Goal: Task Accomplishment & Management: Use online tool/utility

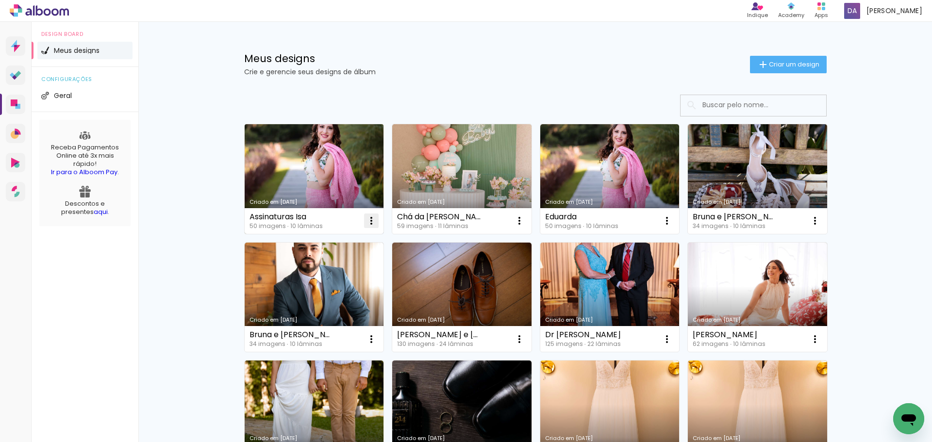
click at [369, 216] on iron-icon at bounding box center [371, 221] width 12 height 12
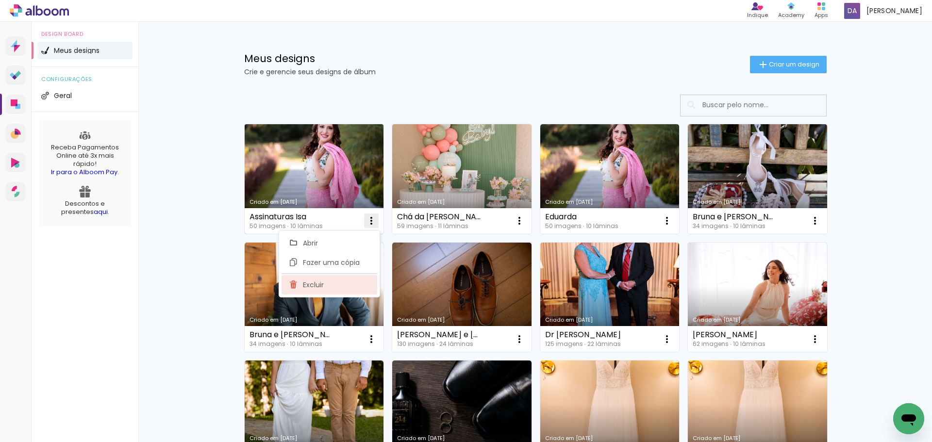
click at [331, 290] on paper-item "Excluir" at bounding box center [329, 284] width 96 height 19
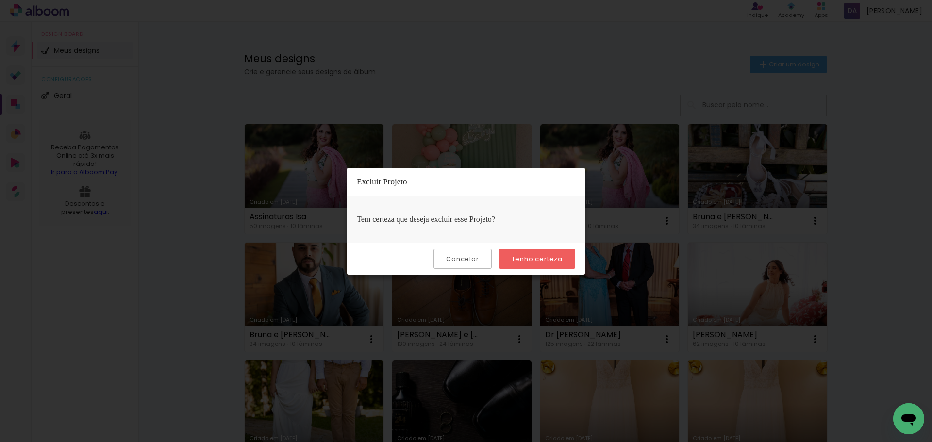
click at [0, 0] on slot "Tenho certeza" at bounding box center [0, 0] width 0 height 0
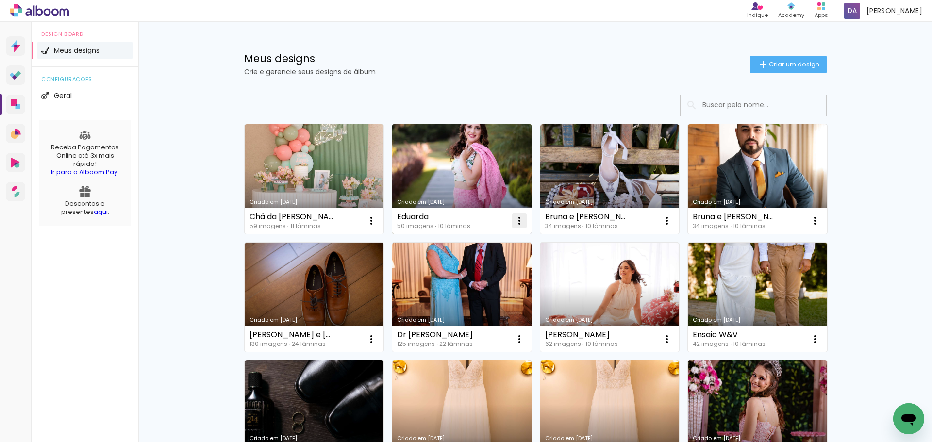
click at [377, 223] on iron-icon at bounding box center [371, 221] width 12 height 12
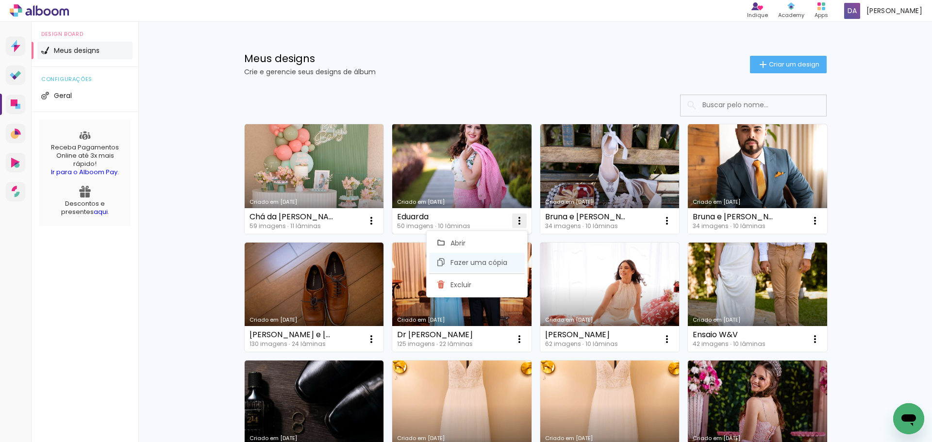
click at [494, 263] on span "Fazer uma cópia" at bounding box center [478, 262] width 57 height 7
type input "Cópia de Eduarda"
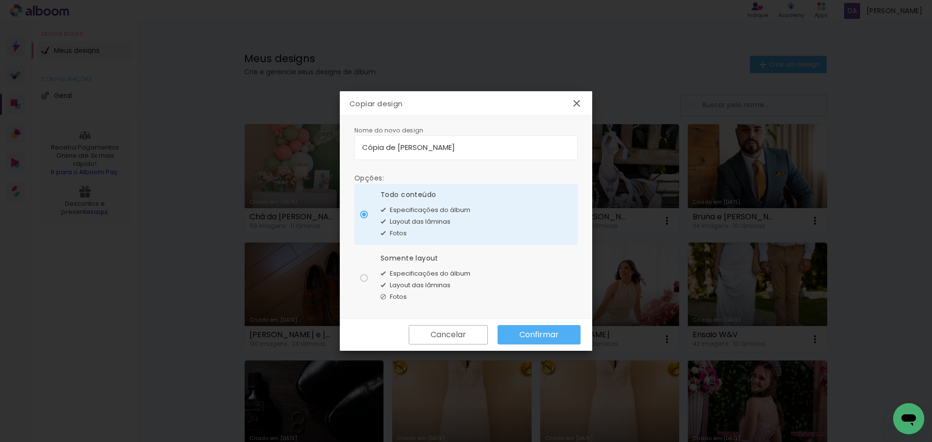
click at [406, 270] on span "Especificações do álbum" at bounding box center [430, 274] width 81 height 10
type paper-radio-button "on"
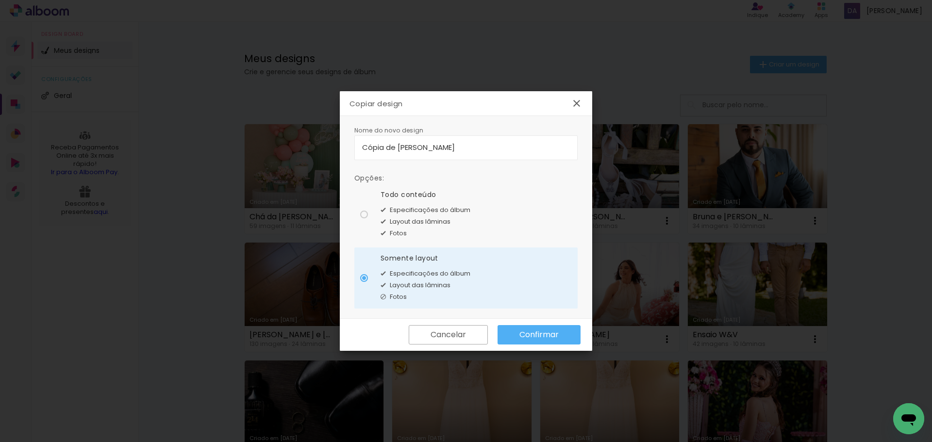
drag, startPoint x: 458, startPoint y: 145, endPoint x: 330, endPoint y: 136, distance: 128.4
click at [330, 136] on body "link( href="../../bower_components/polymer/polymer.html" rel="import" ) picture…" at bounding box center [466, 221] width 932 height 442
type input "Assinaturas Isa"
type paper-input "Assinaturas Isa"
click at [0, 0] on slot "Confirmar" at bounding box center [0, 0] width 0 height 0
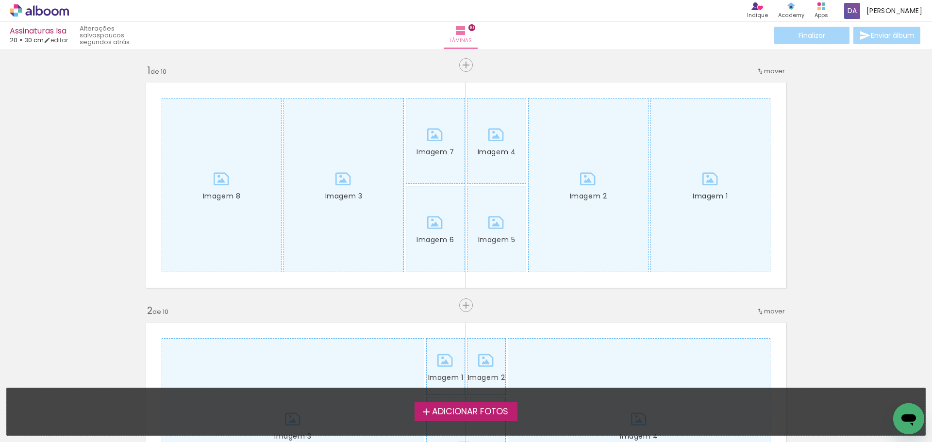
click at [482, 410] on span "Adicionar Fotos" at bounding box center [470, 412] width 76 height 9
click at [0, 0] on input "file" at bounding box center [0, 0] width 0 height 0
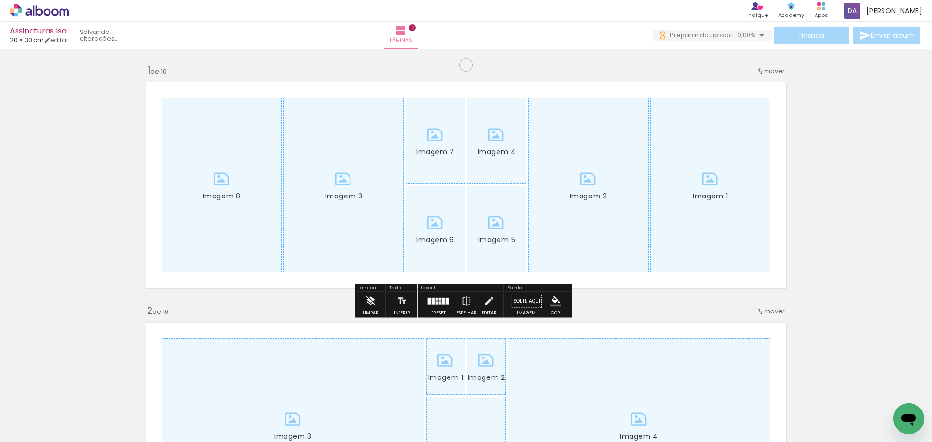
click at [370, 304] on iron-icon at bounding box center [370, 301] width 11 height 19
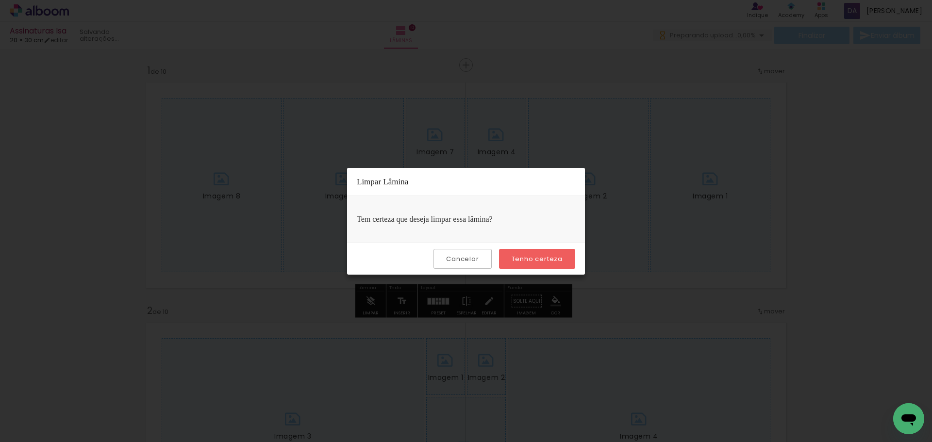
click at [0, 0] on slot "Tenho certeza" at bounding box center [0, 0] width 0 height 0
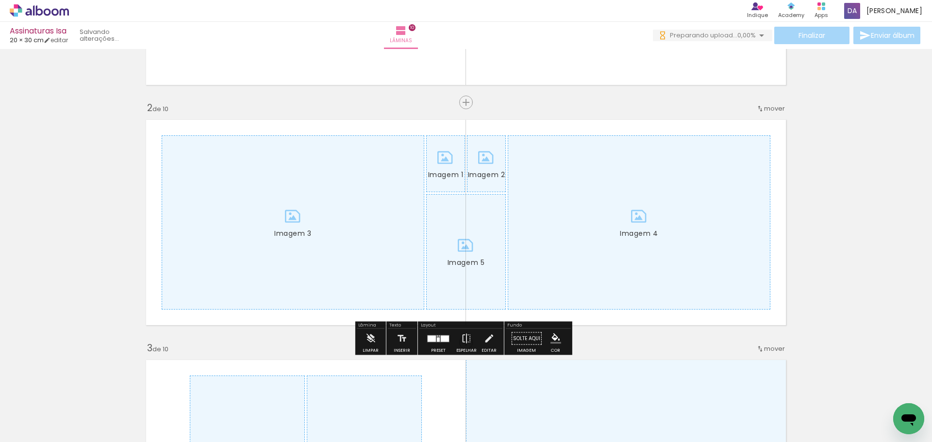
scroll to position [291, 0]
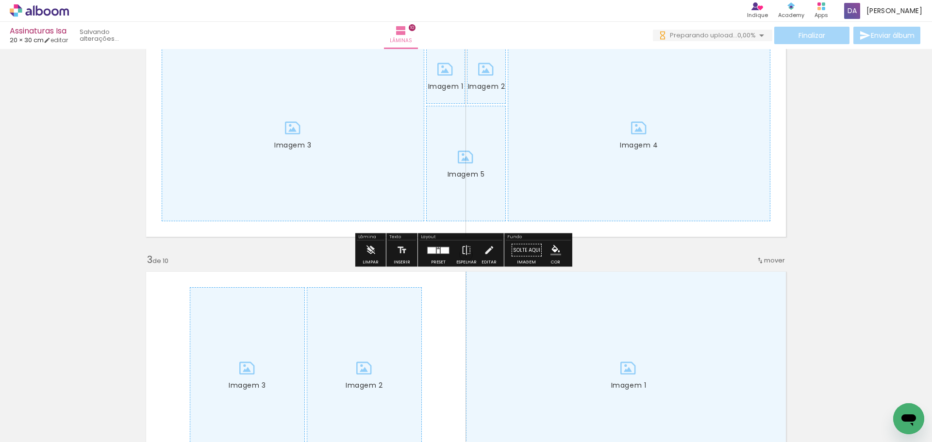
click at [370, 248] on iron-icon at bounding box center [370, 250] width 11 height 19
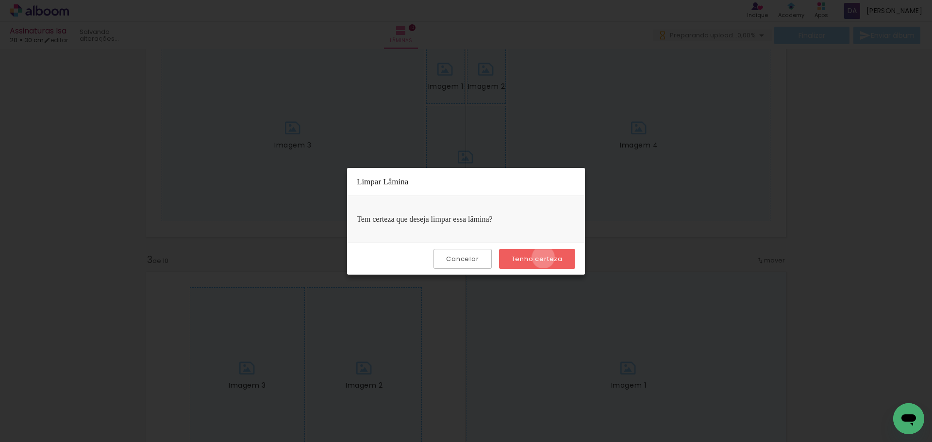
click at [0, 0] on slot "Tenho certeza" at bounding box center [0, 0] width 0 height 0
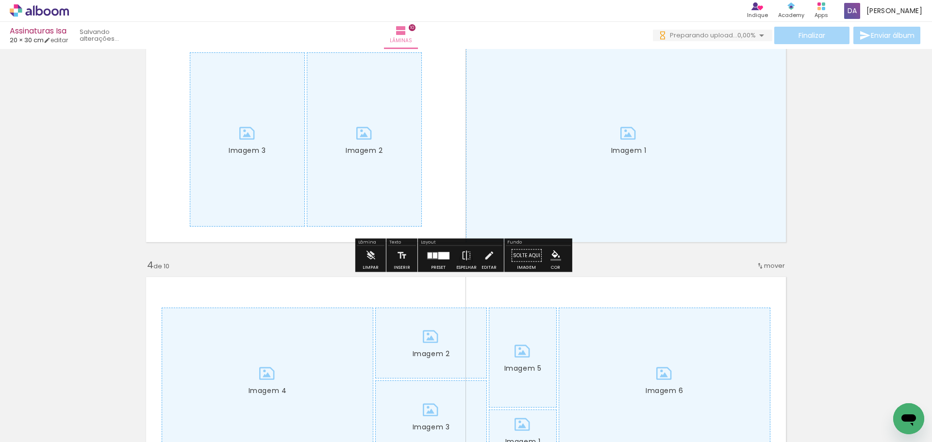
scroll to position [0, 0]
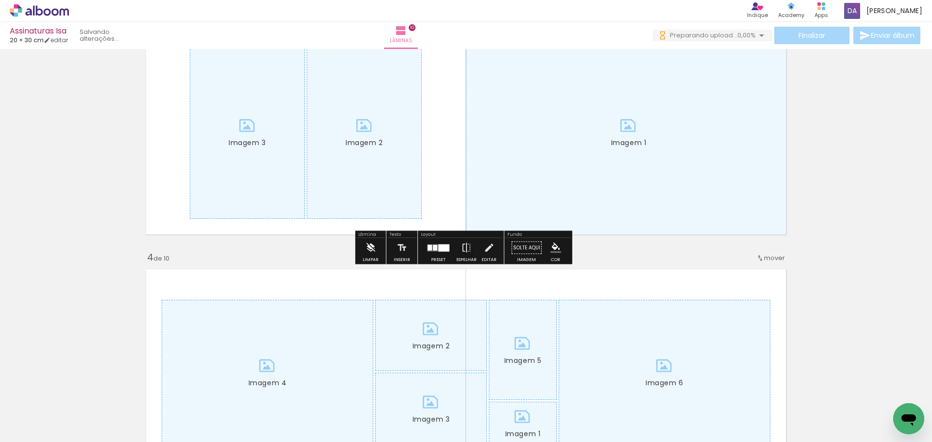
click at [372, 251] on iron-icon at bounding box center [370, 247] width 11 height 19
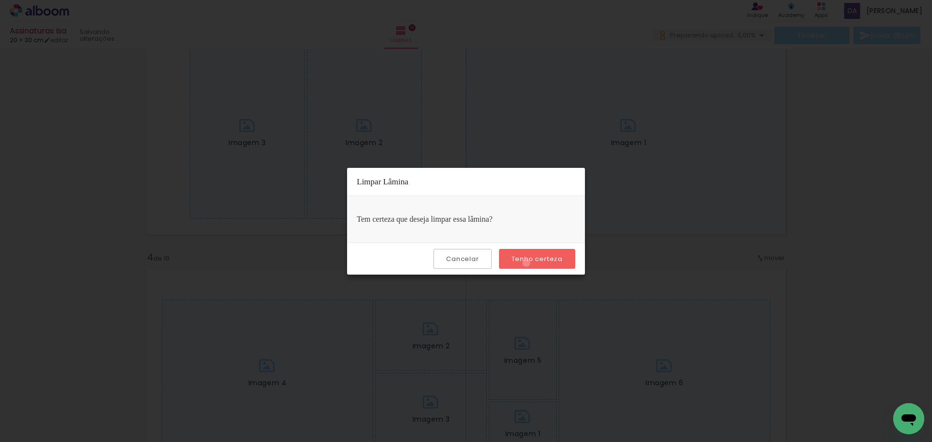
click at [0, 0] on slot "Tenho certeza" at bounding box center [0, 0] width 0 height 0
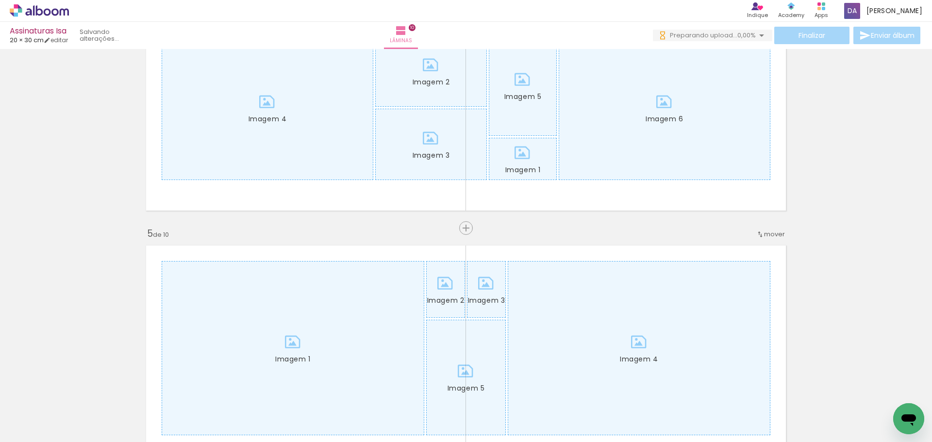
scroll to position [825, 0]
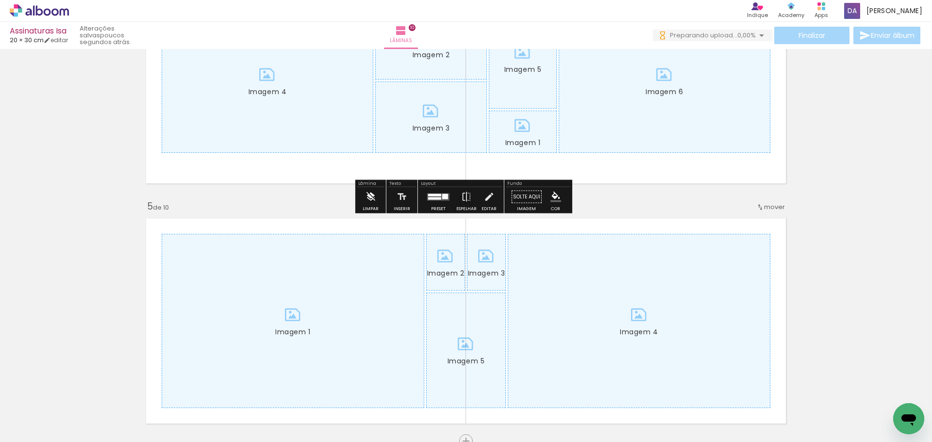
click at [375, 198] on iron-icon at bounding box center [370, 196] width 11 height 19
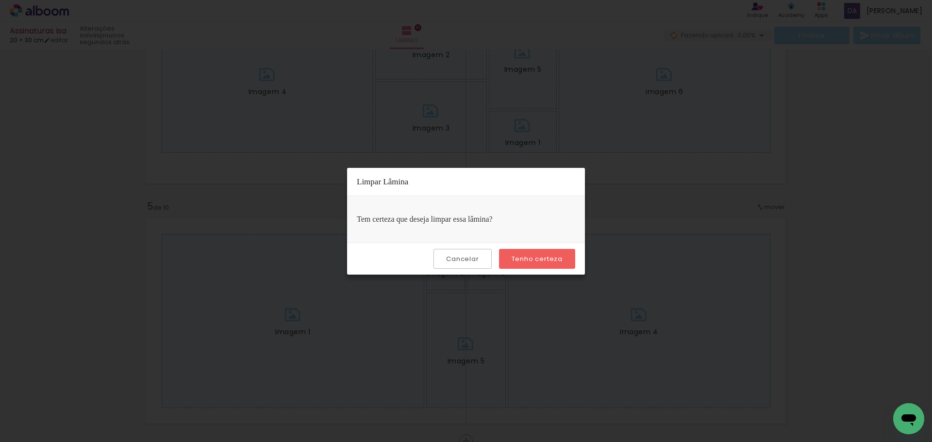
click at [505, 257] on paper-button "Tenho certeza" at bounding box center [537, 259] width 76 height 20
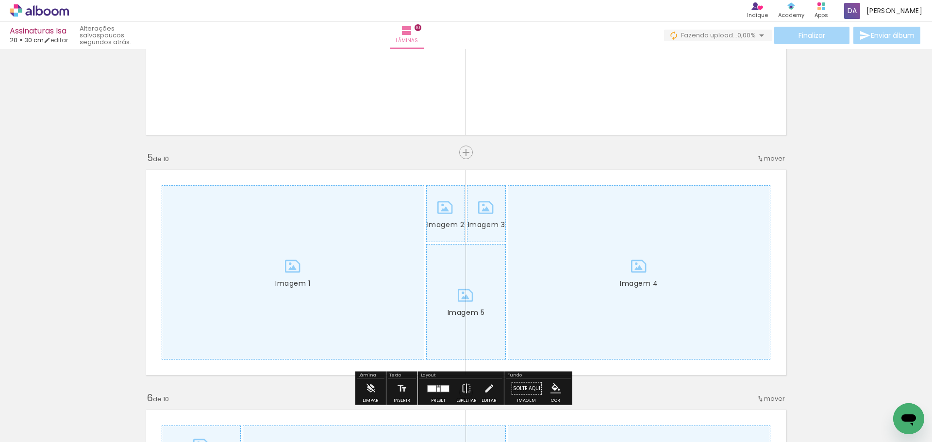
scroll to position [1068, 0]
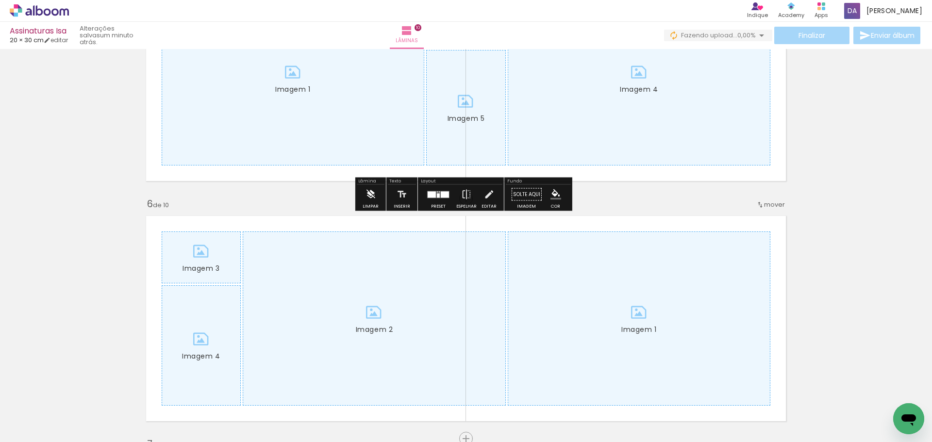
click at [372, 201] on iron-icon at bounding box center [370, 194] width 11 height 19
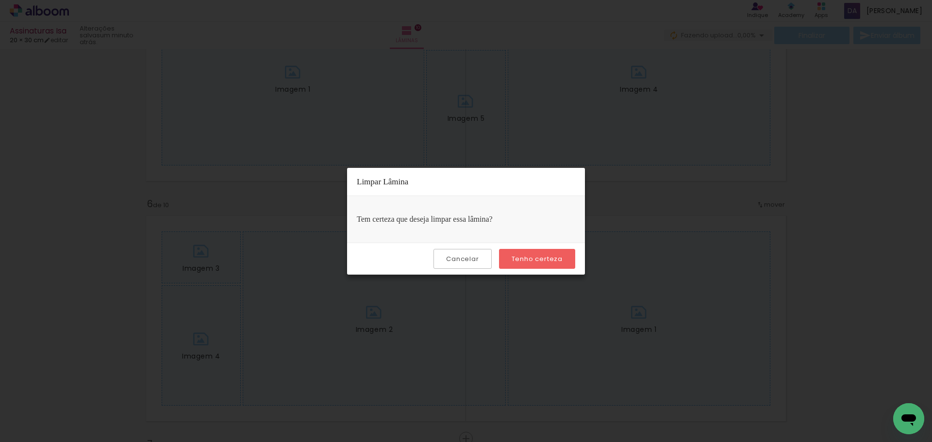
click at [521, 270] on div "Cancelar Tenho certeza" at bounding box center [466, 259] width 238 height 32
click at [509, 254] on paper-button "Tenho certeza" at bounding box center [537, 259] width 76 height 20
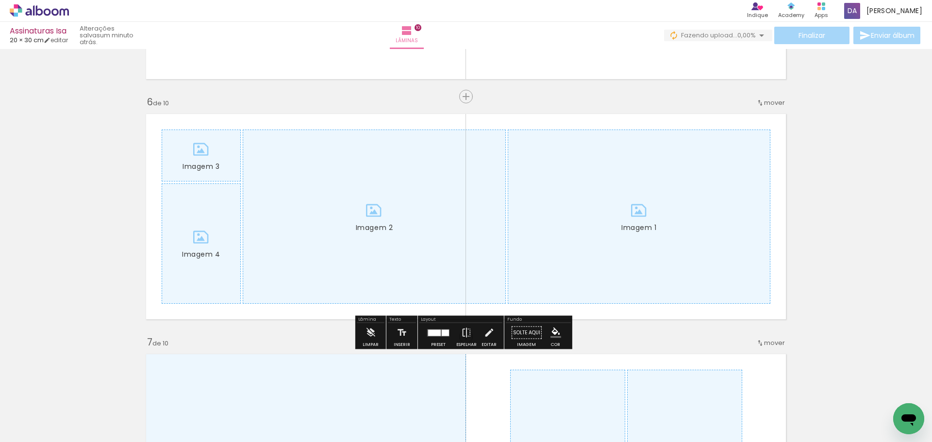
scroll to position [1359, 0]
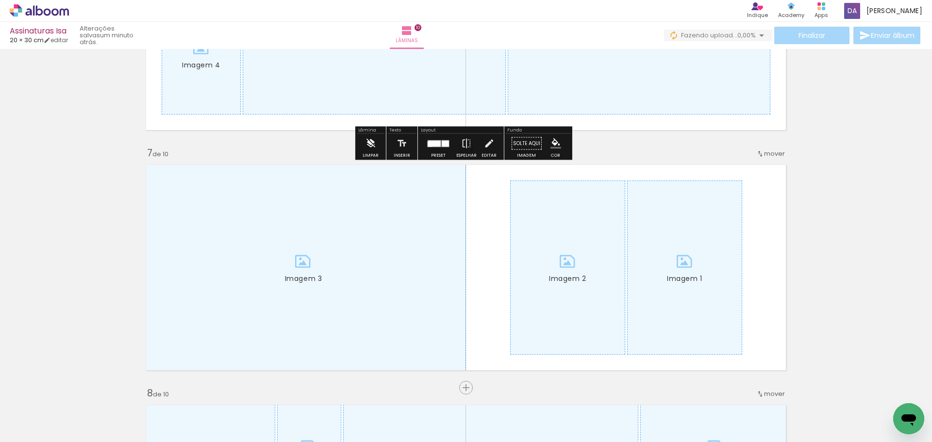
click at [370, 142] on iron-icon at bounding box center [370, 143] width 11 height 19
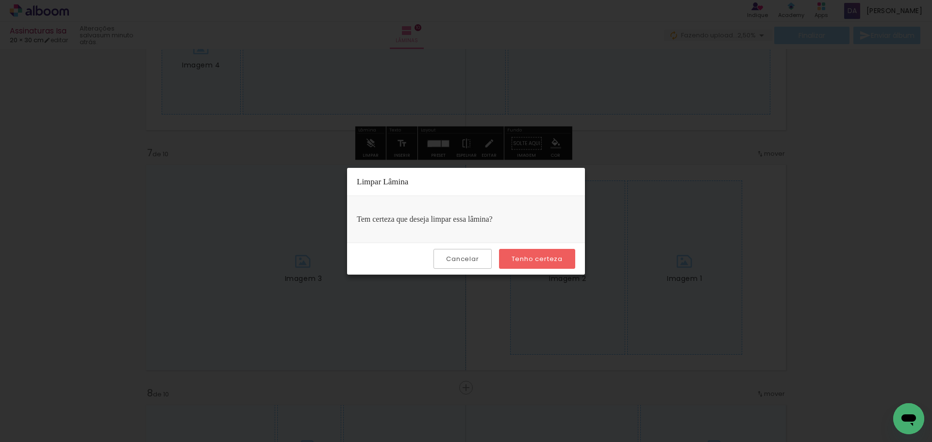
click at [0, 0] on slot "Tenho certeza" at bounding box center [0, 0] width 0 height 0
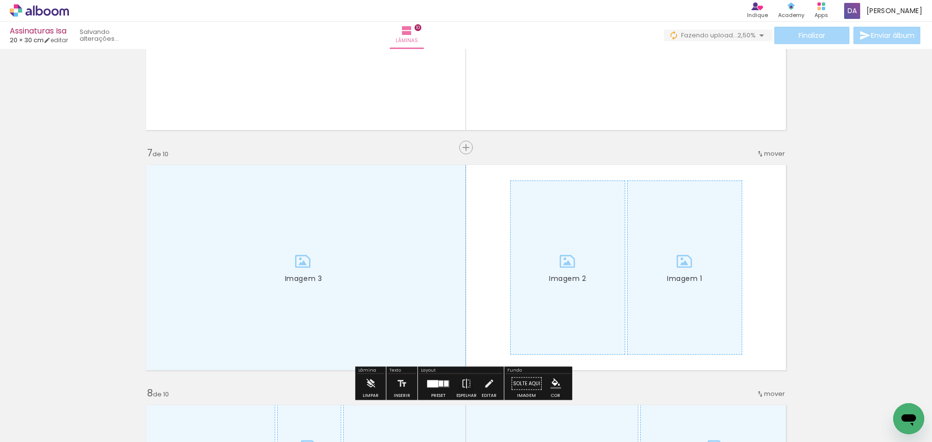
scroll to position [1553, 0]
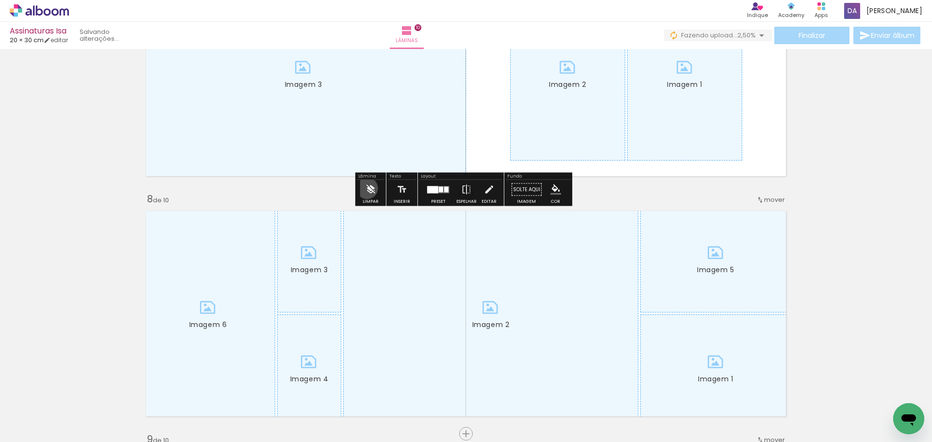
click at [367, 188] on iron-icon at bounding box center [370, 189] width 11 height 19
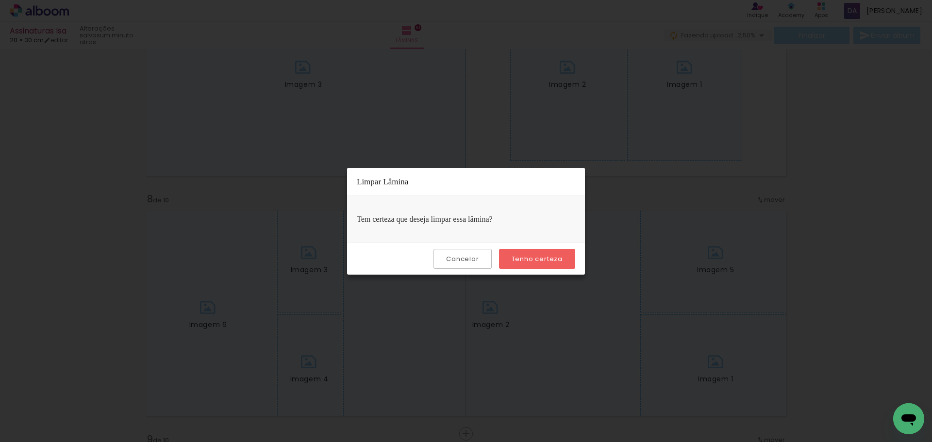
drag, startPoint x: 515, startPoint y: 255, endPoint x: 499, endPoint y: 253, distance: 15.7
click at [0, 0] on slot "Tenho certeza" at bounding box center [0, 0] width 0 height 0
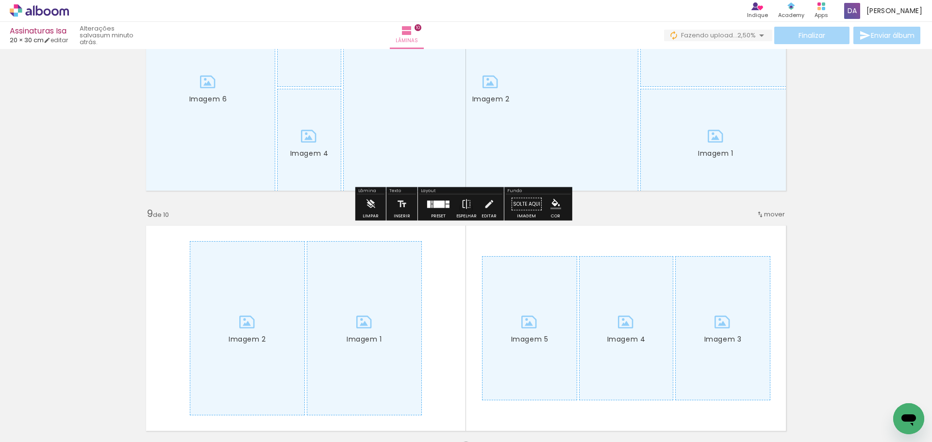
scroll to position [1795, 0]
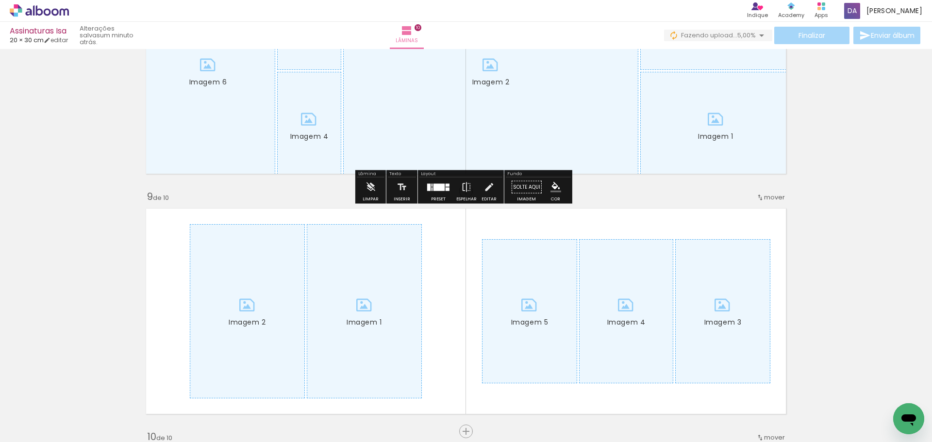
click at [378, 187] on paper-button "Limpar" at bounding box center [370, 190] width 21 height 25
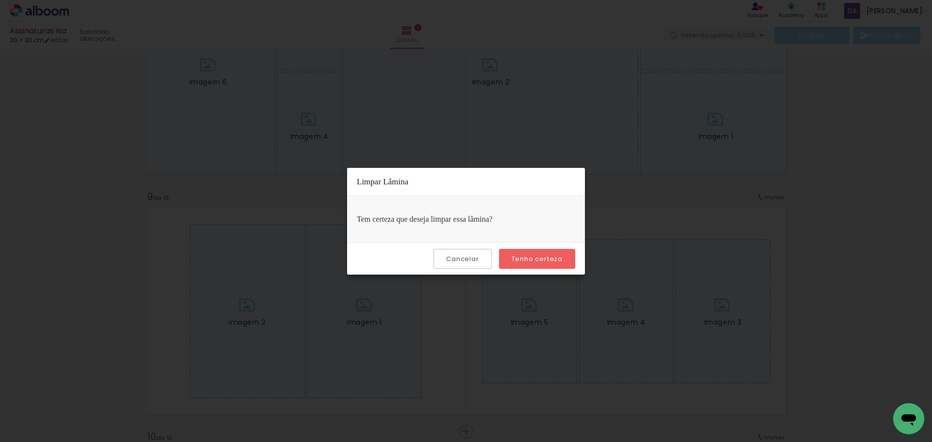
click at [516, 252] on paper-button "Tenho certeza" at bounding box center [537, 259] width 76 height 20
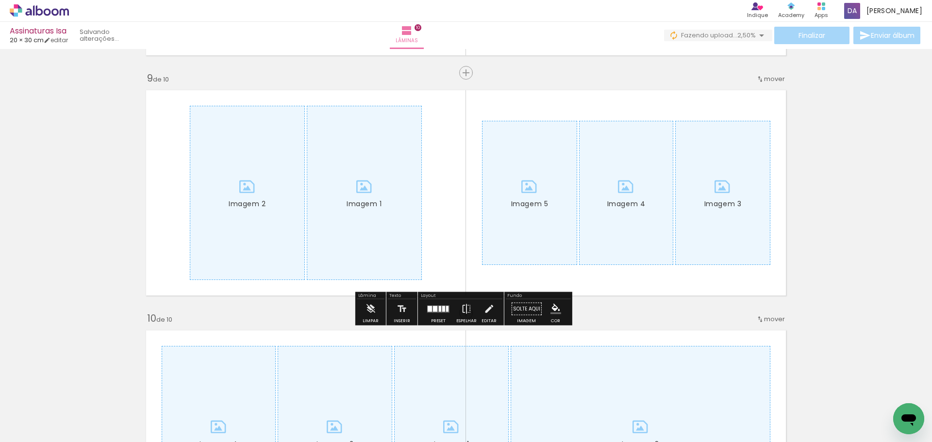
scroll to position [2038, 0]
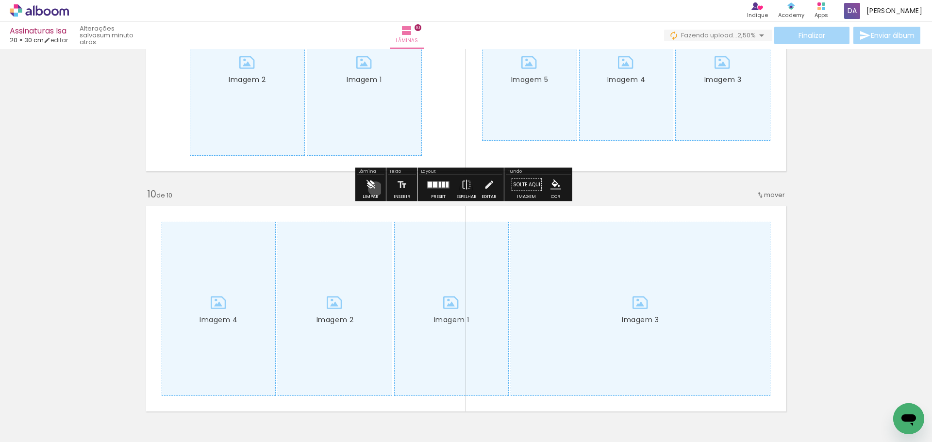
click at [375, 189] on iron-icon at bounding box center [370, 184] width 11 height 19
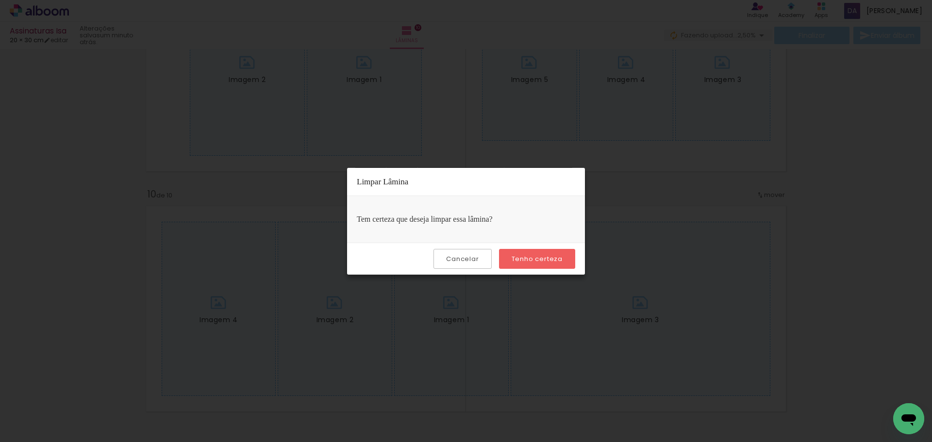
click at [0, 0] on slot "Tenho certeza" at bounding box center [0, 0] width 0 height 0
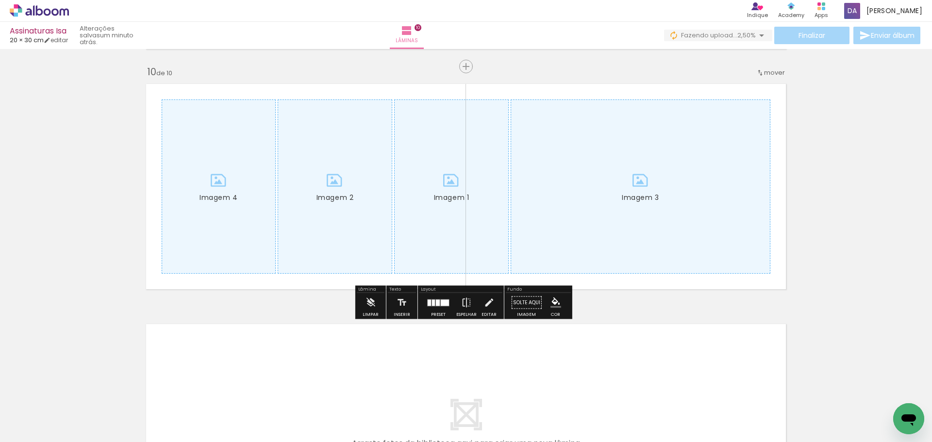
scroll to position [2281, 0]
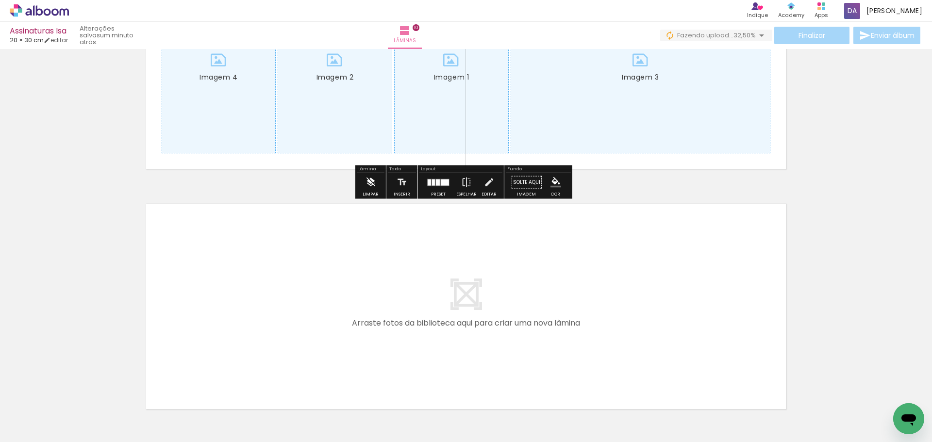
click at [379, 184] on paper-button "Limpar" at bounding box center [370, 185] width 21 height 25
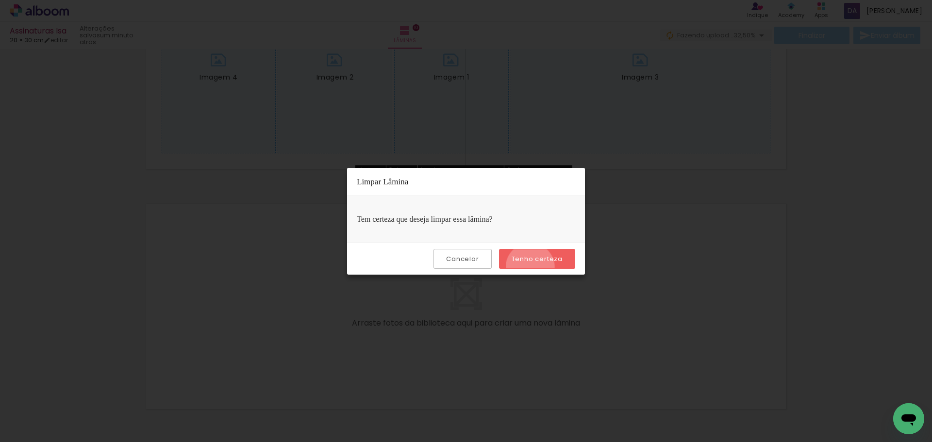
drag, startPoint x: 531, startPoint y: 267, endPoint x: 516, endPoint y: 258, distance: 17.6
click at [528, 265] on paper-button "Tenho certeza" at bounding box center [537, 259] width 76 height 20
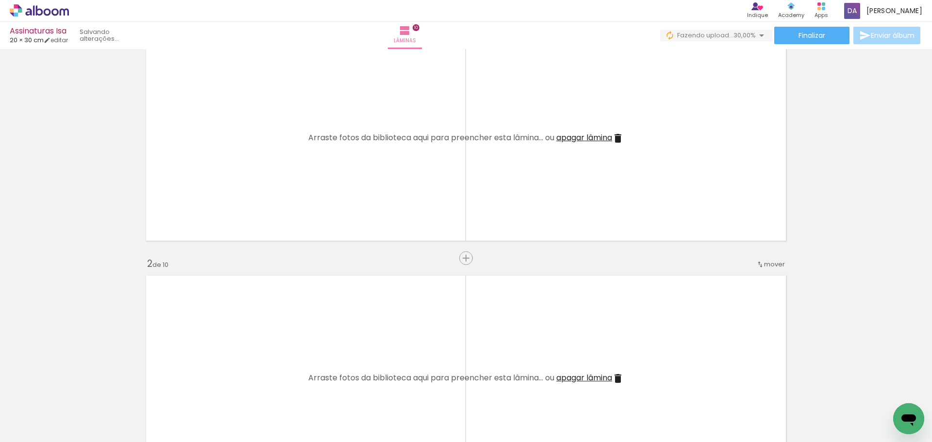
scroll to position [0, 0]
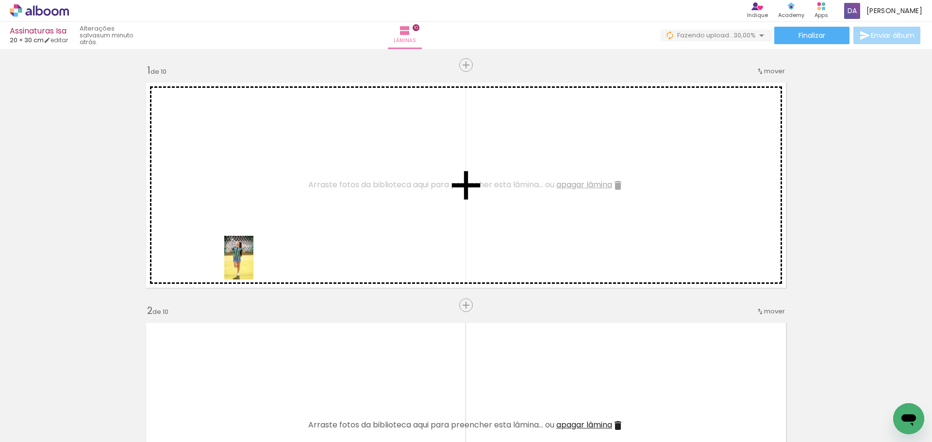
drag, startPoint x: 99, startPoint y: 427, endPoint x: 288, endPoint y: 238, distance: 266.9
click at [288, 238] on quentale-workspace at bounding box center [466, 221] width 932 height 442
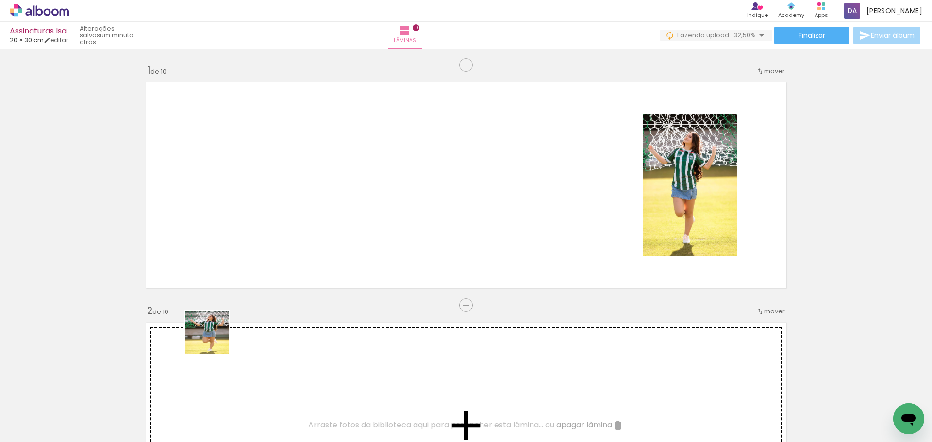
drag, startPoint x: 160, startPoint y: 408, endPoint x: 371, endPoint y: 229, distance: 276.5
click at [375, 229] on quentale-workspace at bounding box center [466, 221] width 932 height 442
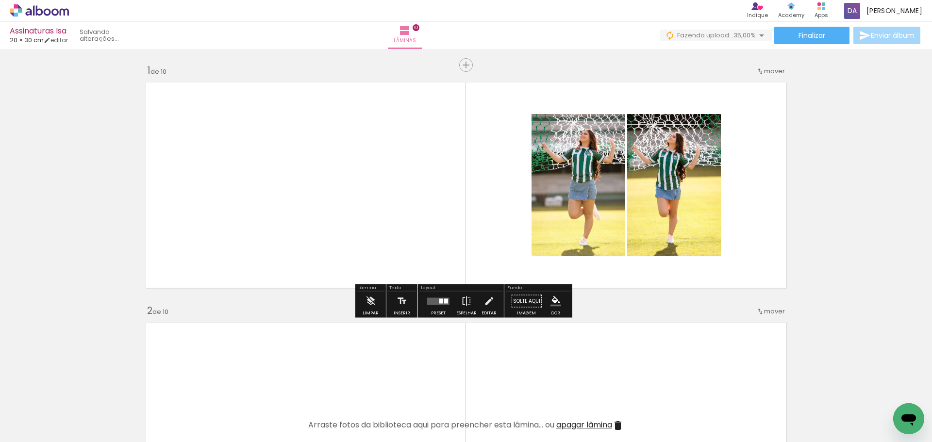
click at [440, 304] on quentale-layouter at bounding box center [438, 300] width 22 height 7
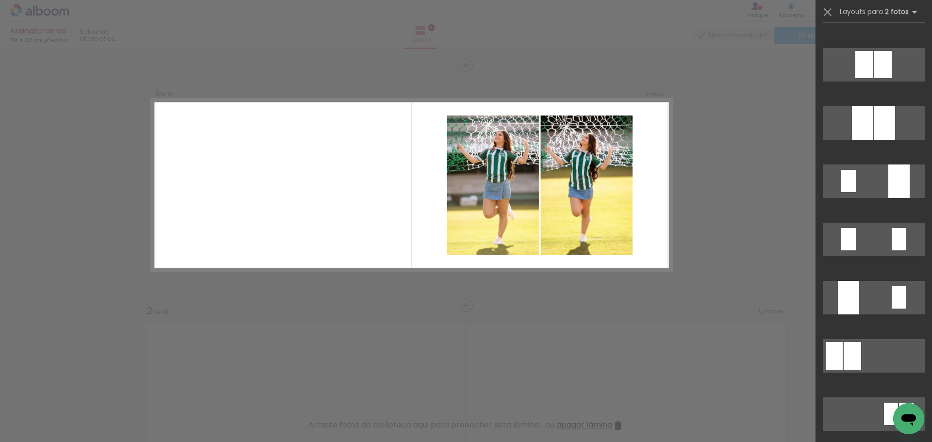
scroll to position [163, 0]
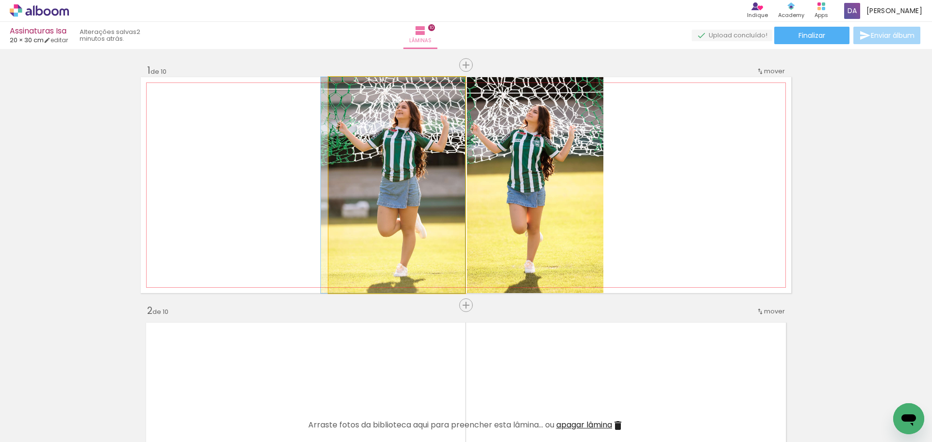
drag, startPoint x: 421, startPoint y: 134, endPoint x: 384, endPoint y: 133, distance: 36.9
click at [391, 132] on quentale-photo at bounding box center [397, 185] width 136 height 216
click at [387, 132] on quentale-photo at bounding box center [397, 185] width 136 height 216
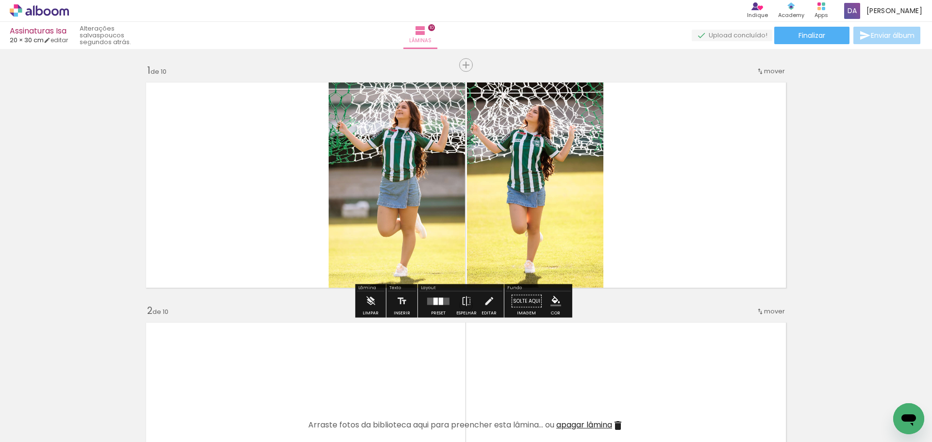
drag, startPoint x: 322, startPoint y: 138, endPoint x: 338, endPoint y: 138, distance: 16.0
click at [324, 138] on quentale-layouter at bounding box center [466, 185] width 650 height 216
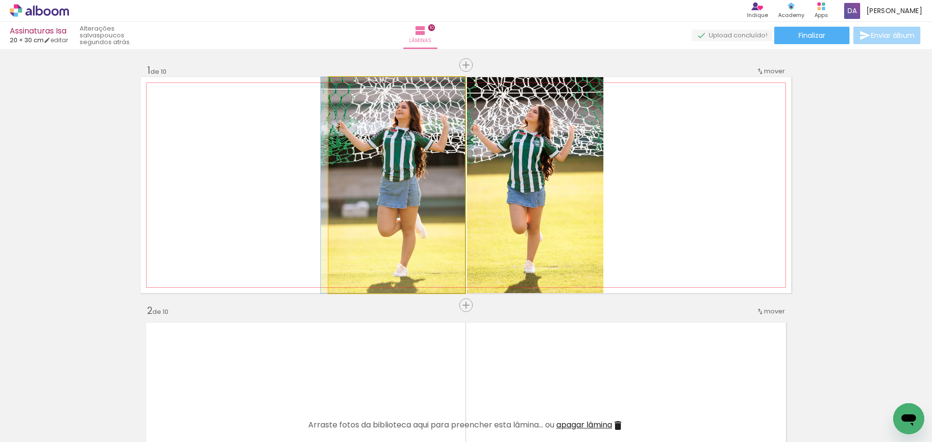
click at [362, 138] on quentale-photo at bounding box center [397, 185] width 136 height 216
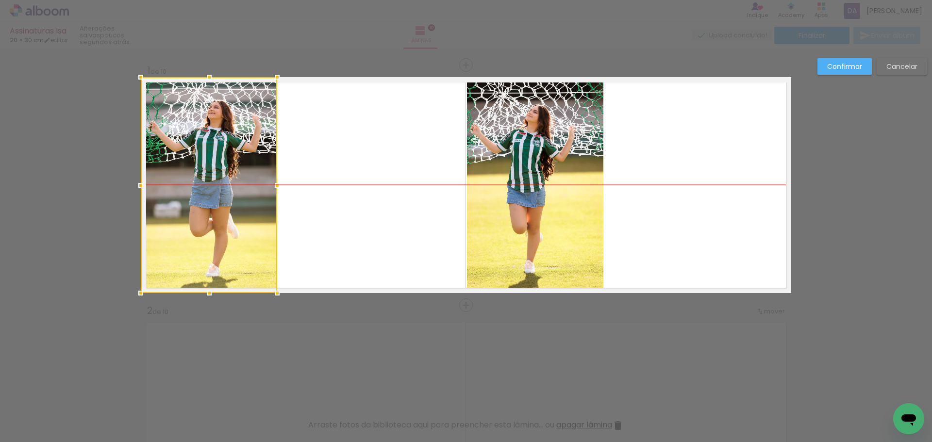
drag, startPoint x: 391, startPoint y: 152, endPoint x: 191, endPoint y: 146, distance: 199.5
click at [191, 146] on div at bounding box center [209, 185] width 136 height 216
click at [364, 207] on quentale-layouter at bounding box center [466, 185] width 650 height 216
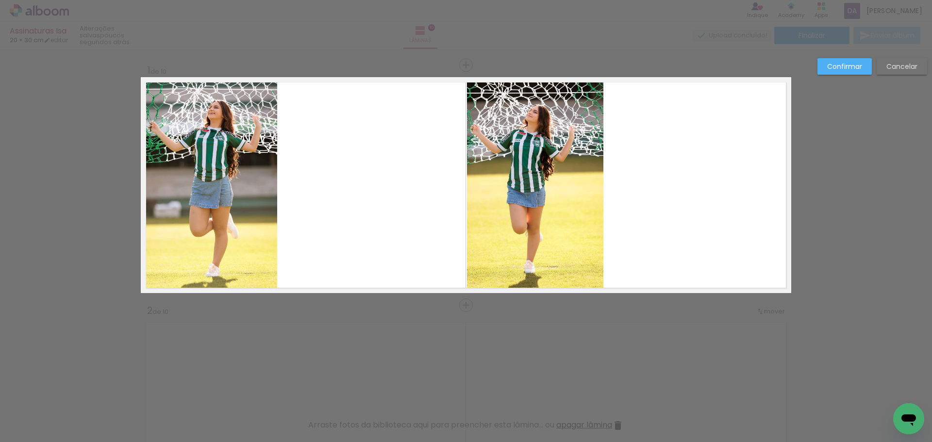
click at [369, 161] on quentale-layouter at bounding box center [466, 185] width 650 height 216
click at [869, 67] on paper-button "Confirmar" at bounding box center [844, 66] width 54 height 16
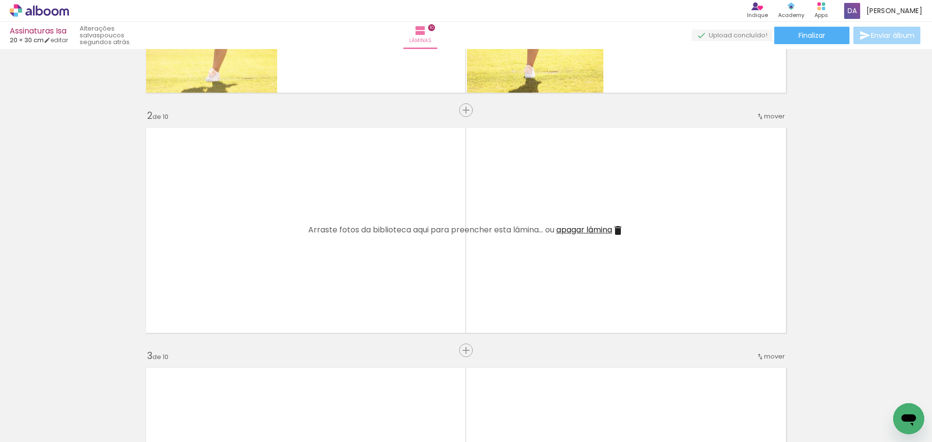
scroll to position [194, 0]
drag, startPoint x: 209, startPoint y: 415, endPoint x: 264, endPoint y: 197, distance: 225.4
click at [264, 197] on quentale-workspace at bounding box center [466, 221] width 932 height 442
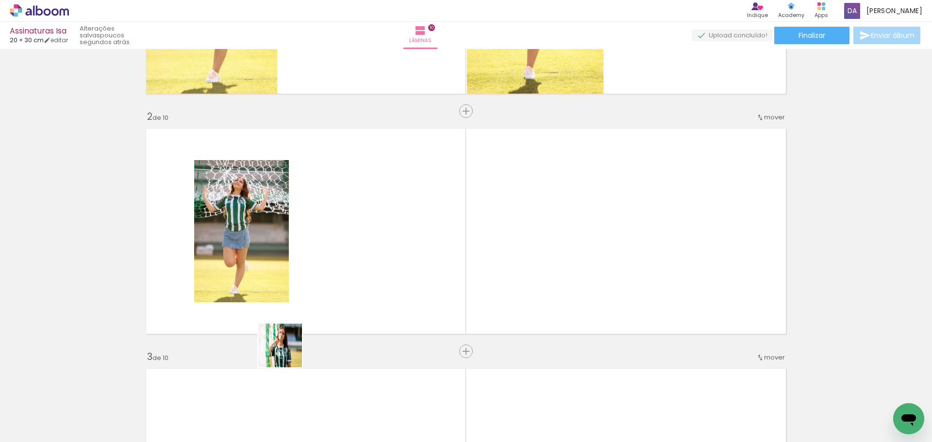
drag, startPoint x: 261, startPoint y: 415, endPoint x: 376, endPoint y: 183, distance: 258.9
click at [388, 169] on quentale-workspace at bounding box center [466, 221] width 932 height 442
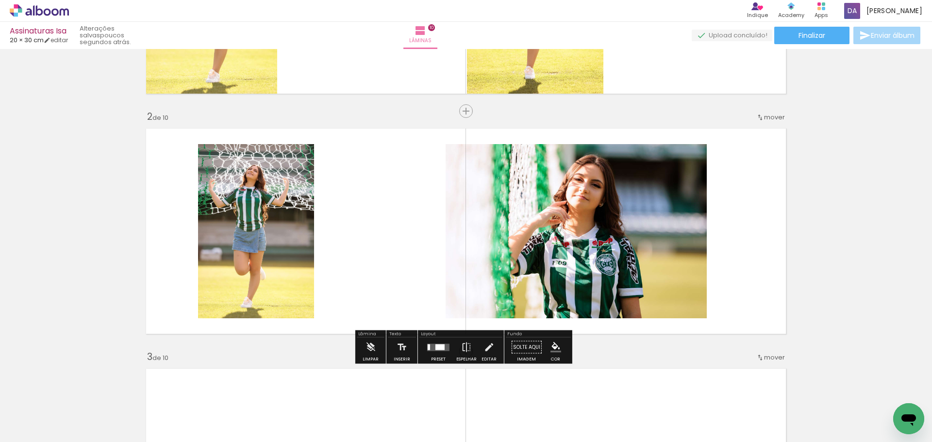
click at [435, 348] on div at bounding box center [439, 347] width 9 height 6
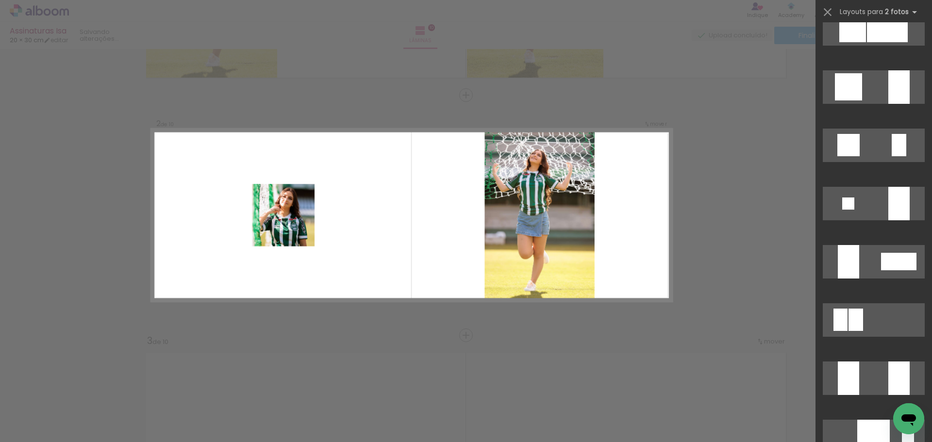
scroll to position [890, 0]
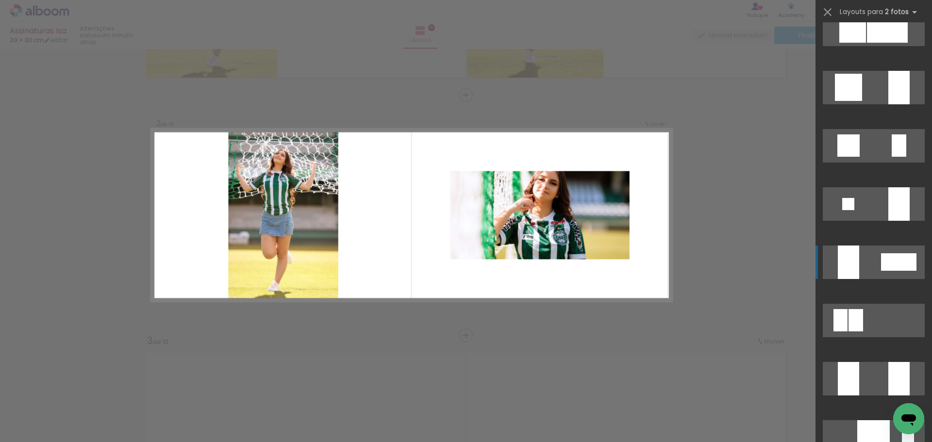
click at [853, 257] on div at bounding box center [848, 262] width 21 height 33
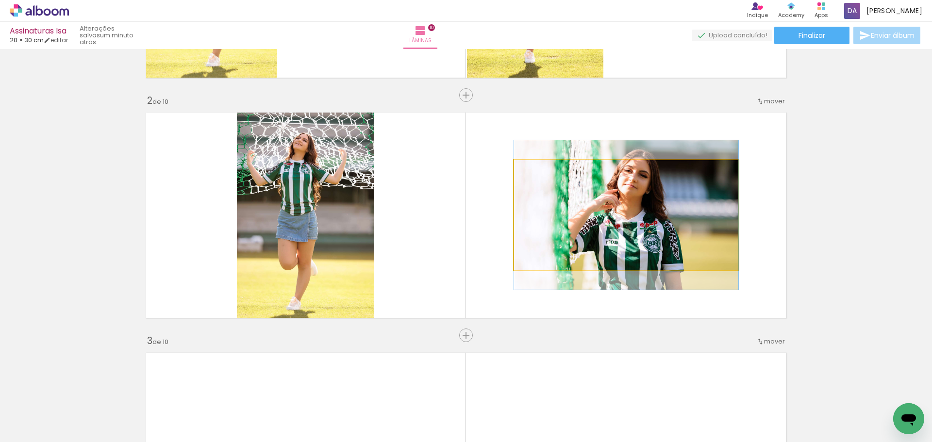
click at [680, 226] on quentale-photo at bounding box center [626, 215] width 224 height 110
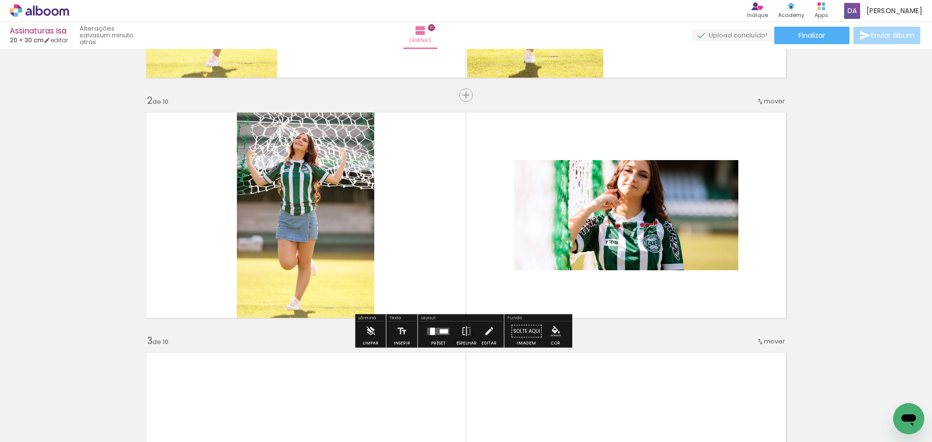
click at [442, 331] on div at bounding box center [444, 331] width 8 height 4
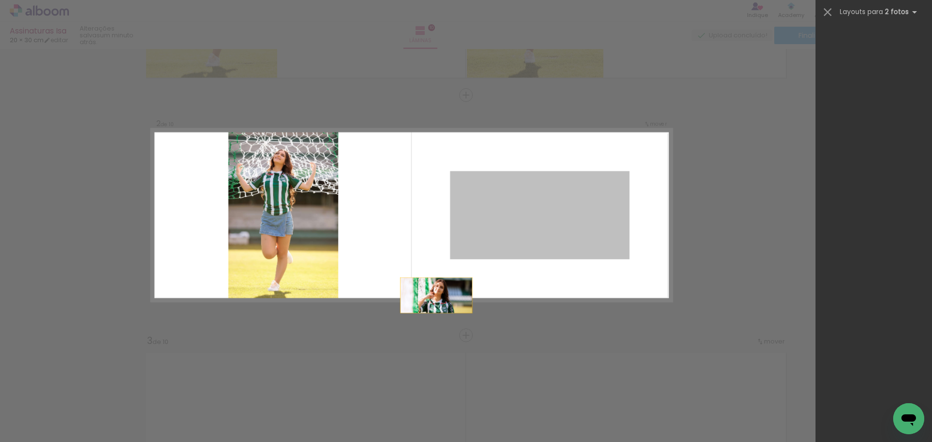
scroll to position [1106, 0]
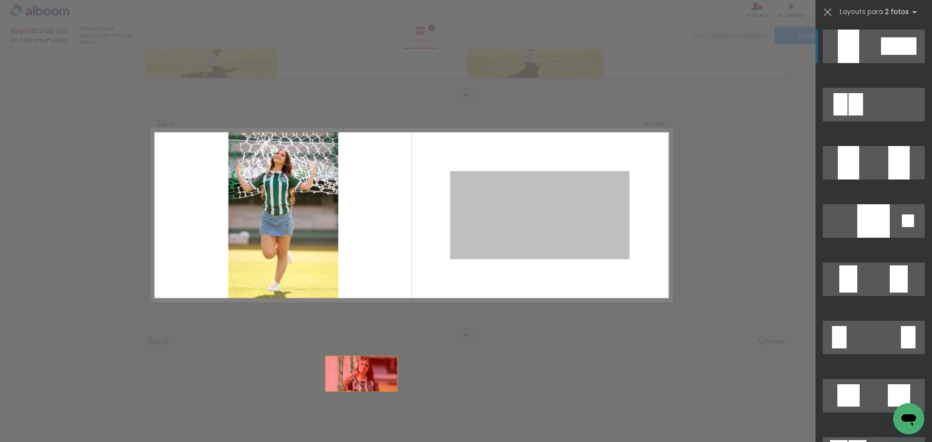
drag, startPoint x: 537, startPoint y: 217, endPoint x: 310, endPoint y: 413, distance: 299.6
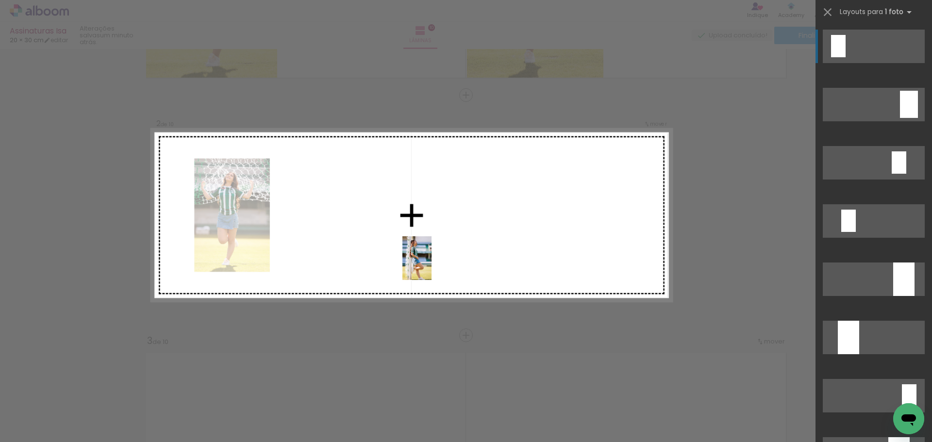
drag, startPoint x: 371, startPoint y: 417, endPoint x: 437, endPoint y: 283, distance: 149.5
click at [431, 265] on quentale-workspace at bounding box center [466, 221] width 932 height 442
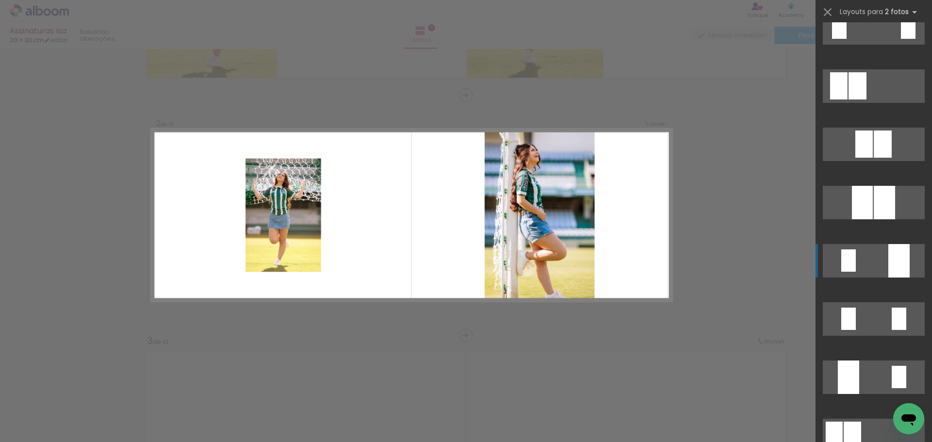
scroll to position [194, 0]
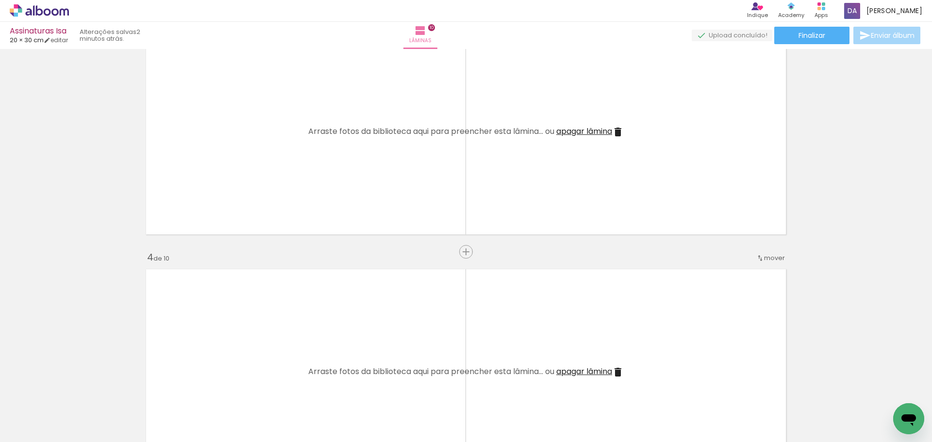
scroll to position [485, 0]
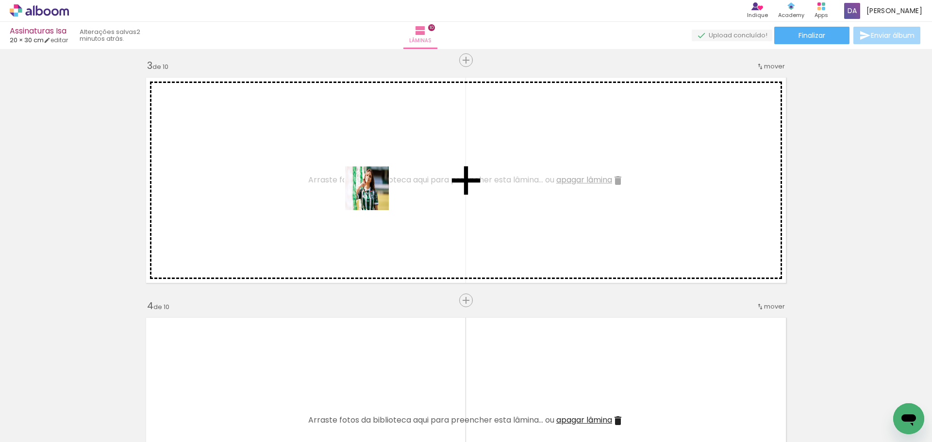
drag, startPoint x: 266, startPoint y: 414, endPoint x: 353, endPoint y: 375, distance: 95.6
click at [376, 195] on quentale-workspace at bounding box center [466, 221] width 932 height 442
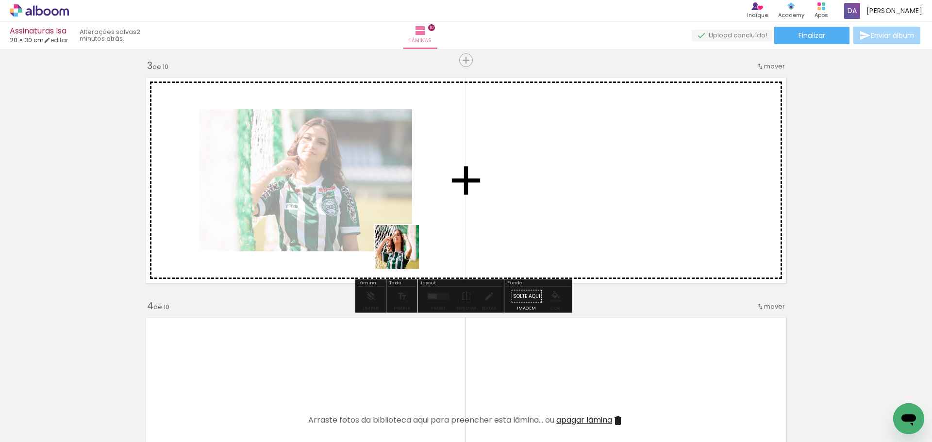
drag, startPoint x: 321, startPoint y: 406, endPoint x: 447, endPoint y: 208, distance: 234.5
click at [442, 188] on quentale-workspace at bounding box center [466, 221] width 932 height 442
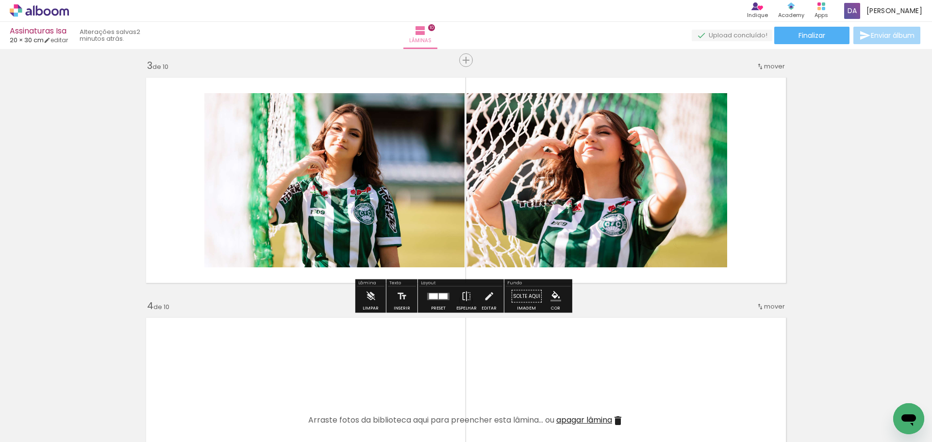
click at [441, 292] on div at bounding box center [438, 296] width 26 height 19
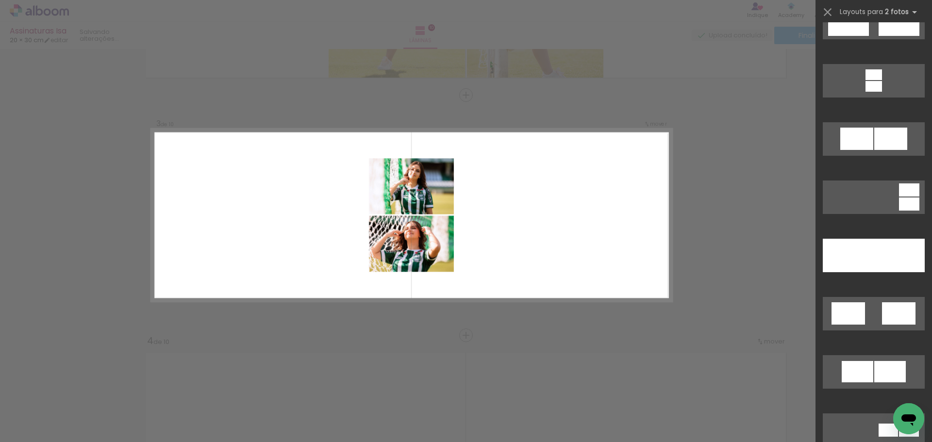
scroll to position [437, 0]
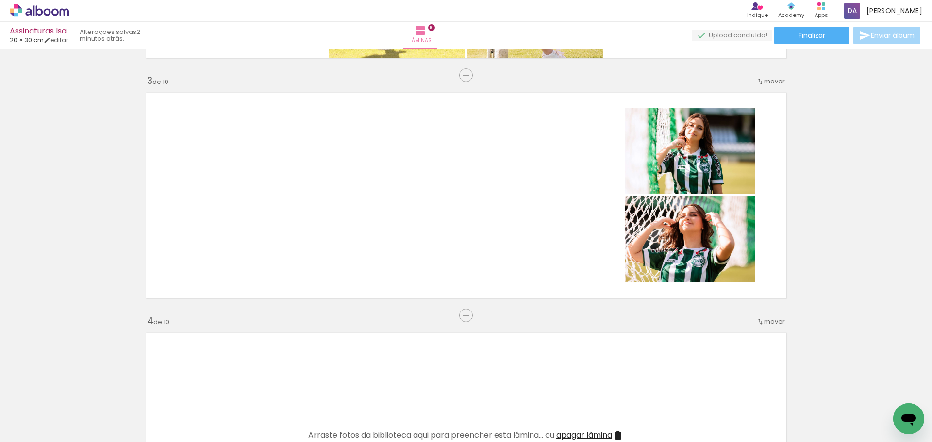
scroll to position [485, 0]
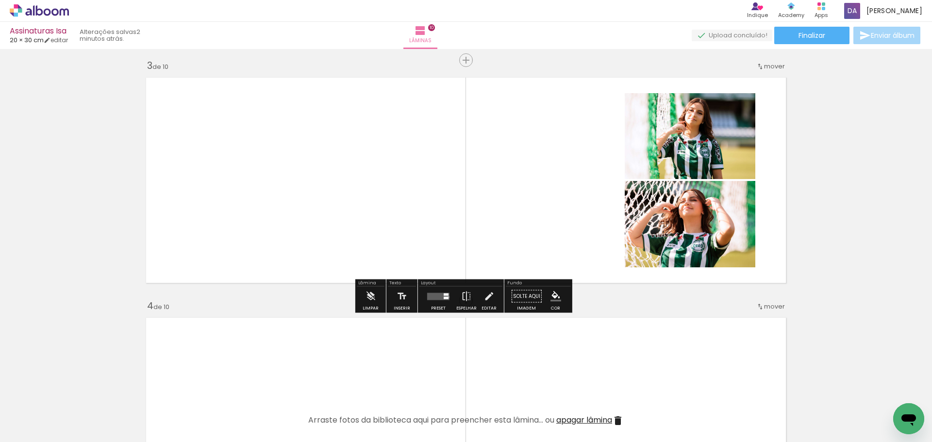
click at [446, 297] on div at bounding box center [446, 297] width 5 height 2
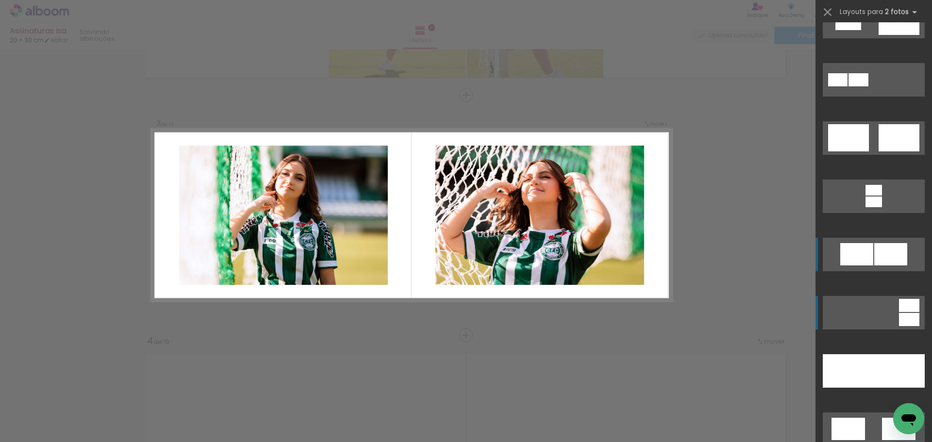
scroll to position [340, 0]
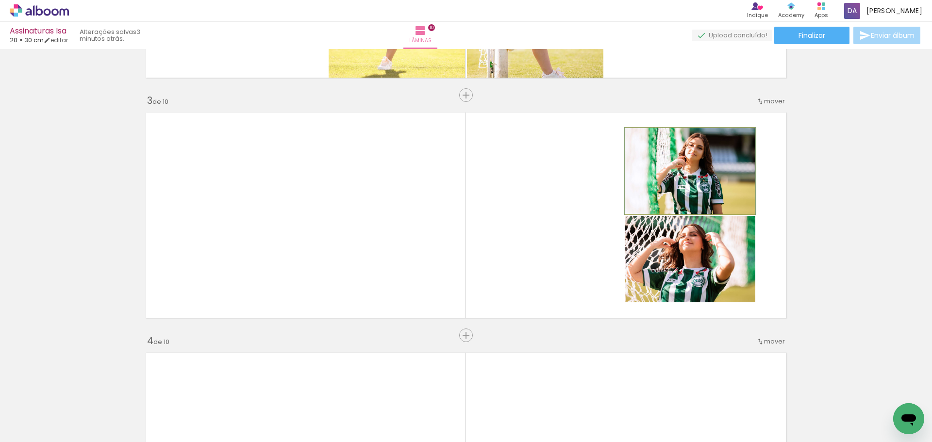
click at [679, 181] on quentale-photo at bounding box center [690, 171] width 131 height 86
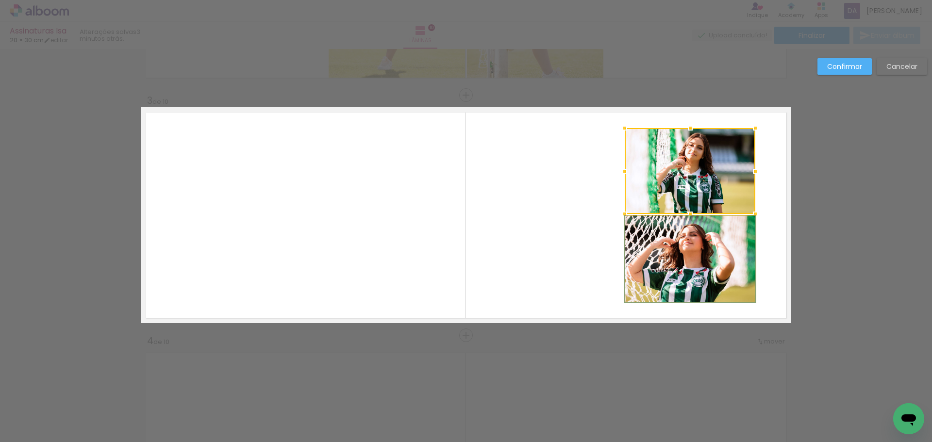
click at [709, 266] on quentale-photo at bounding box center [690, 259] width 131 height 86
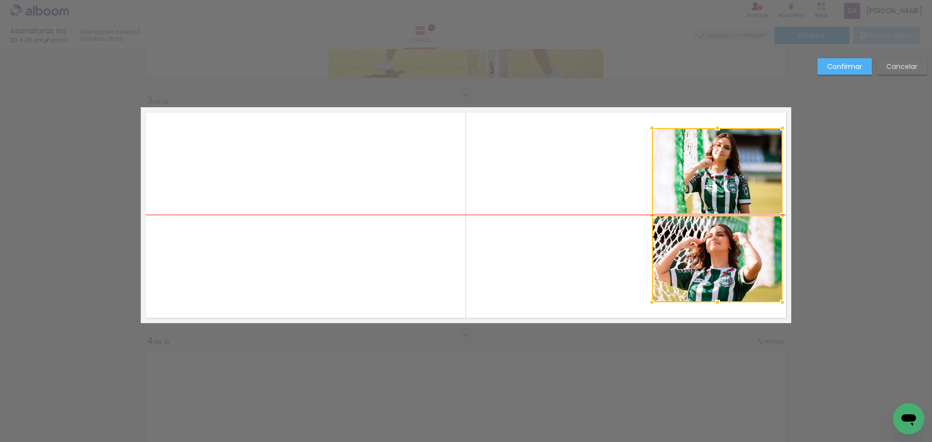
drag, startPoint x: 702, startPoint y: 204, endPoint x: 729, endPoint y: 203, distance: 27.2
click at [729, 203] on div at bounding box center [717, 215] width 131 height 174
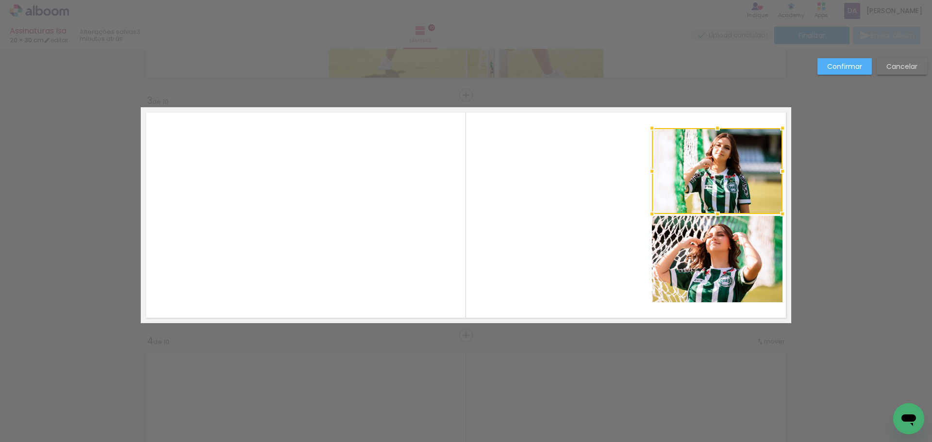
click at [0, 0] on slot "Confirmar" at bounding box center [0, 0] width 0 height 0
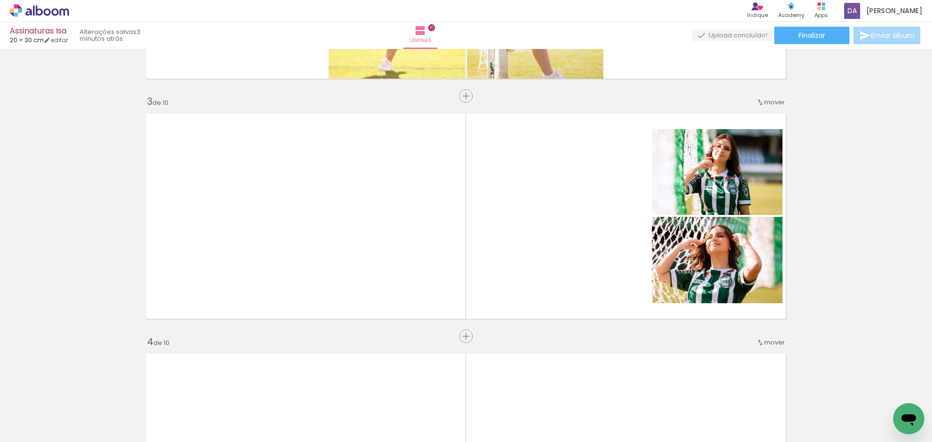
scroll to position [450, 0]
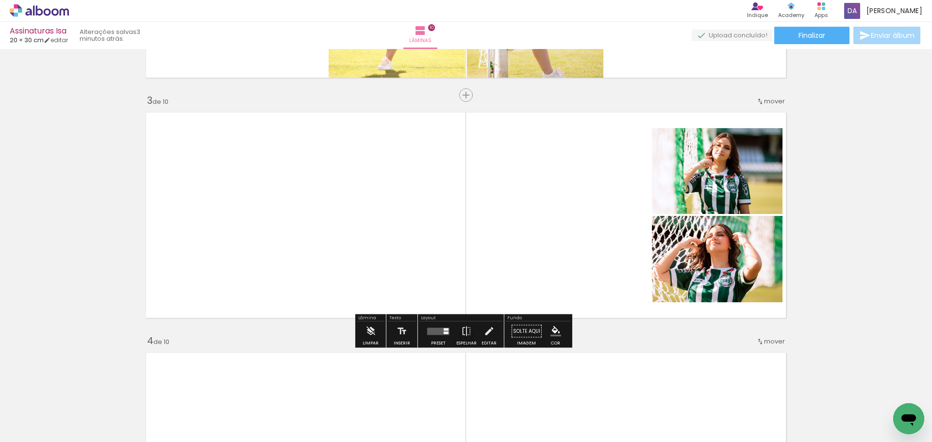
click at [734, 178] on quentale-photo at bounding box center [717, 171] width 131 height 86
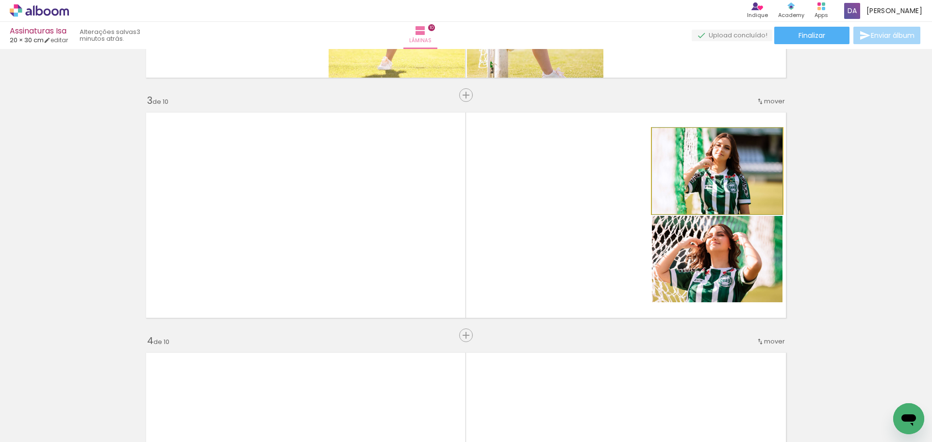
click at [734, 178] on quentale-photo at bounding box center [717, 171] width 131 height 86
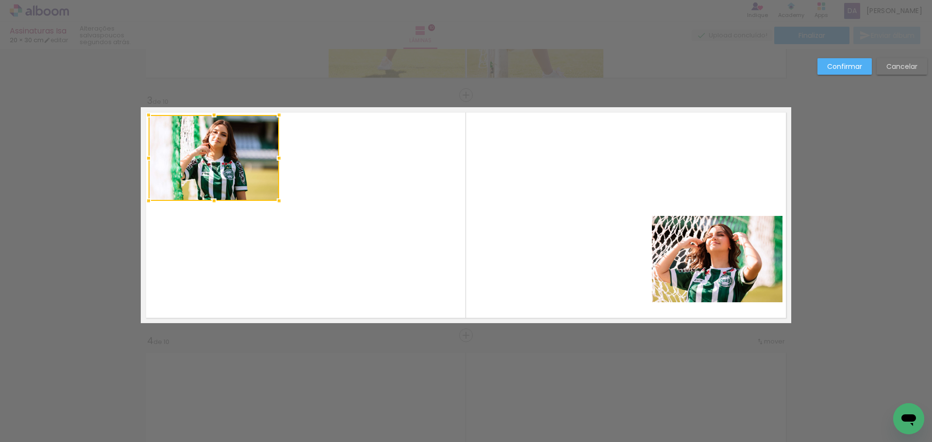
drag, startPoint x: 726, startPoint y: 176, endPoint x: 223, endPoint y: 163, distance: 503.4
click at [223, 163] on div at bounding box center [213, 158] width 131 height 86
drag, startPoint x: 854, startPoint y: 174, endPoint x: 826, endPoint y: 187, distance: 30.0
click at [688, 258] on quentale-photo at bounding box center [717, 259] width 131 height 86
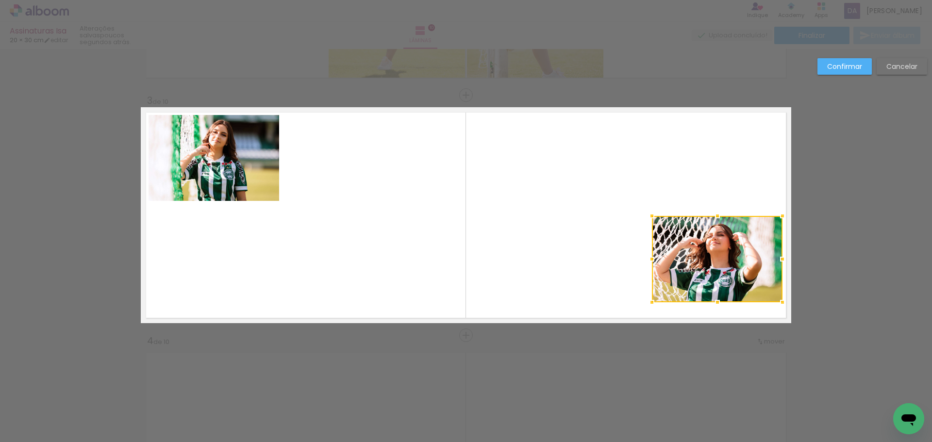
click at [688, 258] on div at bounding box center [717, 259] width 131 height 86
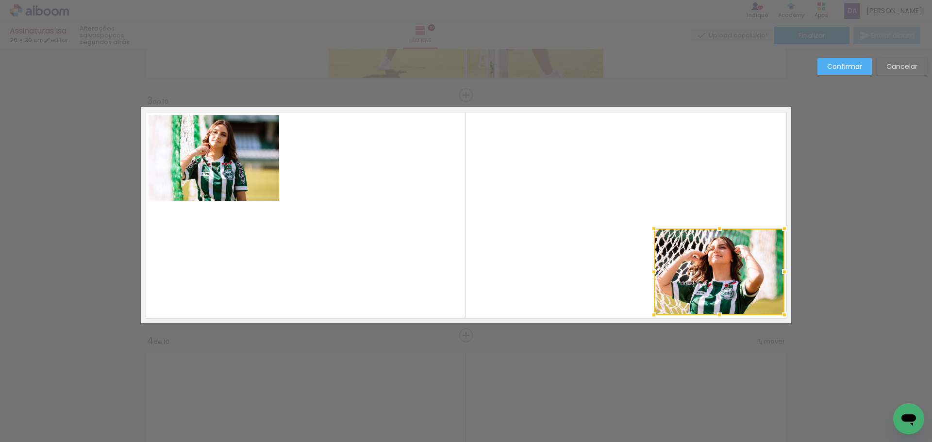
drag, startPoint x: 727, startPoint y: 247, endPoint x: 729, endPoint y: 260, distance: 12.8
click at [729, 260] on div at bounding box center [719, 272] width 131 height 86
click at [0, 0] on slot "Confirmar" at bounding box center [0, 0] width 0 height 0
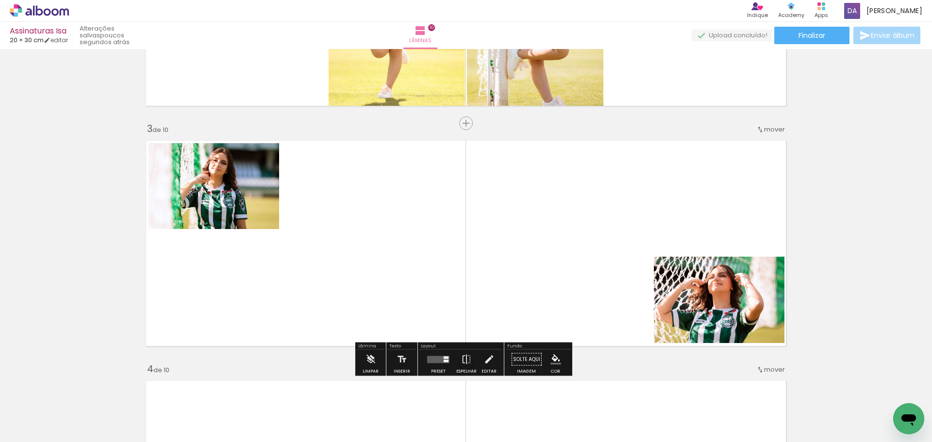
scroll to position [485, 0]
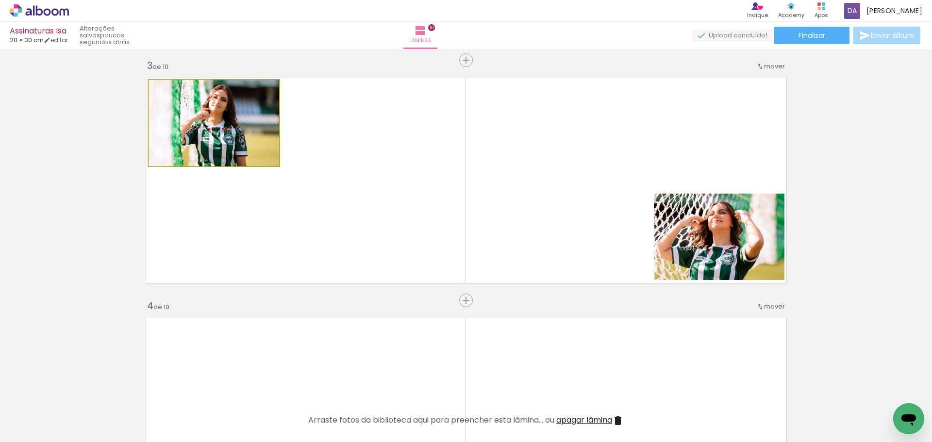
click at [215, 133] on quentale-photo at bounding box center [213, 123] width 131 height 86
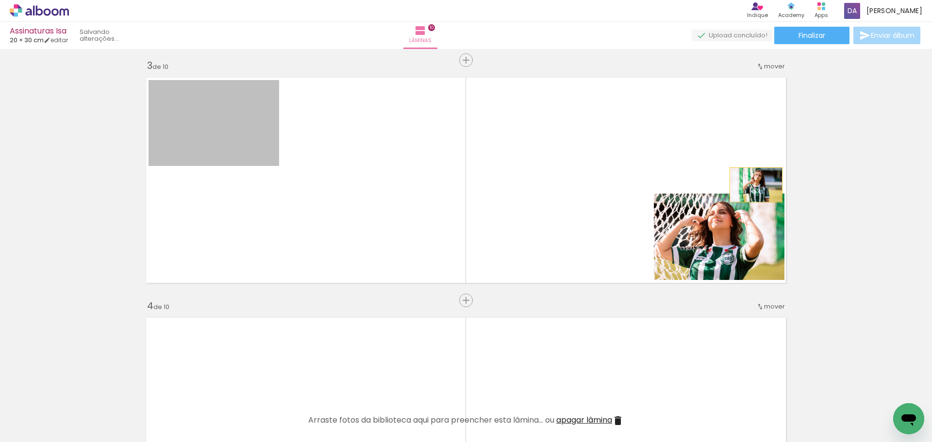
drag, startPoint x: 214, startPoint y: 129, endPoint x: 735, endPoint y: 204, distance: 526.1
click at [750, 185] on quentale-layouter at bounding box center [466, 180] width 650 height 216
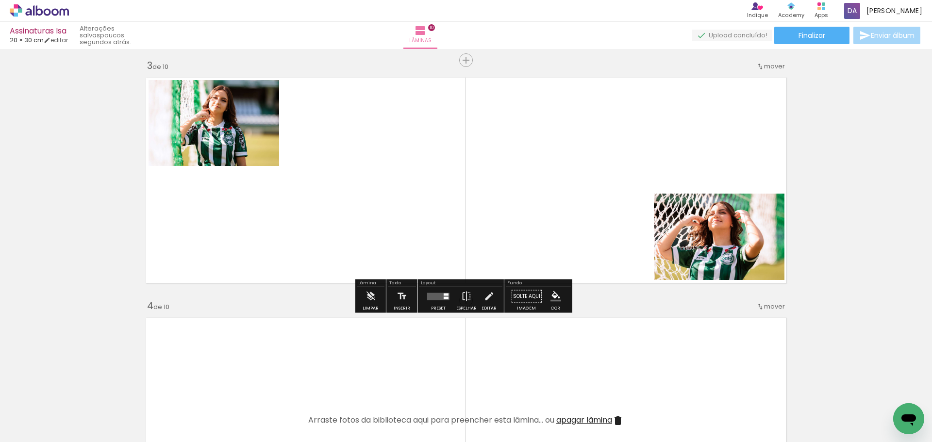
drag, startPoint x: 490, startPoint y: 202, endPoint x: 491, endPoint y: 209, distance: 6.3
click at [491, 205] on quentale-layouter at bounding box center [466, 180] width 650 height 216
click at [433, 297] on quentale-layouter at bounding box center [438, 296] width 22 height 7
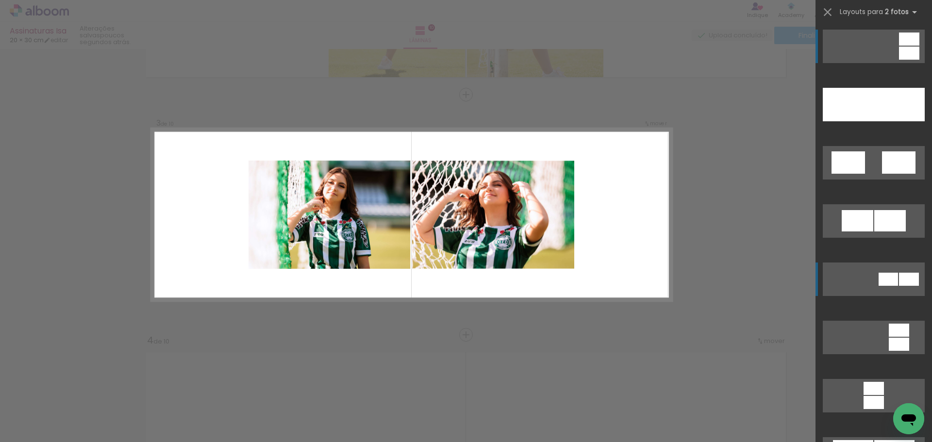
scroll to position [450, 0]
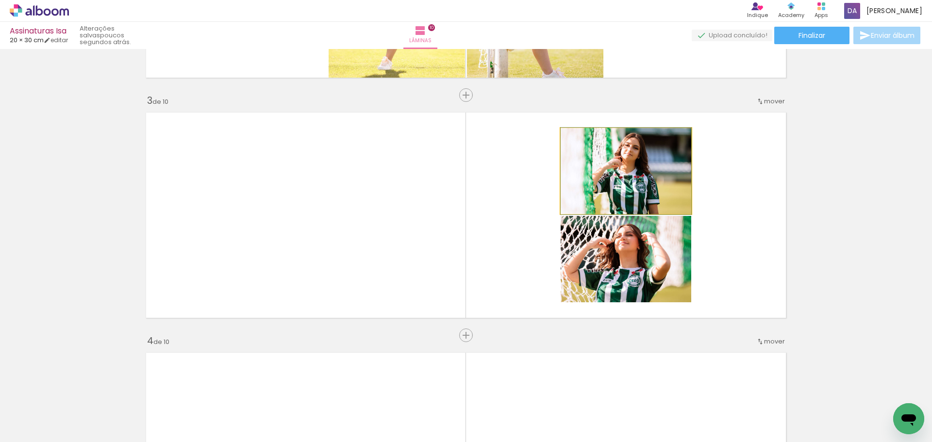
click at [666, 194] on quentale-photo at bounding box center [625, 171] width 131 height 86
click at [646, 263] on quentale-photo at bounding box center [625, 259] width 131 height 86
click at [651, 181] on quentale-photo at bounding box center [625, 171] width 131 height 86
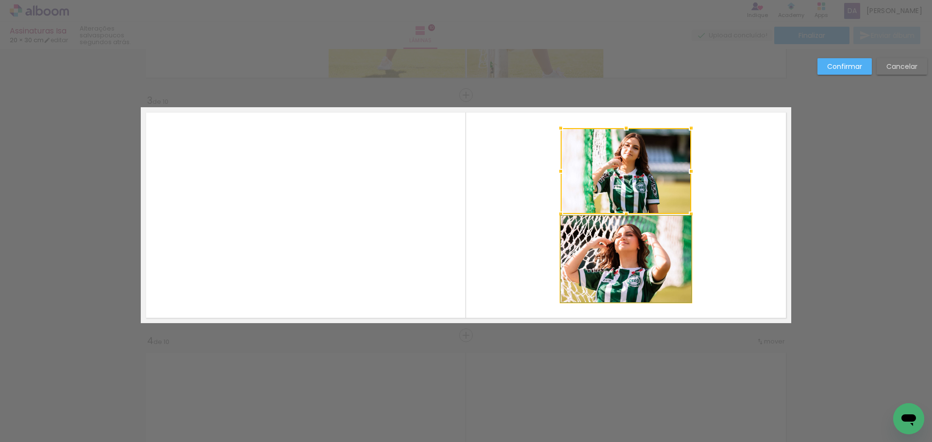
click at [632, 260] on quentale-photo at bounding box center [625, 259] width 131 height 86
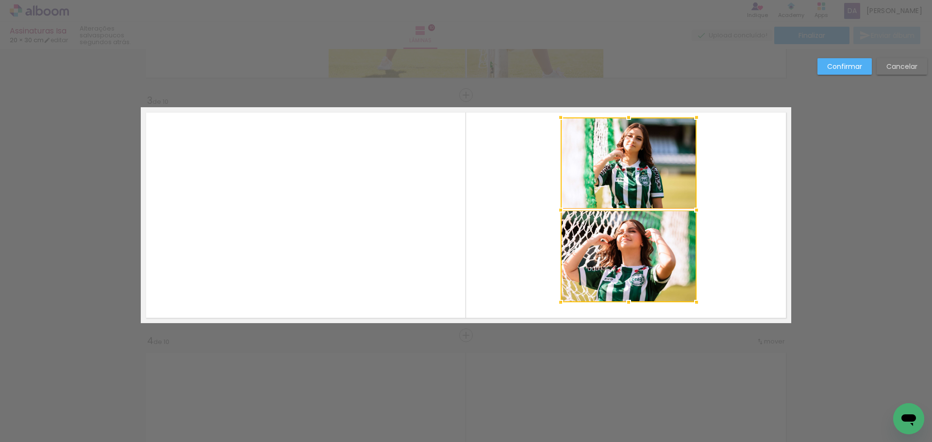
drag, startPoint x: 687, startPoint y: 128, endPoint x: 692, endPoint y: 117, distance: 11.9
click at [692, 117] on div at bounding box center [696, 117] width 19 height 19
click at [759, 186] on quentale-layouter at bounding box center [466, 215] width 650 height 216
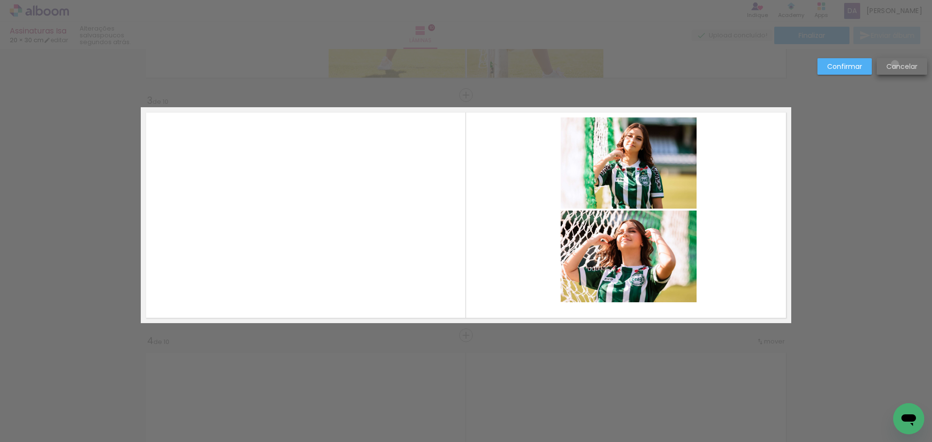
click at [0, 0] on slot "Cancelar" at bounding box center [0, 0] width 0 height 0
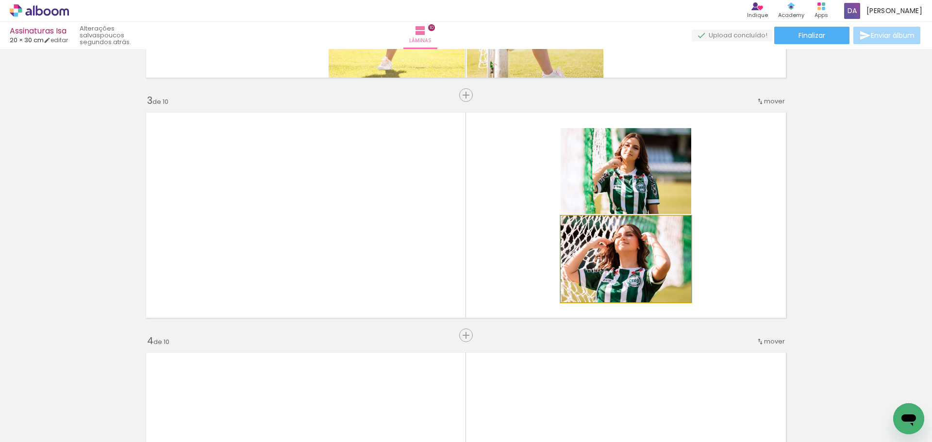
click at [641, 252] on quentale-photo at bounding box center [625, 259] width 131 height 86
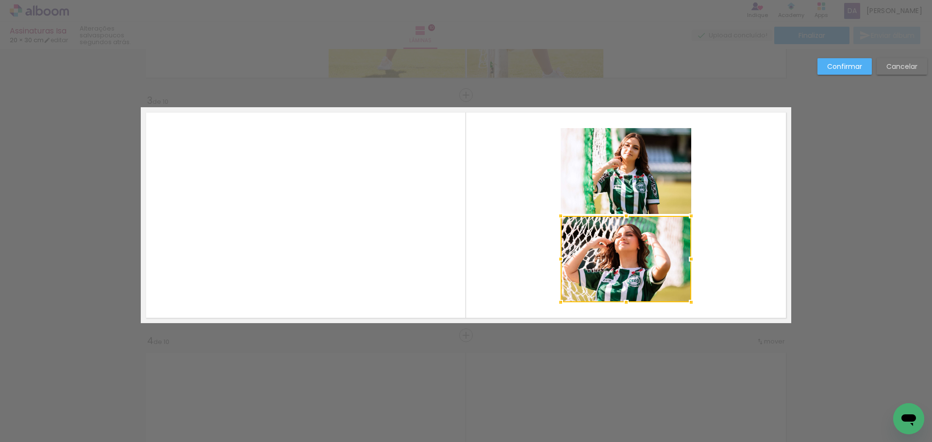
click at [625, 171] on quentale-photo at bounding box center [625, 171] width 131 height 86
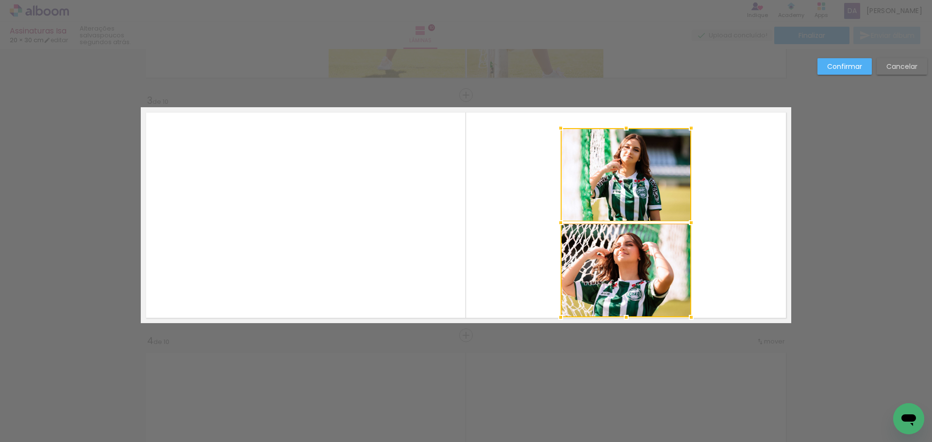
drag, startPoint x: 622, startPoint y: 301, endPoint x: 623, endPoint y: 277, distance: 24.3
click at [620, 316] on div at bounding box center [625, 317] width 19 height 19
drag, startPoint x: 620, startPoint y: 127, endPoint x: 601, endPoint y: 127, distance: 18.9
click at [602, 127] on album-spread "3 de 10" at bounding box center [466, 215] width 650 height 216
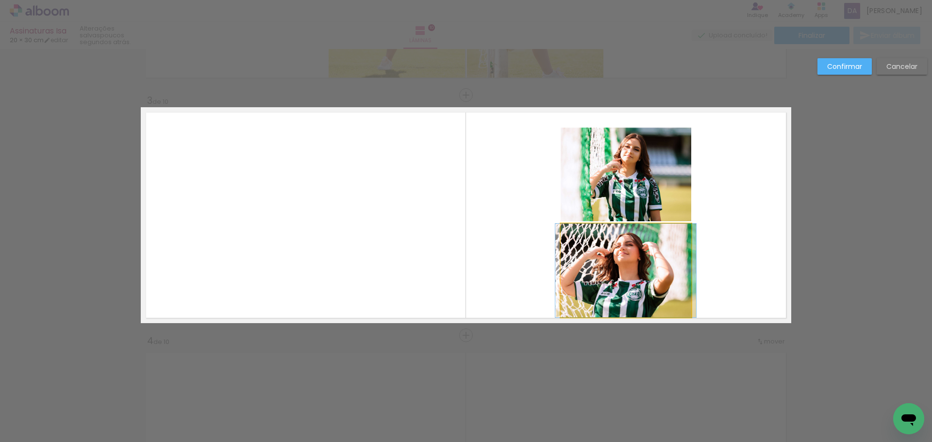
click at [621, 263] on quentale-photo at bounding box center [625, 271] width 131 height 94
click at [625, 195] on quentale-photo at bounding box center [625, 175] width 131 height 94
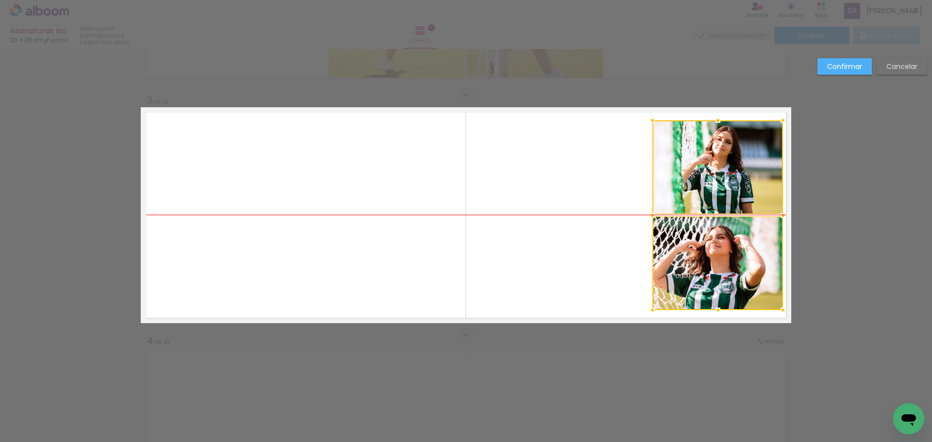
drag, startPoint x: 637, startPoint y: 190, endPoint x: 725, endPoint y: 190, distance: 88.8
click at [726, 190] on div at bounding box center [717, 215] width 131 height 190
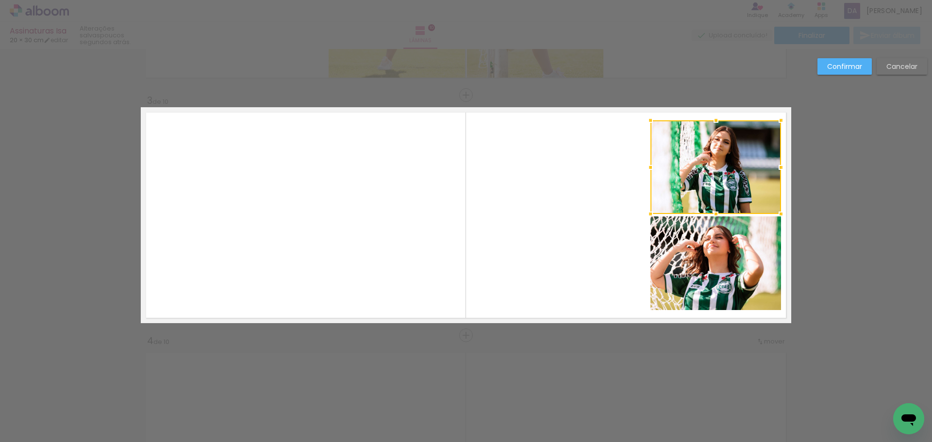
click at [844, 61] on paper-button "Confirmar" at bounding box center [844, 66] width 54 height 16
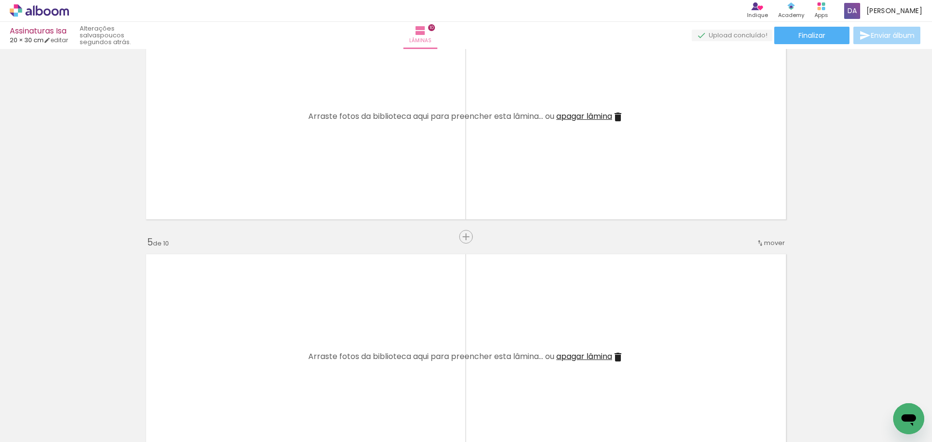
scroll to position [790, 0]
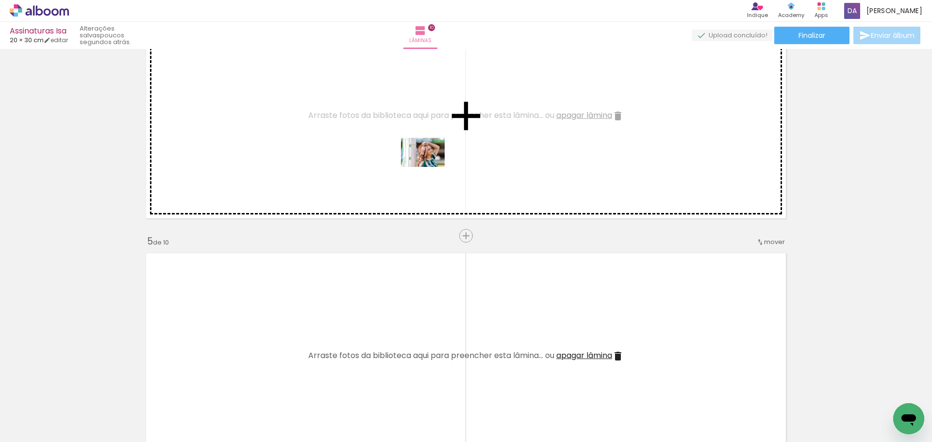
drag, startPoint x: 436, startPoint y: 388, endPoint x: 427, endPoint y: 199, distance: 188.5
click at [430, 148] on quentale-workspace at bounding box center [466, 221] width 932 height 442
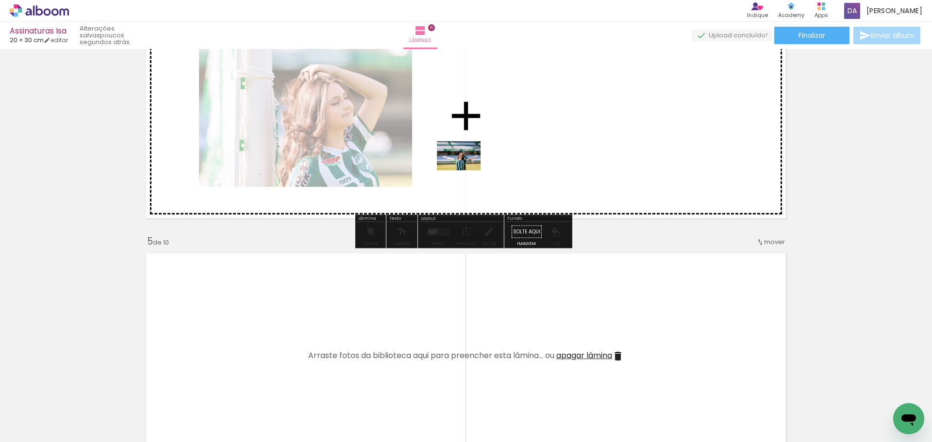
drag, startPoint x: 470, startPoint y: 410, endPoint x: 453, endPoint y: 151, distance: 259.2
click at [461, 158] on quentale-workspace at bounding box center [466, 221] width 932 height 442
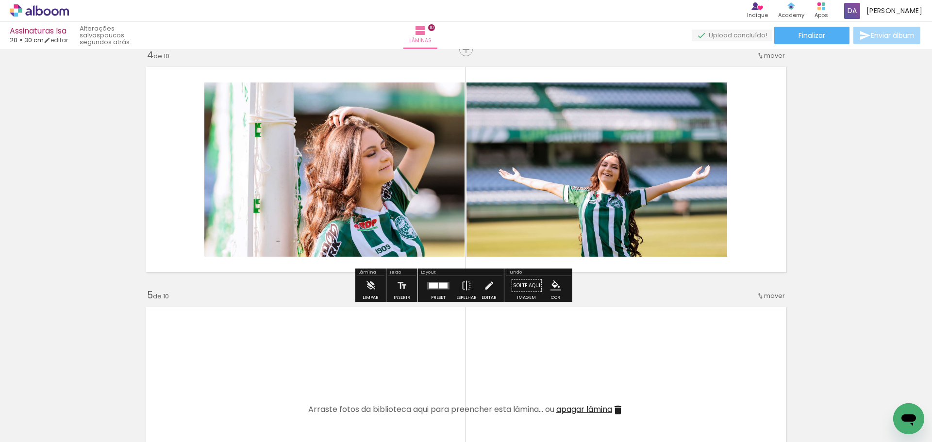
scroll to position [644, 0]
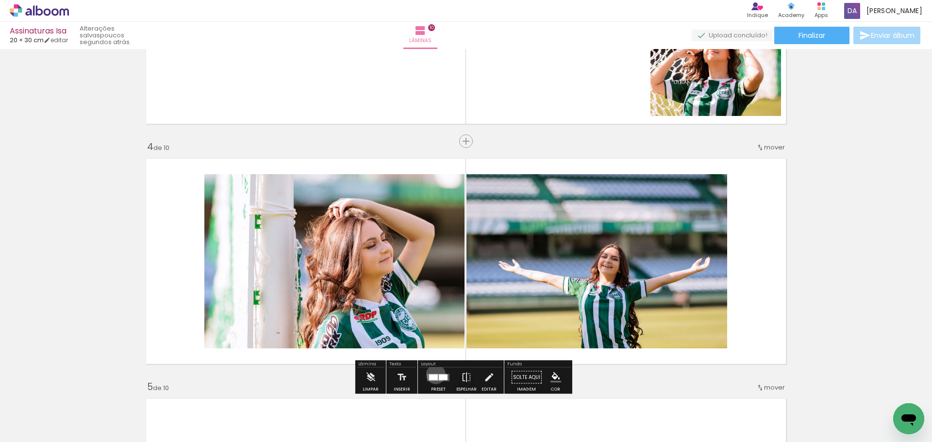
click at [433, 374] on div at bounding box center [433, 377] width 9 height 6
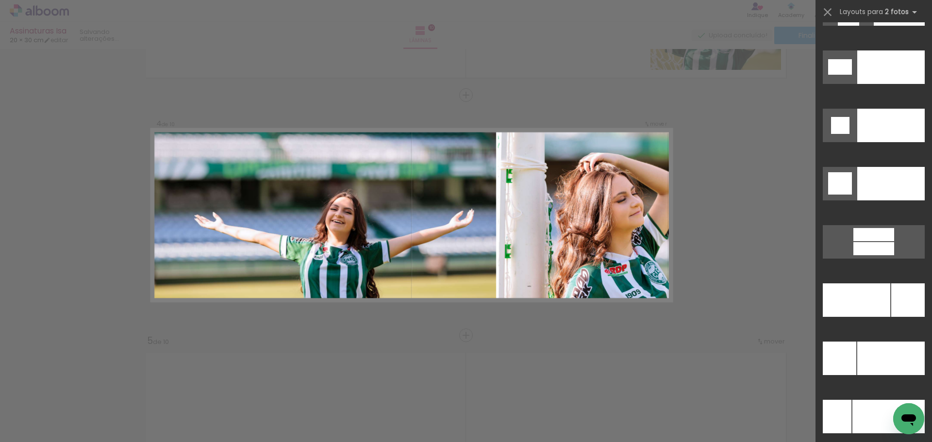
scroll to position [4173, 0]
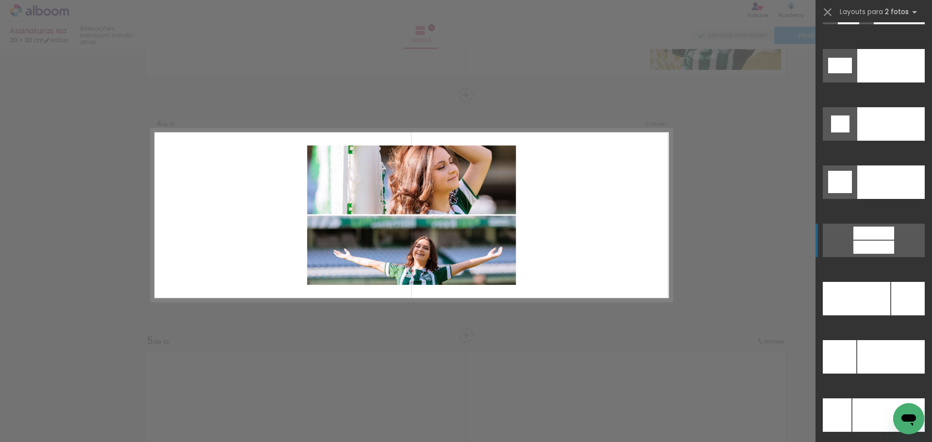
click at [891, 141] on quentale-layouter at bounding box center [873, 123] width 102 height 33
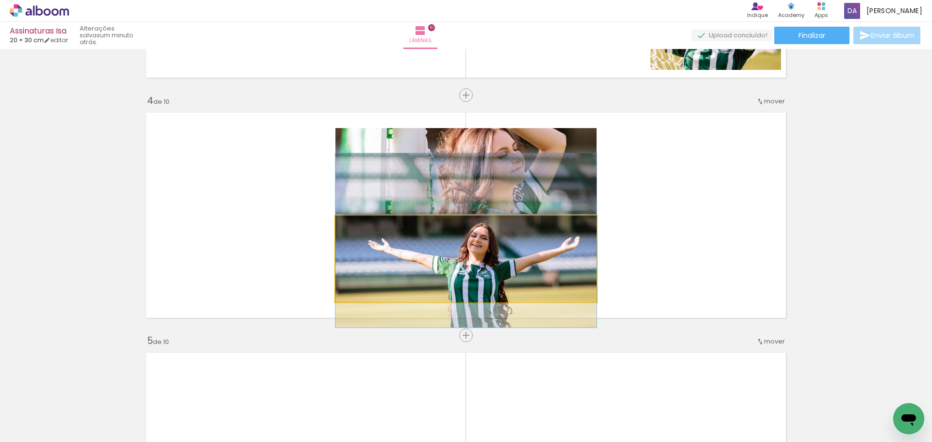
drag, startPoint x: 526, startPoint y: 257, endPoint x: 529, endPoint y: 239, distance: 18.7
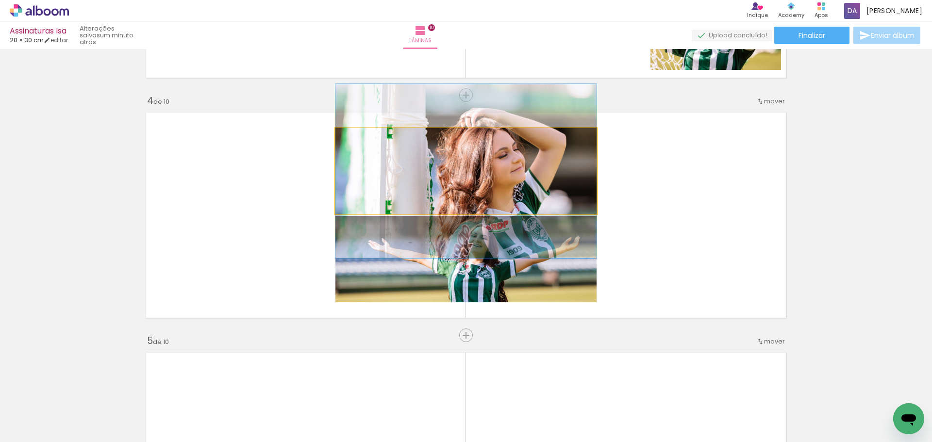
click at [500, 156] on quentale-photo at bounding box center [465, 171] width 261 height 86
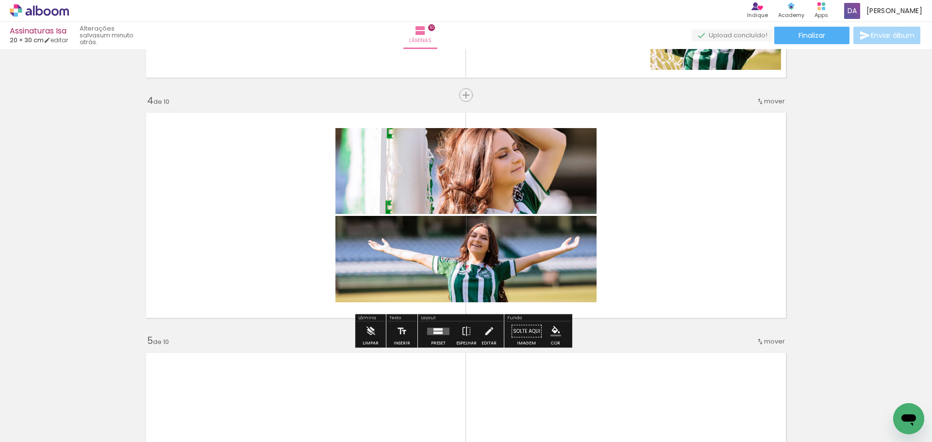
click at [431, 342] on div "Preset" at bounding box center [438, 343] width 15 height 4
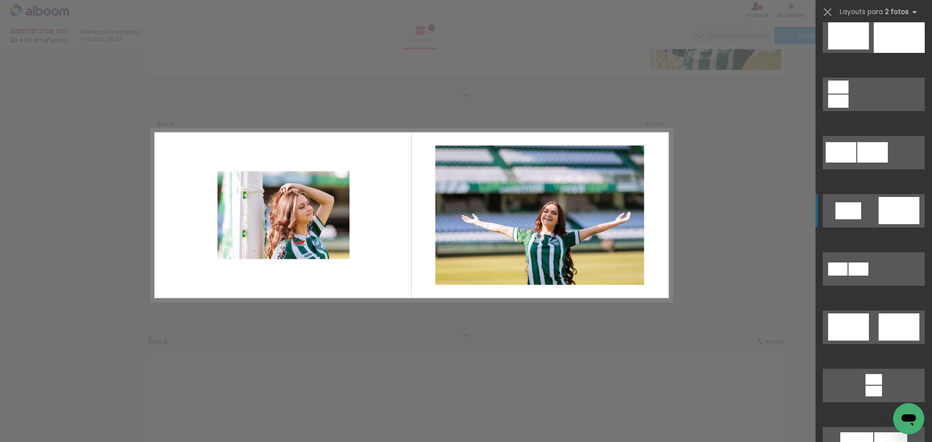
scroll to position [260, 0]
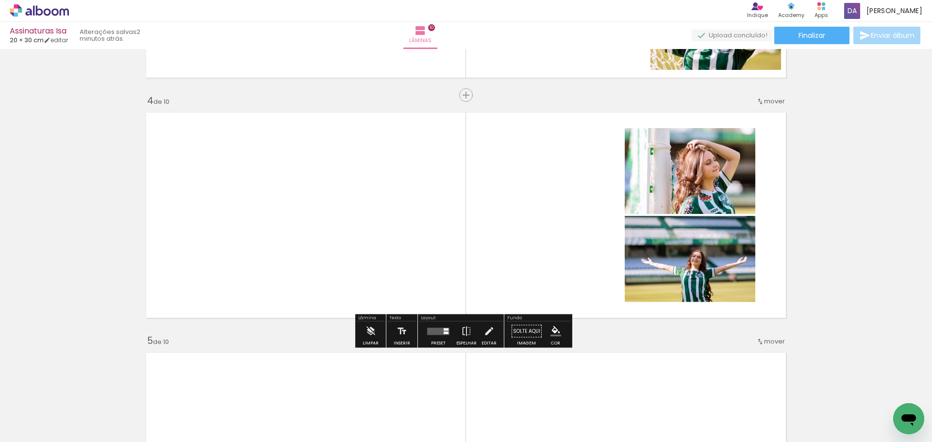
click at [521, 328] on paper-button "Solte aqui Imagem" at bounding box center [526, 334] width 35 height 25
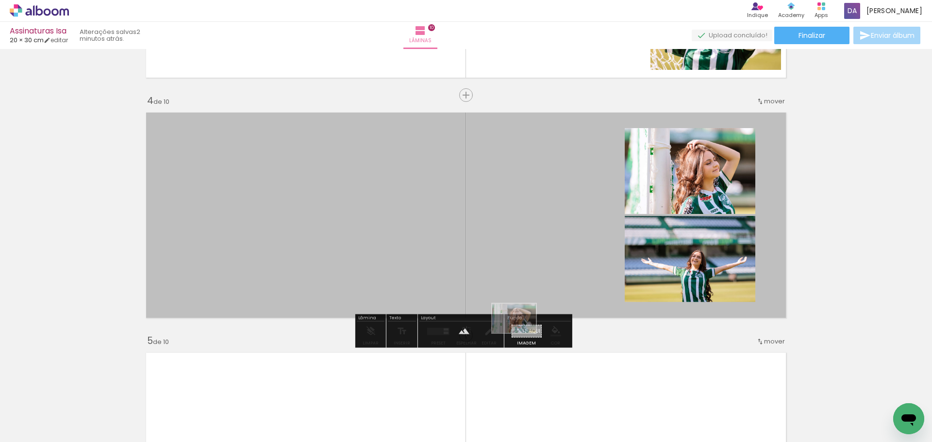
drag, startPoint x: 437, startPoint y: 420, endPoint x: 521, endPoint y: 333, distance: 121.1
click at [521, 333] on quentale-workspace at bounding box center [466, 221] width 932 height 442
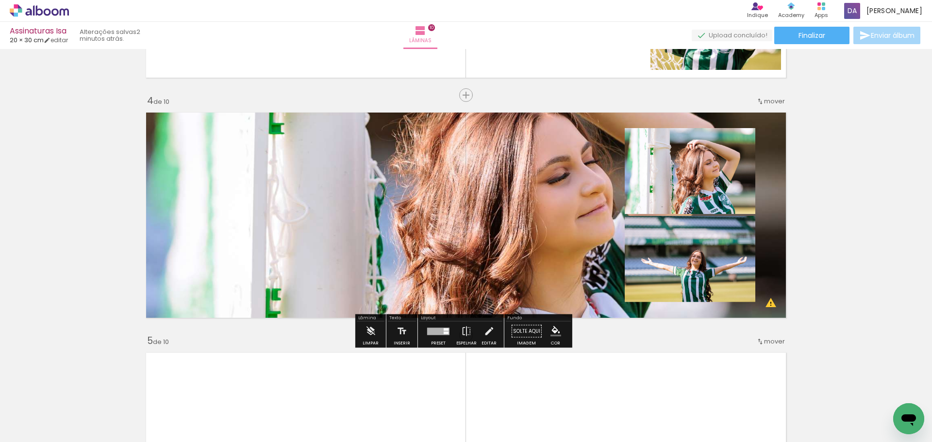
click at [425, 244] on quentale-layouter at bounding box center [466, 215] width 650 height 216
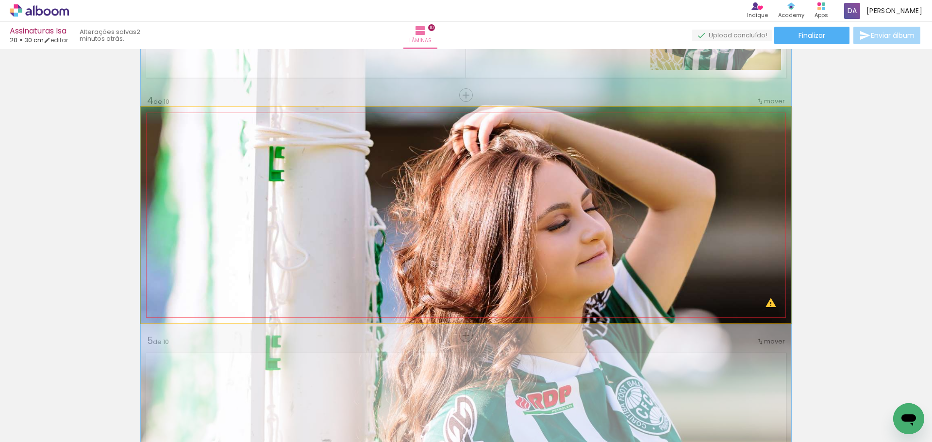
drag, startPoint x: 429, startPoint y: 232, endPoint x: 432, endPoint y: 280, distance: 47.2
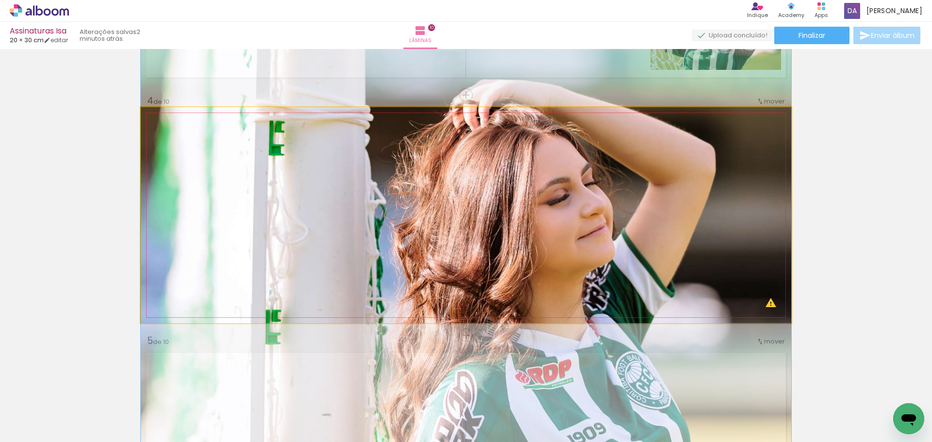
drag, startPoint x: 565, startPoint y: 250, endPoint x: 506, endPoint y: 230, distance: 62.6
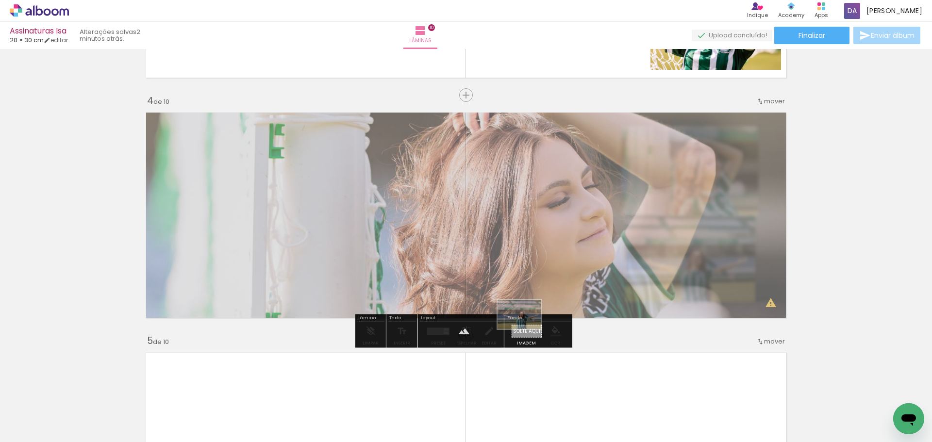
drag, startPoint x: 477, startPoint y: 416, endPoint x: 526, endPoint y: 329, distance: 100.6
click at [526, 329] on quentale-workspace at bounding box center [466, 221] width 932 height 442
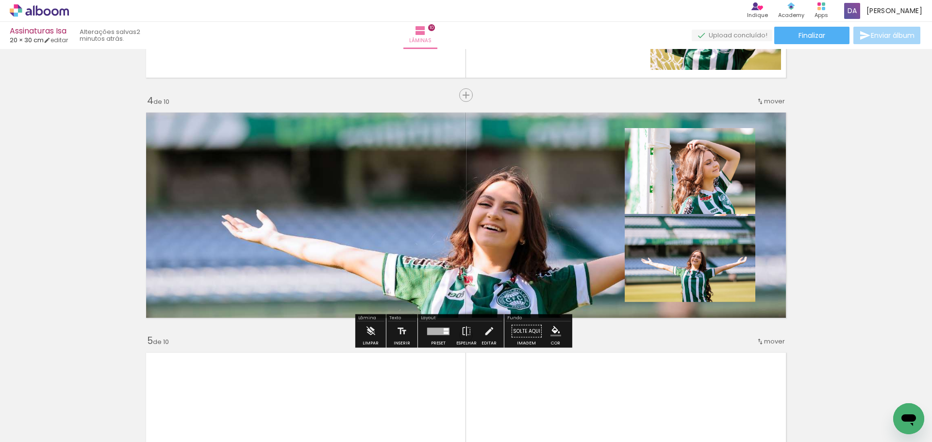
drag, startPoint x: 487, startPoint y: 244, endPoint x: 487, endPoint y: 226, distance: 18.0
click at [486, 227] on quentale-layouter at bounding box center [466, 215] width 650 height 216
click at [502, 215] on quentale-layouter at bounding box center [466, 215] width 650 height 216
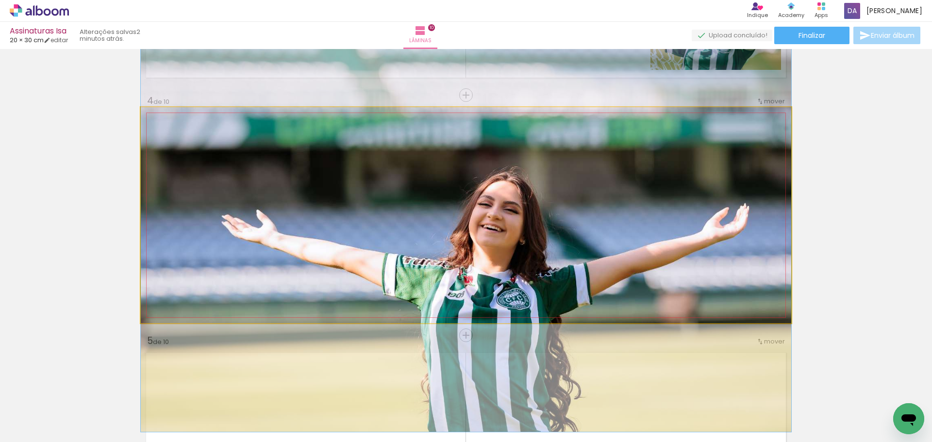
click at [502, 215] on quentale-photo at bounding box center [466, 215] width 650 height 216
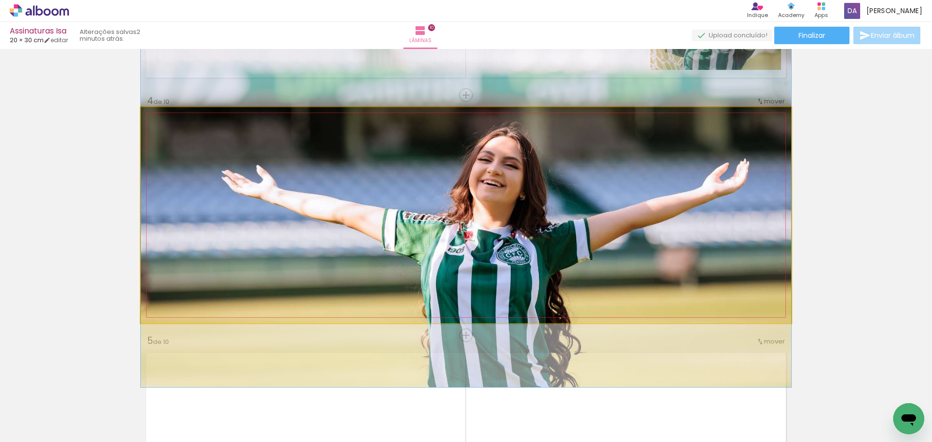
drag, startPoint x: 502, startPoint y: 215, endPoint x: 501, endPoint y: 170, distance: 44.6
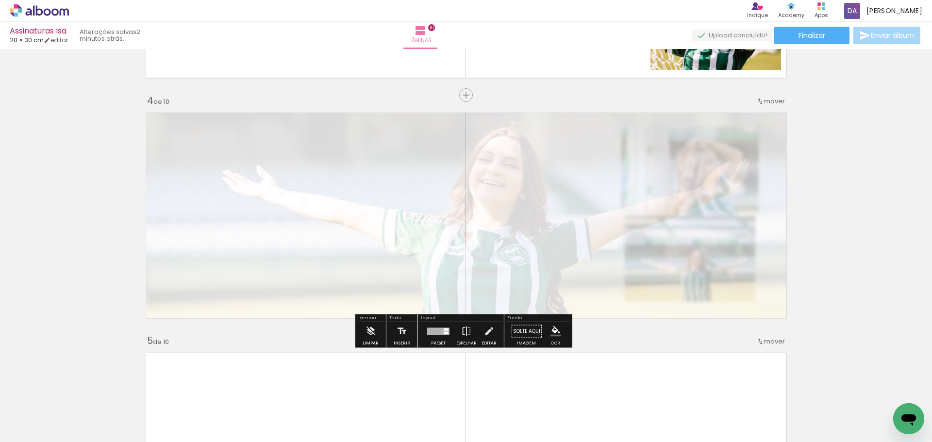
drag, startPoint x: 280, startPoint y: 136, endPoint x: 247, endPoint y: 137, distance: 32.0
type paper-slider "15"
click at [247, 137] on div at bounding box center [252, 132] width 16 height 16
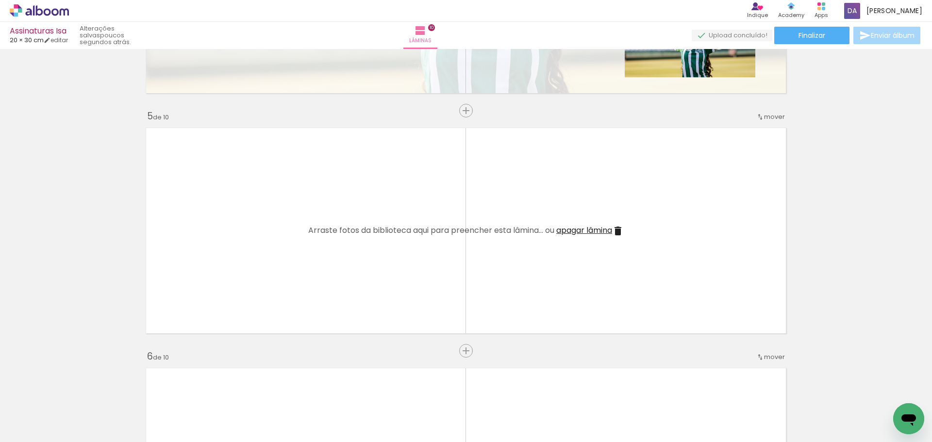
scroll to position [922, 0]
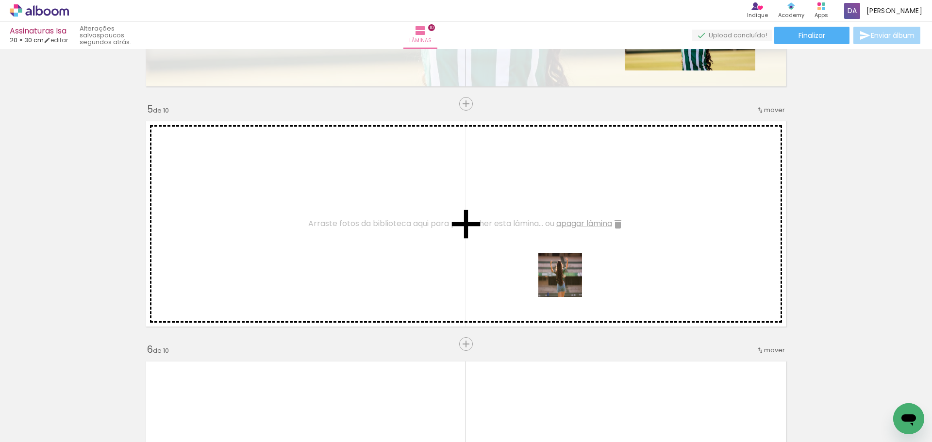
drag, startPoint x: 540, startPoint y: 411, endPoint x: 579, endPoint y: 273, distance: 142.7
click at [578, 260] on quentale-workspace at bounding box center [466, 221] width 932 height 442
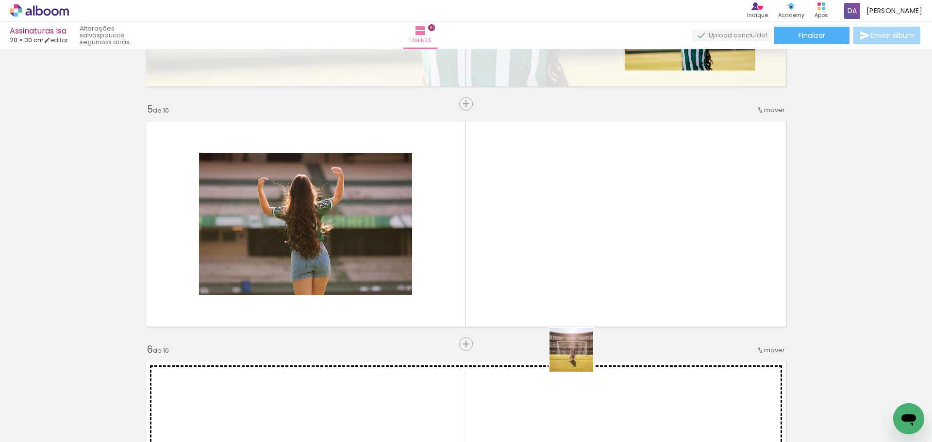
drag, startPoint x: 578, startPoint y: 401, endPoint x: 540, endPoint y: 148, distance: 256.7
click at [540, 148] on quentale-workspace at bounding box center [466, 221] width 932 height 442
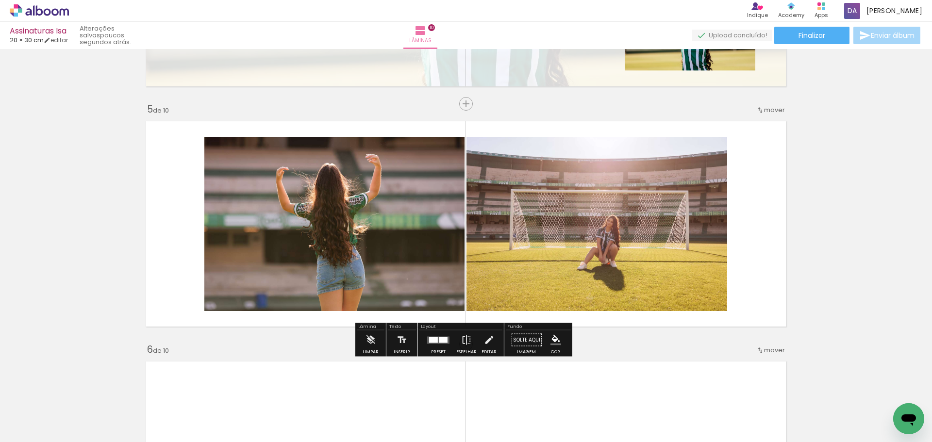
click at [442, 341] on div at bounding box center [443, 340] width 9 height 6
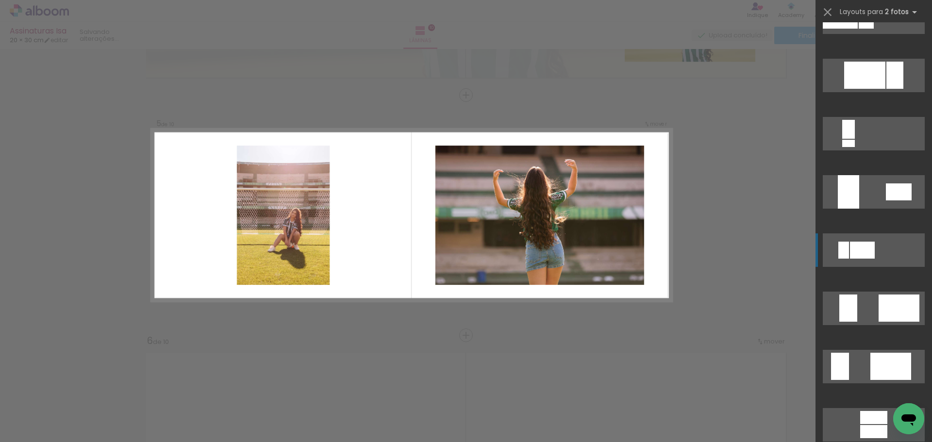
scroll to position [1941, 0]
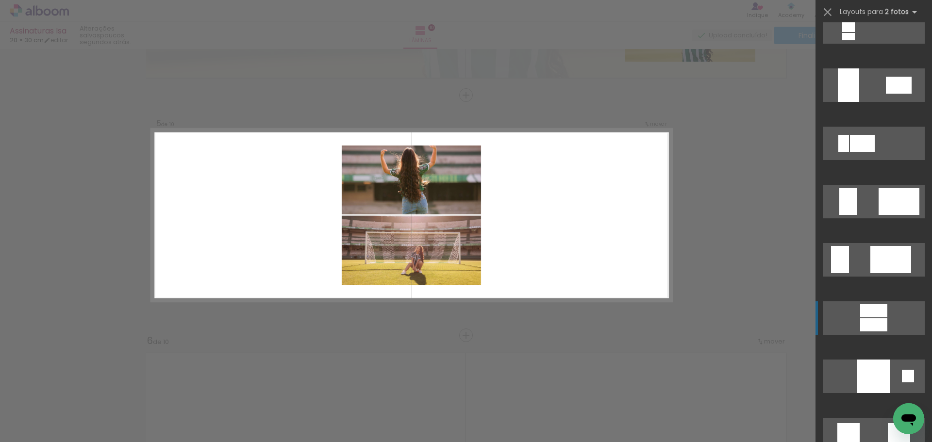
click at [870, 273] on div at bounding box center [890, 259] width 41 height 27
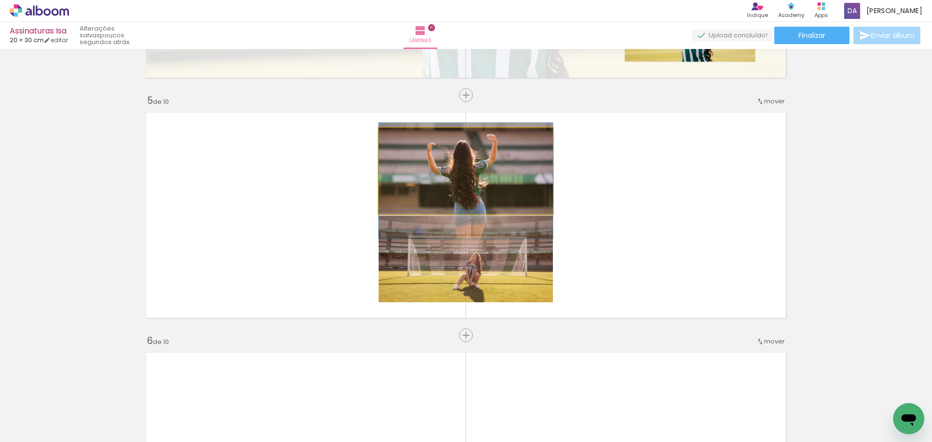
drag, startPoint x: 480, startPoint y: 162, endPoint x: 476, endPoint y: 172, distance: 10.6
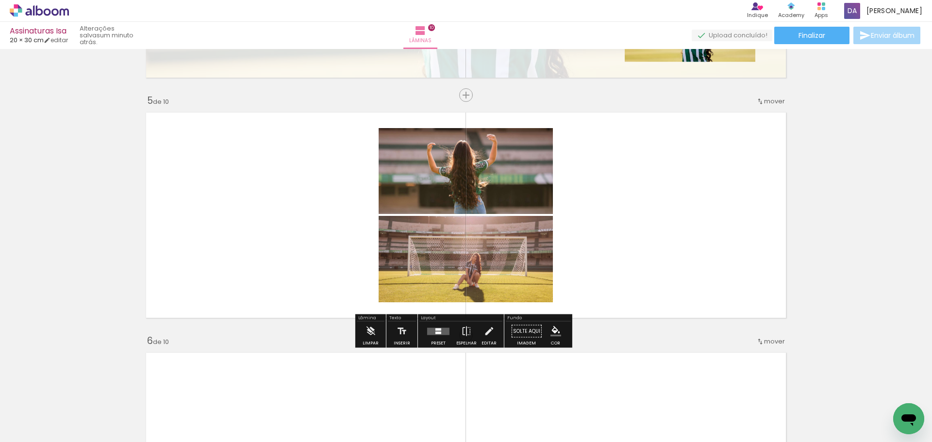
click at [431, 329] on quentale-layouter at bounding box center [438, 331] width 22 height 7
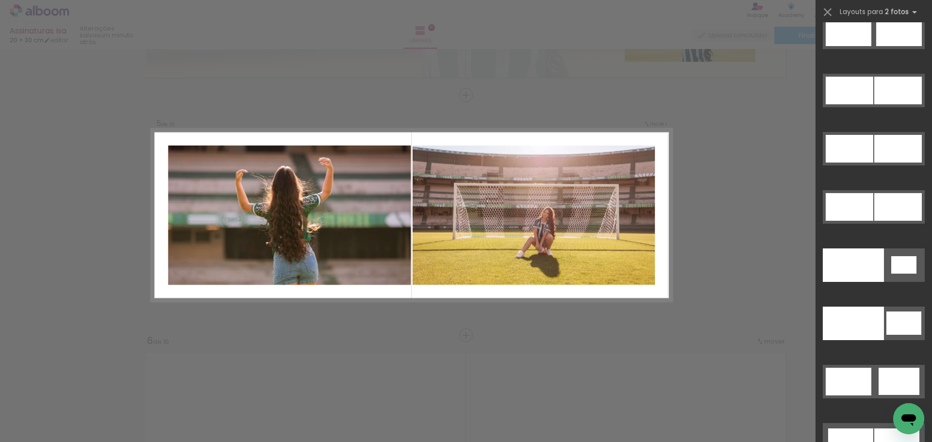
scroll to position [5112, 0]
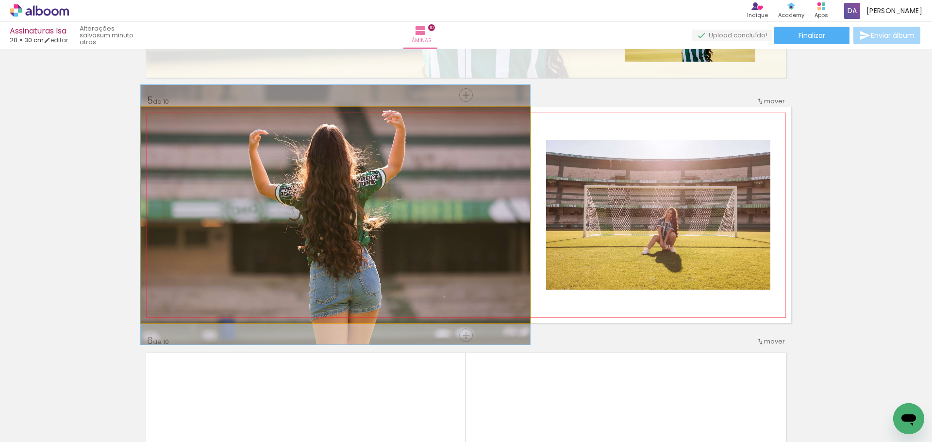
drag, startPoint x: 400, startPoint y: 198, endPoint x: 396, endPoint y: 184, distance: 14.6
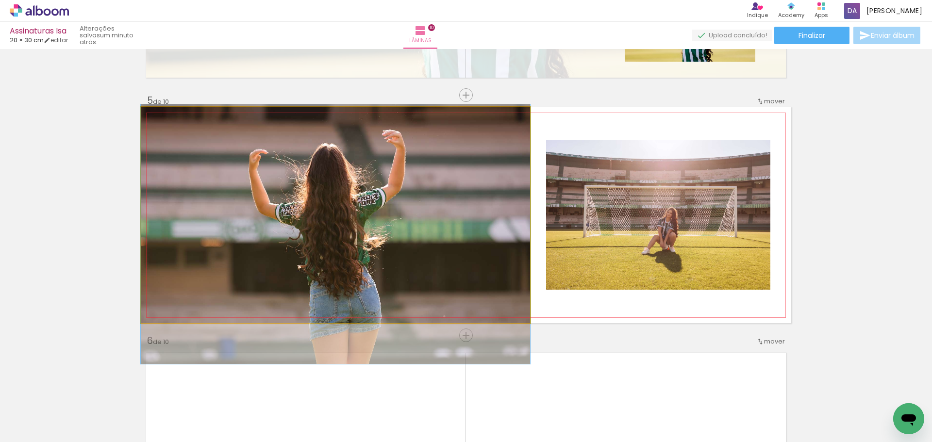
drag, startPoint x: 441, startPoint y: 242, endPoint x: 448, endPoint y: 258, distance: 18.2
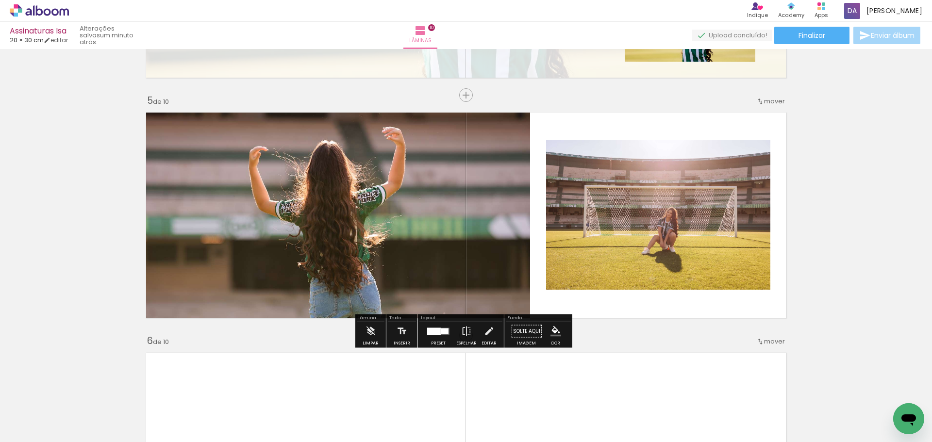
click at [431, 333] on div at bounding box center [434, 331] width 14 height 7
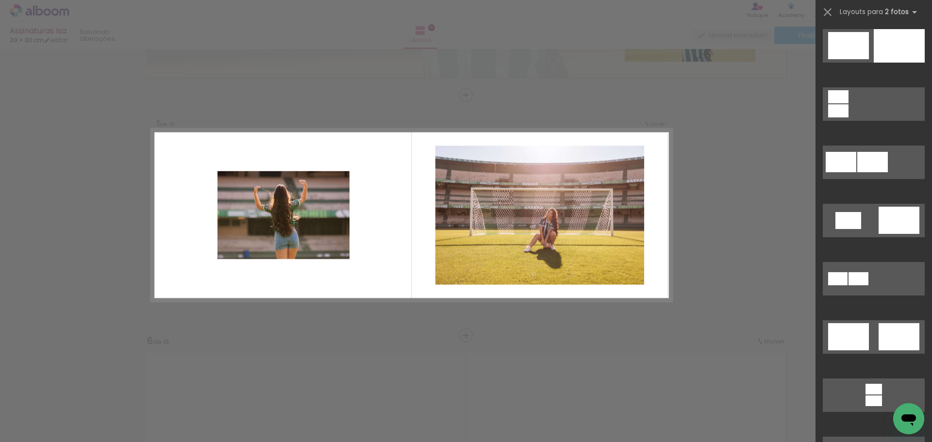
scroll to position [0, 0]
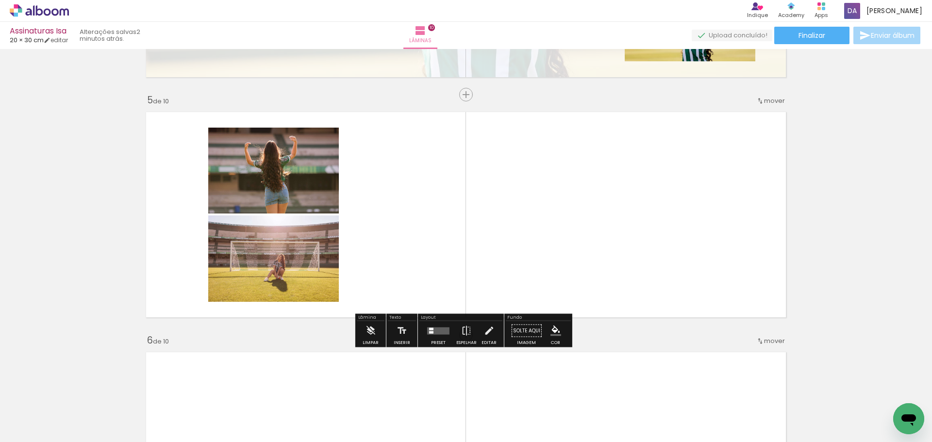
scroll to position [931, 0]
click at [309, 269] on quentale-photo at bounding box center [273, 259] width 131 height 86
click at [291, 267] on quentale-photo at bounding box center [273, 259] width 131 height 86
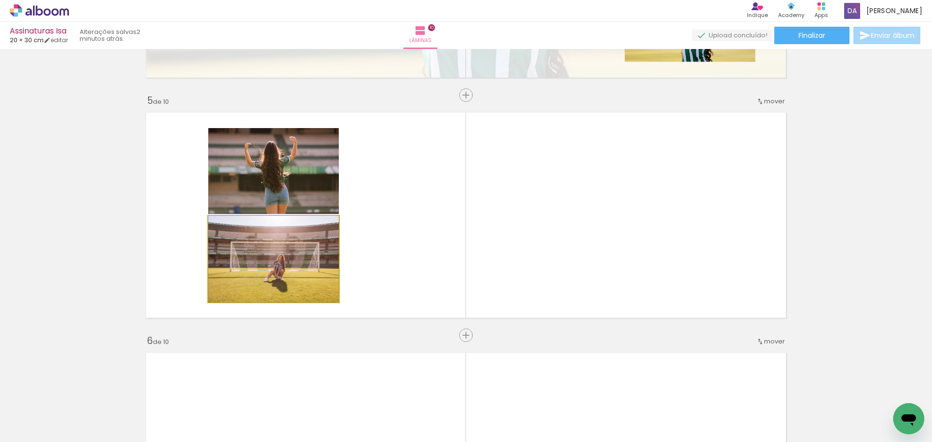
click at [291, 267] on quentale-photo at bounding box center [273, 259] width 131 height 86
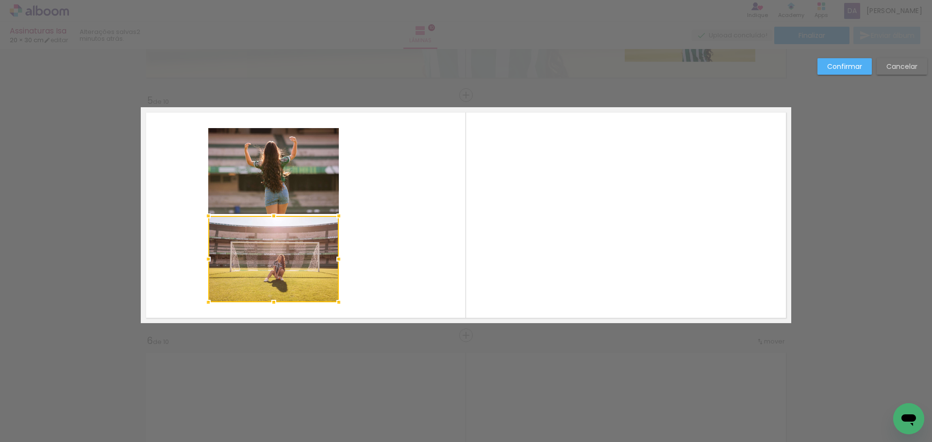
click at [297, 197] on quentale-photo at bounding box center [273, 171] width 131 height 86
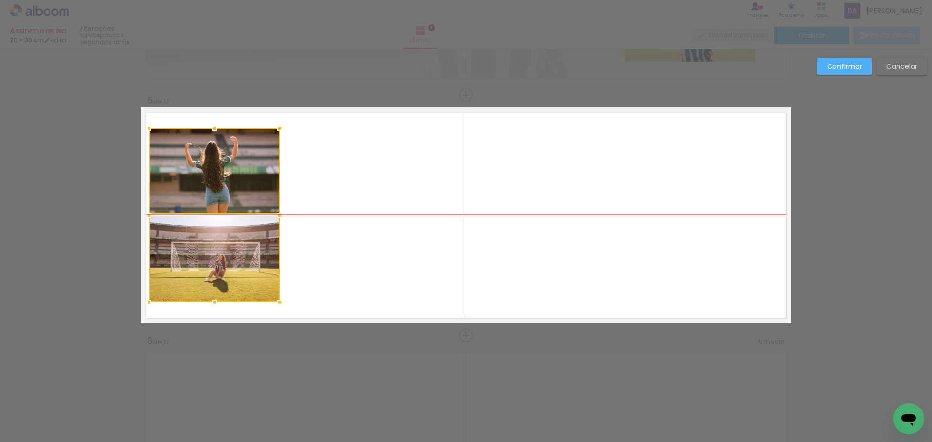
drag, startPoint x: 305, startPoint y: 212, endPoint x: 246, endPoint y: 211, distance: 59.2
click at [246, 211] on div at bounding box center [214, 215] width 131 height 174
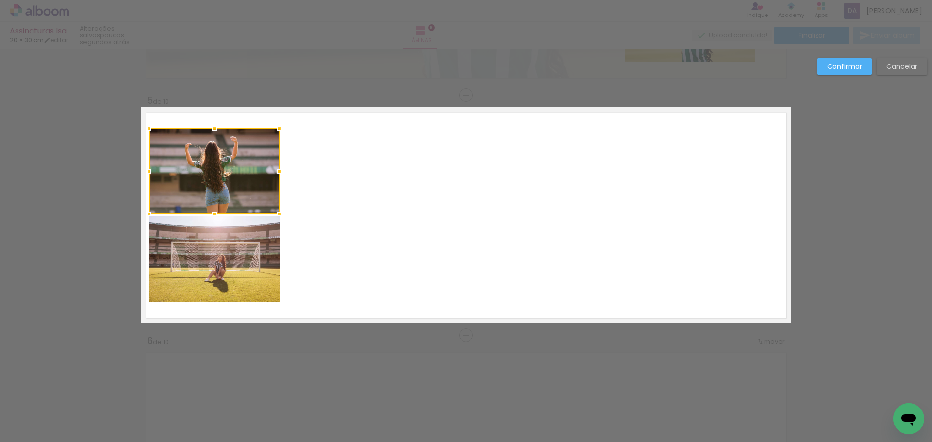
click at [365, 201] on quentale-layouter at bounding box center [466, 215] width 650 height 216
click at [0, 0] on slot "Confirmar" at bounding box center [0, 0] width 0 height 0
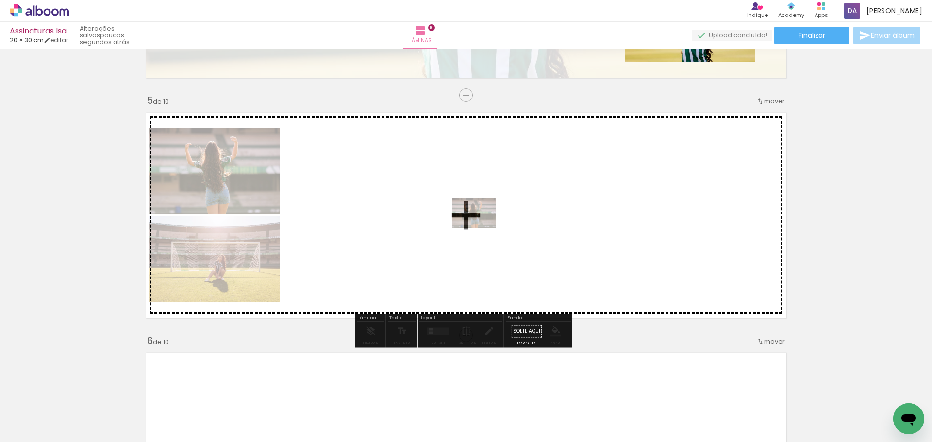
drag, startPoint x: 534, startPoint y: 417, endPoint x: 479, endPoint y: 221, distance: 203.0
click at [480, 223] on quentale-workspace at bounding box center [466, 221] width 932 height 442
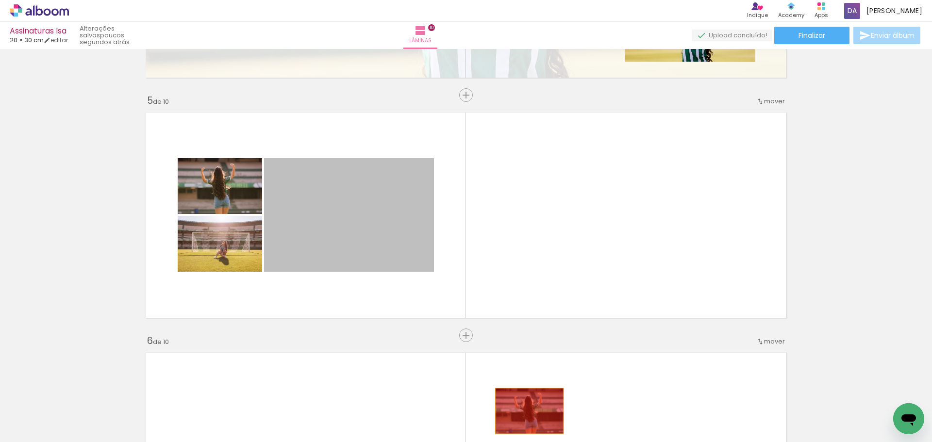
drag, startPoint x: 371, startPoint y: 227, endPoint x: 526, endPoint y: 410, distance: 240.3
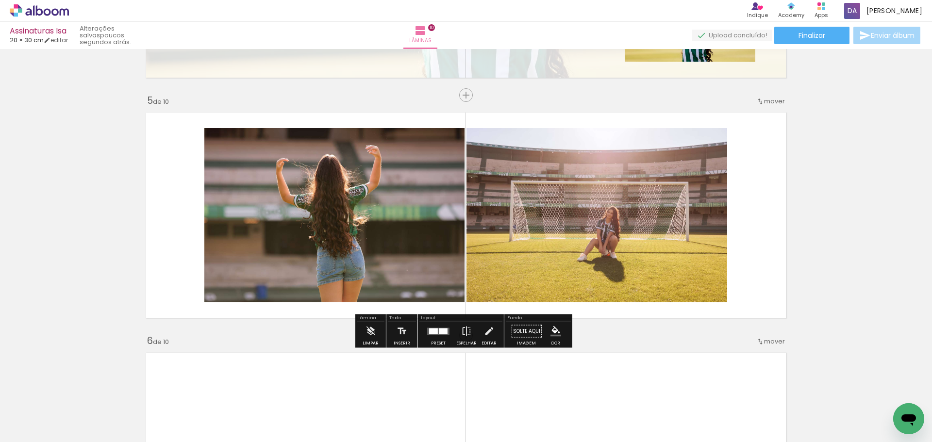
drag, startPoint x: 440, startPoint y: 338, endPoint x: 434, endPoint y: 339, distance: 6.0
click at [438, 338] on div at bounding box center [438, 331] width 26 height 19
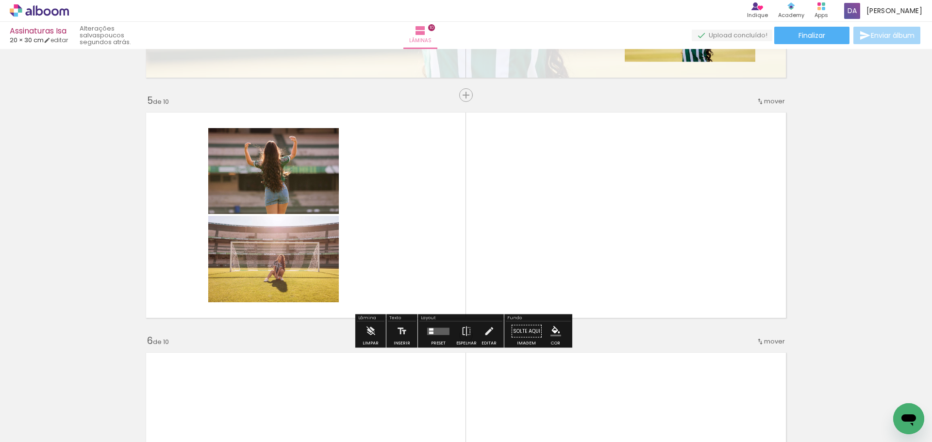
click at [318, 264] on quentale-photo at bounding box center [273, 259] width 131 height 86
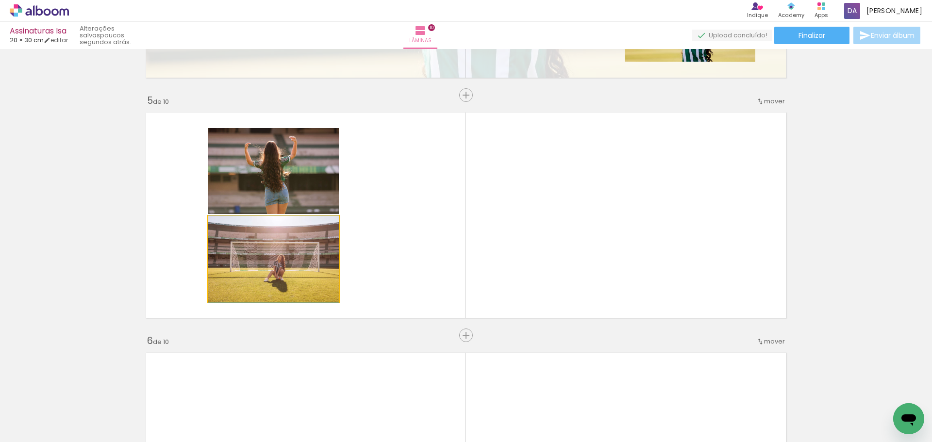
click at [318, 264] on quentale-photo at bounding box center [273, 259] width 131 height 86
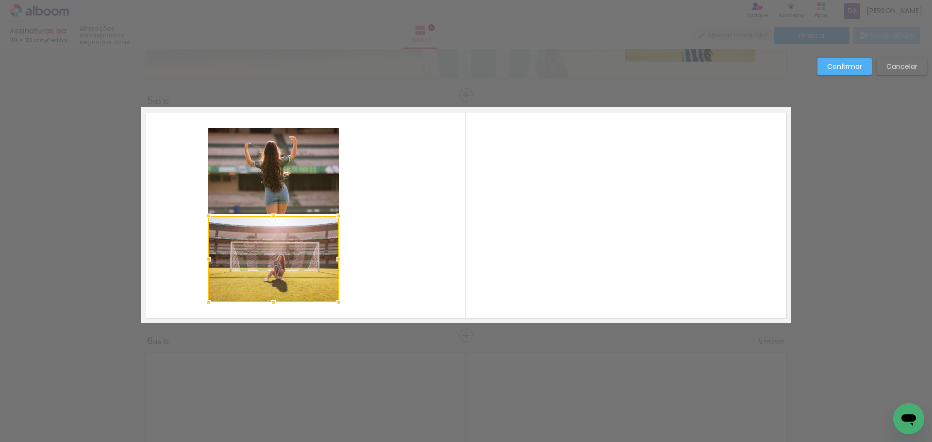
click at [296, 168] on quentale-photo at bounding box center [273, 171] width 131 height 86
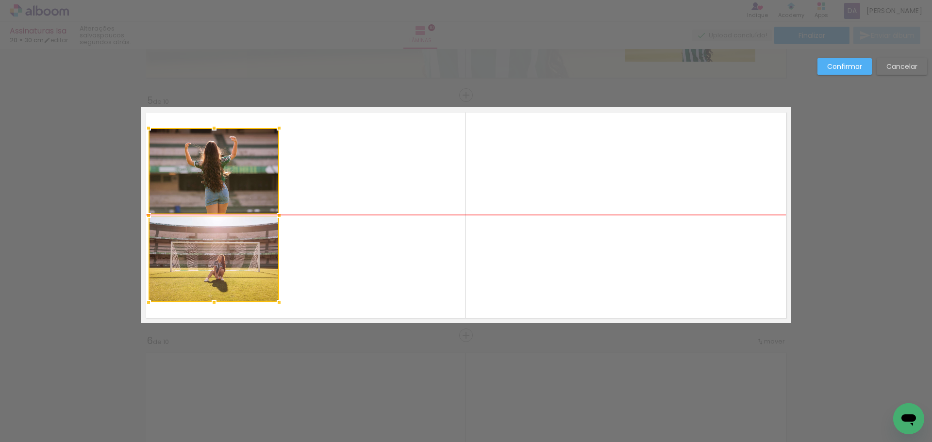
drag, startPoint x: 283, startPoint y: 193, endPoint x: 223, endPoint y: 196, distance: 59.7
click at [223, 196] on div at bounding box center [213, 215] width 131 height 174
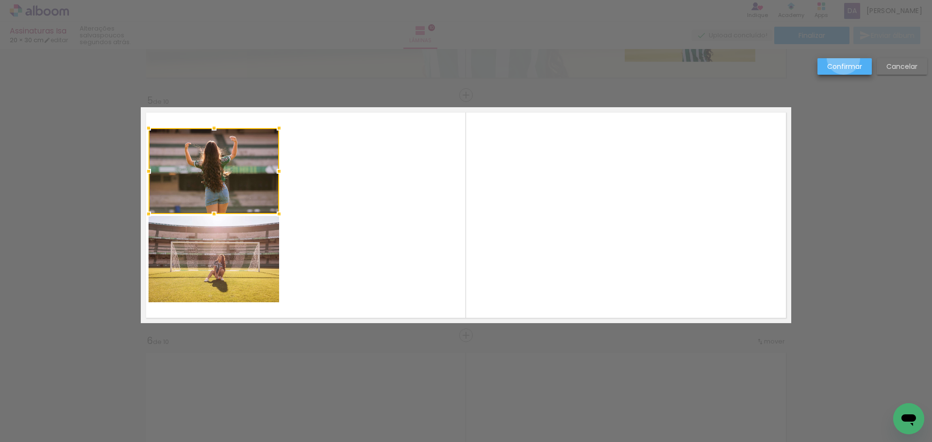
click at [843, 58] on paper-button "Confirmar" at bounding box center [844, 66] width 54 height 16
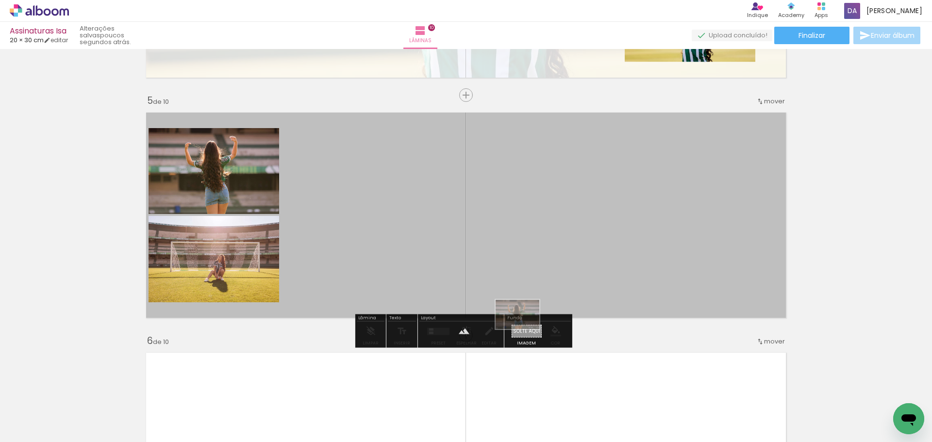
drag, startPoint x: 537, startPoint y: 411, endPoint x: 525, endPoint y: 329, distance: 82.5
click at [525, 329] on quentale-workspace at bounding box center [466, 221] width 932 height 442
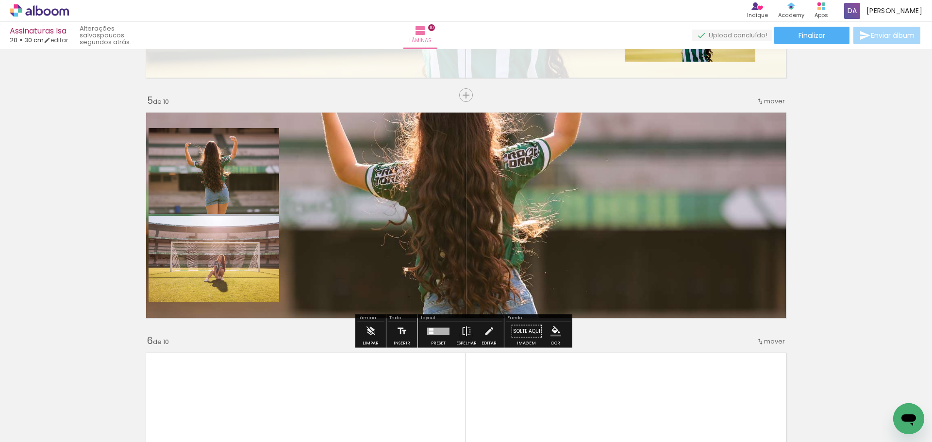
click at [531, 209] on quentale-layouter at bounding box center [466, 215] width 650 height 216
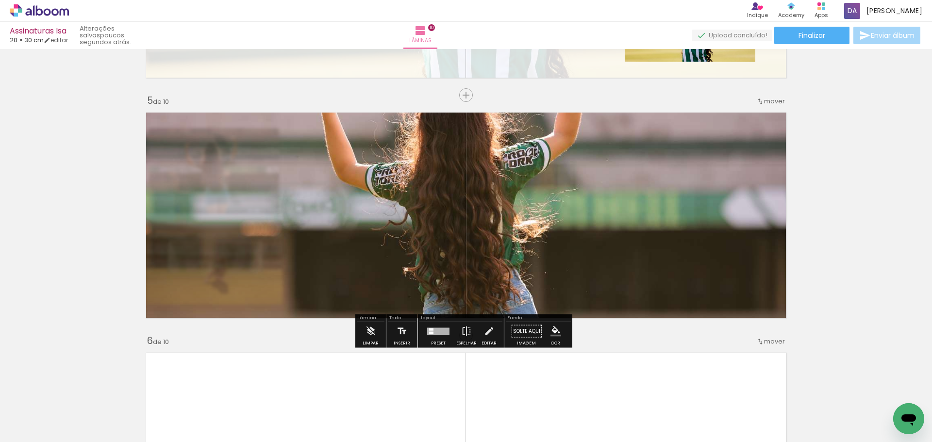
click at [532, 209] on quentale-photo at bounding box center [466, 215] width 650 height 216
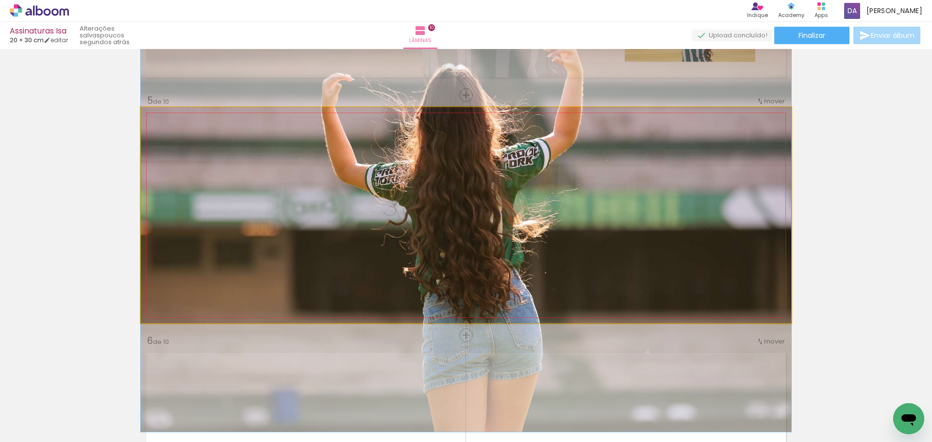
click at [532, 208] on quentale-photo at bounding box center [466, 215] width 650 height 216
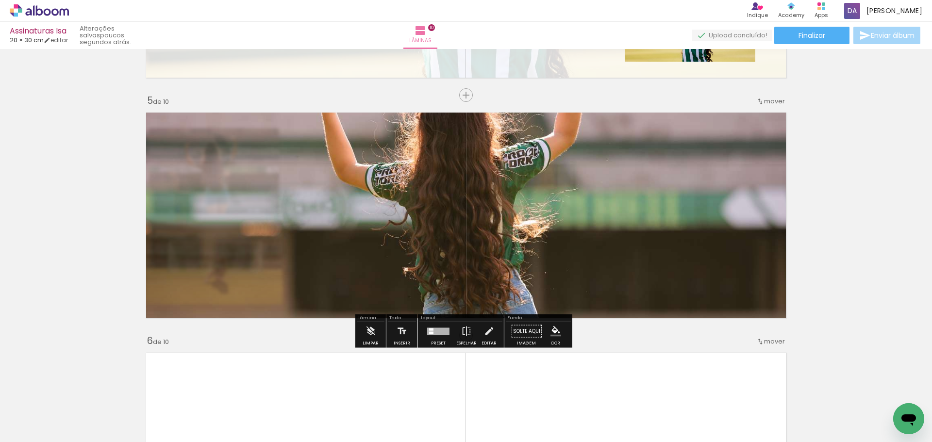
click at [532, 208] on quentale-photo at bounding box center [466, 215] width 650 height 216
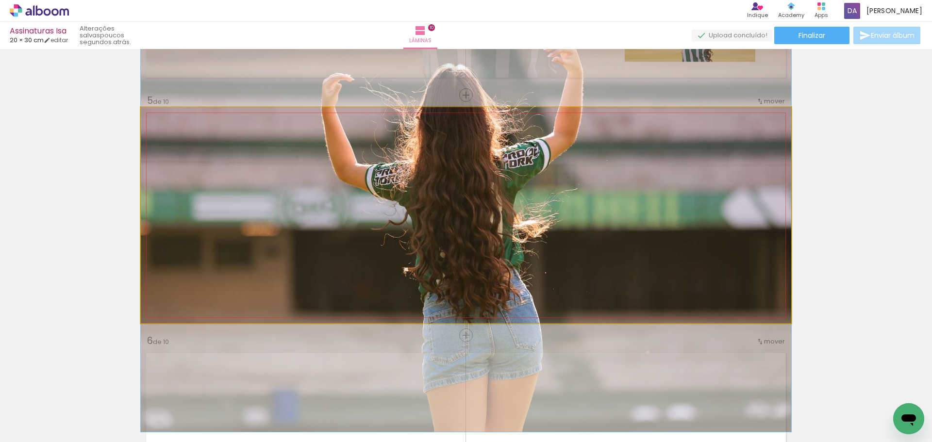
click at [532, 208] on quentale-photo at bounding box center [466, 215] width 650 height 216
type paper-slider "100"
click at [141, 133] on quentale-photo at bounding box center [466, 215] width 650 height 216
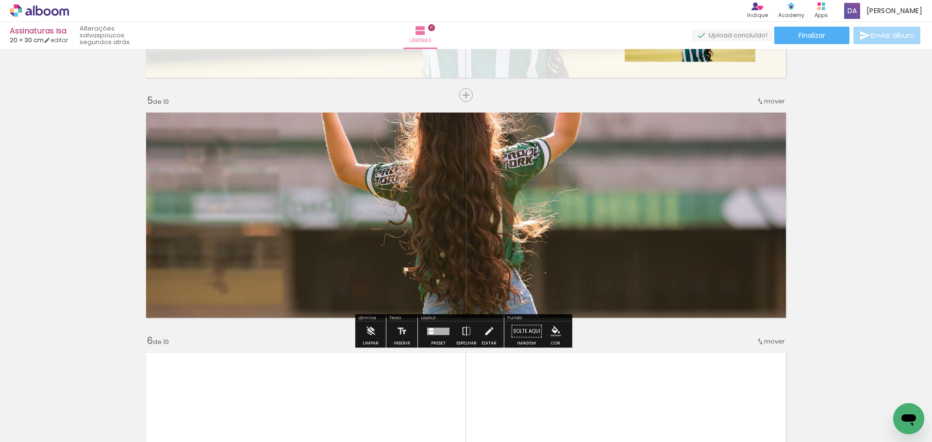
click at [319, 133] on div at bounding box center [322, 132] width 12 height 10
click at [316, 128] on div at bounding box center [322, 132] width 12 height 10
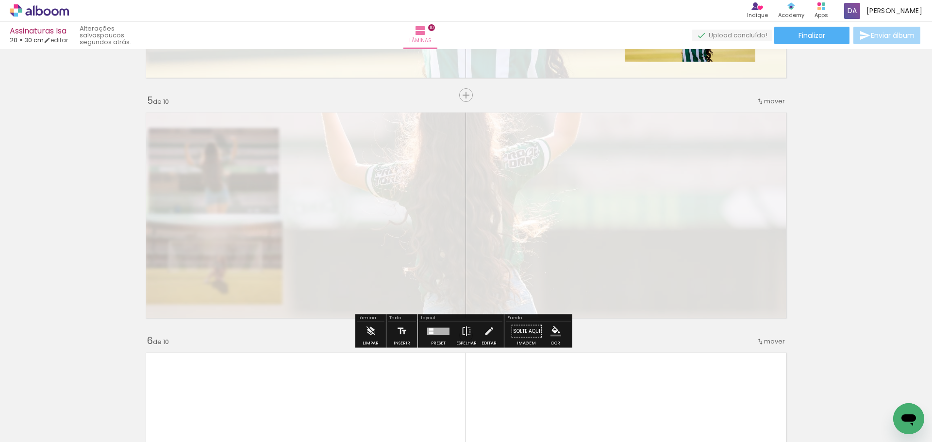
drag, startPoint x: 281, startPoint y: 134, endPoint x: 329, endPoint y: 159, distance: 54.3
click at [249, 135] on div at bounding box center [252, 132] width 16 height 16
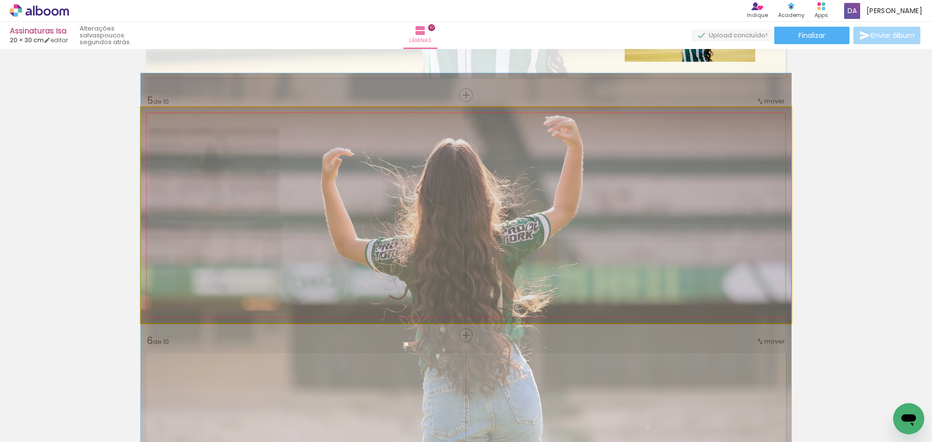
drag, startPoint x: 532, startPoint y: 164, endPoint x: 524, endPoint y: 239, distance: 76.2
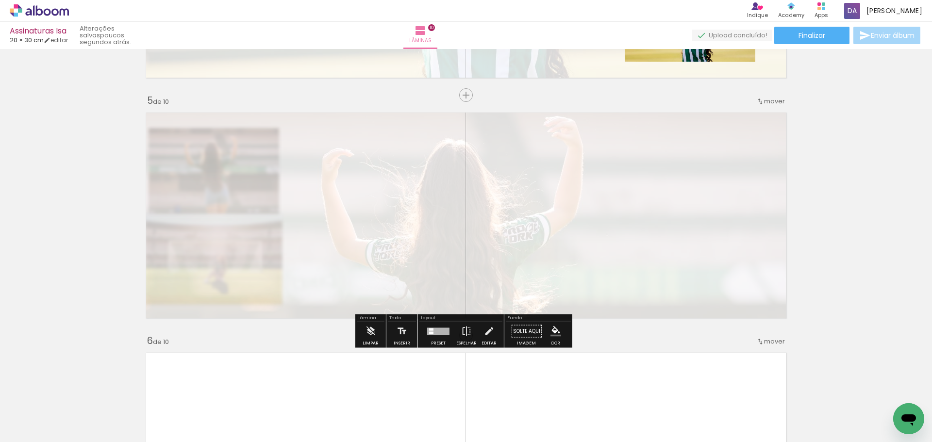
click at [694, 167] on quentale-photo at bounding box center [466, 215] width 650 height 216
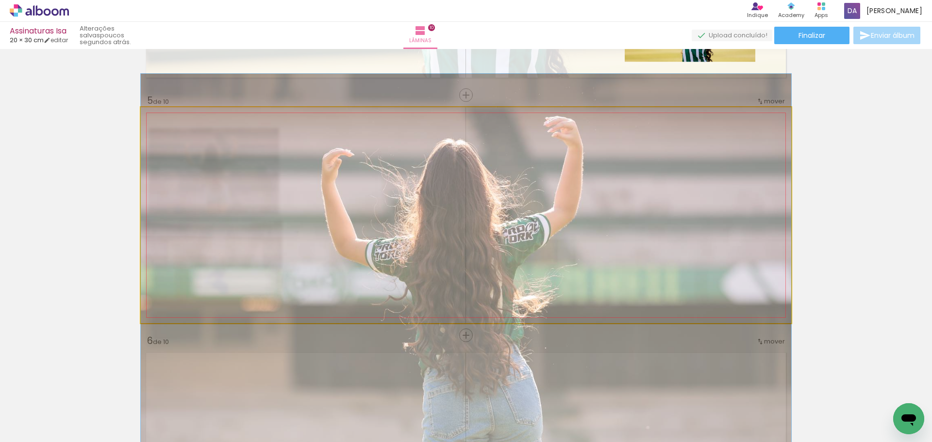
click at [687, 169] on quentale-photo at bounding box center [466, 215] width 650 height 216
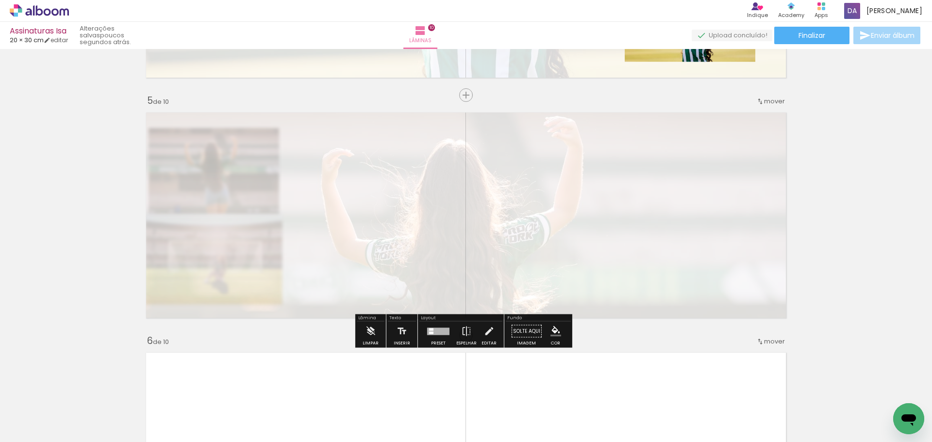
click at [687, 169] on quentale-photo at bounding box center [466, 215] width 650 height 216
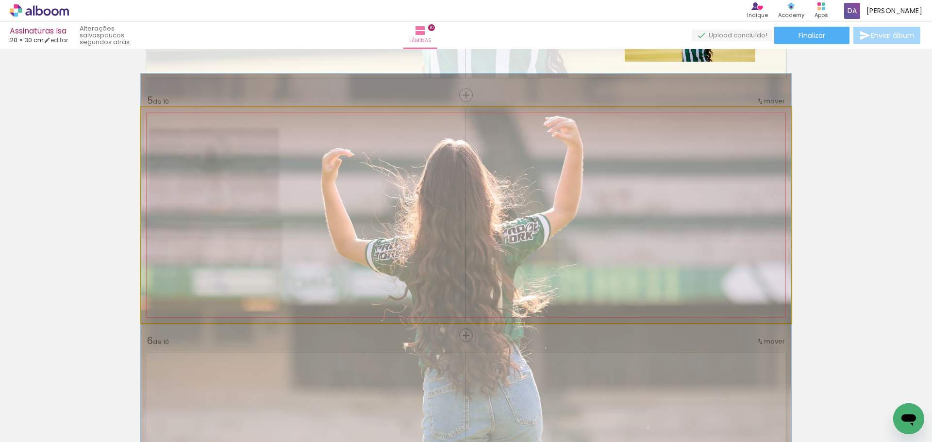
click at [687, 169] on quentale-photo at bounding box center [466, 215] width 650 height 216
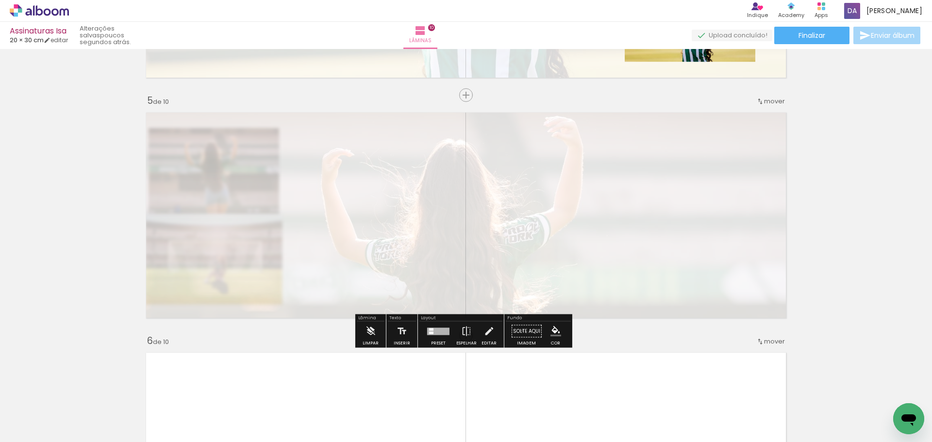
click at [519, 330] on paper-button "Solte aqui Imagem" at bounding box center [526, 334] width 35 height 25
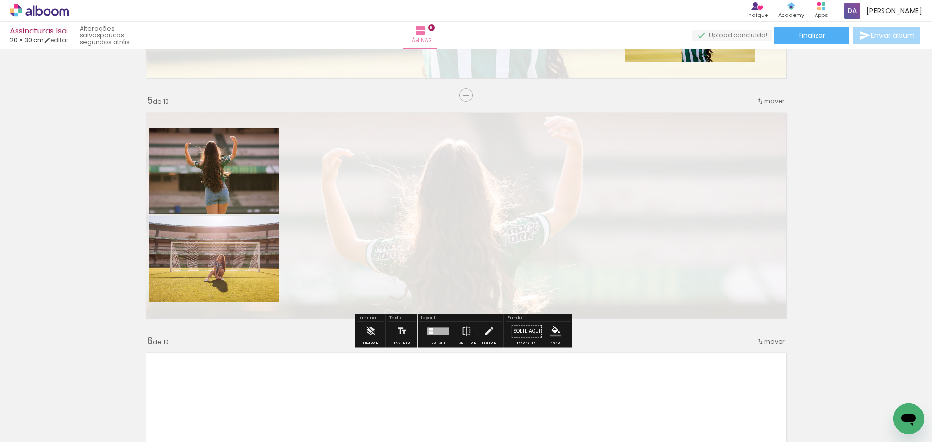
click at [887, 192] on div "Inserir lâmina 1 de 10 Inserir lâmina 2 de 10 Inserir lâmina 3 de 10 Inserir lâ…" at bounding box center [466, 443] width 932 height 2643
click at [316, 168] on quentale-layouter at bounding box center [466, 215] width 650 height 216
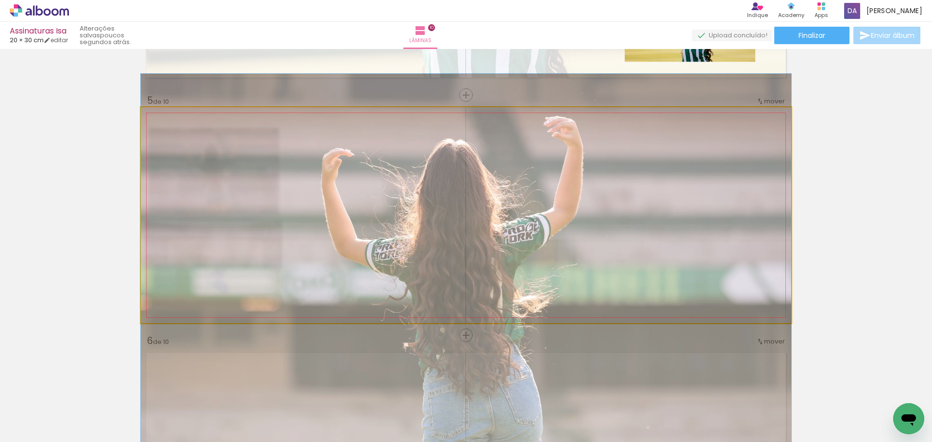
click at [316, 168] on quentale-photo at bounding box center [466, 215] width 650 height 216
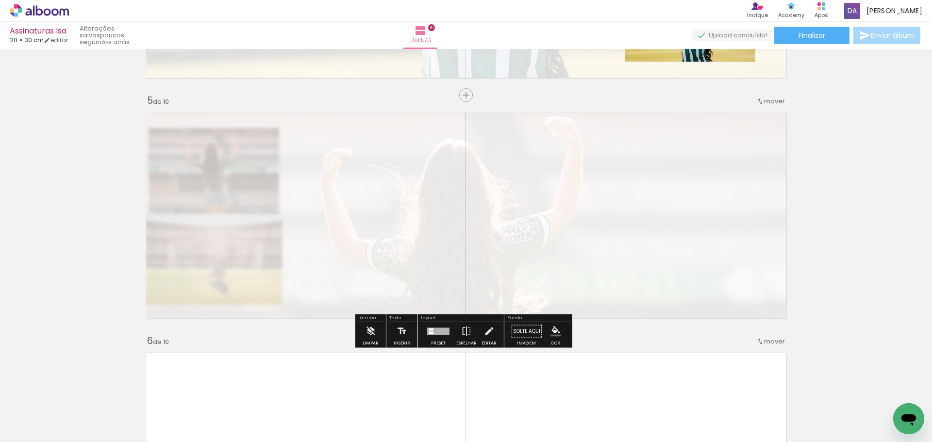
type paper-slider "10"
click at [243, 132] on div at bounding box center [250, 132] width 16 height 16
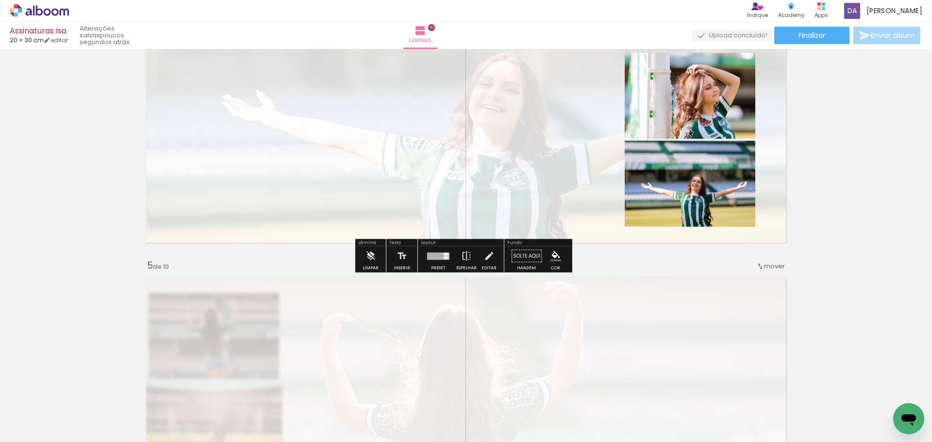
scroll to position [830, 0]
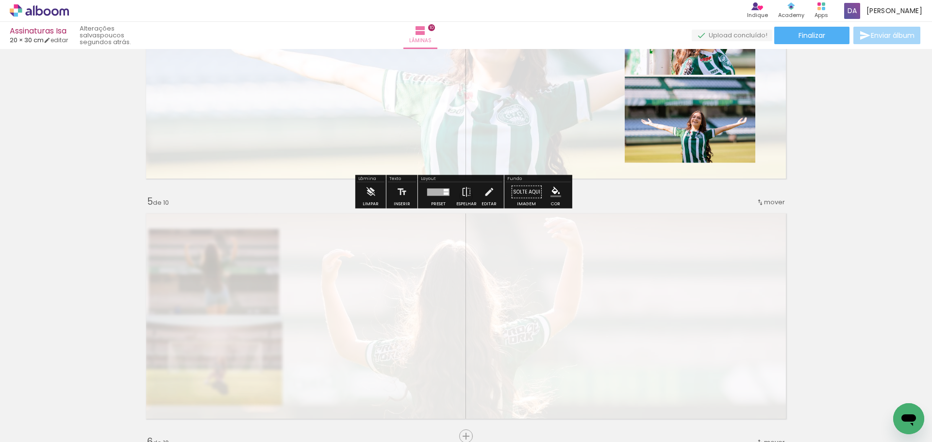
click at [510, 106] on quentale-layouter at bounding box center [466, 76] width 650 height 216
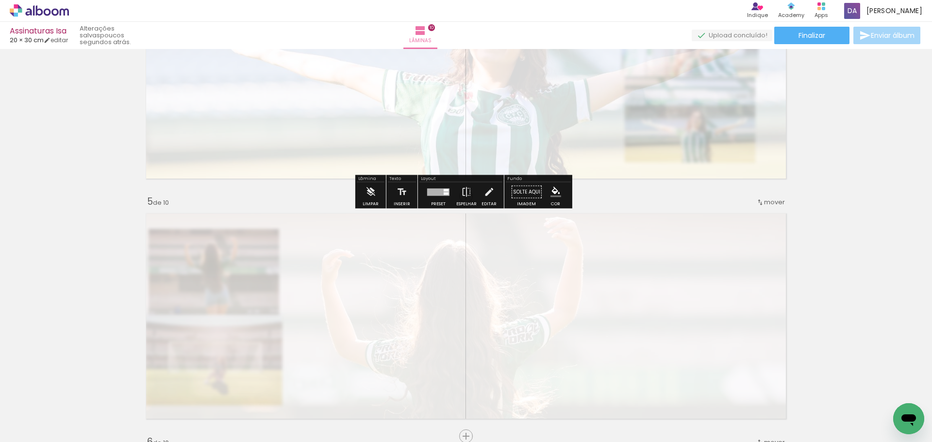
click at [510, 106] on quentale-photo at bounding box center [466, 76] width 650 height 216
click at [520, 190] on paper-button "Solte aqui Imagem" at bounding box center [526, 194] width 35 height 25
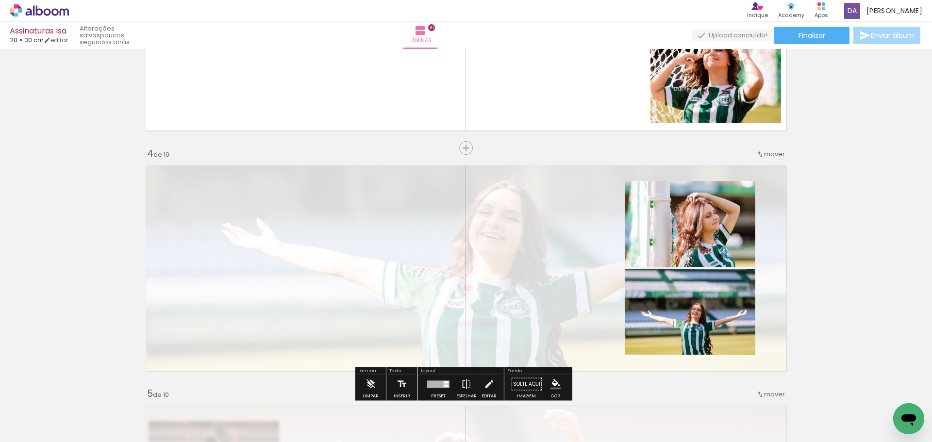
scroll to position [636, 0]
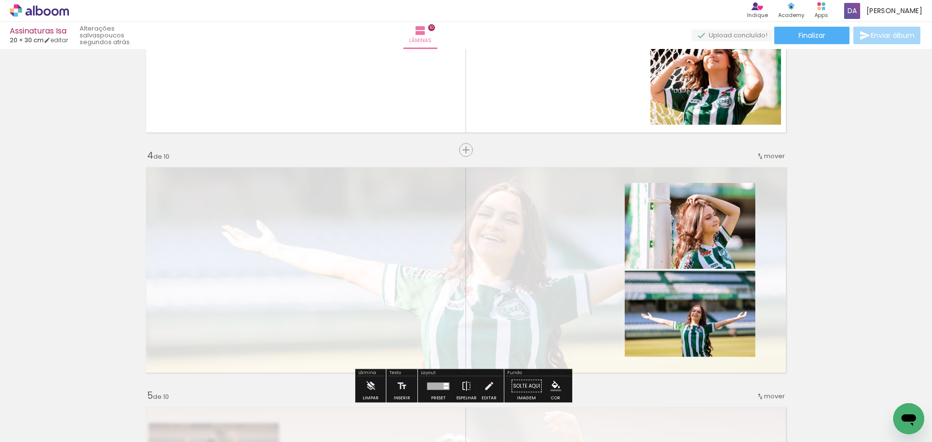
click at [452, 210] on quentale-layouter at bounding box center [466, 270] width 650 height 216
click at [452, 210] on quentale-photo at bounding box center [466, 270] width 650 height 216
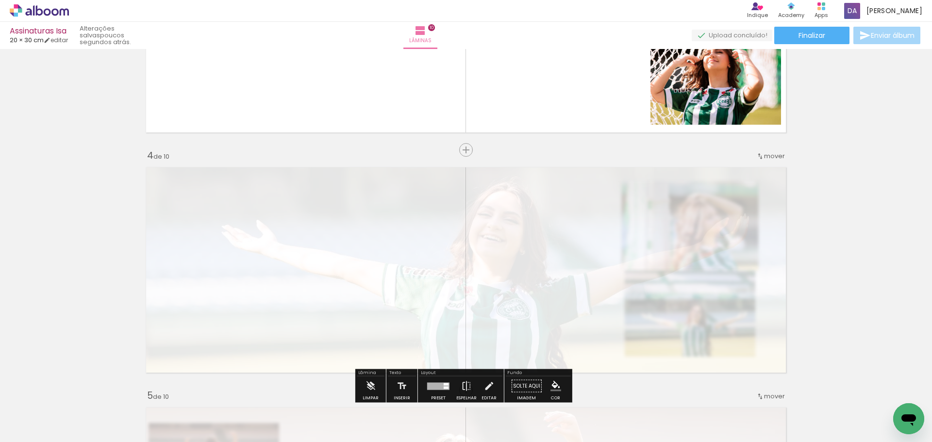
click at [247, 186] on div at bounding box center [250, 187] width 6 height 6
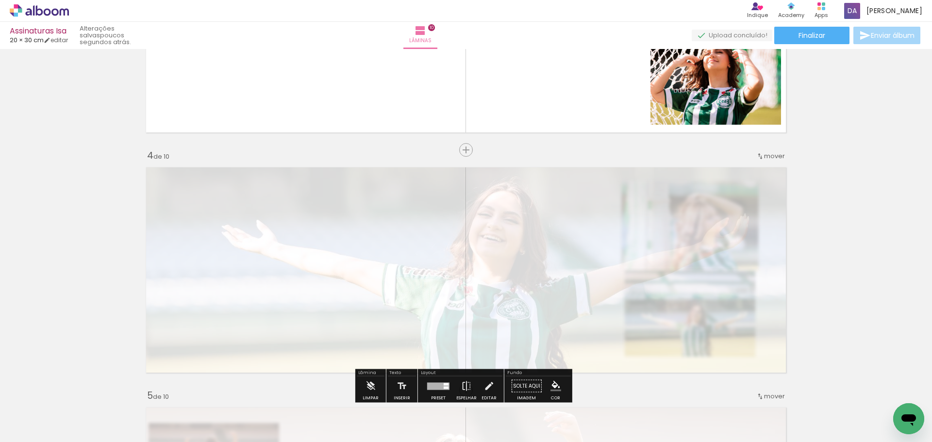
type paper-slider "15"
click at [250, 187] on div at bounding box center [252, 187] width 6 height 6
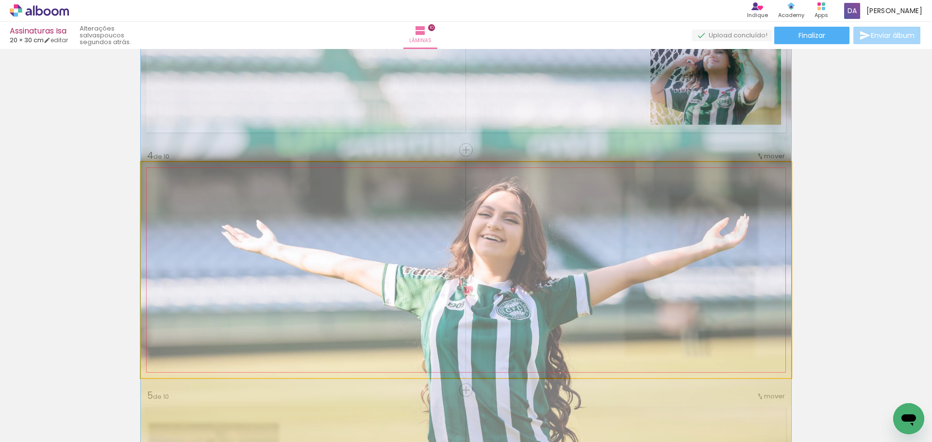
click at [511, 216] on quentale-photo at bounding box center [466, 270] width 650 height 216
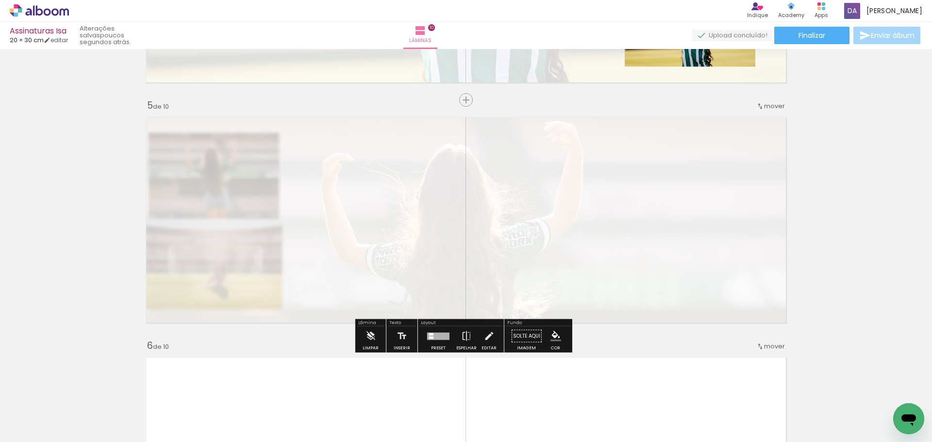
scroll to position [927, 0]
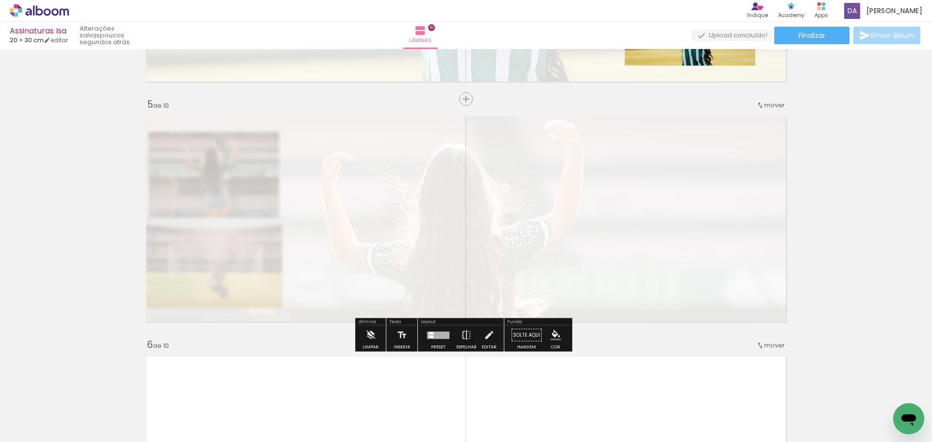
click at [526, 235] on quentale-photo at bounding box center [466, 219] width 650 height 216
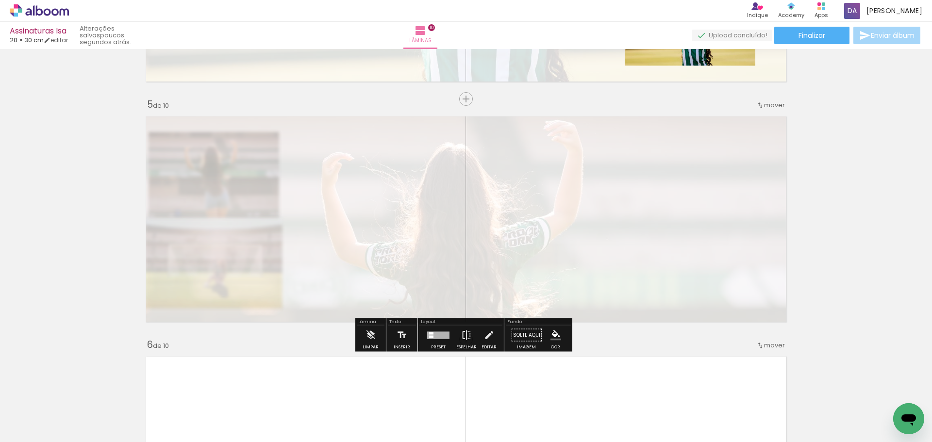
type paper-slider "15"
click at [249, 137] on div at bounding box center [252, 136] width 6 height 6
click at [841, 208] on div "Inserir lâmina 1 de 10 Inserir lâmina 2 de 10 Inserir lâmina 3 de 10 Inserir lâ…" at bounding box center [466, 447] width 932 height 2643
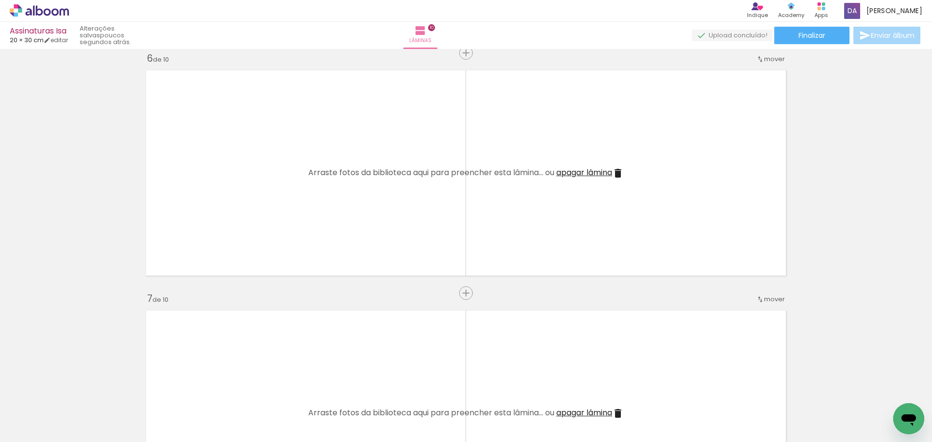
scroll to position [0, 243]
drag, startPoint x: 400, startPoint y: 414, endPoint x: 453, endPoint y: 230, distance: 192.3
click at [451, 133] on quentale-workspace at bounding box center [466, 221] width 932 height 442
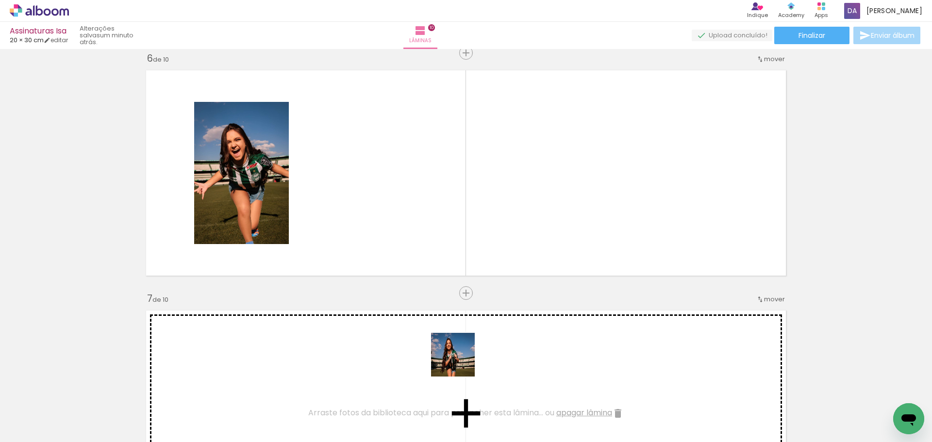
drag, startPoint x: 448, startPoint y: 409, endPoint x: 471, endPoint y: 180, distance: 230.2
click at [471, 180] on quentale-workspace at bounding box center [466, 221] width 932 height 442
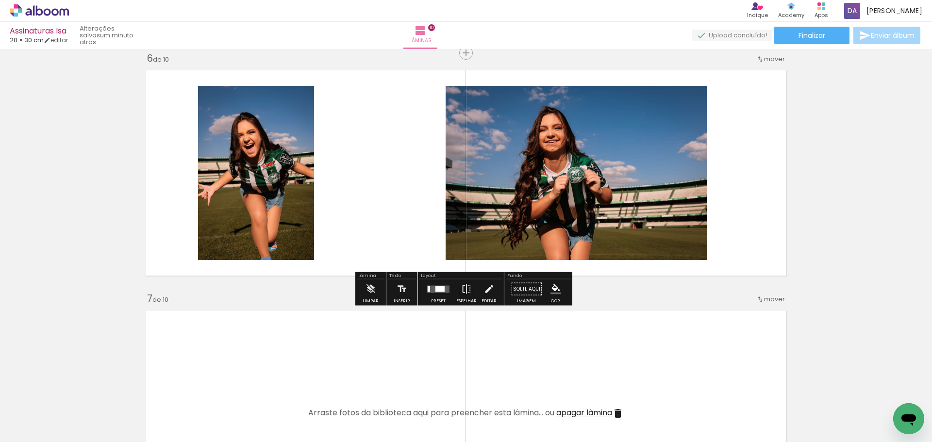
click at [437, 303] on div "Preset" at bounding box center [438, 301] width 15 height 4
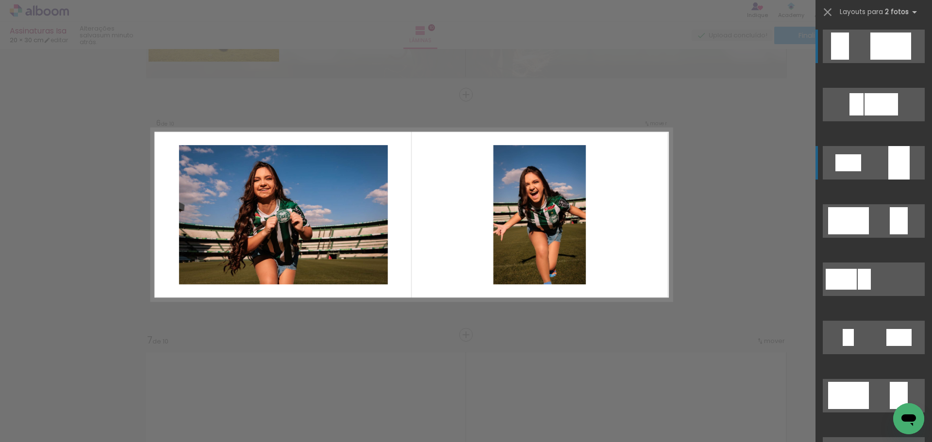
scroll to position [1171, 0]
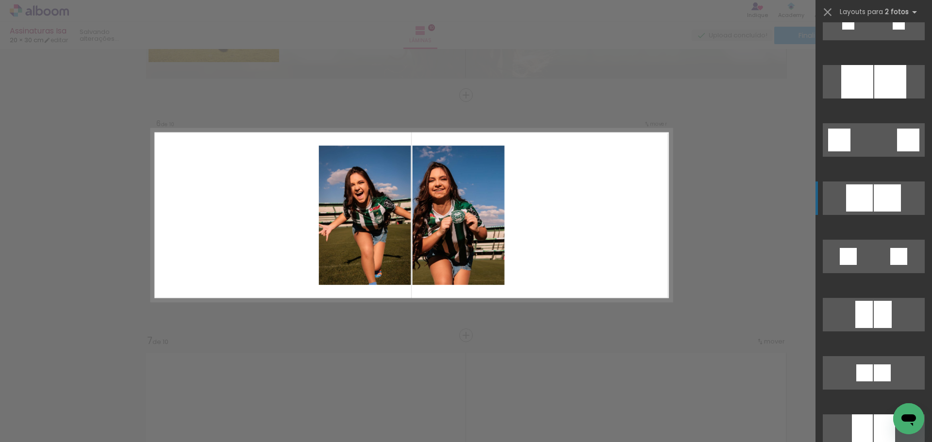
scroll to position [1601, 0]
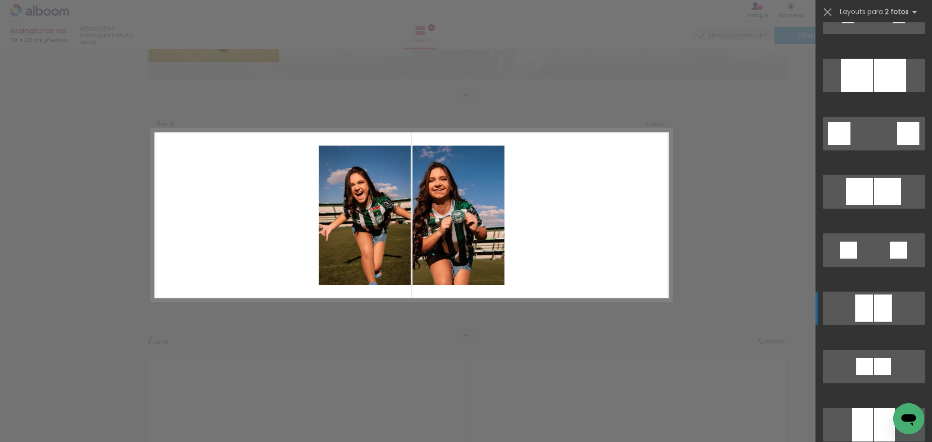
click at [855, 92] on div at bounding box center [857, 75] width 32 height 33
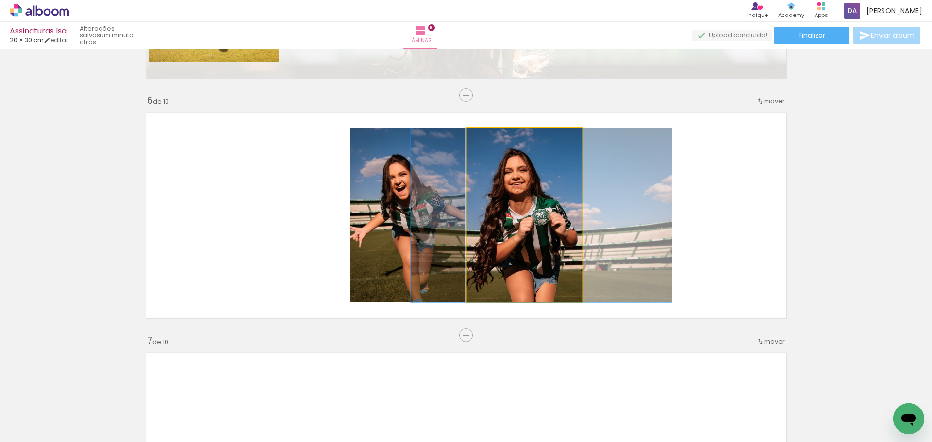
drag, startPoint x: 515, startPoint y: 209, endPoint x: 532, endPoint y: 201, distance: 18.5
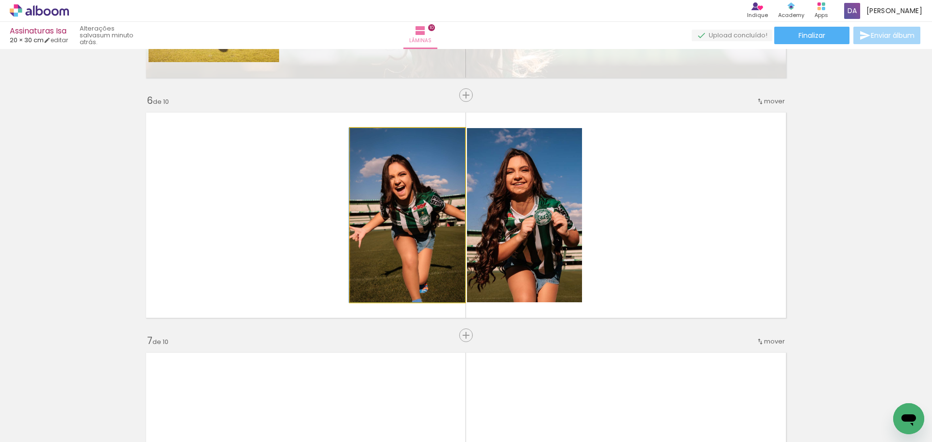
drag, startPoint x: 429, startPoint y: 211, endPoint x: 427, endPoint y: 205, distance: 6.6
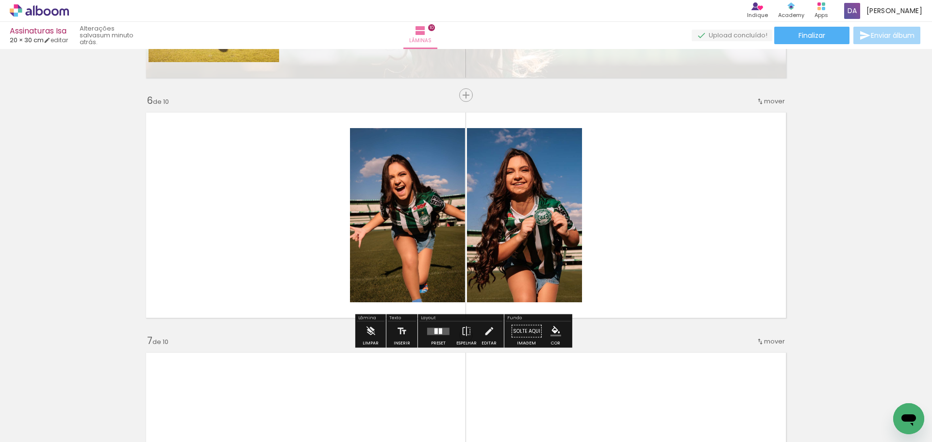
click at [791, 208] on div "Inserir lâmina 1 de 10 Inserir lâmina 2 de 10 Inserir lâmina 3 de 10 Inserir lâ…" at bounding box center [466, 203] width 932 height 2643
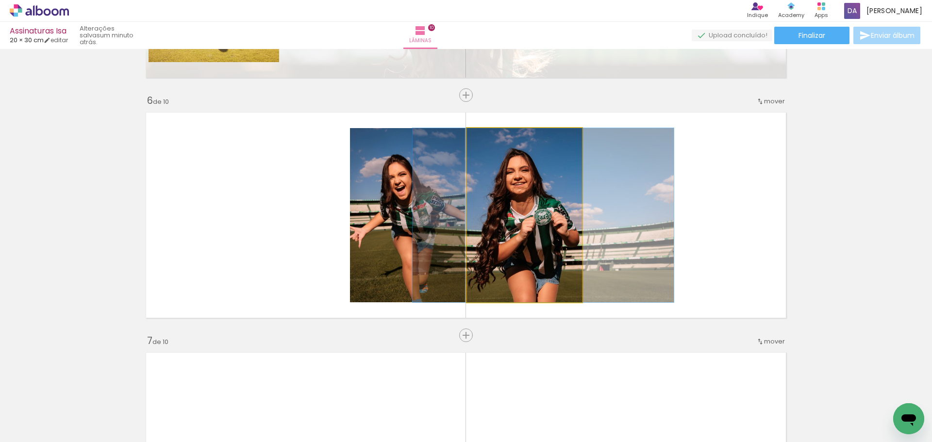
click at [508, 158] on quentale-photo at bounding box center [524, 215] width 115 height 174
click at [489, 209] on quentale-photo at bounding box center [524, 215] width 115 height 174
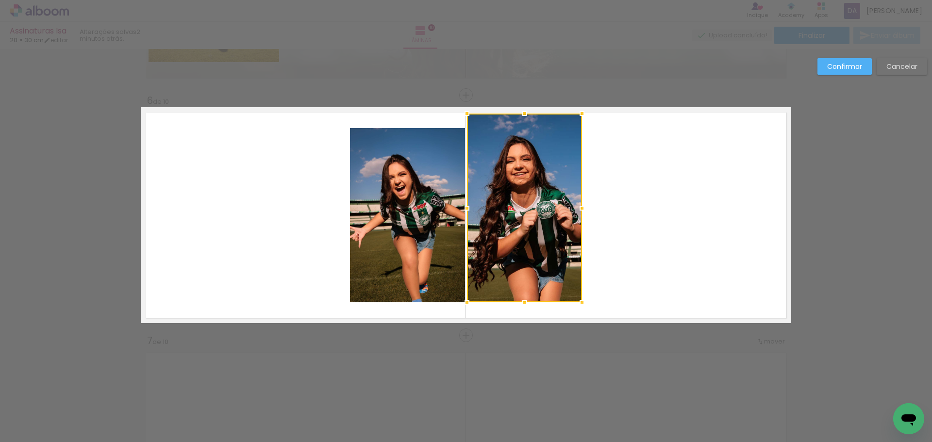
drag, startPoint x: 520, startPoint y: 124, endPoint x: 522, endPoint y: 92, distance: 32.6
click at [522, 91] on div "Inserir lâmina 1 de 10 Inserir lâmina 2 de 10 Inserir lâmina 3 de 10 Inserir lâ…" at bounding box center [466, 210] width 932 height 2665
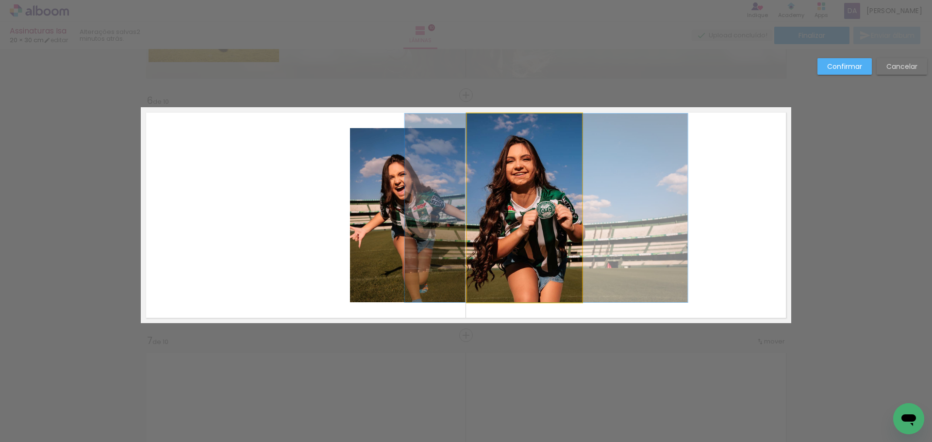
click at [517, 282] on quentale-photo at bounding box center [524, 208] width 115 height 189
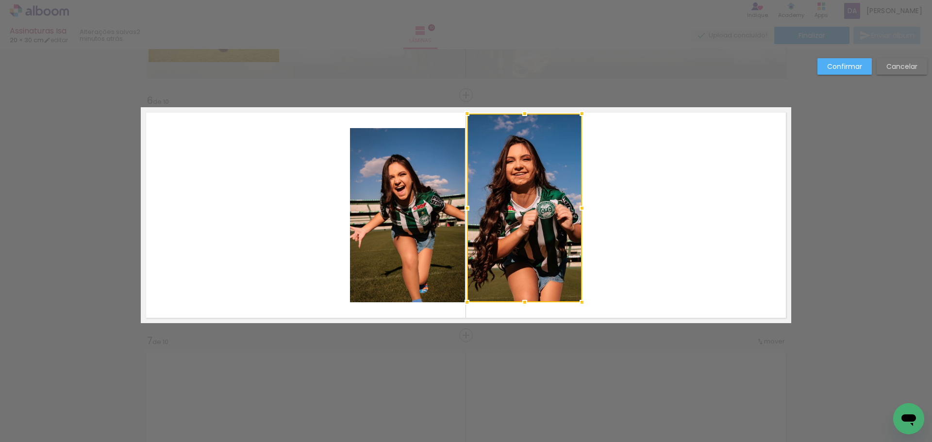
click at [517, 282] on div at bounding box center [524, 208] width 115 height 189
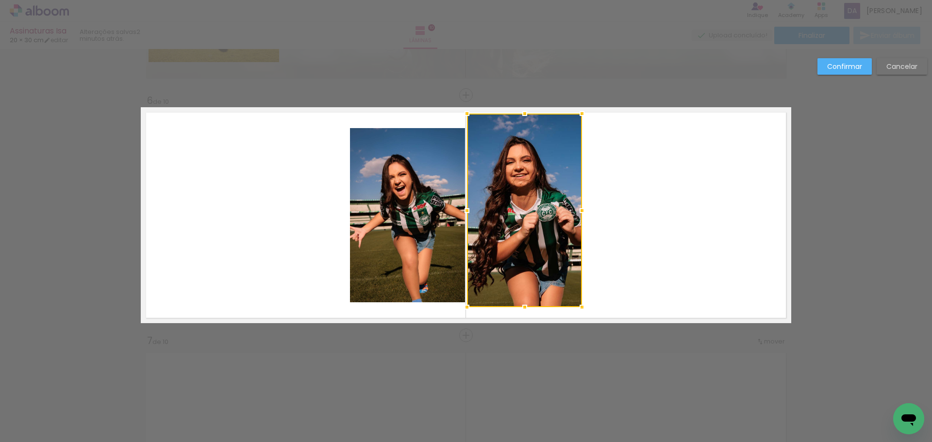
drag, startPoint x: 520, startPoint y: 302, endPoint x: 520, endPoint y: 342, distance: 39.8
click at [520, 342] on div "Inserir lâmina 1 de 10 Inserir lâmina 2 de 10 Inserir lâmina 3 de 10 Inserir lâ…" at bounding box center [466, 210] width 932 height 2665
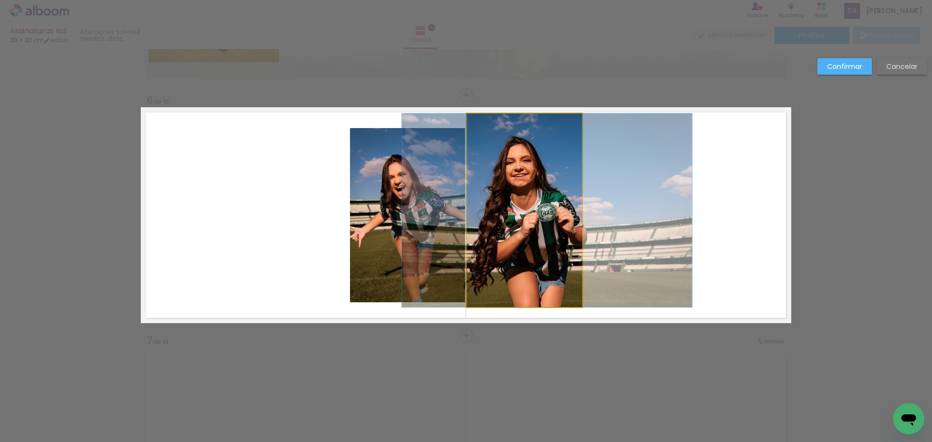
click at [518, 294] on quentale-photo at bounding box center [524, 211] width 115 height 194
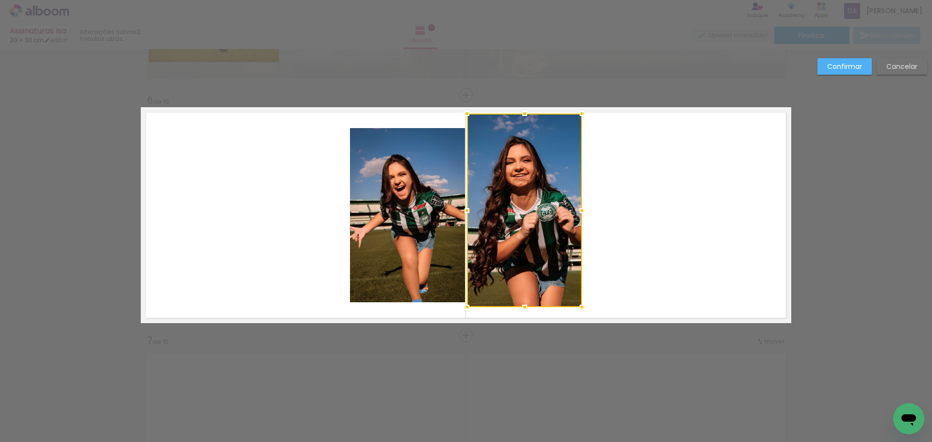
click at [518, 294] on div at bounding box center [524, 211] width 115 height 194
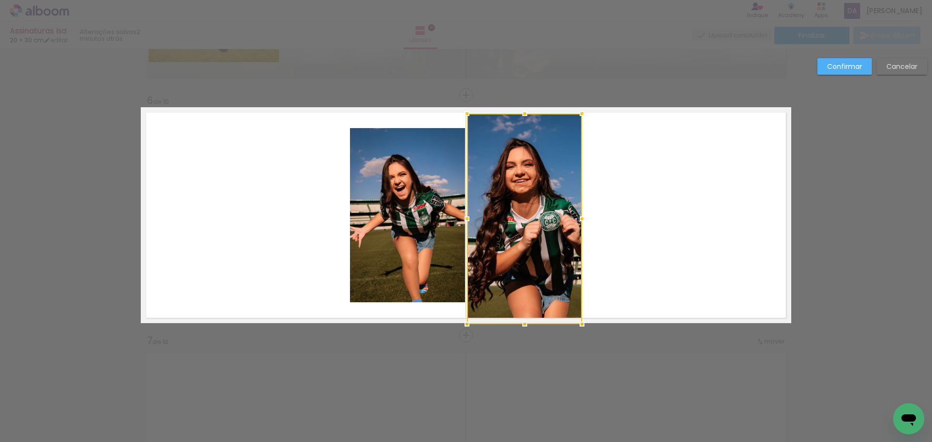
click at [522, 308] on div at bounding box center [524, 219] width 115 height 211
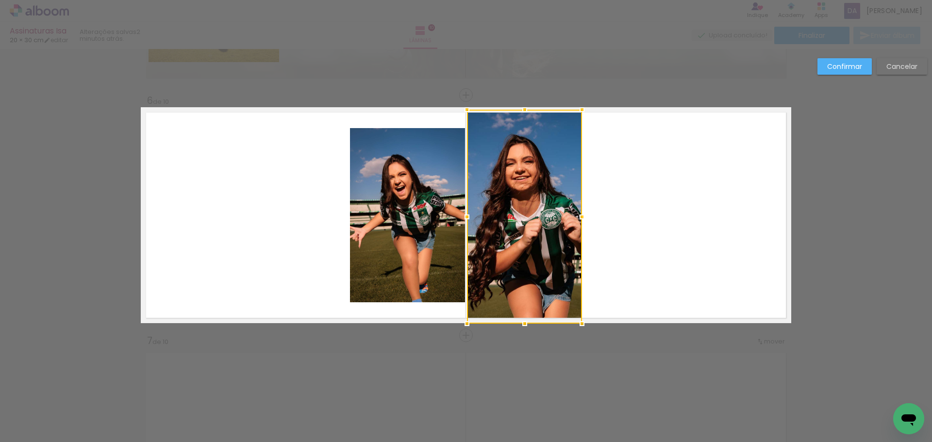
drag, startPoint x: 521, startPoint y: 111, endPoint x: 522, endPoint y: 97, distance: 14.6
click at [529, 67] on div "Inserir lâmina 1 de 10 Inserir lâmina 2 de 10 Inserir lâmina 3 de 10 Inserir lâ…" at bounding box center [466, 210] width 932 height 2665
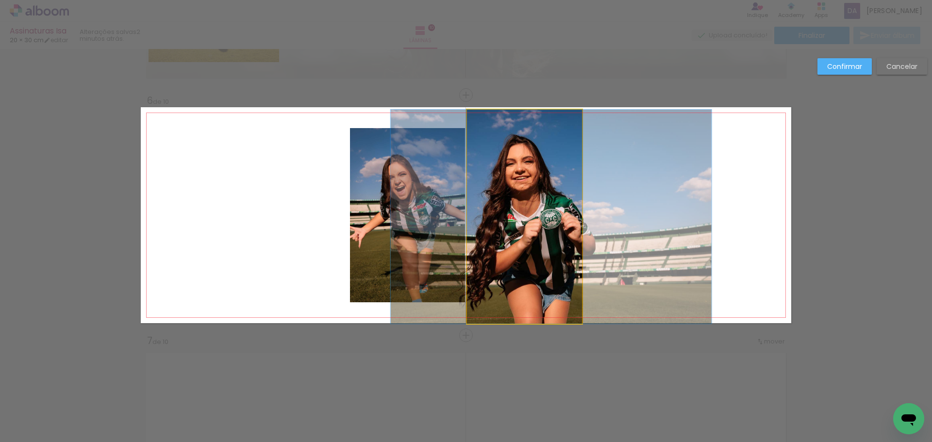
click at [519, 120] on quentale-photo at bounding box center [524, 217] width 115 height 214
click at [519, 120] on div at bounding box center [524, 217] width 115 height 214
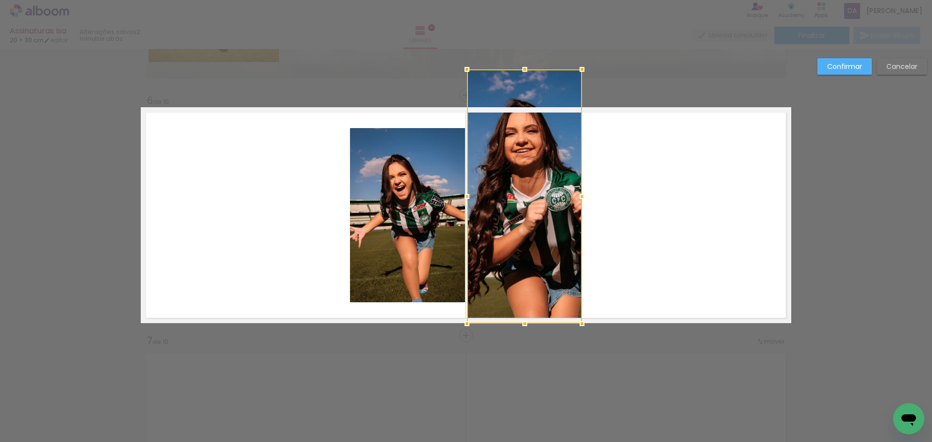
drag, startPoint x: 520, startPoint y: 108, endPoint x: 519, endPoint y: 58, distance: 50.0
click at [519, 57] on div "Inserir lâmina 1 de 10 Inserir lâmina 2 de 10 Inserir lâmina 3 de 10 Inserir lâ…" at bounding box center [466, 210] width 932 height 2665
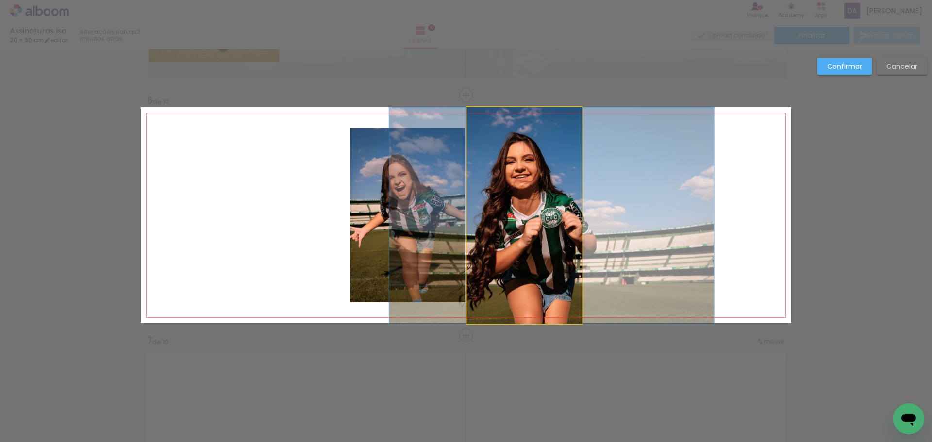
click at [505, 138] on quentale-photo at bounding box center [524, 215] width 115 height 216
click at [505, 138] on div at bounding box center [524, 196] width 115 height 254
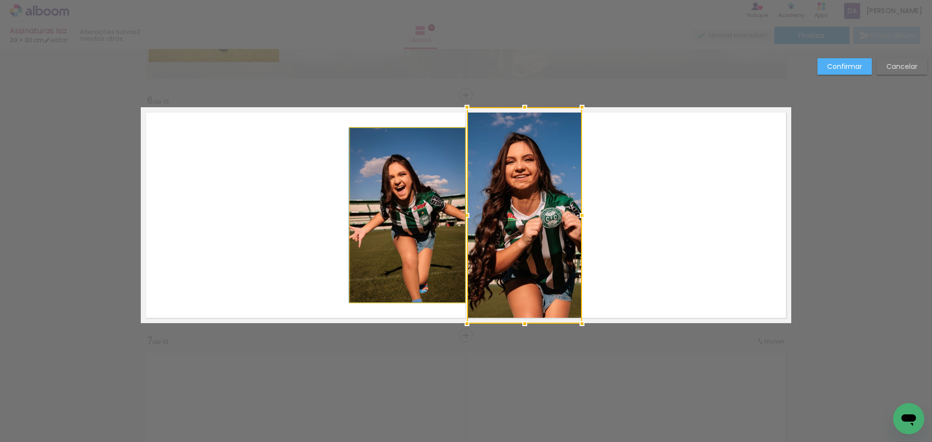
click at [406, 179] on quentale-photo at bounding box center [407, 215] width 115 height 174
click at [467, 179] on div at bounding box center [524, 215] width 115 height 216
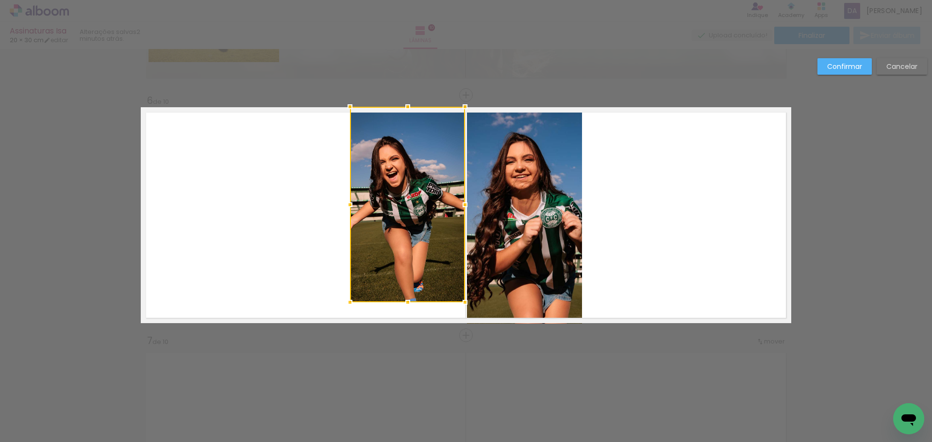
drag, startPoint x: 401, startPoint y: 127, endPoint x: 402, endPoint y: 155, distance: 28.2
click at [402, 155] on div at bounding box center [407, 205] width 115 height 196
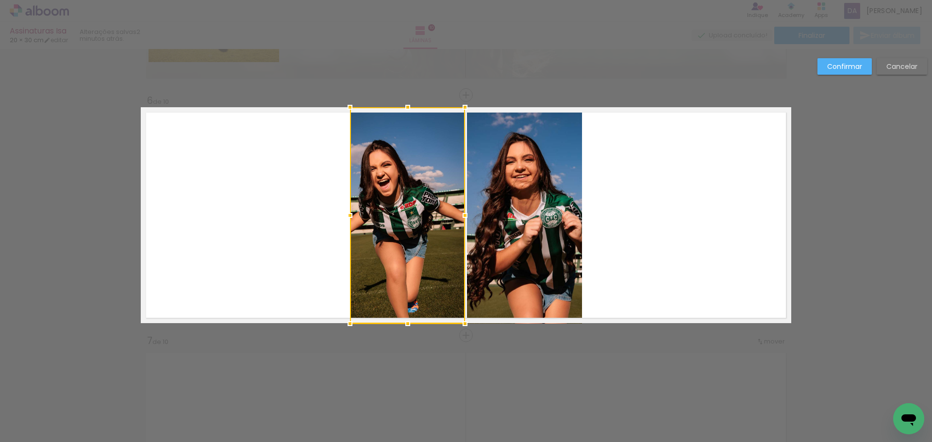
drag, startPoint x: 401, startPoint y: 298, endPoint x: 415, endPoint y: 279, distance: 24.0
click at [416, 279] on div at bounding box center [407, 215] width 115 height 216
click at [840, 59] on paper-button "Confirmar" at bounding box center [844, 66] width 54 height 16
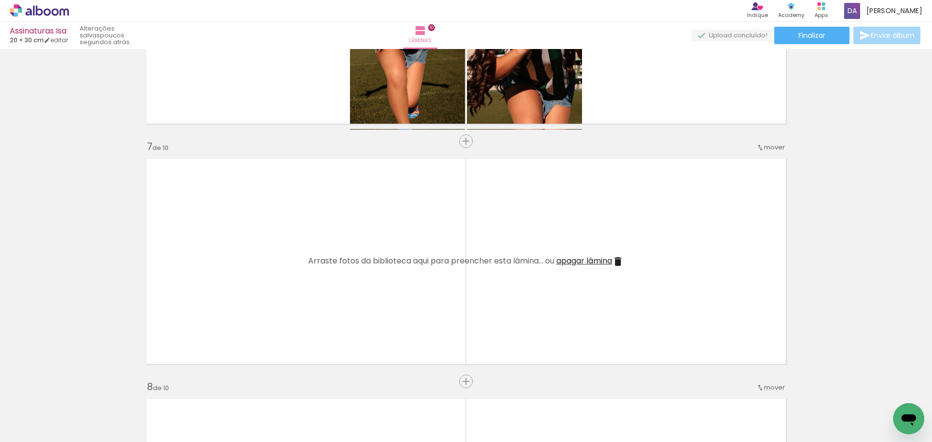
scroll to position [1414, 0]
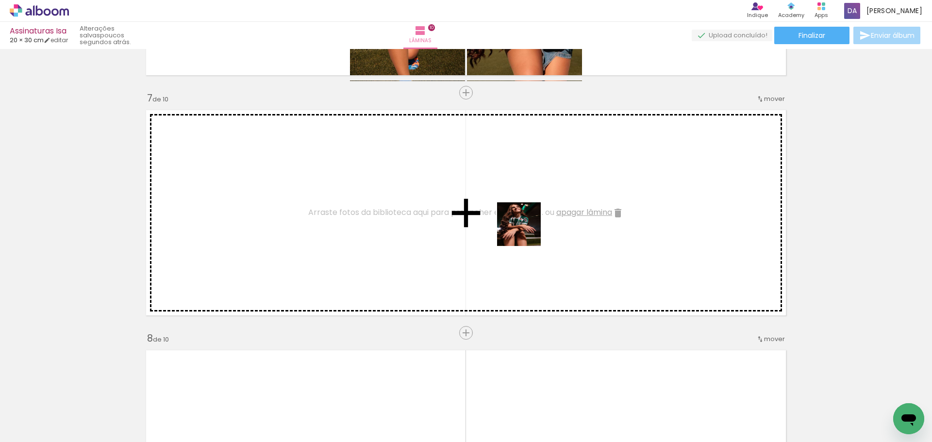
drag, startPoint x: 505, startPoint y: 410, endPoint x: 542, endPoint y: 361, distance: 60.7
click at [526, 217] on quentale-workspace at bounding box center [466, 221] width 932 height 442
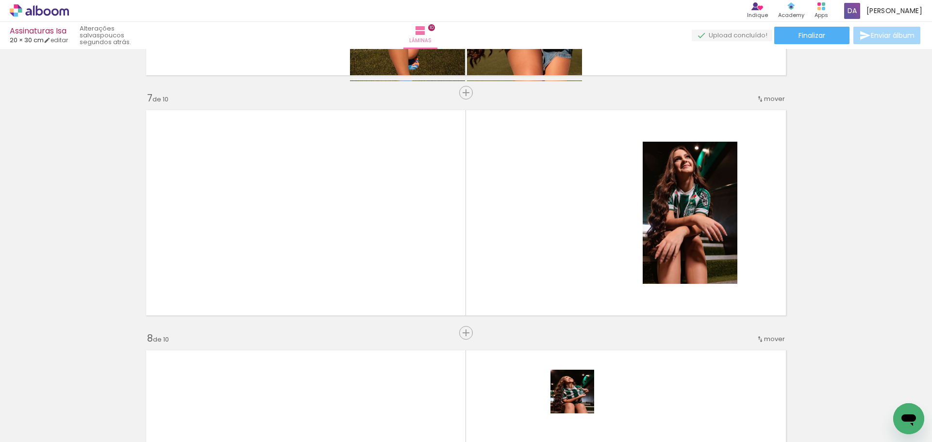
drag, startPoint x: 570, startPoint y: 413, endPoint x: 616, endPoint y: 273, distance: 147.2
click at [616, 273] on quentale-workspace at bounding box center [466, 221] width 932 height 442
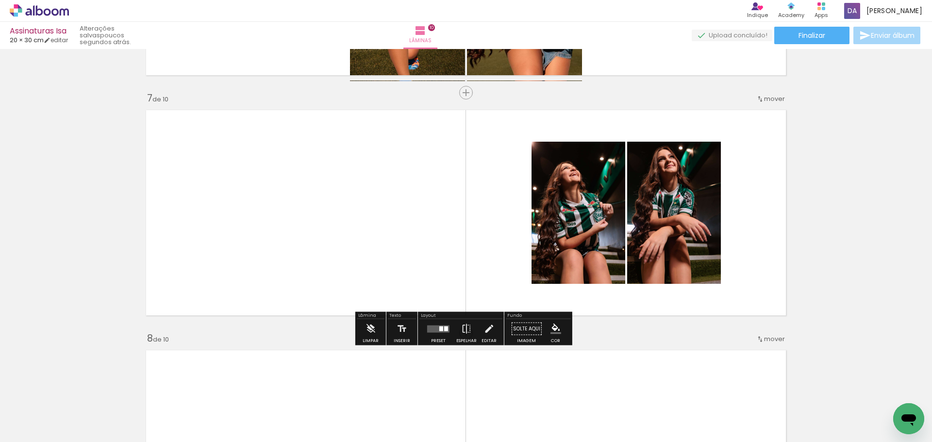
click at [468, 272] on quentale-layouter at bounding box center [466, 213] width 650 height 216
click at [444, 338] on div at bounding box center [438, 328] width 26 height 19
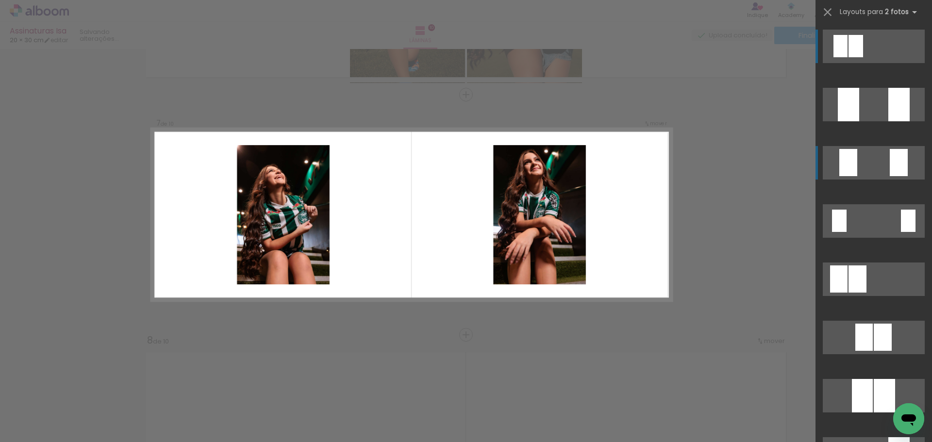
scroll to position [1411, 0]
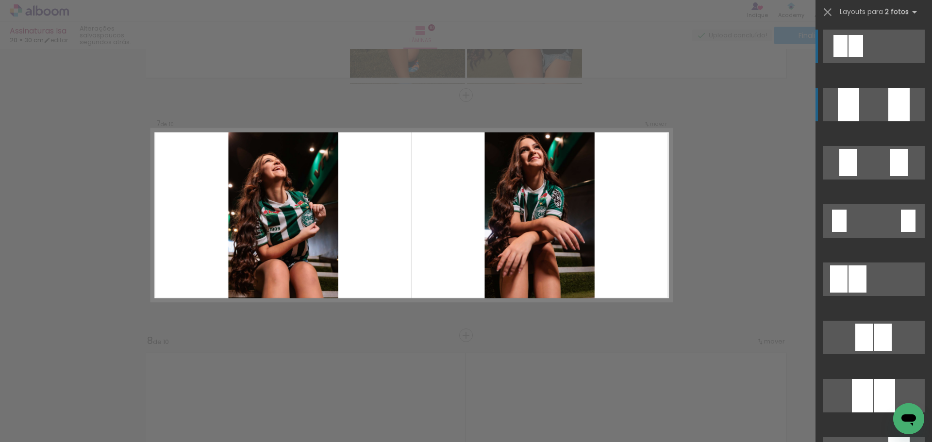
click at [868, 98] on quentale-layouter at bounding box center [873, 104] width 102 height 33
click at [868, 98] on quentale-workspace at bounding box center [466, 221] width 932 height 442
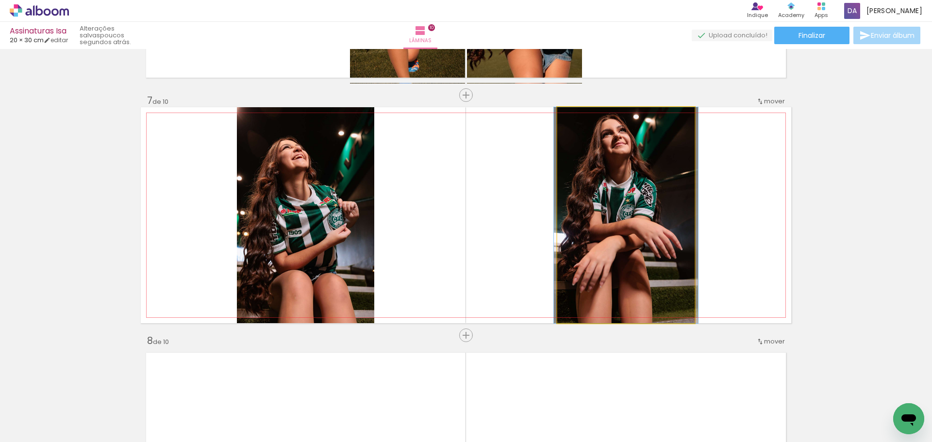
click at [626, 232] on quentale-photo at bounding box center [625, 215] width 137 height 216
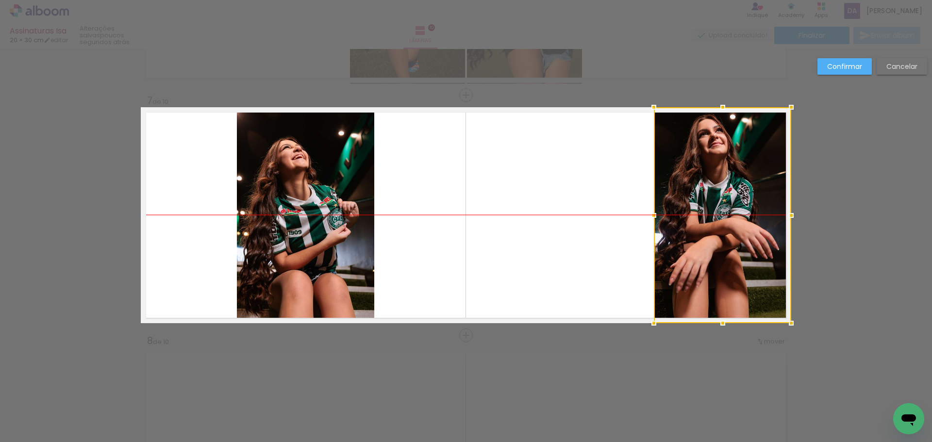
drag, startPoint x: 636, startPoint y: 220, endPoint x: 742, endPoint y: 216, distance: 105.9
click at [742, 216] on div at bounding box center [722, 215] width 137 height 216
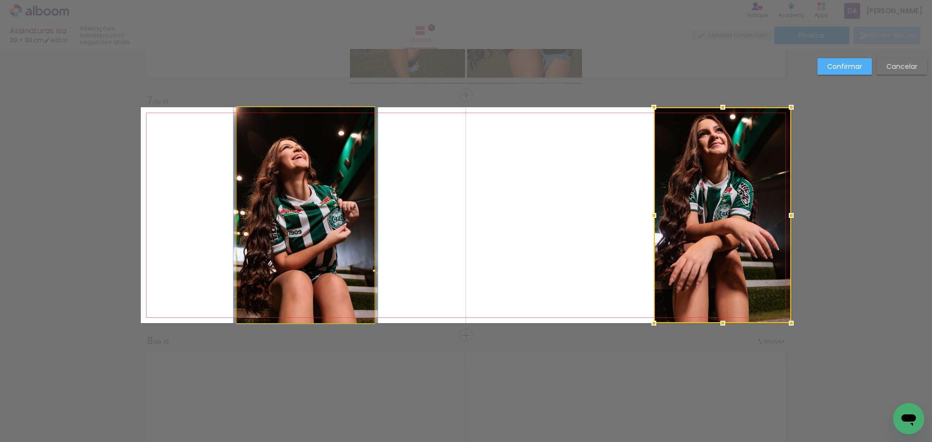
click at [316, 189] on quentale-photo at bounding box center [305, 215] width 137 height 216
click at [654, 189] on div at bounding box center [722, 215] width 137 height 216
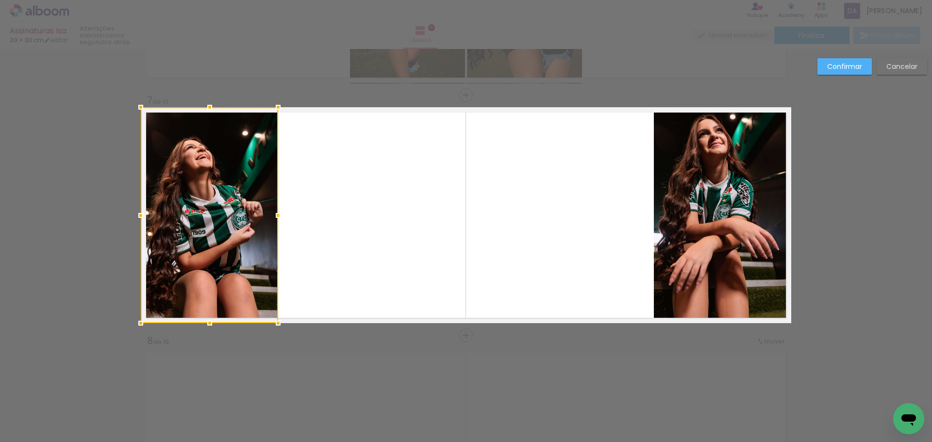
drag, startPoint x: 316, startPoint y: 190, endPoint x: 217, endPoint y: 181, distance: 99.9
click at [217, 181] on div at bounding box center [209, 215] width 137 height 216
click at [0, 0] on slot "Confirmar" at bounding box center [0, 0] width 0 height 0
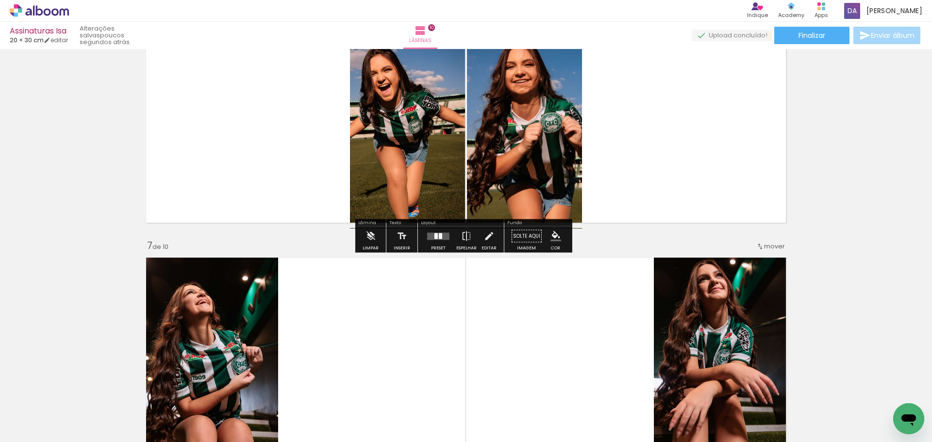
scroll to position [1460, 0]
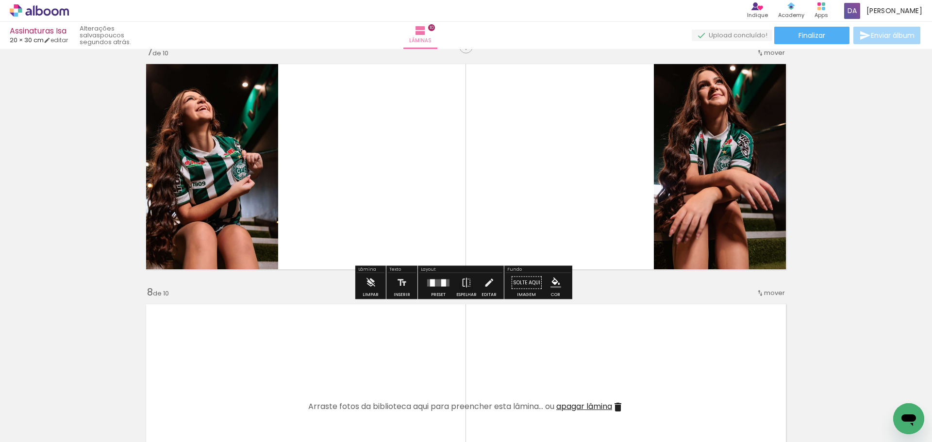
click at [213, 171] on quentale-photo at bounding box center [209, 167] width 137 height 216
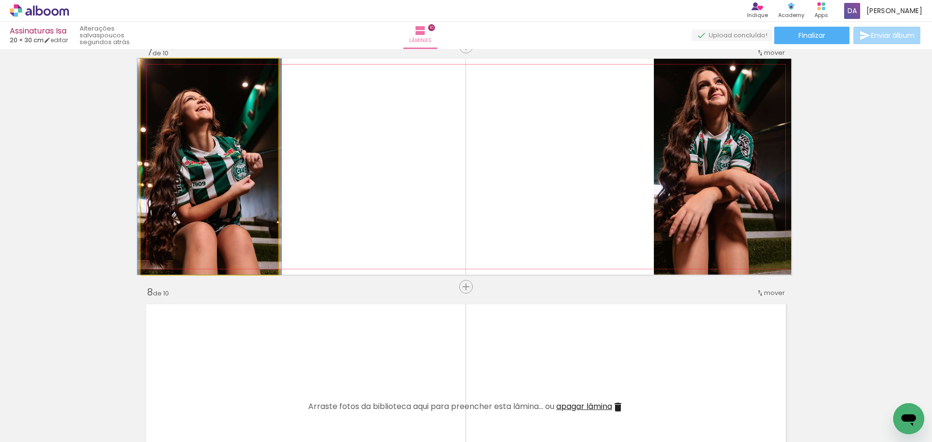
click at [213, 171] on quentale-photo at bounding box center [209, 167] width 137 height 216
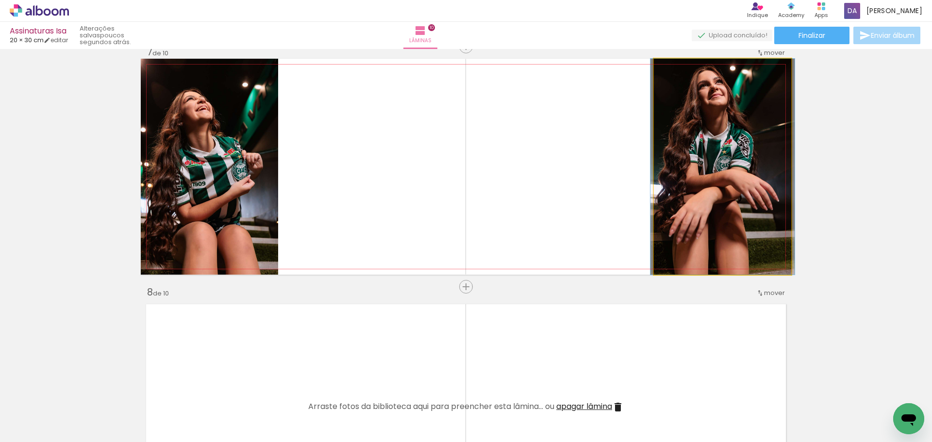
click at [709, 192] on quentale-photo at bounding box center [722, 167] width 137 height 216
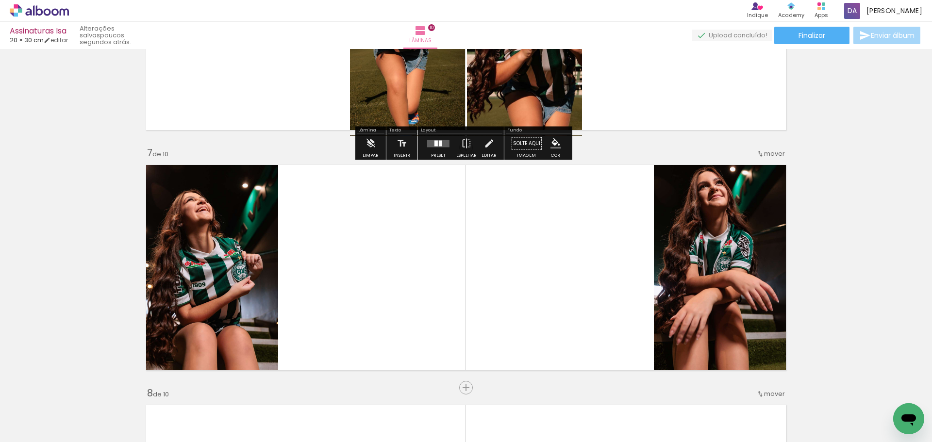
scroll to position [1407, 0]
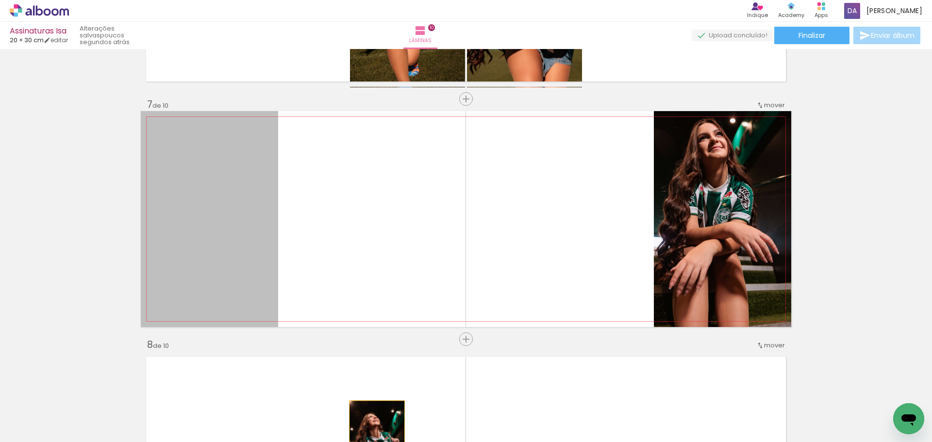
drag, startPoint x: 230, startPoint y: 244, endPoint x: 378, endPoint y: 439, distance: 245.2
click at [374, 442] on html "link( href="../../bower_components/polymer/polymer.html" rel="import" ) picture…" at bounding box center [466, 221] width 932 height 442
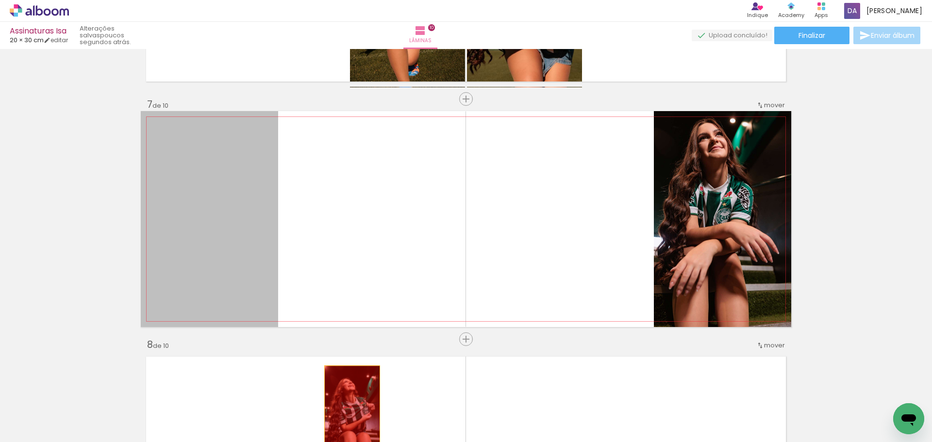
drag, startPoint x: 227, startPoint y: 247, endPoint x: 570, endPoint y: 375, distance: 366.5
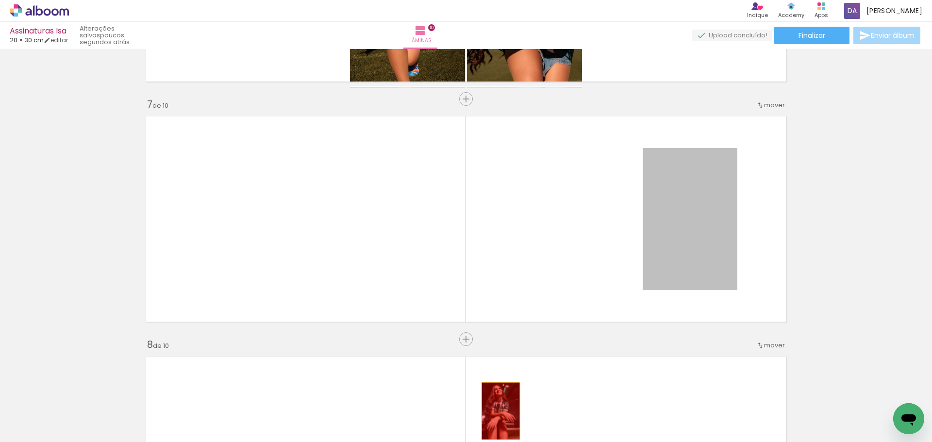
drag, startPoint x: 692, startPoint y: 262, endPoint x: 479, endPoint y: 415, distance: 262.1
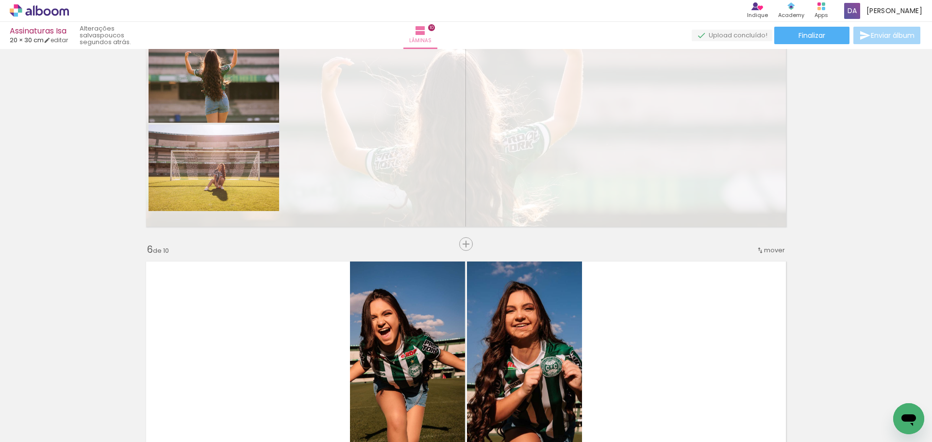
scroll to position [1019, 0]
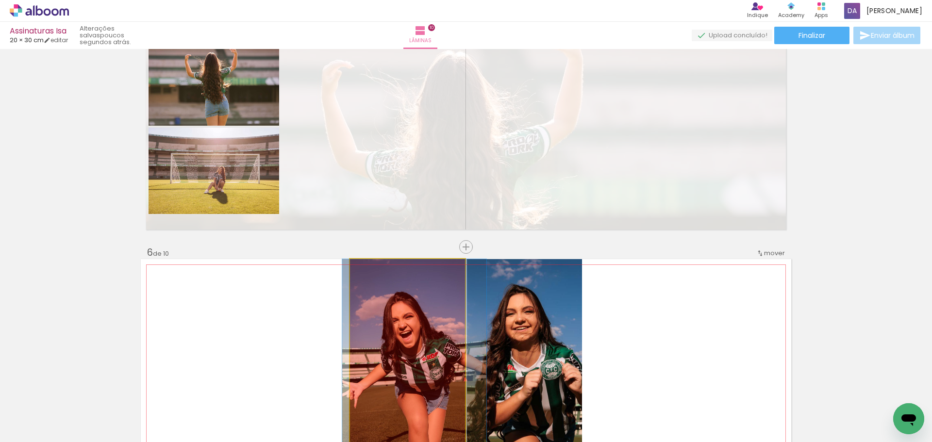
drag, startPoint x: 398, startPoint y: 327, endPoint x: 430, endPoint y: 419, distance: 97.6
click at [422, 423] on quentale-workspace at bounding box center [466, 221] width 932 height 442
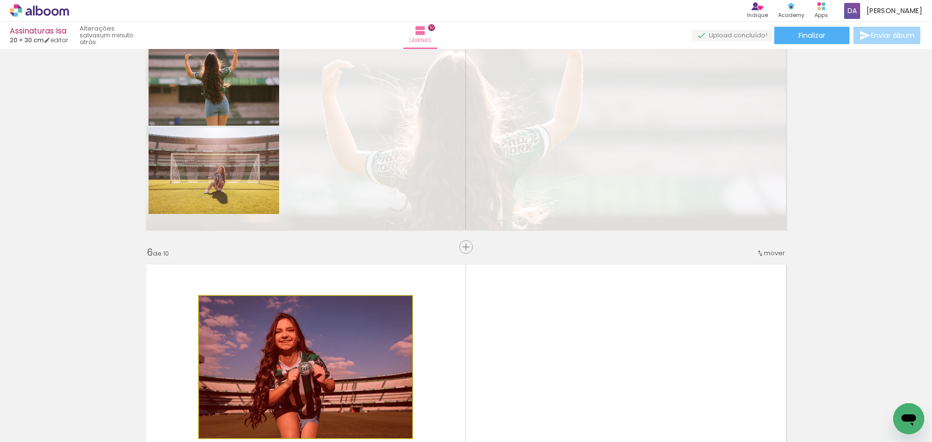
drag, startPoint x: 330, startPoint y: 354, endPoint x: 365, endPoint y: 417, distance: 72.8
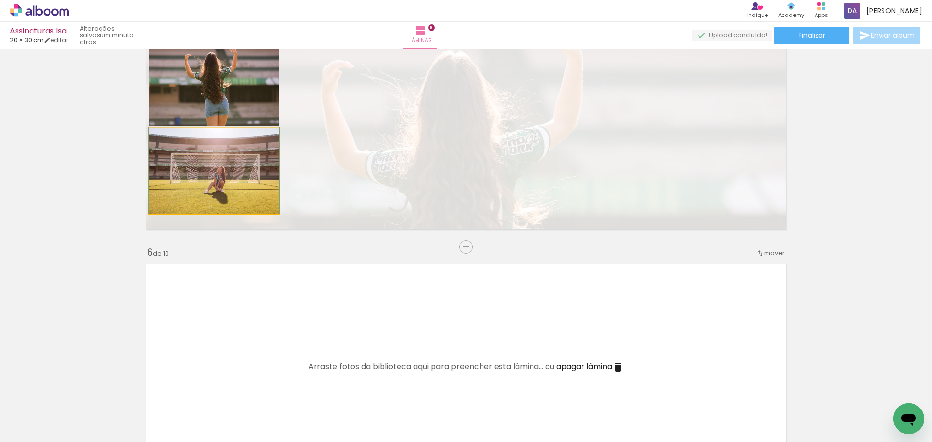
drag, startPoint x: 249, startPoint y: 164, endPoint x: 237, endPoint y: 161, distance: 13.2
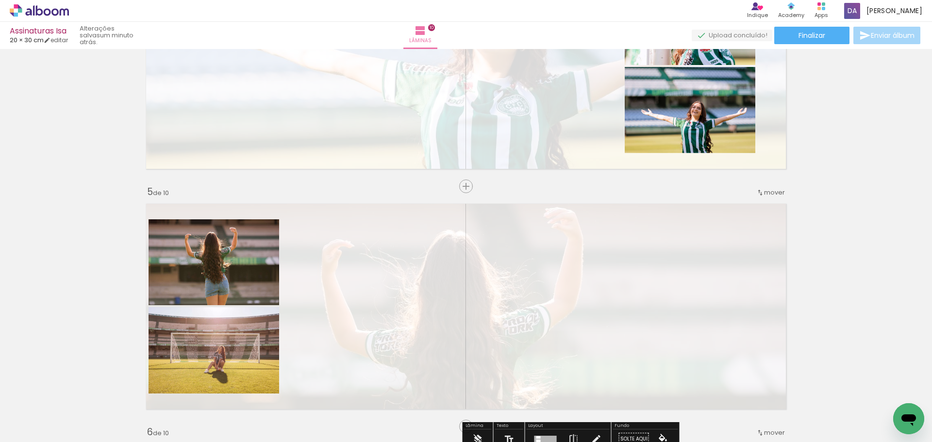
scroll to position [825, 0]
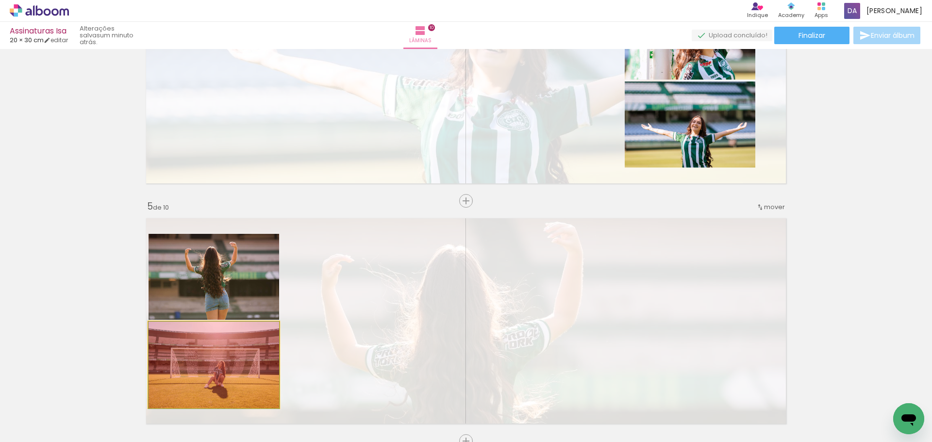
drag, startPoint x: 194, startPoint y: 364, endPoint x: 218, endPoint y: 358, distance: 24.5
click at [240, 436] on quentale-workspace at bounding box center [466, 221] width 932 height 442
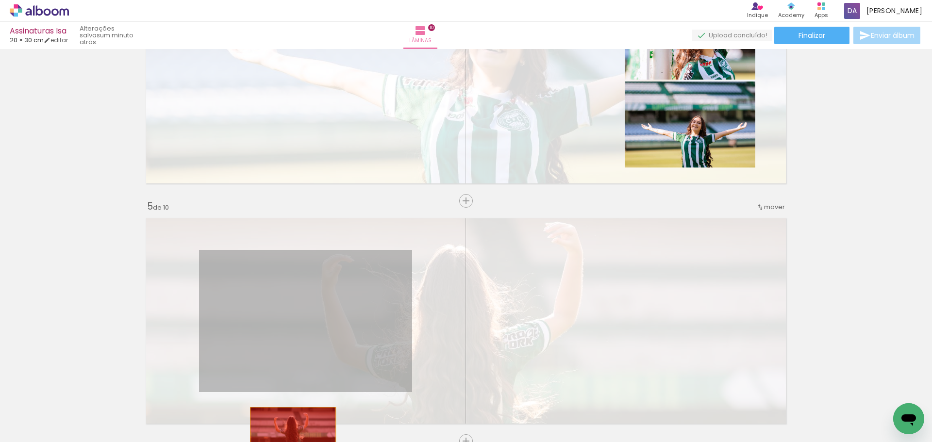
drag, startPoint x: 216, startPoint y: 294, endPoint x: 312, endPoint y: 465, distance: 195.9
click at [312, 442] on html "link( href="../../bower_components/polymer/polymer.html" rel="import" ) picture…" at bounding box center [466, 221] width 932 height 442
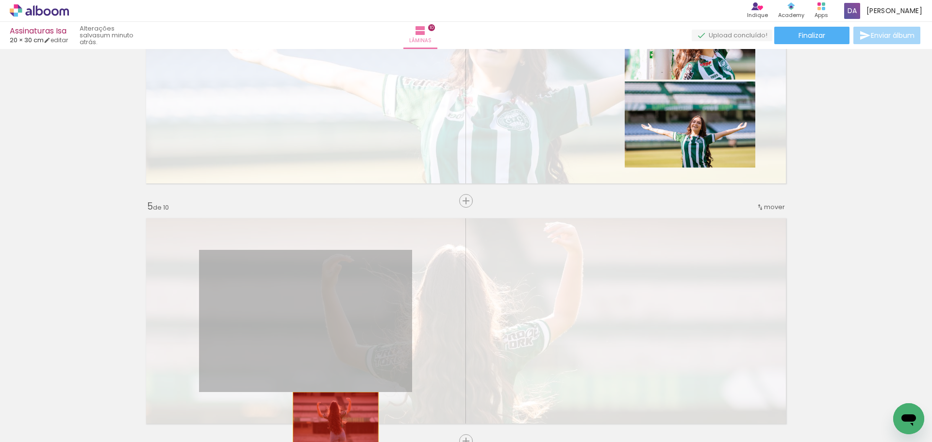
drag, startPoint x: 278, startPoint y: 352, endPoint x: 346, endPoint y: 415, distance: 93.4
click at [332, 421] on quentale-workspace at bounding box center [466, 221] width 932 height 442
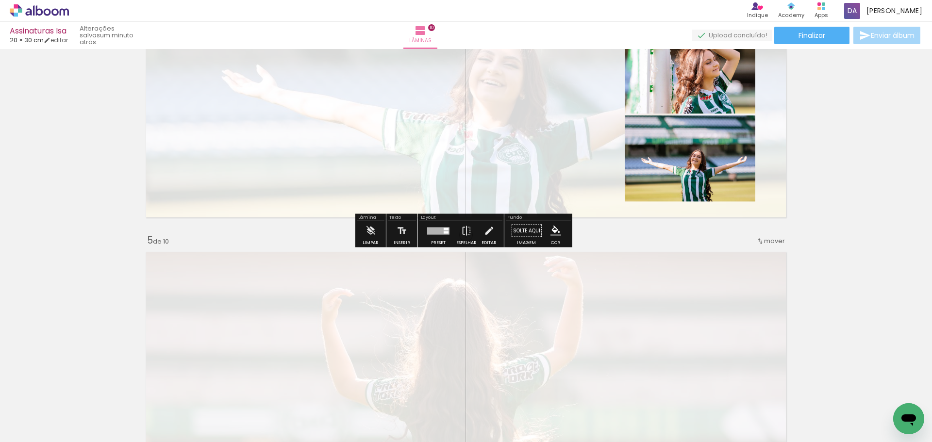
scroll to position [873, 0]
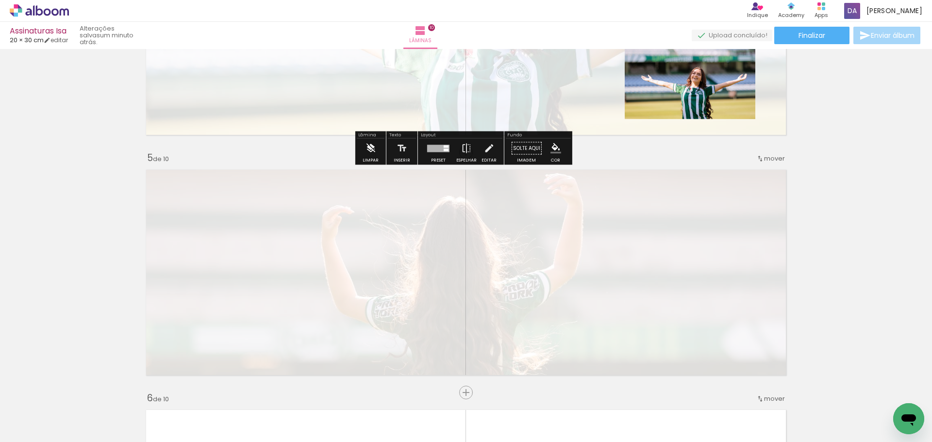
click at [376, 150] on paper-button "Limpar" at bounding box center [370, 151] width 21 height 25
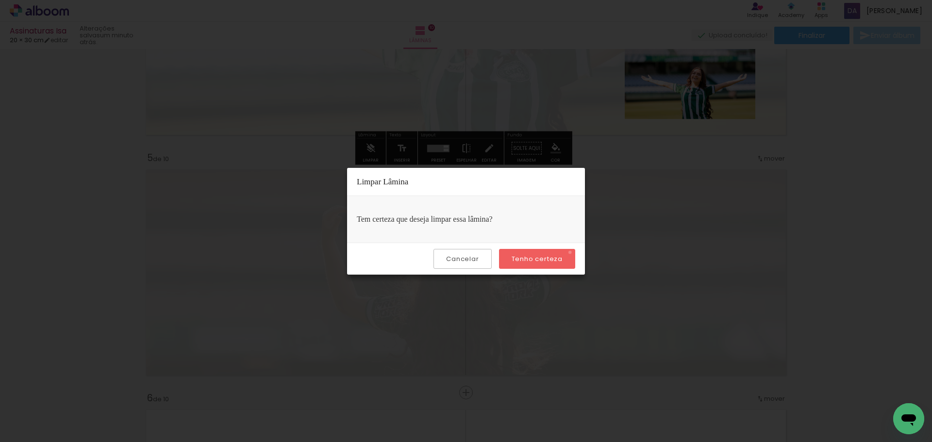
drag, startPoint x: 571, startPoint y: 252, endPoint x: 567, endPoint y: 250, distance: 5.0
click at [571, 252] on paper-button "Tenho certeza" at bounding box center [537, 259] width 76 height 20
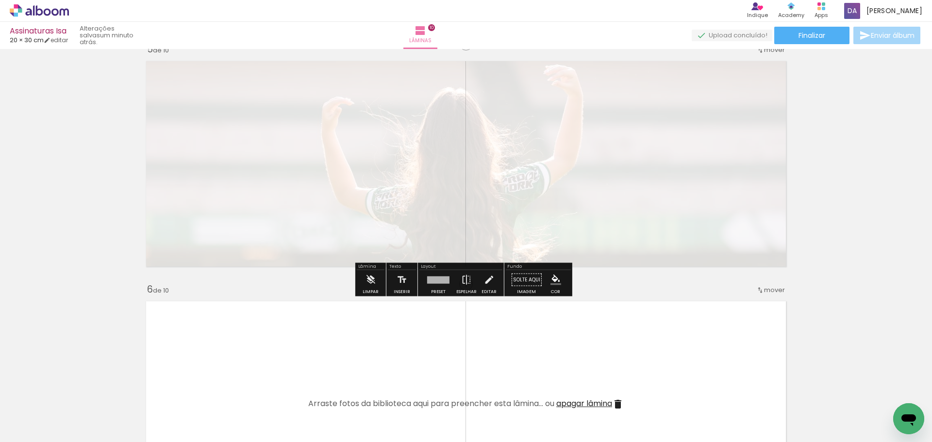
scroll to position [1019, 0]
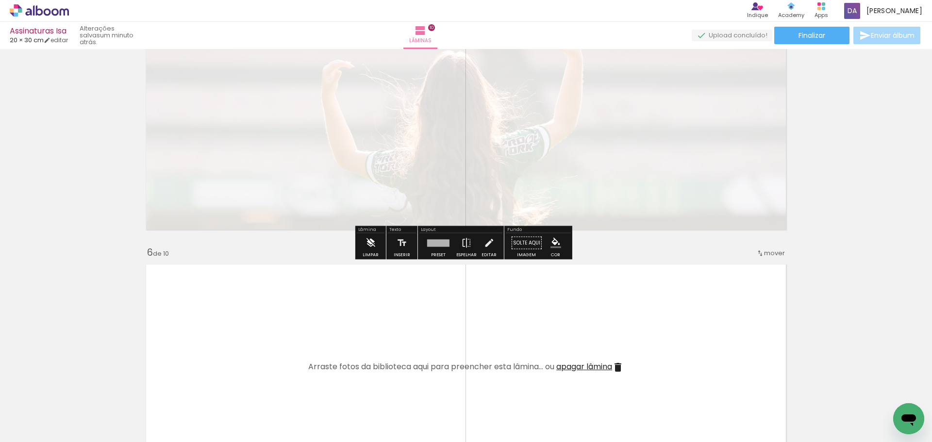
click at [368, 240] on iron-icon at bounding box center [370, 242] width 11 height 19
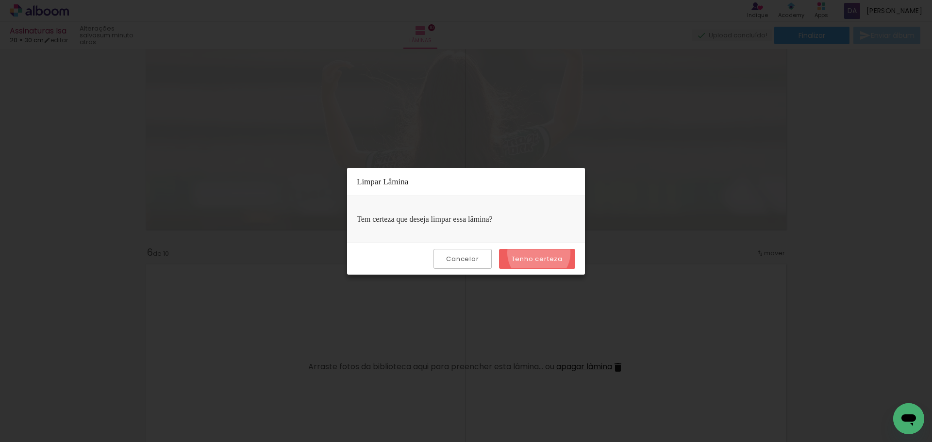
click at [540, 253] on paper-button "Tenho certeza" at bounding box center [537, 259] width 76 height 20
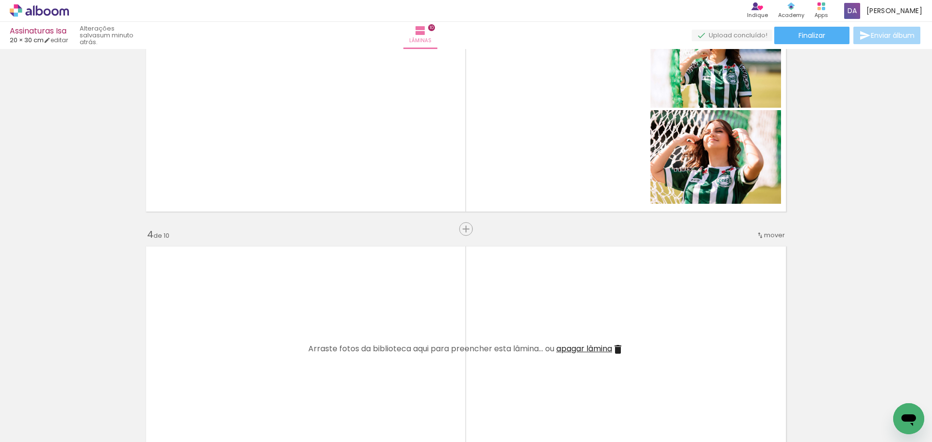
scroll to position [485, 0]
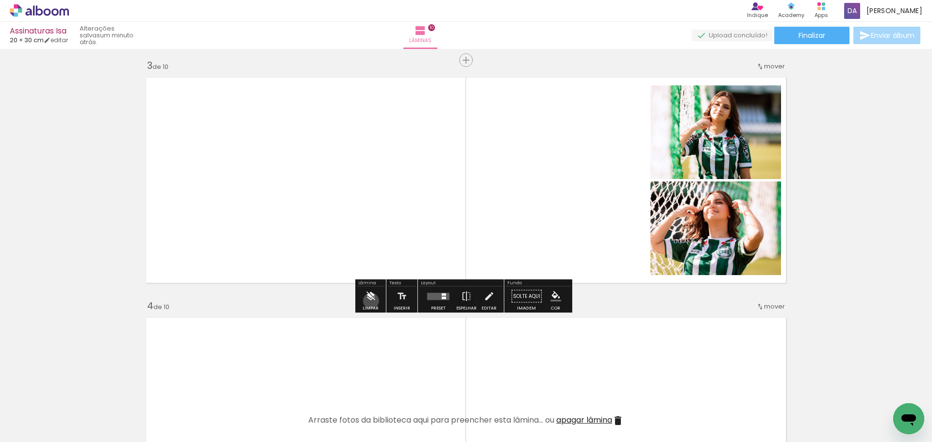
click at [371, 301] on iron-icon at bounding box center [370, 296] width 11 height 19
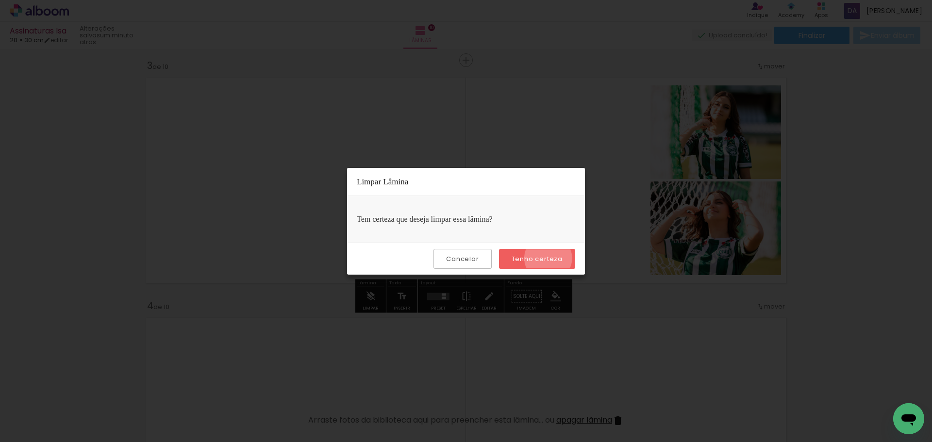
click at [0, 0] on slot "Tenho certeza" at bounding box center [0, 0] width 0 height 0
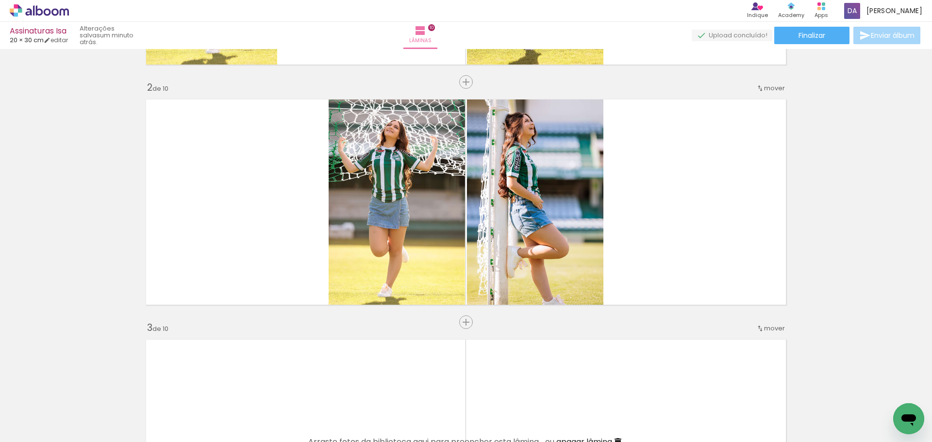
scroll to position [243, 0]
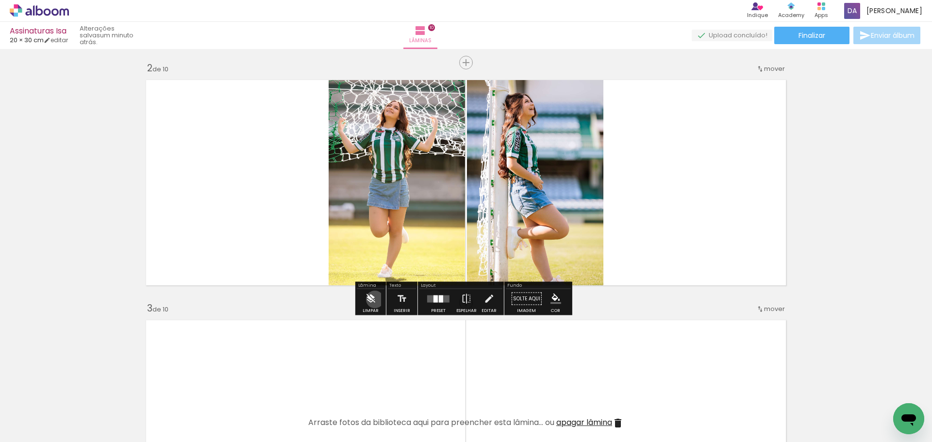
click at [375, 299] on iron-icon at bounding box center [370, 298] width 11 height 19
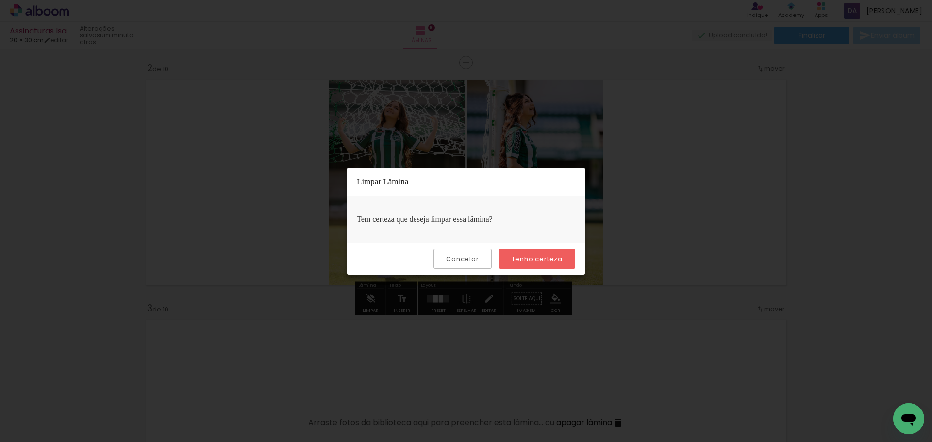
click at [0, 0] on slot "Tenho certeza" at bounding box center [0, 0] width 0 height 0
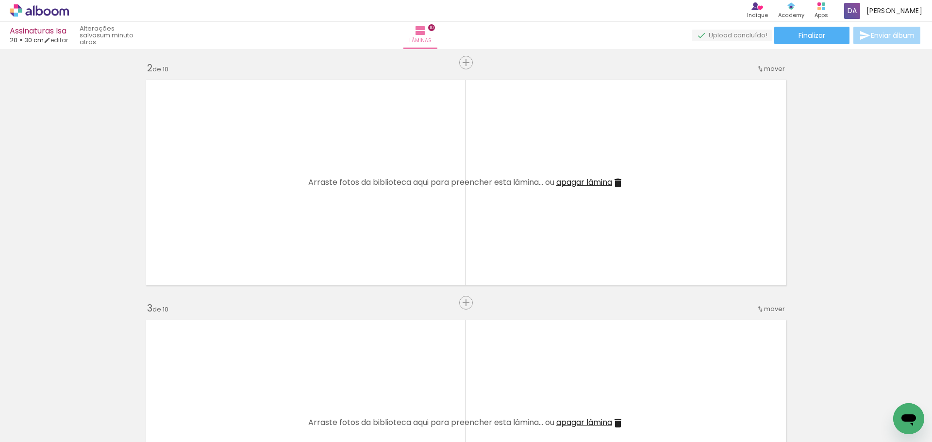
scroll to position [0, 0]
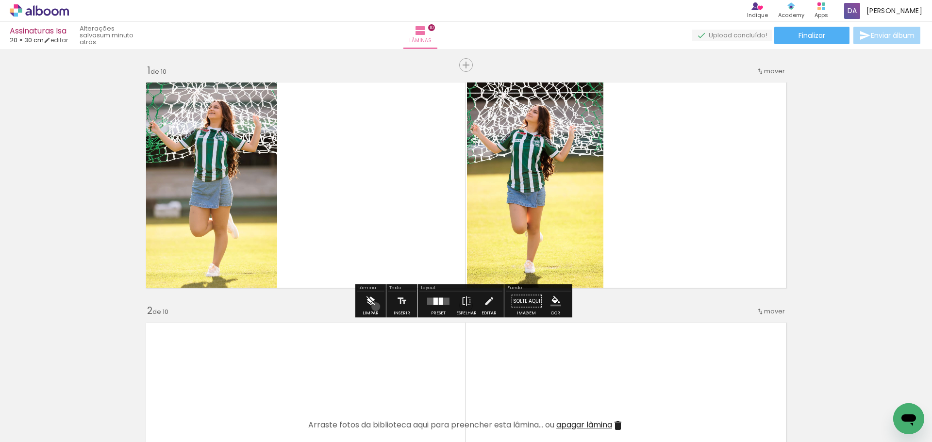
click at [376, 307] on paper-button "Limpar" at bounding box center [370, 304] width 21 height 25
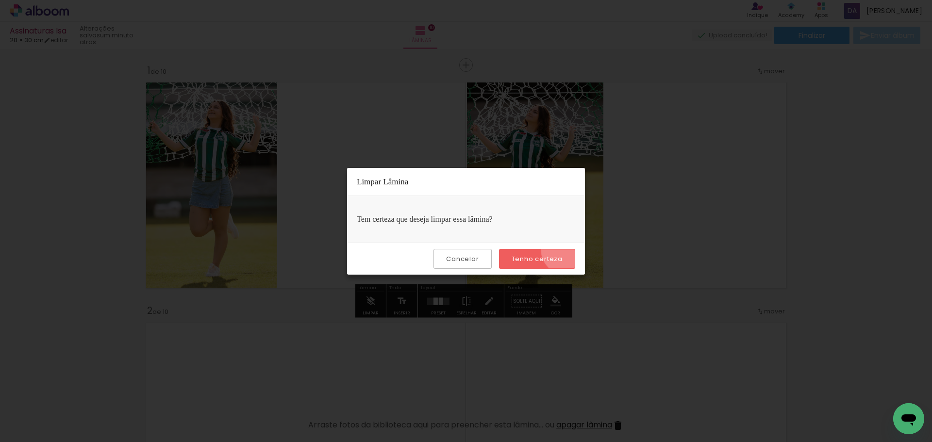
click at [568, 249] on paper-button "Tenho certeza" at bounding box center [537, 259] width 76 height 20
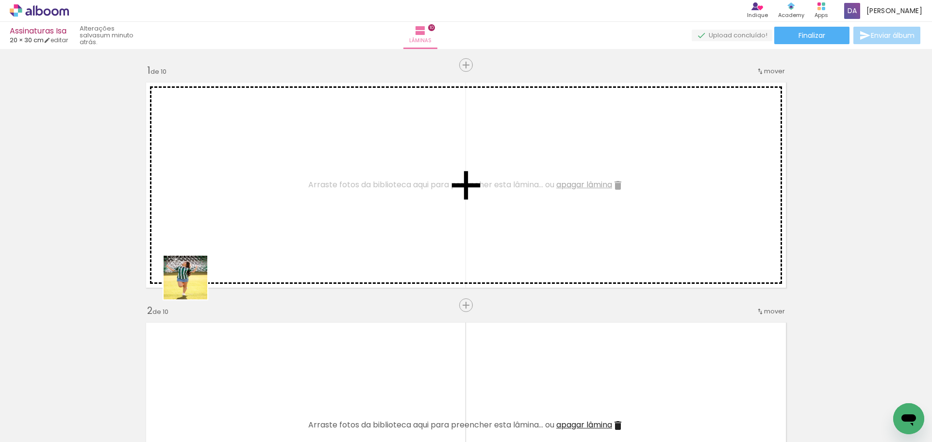
drag, startPoint x: 98, startPoint y: 413, endPoint x: 208, endPoint y: 266, distance: 183.7
click at [240, 223] on quentale-workspace at bounding box center [466, 221] width 932 height 442
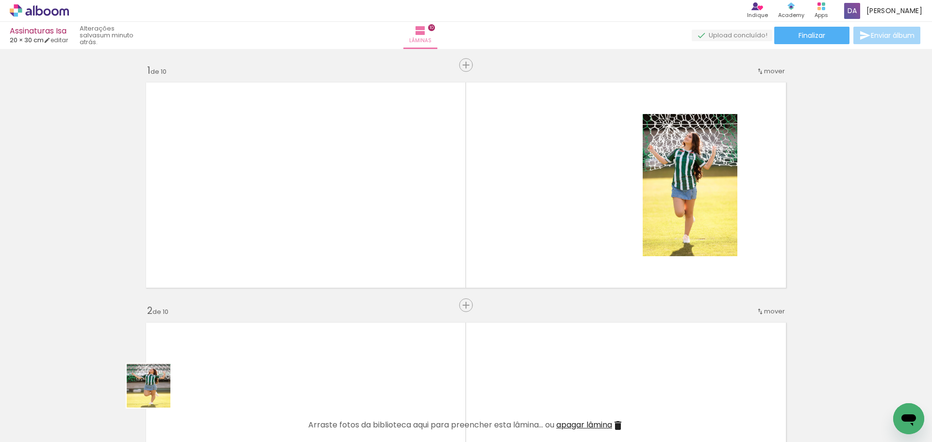
drag, startPoint x: 156, startPoint y: 393, endPoint x: 302, endPoint y: 196, distance: 245.2
click at [310, 166] on quentale-workspace at bounding box center [466, 221] width 932 height 442
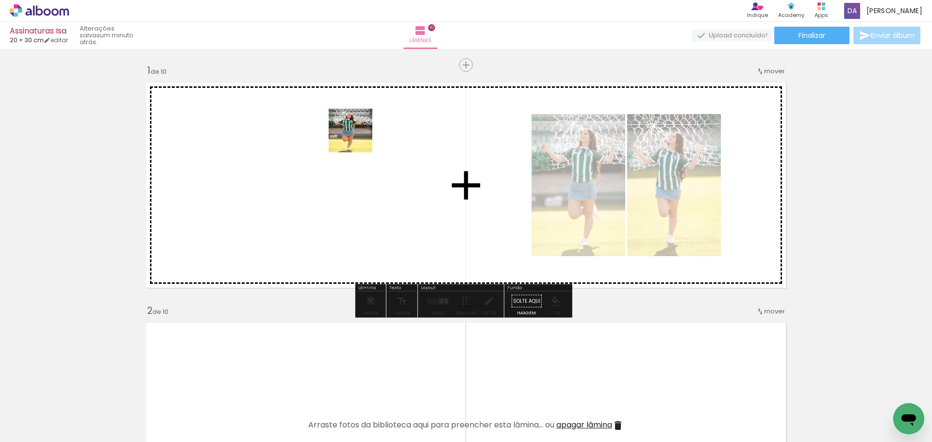
drag, startPoint x: 206, startPoint y: 407, endPoint x: 351, endPoint y: 169, distance: 278.3
click at [361, 132] on quentale-workspace at bounding box center [466, 221] width 932 height 442
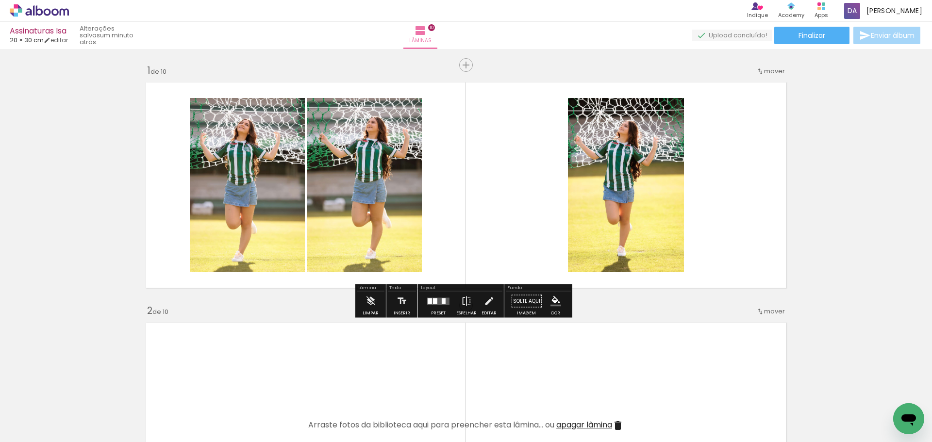
click at [436, 300] on quentale-layouter at bounding box center [438, 300] width 22 height 7
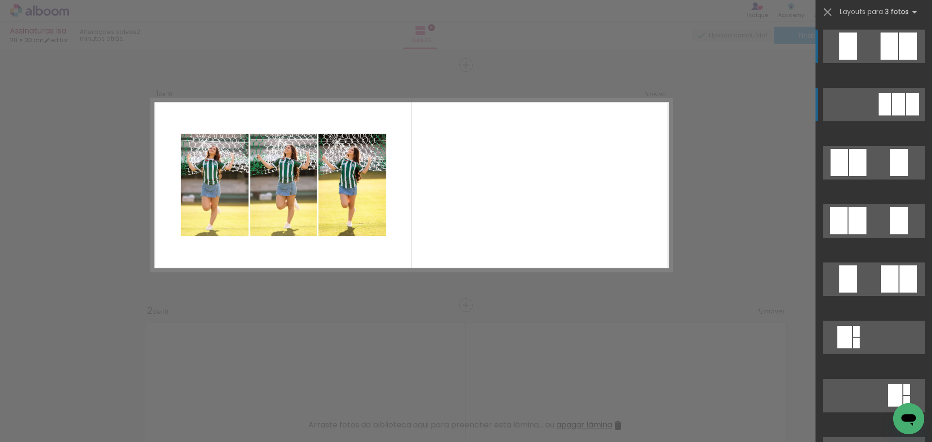
click at [905, 101] on div at bounding box center [911, 104] width 13 height 22
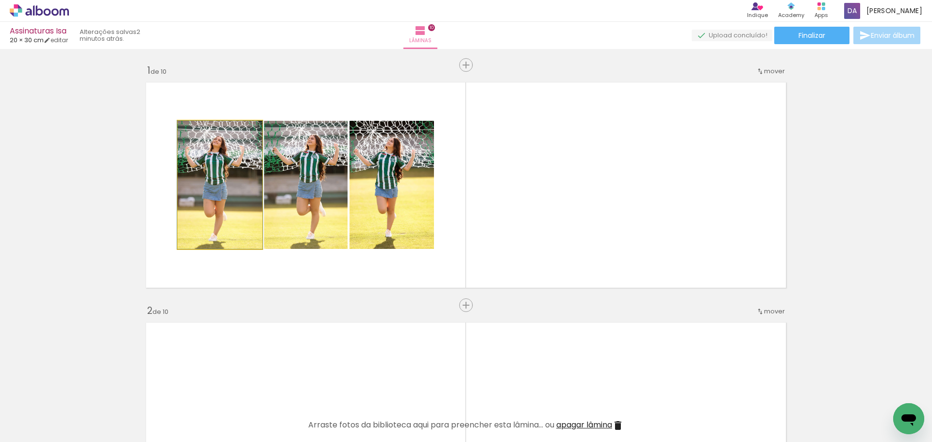
click at [200, 195] on quentale-photo at bounding box center [220, 185] width 84 height 128
click at [201, 195] on quentale-photo at bounding box center [220, 185] width 84 height 128
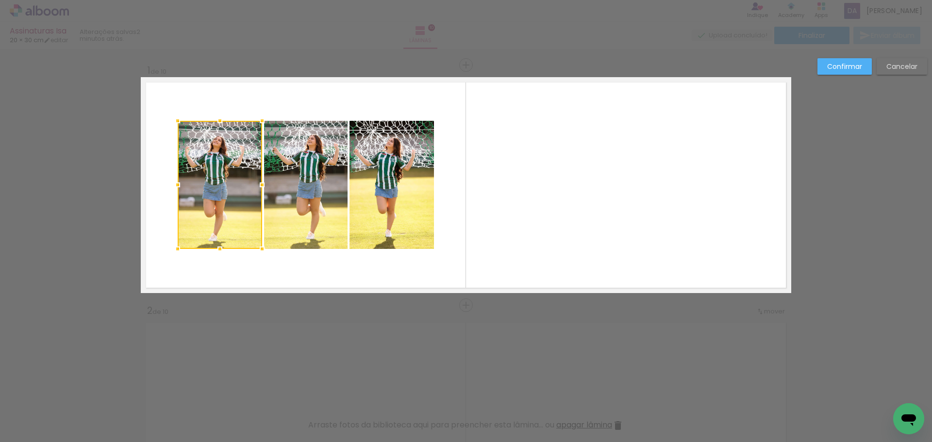
click at [211, 254] on div at bounding box center [219, 248] width 19 height 19
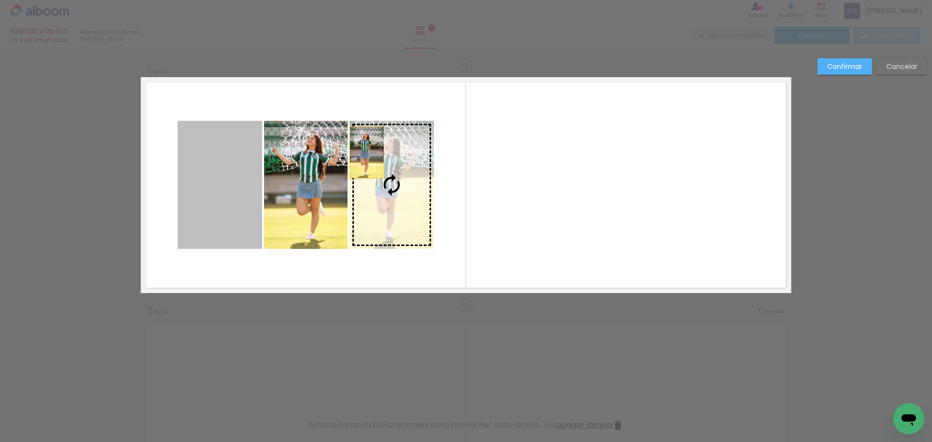
drag, startPoint x: 226, startPoint y: 193, endPoint x: 272, endPoint y: 167, distance: 52.6
click at [0, 0] on slot at bounding box center [0, 0] width 0 height 0
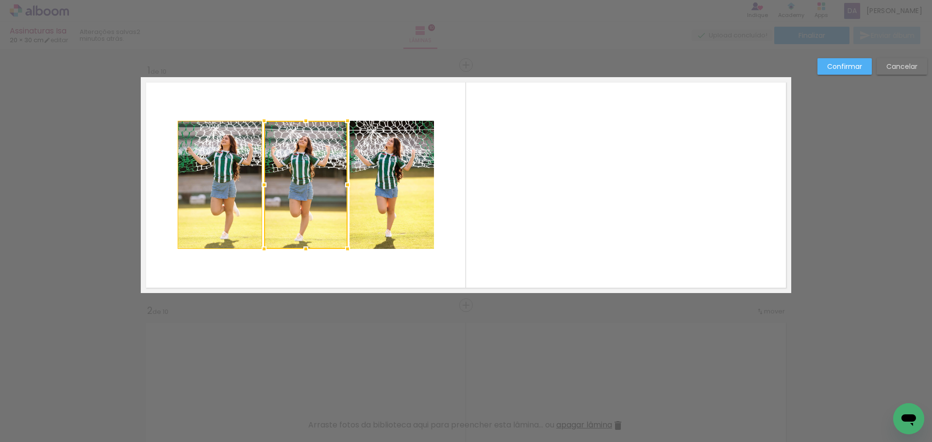
click at [343, 94] on quentale-layouter at bounding box center [466, 185] width 650 height 216
click at [181, 135] on quentale-photo at bounding box center [220, 185] width 84 height 128
click at [181, 135] on div at bounding box center [220, 185] width 84 height 128
click at [0, 0] on slot "Cancelar" at bounding box center [0, 0] width 0 height 0
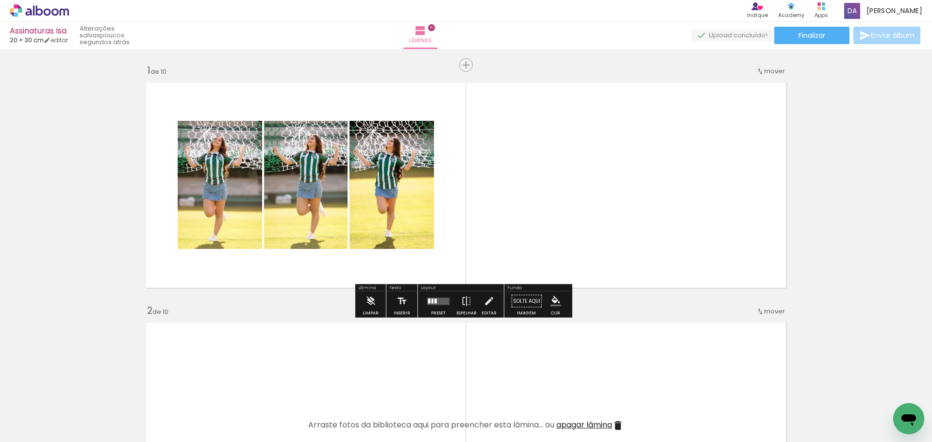
click at [220, 194] on quentale-photo at bounding box center [220, 185] width 84 height 128
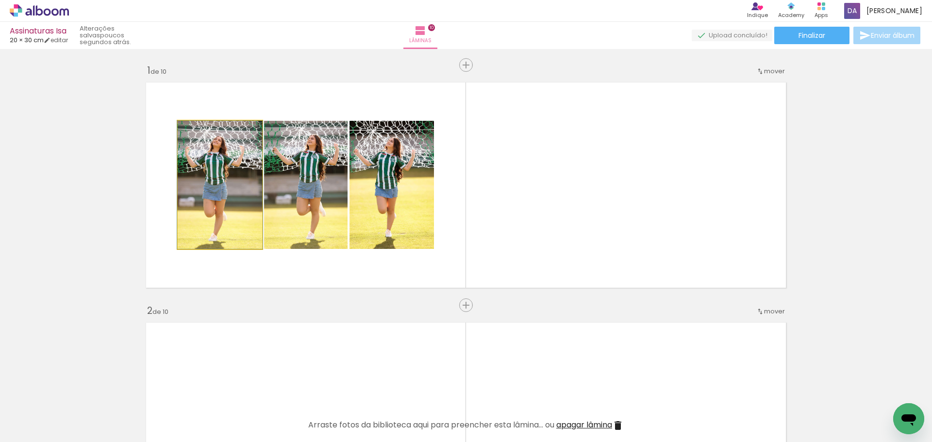
click at [229, 189] on quentale-photo at bounding box center [220, 185] width 84 height 128
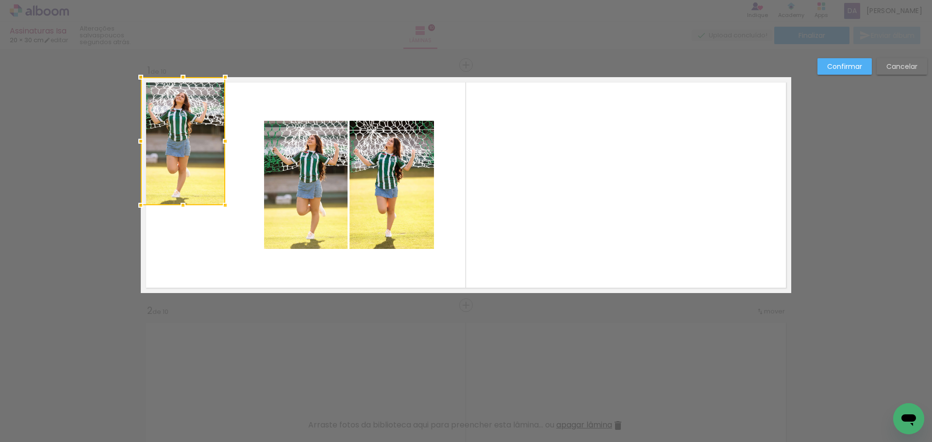
drag, startPoint x: 229, startPoint y: 188, endPoint x: 183, endPoint y: 144, distance: 63.1
click at [186, 144] on div at bounding box center [183, 141] width 84 height 128
click at [313, 175] on quentale-photo at bounding box center [305, 185] width 83 height 128
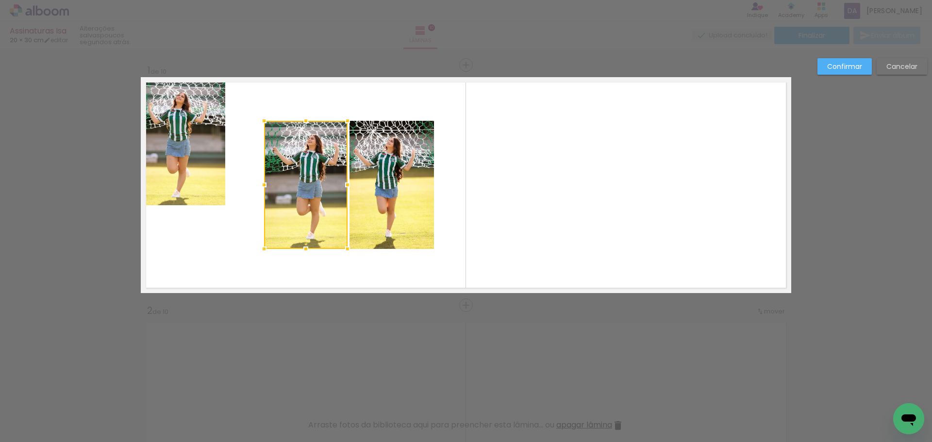
click at [313, 175] on div at bounding box center [305, 185] width 83 height 128
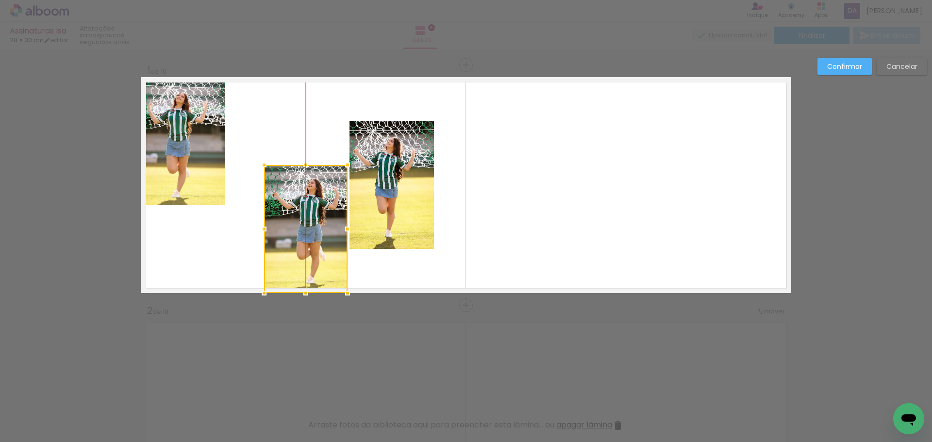
drag, startPoint x: 314, startPoint y: 182, endPoint x: 328, endPoint y: 320, distance: 137.9
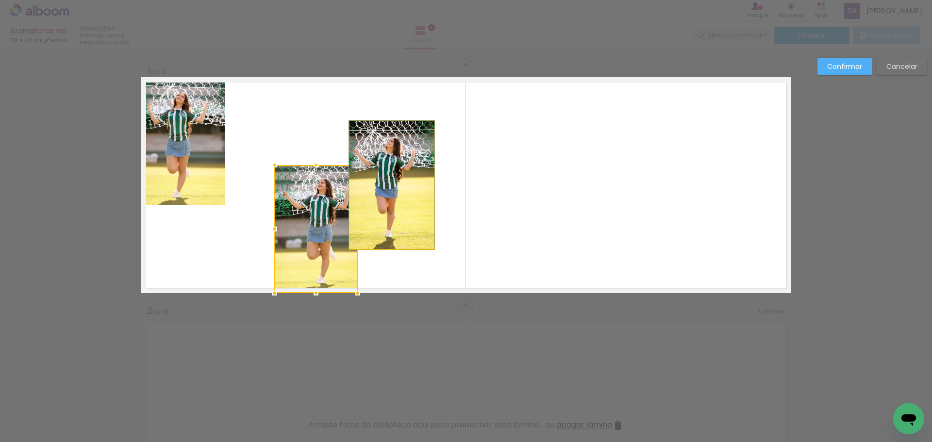
click at [402, 190] on quentale-photo at bounding box center [391, 185] width 84 height 128
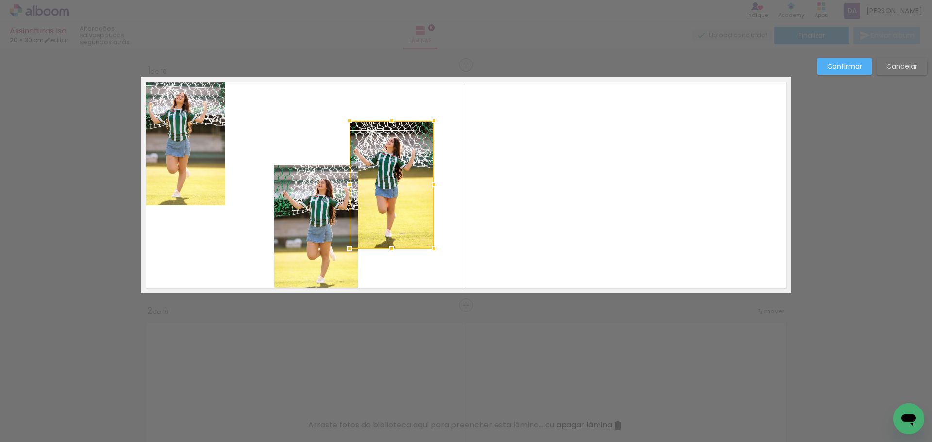
click at [402, 190] on div at bounding box center [391, 185] width 84 height 128
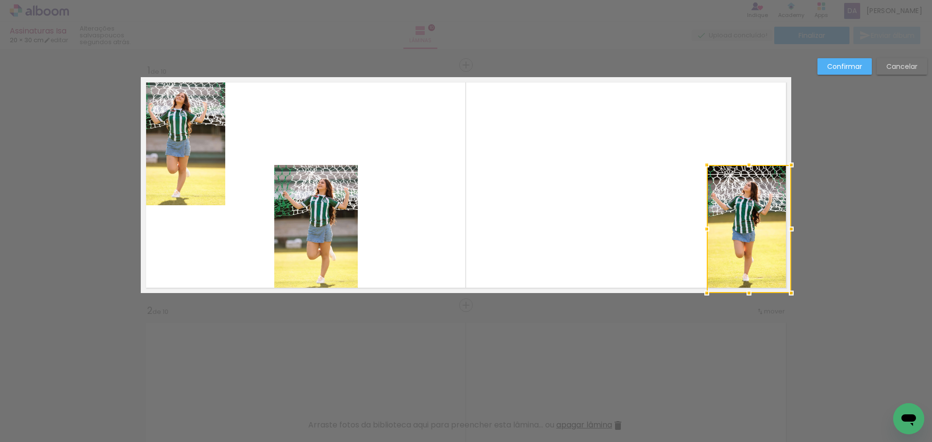
drag, startPoint x: 401, startPoint y: 190, endPoint x: 778, endPoint y: 250, distance: 381.3
click at [778, 250] on div at bounding box center [749, 229] width 84 height 128
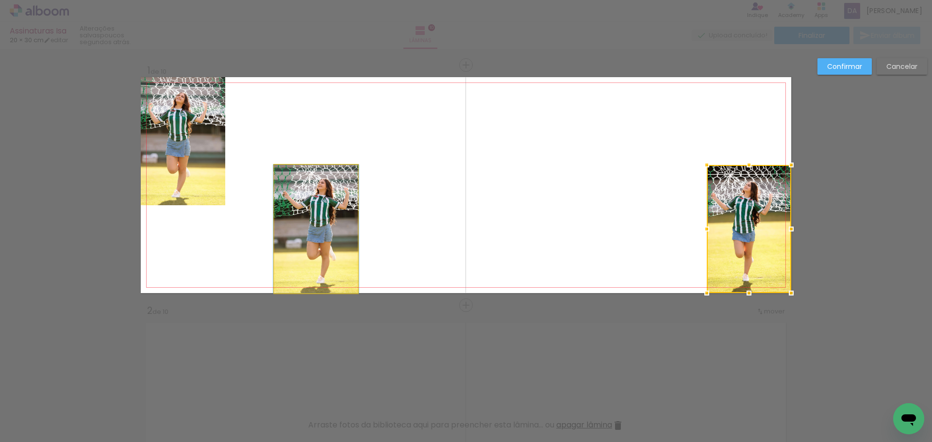
click at [318, 212] on quentale-photo at bounding box center [315, 229] width 83 height 128
click at [707, 212] on div at bounding box center [749, 229] width 84 height 128
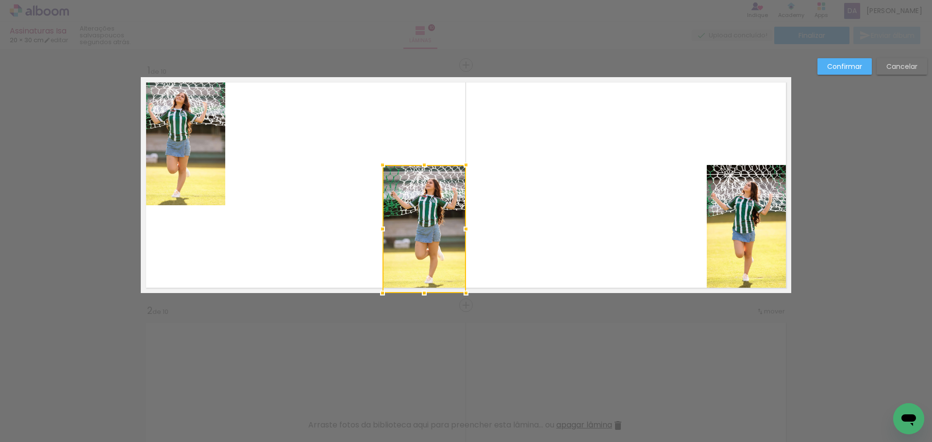
drag, startPoint x: 315, startPoint y: 213, endPoint x: 423, endPoint y: 230, distance: 109.7
click at [423, 230] on div at bounding box center [423, 229] width 83 height 128
click at [836, 60] on paper-button "Confirmar" at bounding box center [844, 66] width 54 height 16
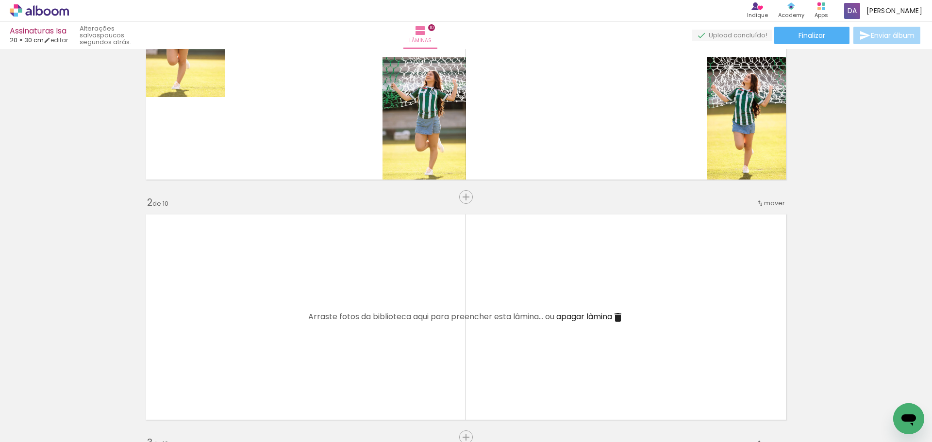
scroll to position [97, 0]
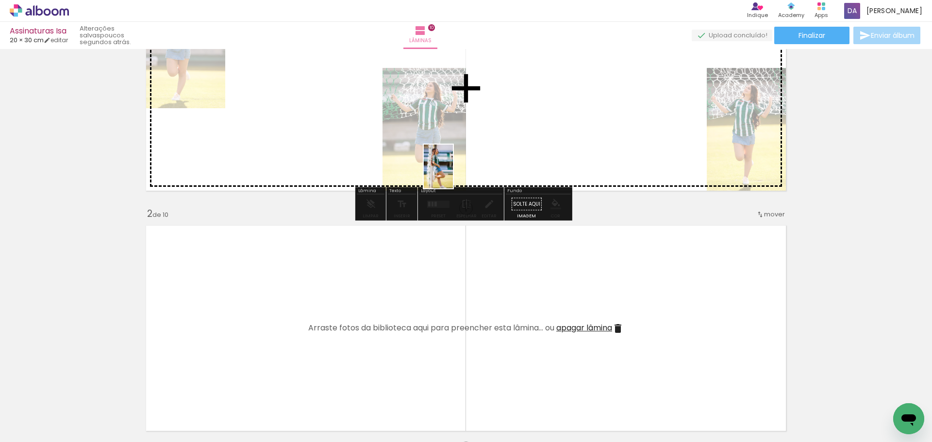
drag, startPoint x: 370, startPoint y: 413, endPoint x: 526, endPoint y: 131, distance: 322.1
click at [461, 168] on quentale-workspace at bounding box center [466, 221] width 932 height 442
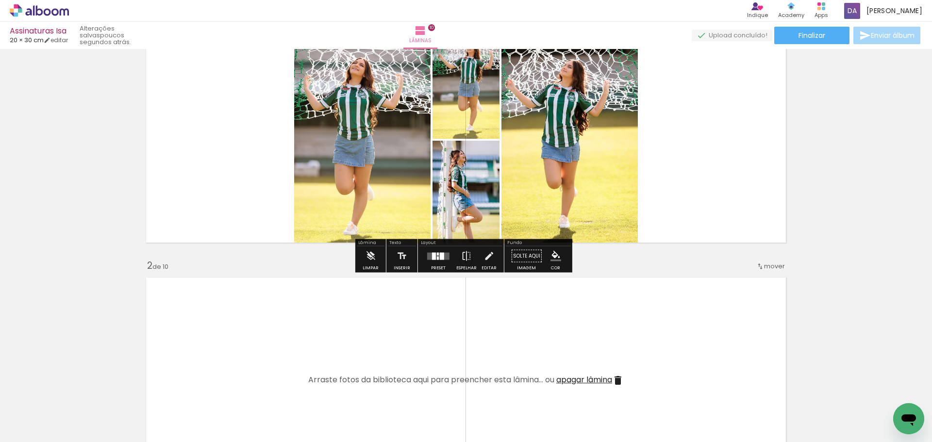
scroll to position [0, 0]
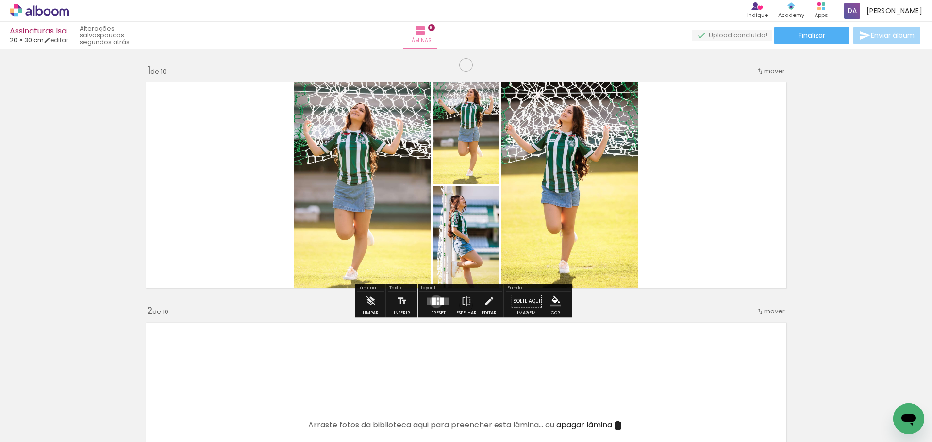
click at [434, 301] on quentale-layouter at bounding box center [438, 300] width 22 height 7
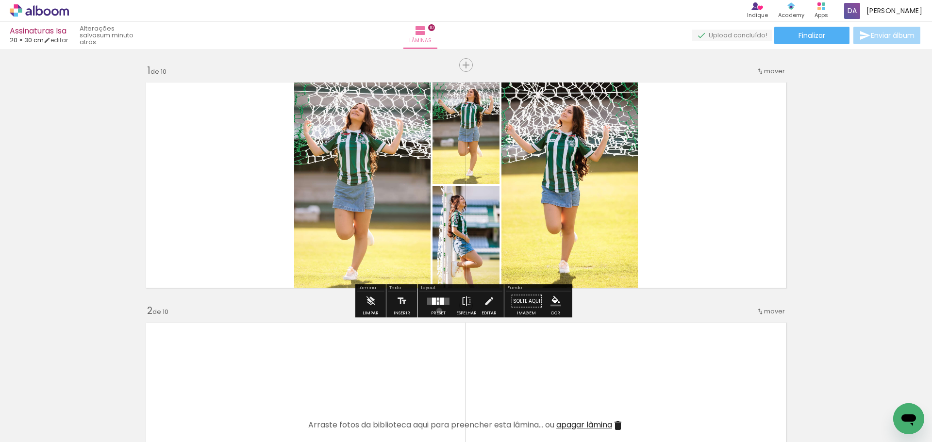
click at [437, 311] on div at bounding box center [438, 301] width 26 height 19
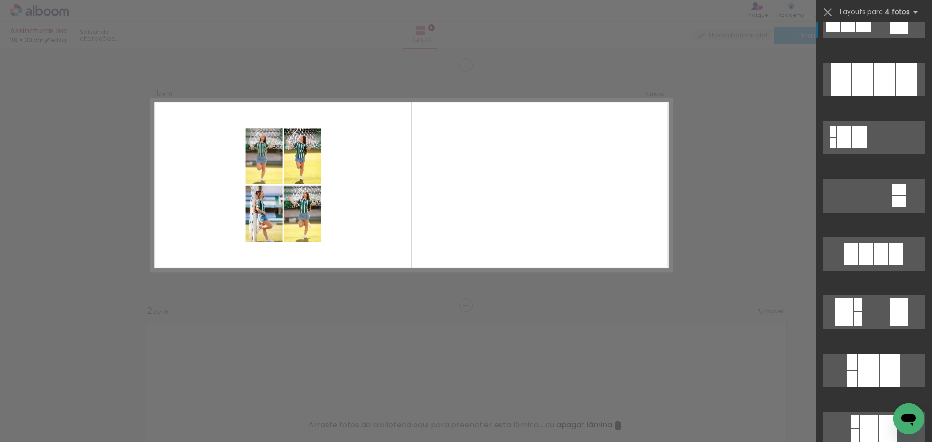
scroll to position [1019, 0]
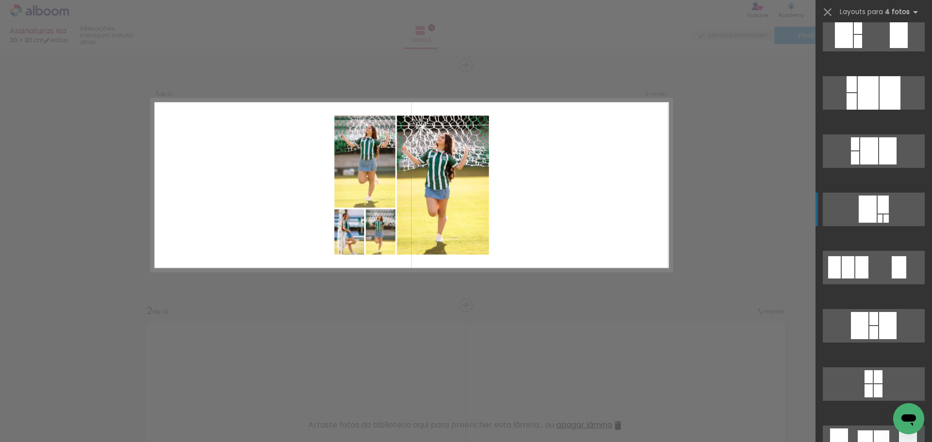
scroll to position [1310, 0]
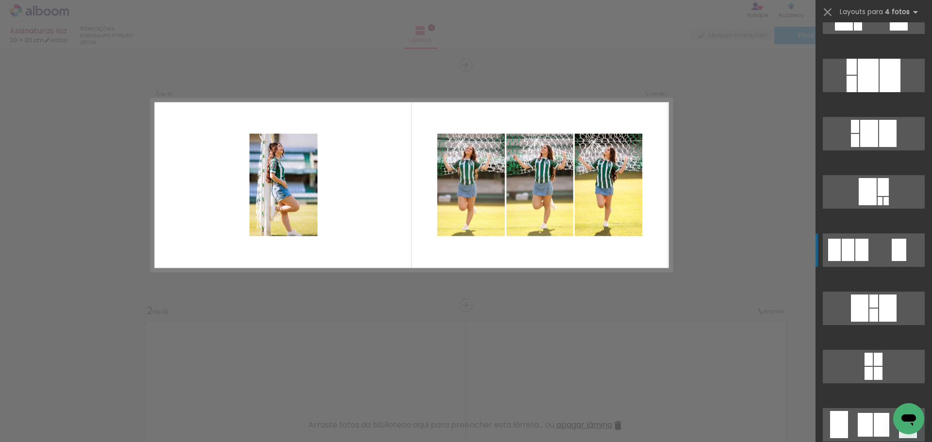
click at [868, 350] on quentale-layouter at bounding box center [873, 366] width 102 height 33
click at [868, 248] on quentale-workspace at bounding box center [466, 221] width 932 height 442
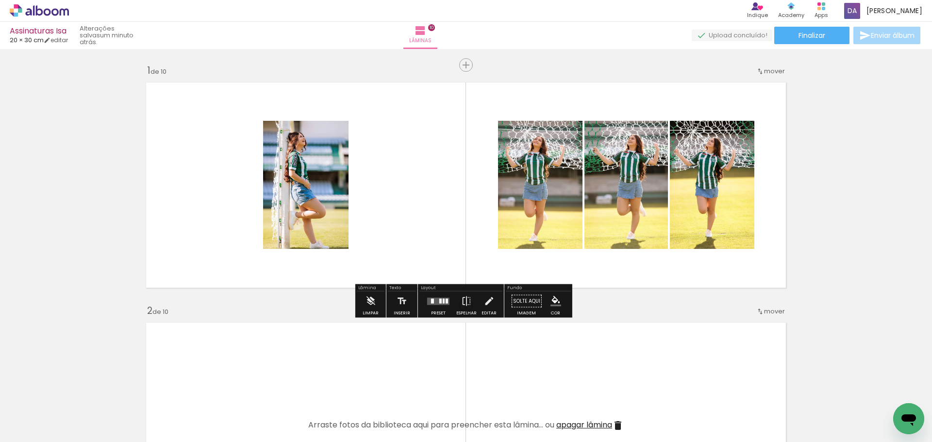
click at [550, 193] on quentale-photo at bounding box center [540, 185] width 84 height 128
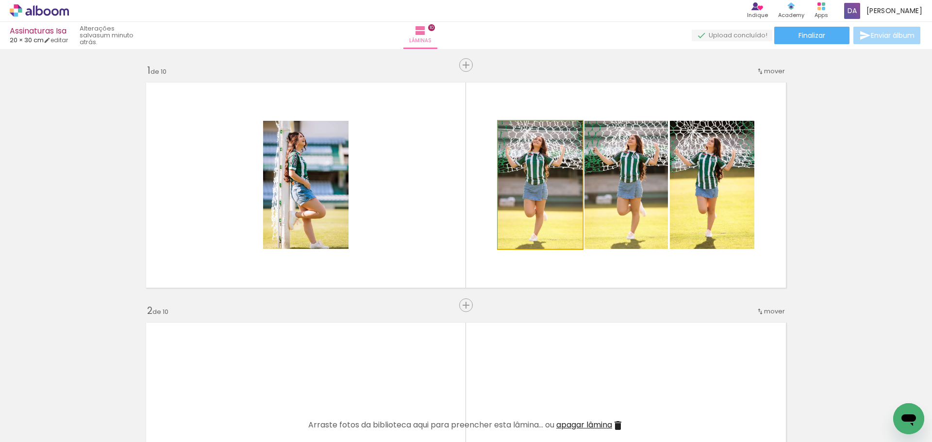
click at [550, 193] on quentale-photo at bounding box center [540, 185] width 84 height 128
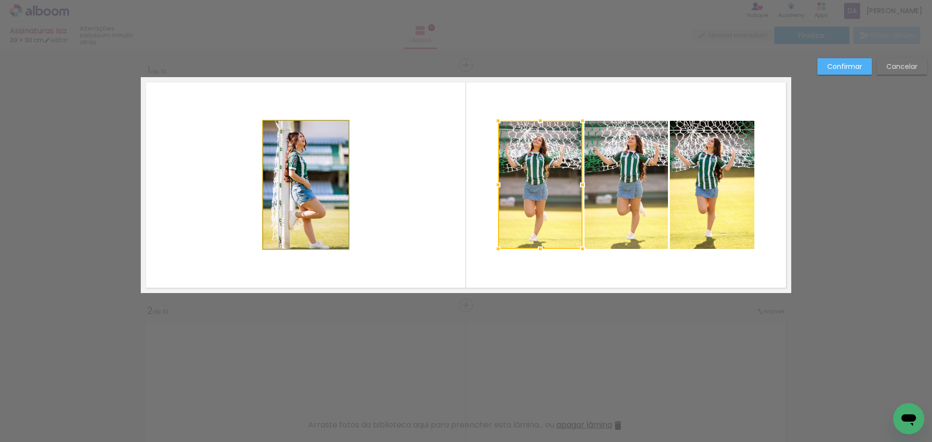
click at [302, 175] on quentale-photo at bounding box center [305, 185] width 85 height 128
click at [498, 175] on div at bounding box center [540, 185] width 84 height 128
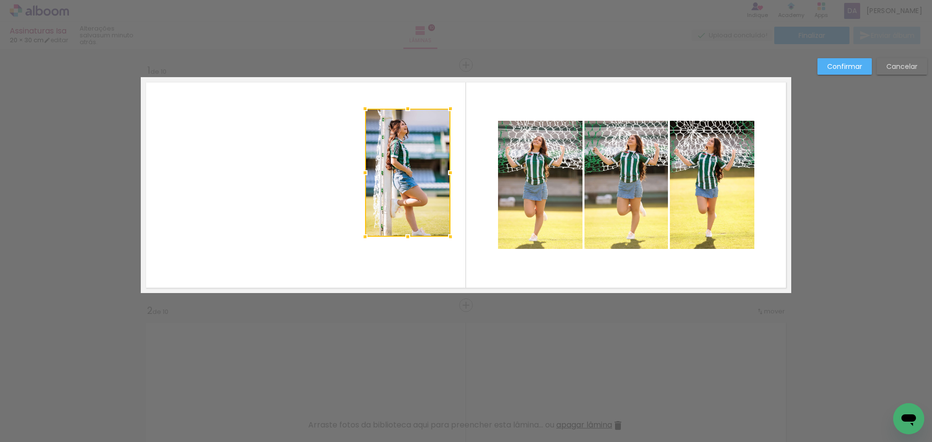
drag, startPoint x: 302, startPoint y: 168, endPoint x: 424, endPoint y: 155, distance: 122.6
click at [420, 155] on div at bounding box center [407, 173] width 85 height 128
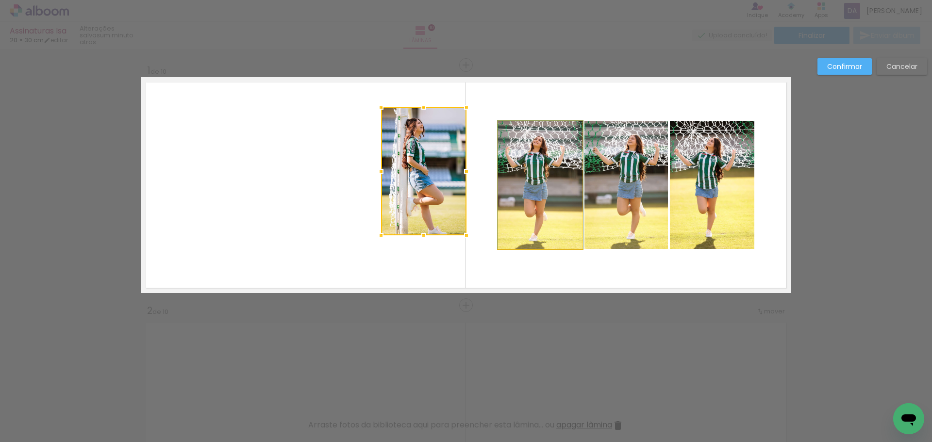
click at [550, 183] on quentale-photo at bounding box center [540, 185] width 84 height 128
click at [466, 183] on div at bounding box center [423, 171] width 85 height 128
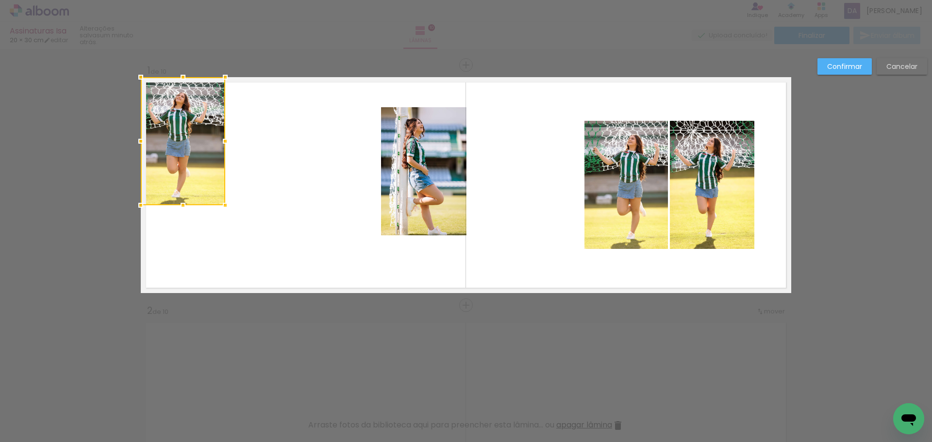
drag, startPoint x: 556, startPoint y: 182, endPoint x: 178, endPoint y: 129, distance: 381.8
click at [178, 129] on div at bounding box center [183, 141] width 84 height 128
click at [439, 163] on quentale-photo at bounding box center [423, 171] width 85 height 128
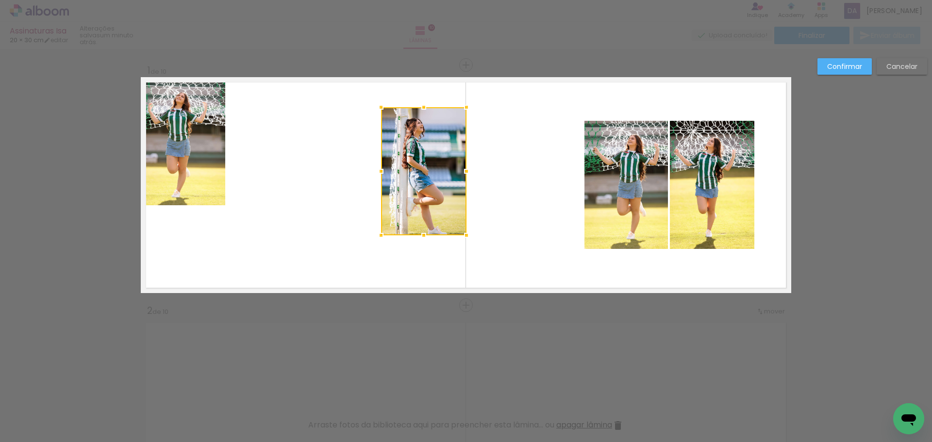
click at [439, 163] on div at bounding box center [423, 171] width 85 height 128
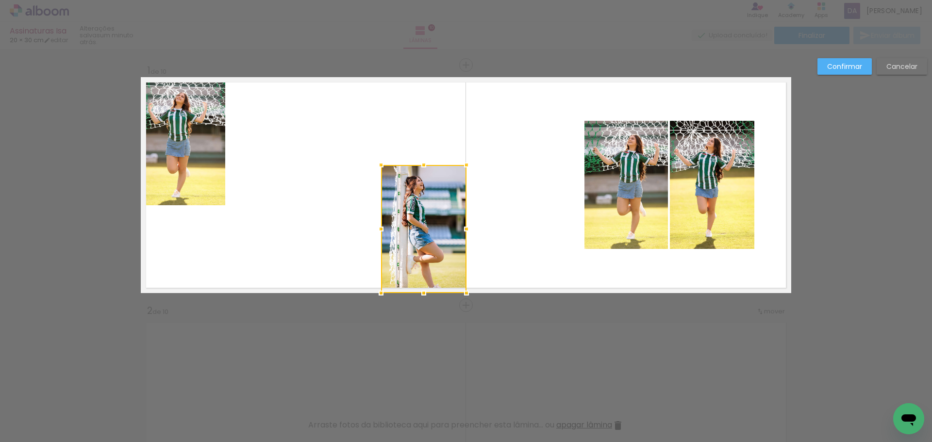
drag, startPoint x: 437, startPoint y: 158, endPoint x: 437, endPoint y: 219, distance: 61.1
click at [437, 219] on div at bounding box center [423, 229] width 85 height 128
click at [622, 189] on quentale-photo at bounding box center [625, 185] width 83 height 128
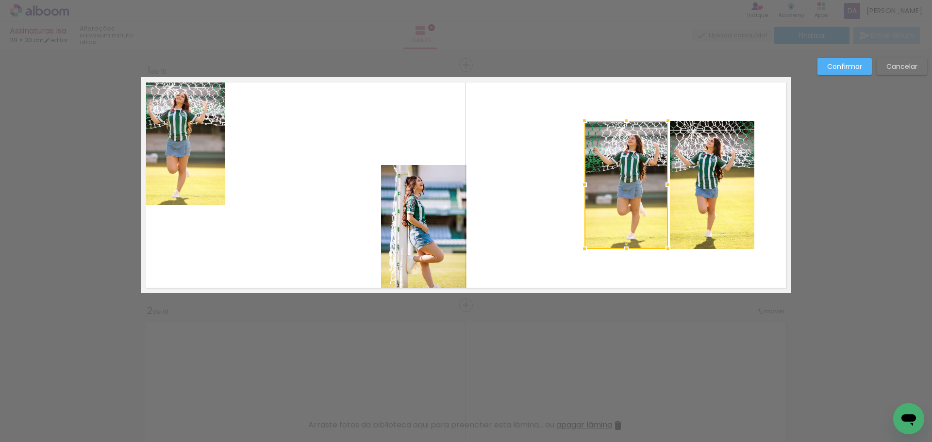
click at [622, 189] on div at bounding box center [625, 185] width 83 height 128
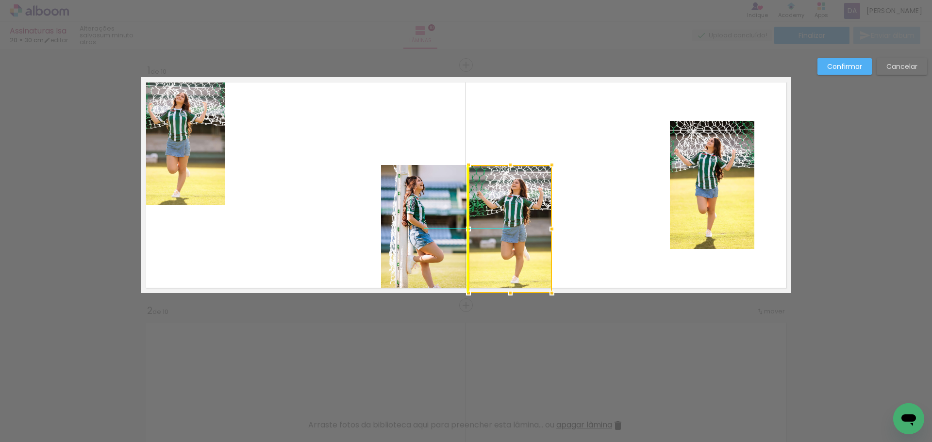
drag, startPoint x: 622, startPoint y: 189, endPoint x: 523, endPoint y: 224, distance: 105.0
click at [510, 231] on div at bounding box center [509, 229] width 83 height 128
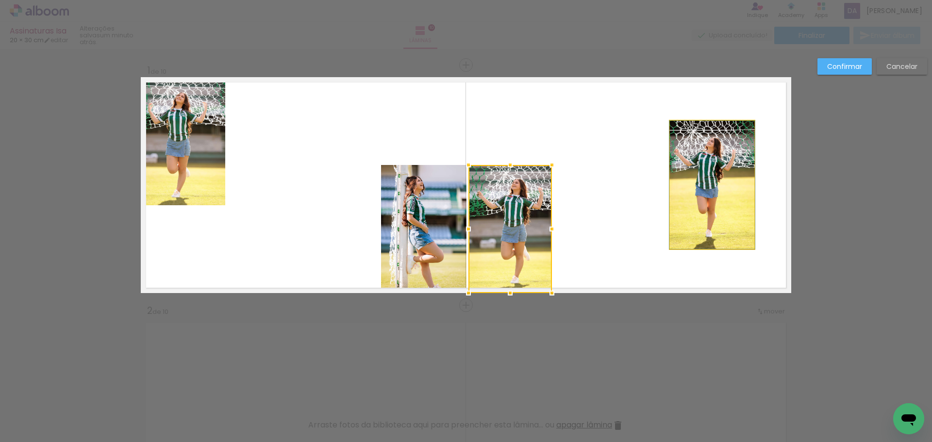
click at [704, 187] on quentale-photo at bounding box center [712, 185] width 84 height 128
click at [552, 187] on div at bounding box center [509, 229] width 83 height 128
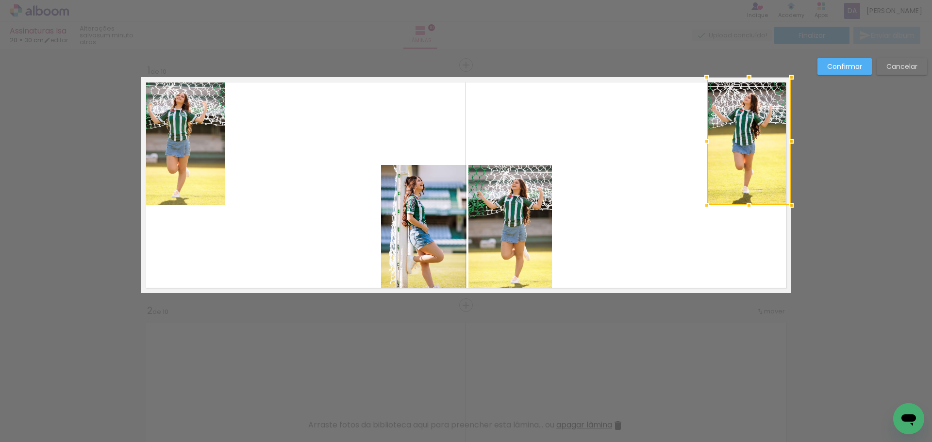
drag, startPoint x: 708, startPoint y: 180, endPoint x: 750, endPoint y: 130, distance: 65.1
click at [750, 130] on div at bounding box center [749, 141] width 84 height 128
click at [0, 0] on slot "Confirmar" at bounding box center [0, 0] width 0 height 0
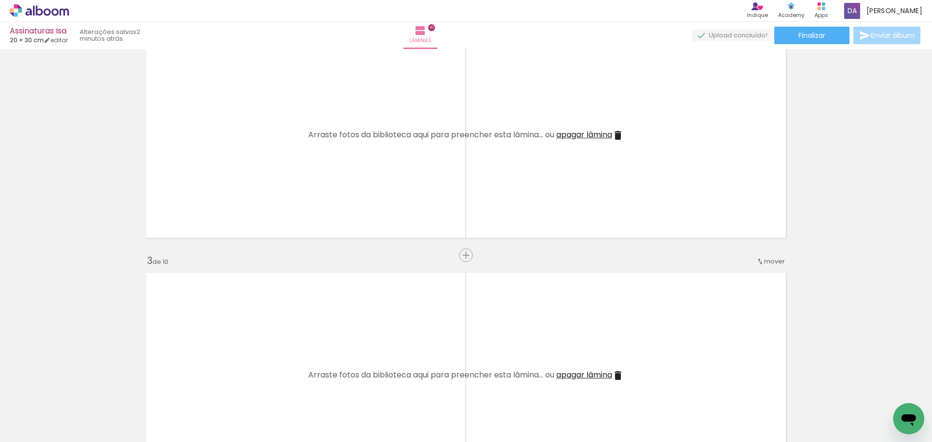
scroll to position [291, 0]
drag, startPoint x: 265, startPoint y: 406, endPoint x: 349, endPoint y: 212, distance: 211.5
click at [360, 176] on quentale-workspace at bounding box center [466, 221] width 932 height 442
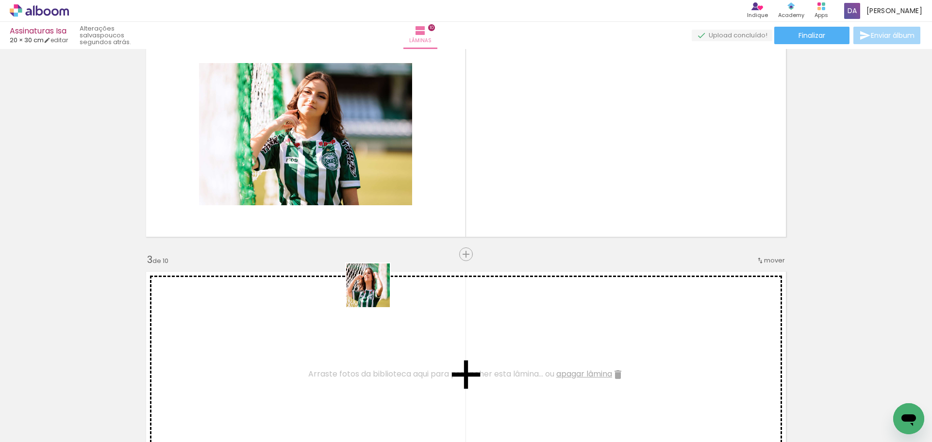
drag, startPoint x: 324, startPoint y: 401, endPoint x: 444, endPoint y: 217, distance: 220.0
click at [444, 108] on quentale-workspace at bounding box center [466, 221] width 932 height 442
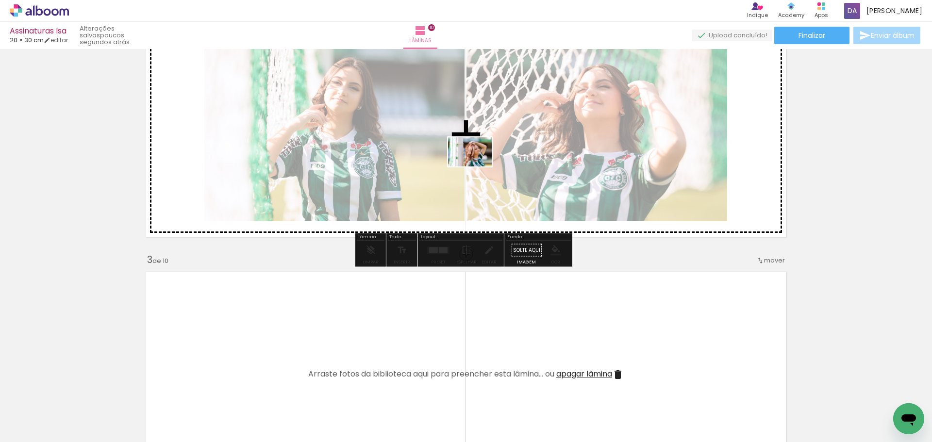
drag, startPoint x: 433, startPoint y: 384, endPoint x: 493, endPoint y: 229, distance: 166.6
click at [478, 148] on quentale-workspace at bounding box center [466, 221] width 932 height 442
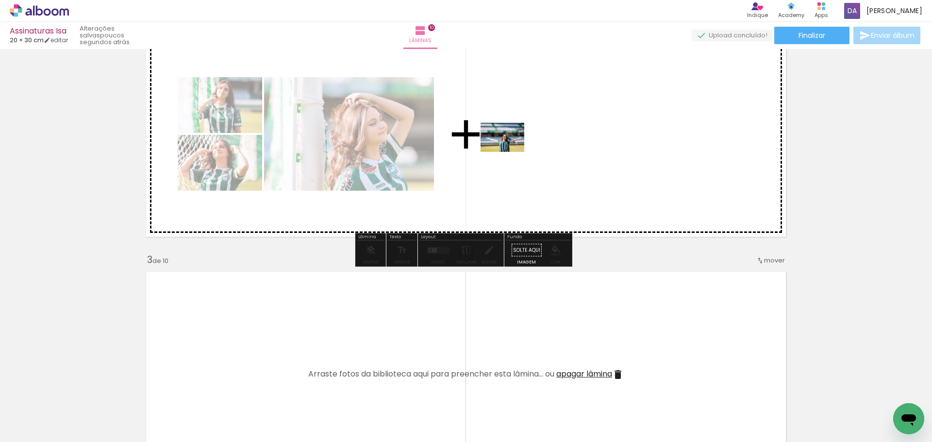
drag, startPoint x: 491, startPoint y: 401, endPoint x: 489, endPoint y: 127, distance: 274.7
click at [507, 147] on quentale-workspace at bounding box center [466, 221] width 932 height 442
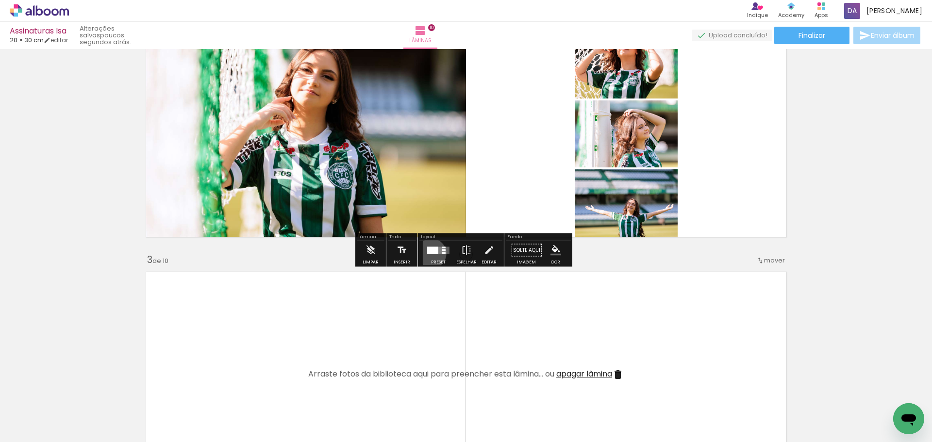
click at [429, 253] on div at bounding box center [432, 250] width 11 height 7
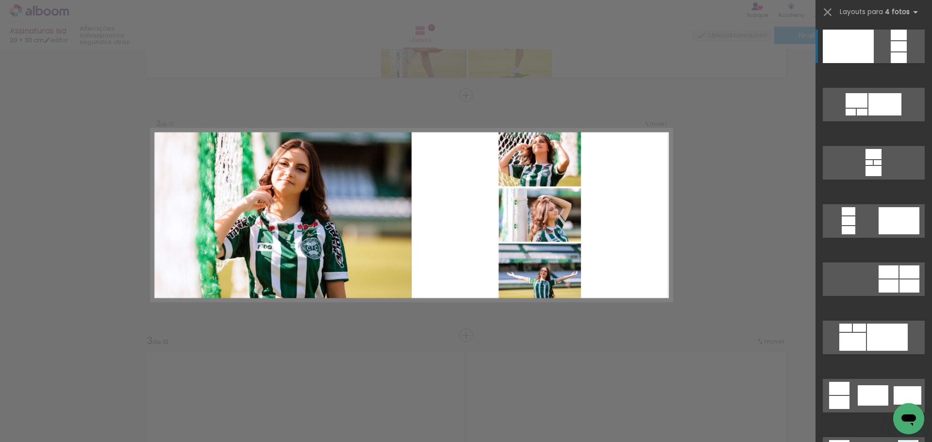
scroll to position [97, 0]
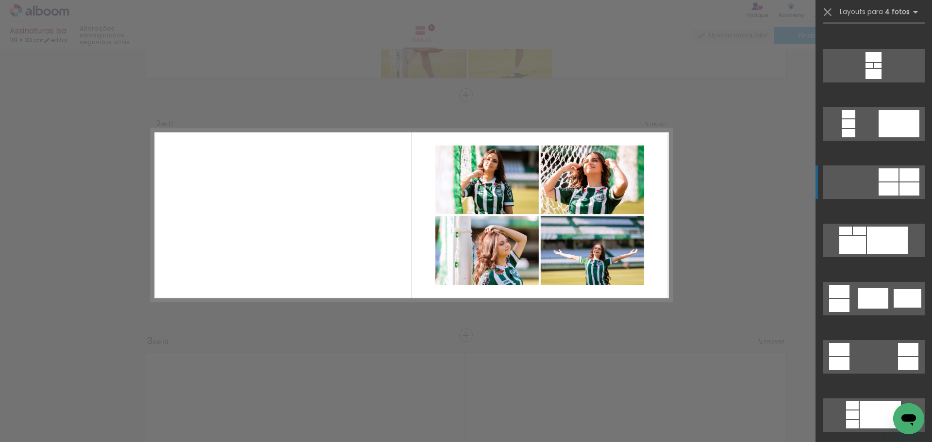
click at [867, 18] on div at bounding box center [861, 15] width 11 height 7
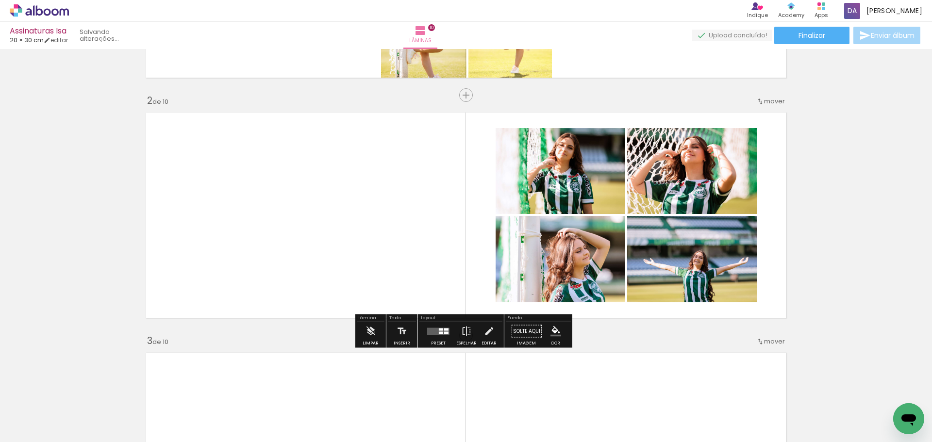
click at [897, 184] on quentale-workspace at bounding box center [466, 221] width 932 height 442
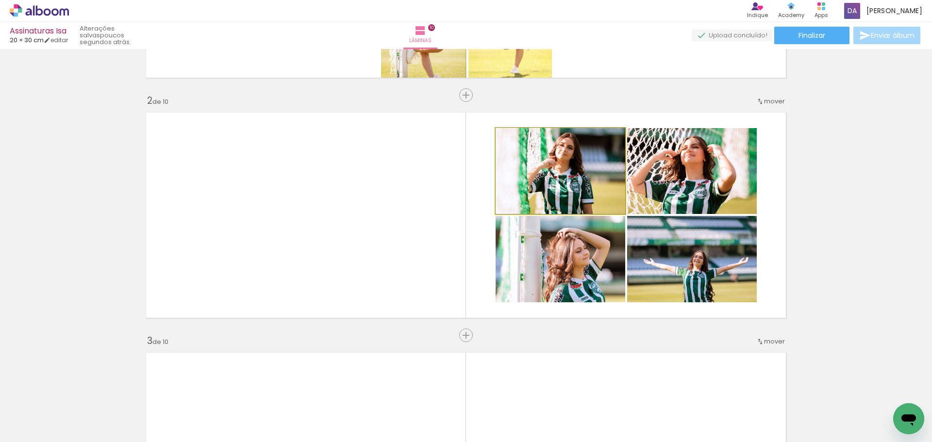
drag, startPoint x: 587, startPoint y: 193, endPoint x: 472, endPoint y: 191, distance: 114.5
click at [472, 191] on quentale-layouter at bounding box center [466, 215] width 650 height 216
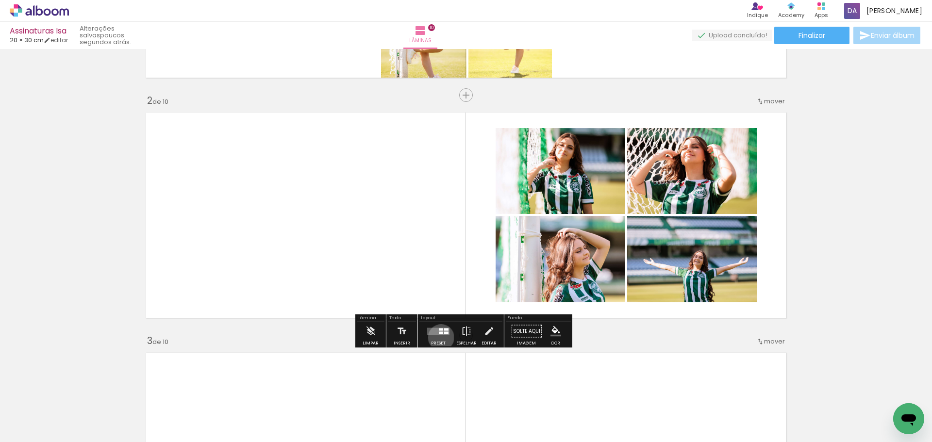
click at [439, 337] on div at bounding box center [438, 331] width 26 height 19
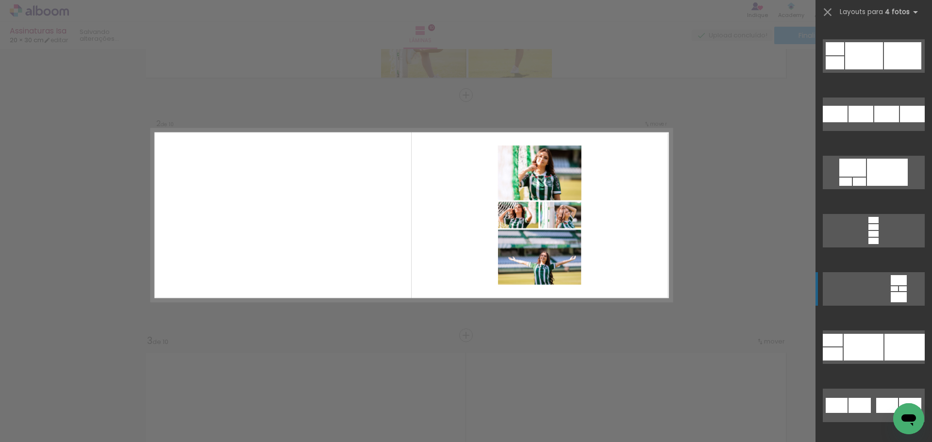
scroll to position [4163, 0]
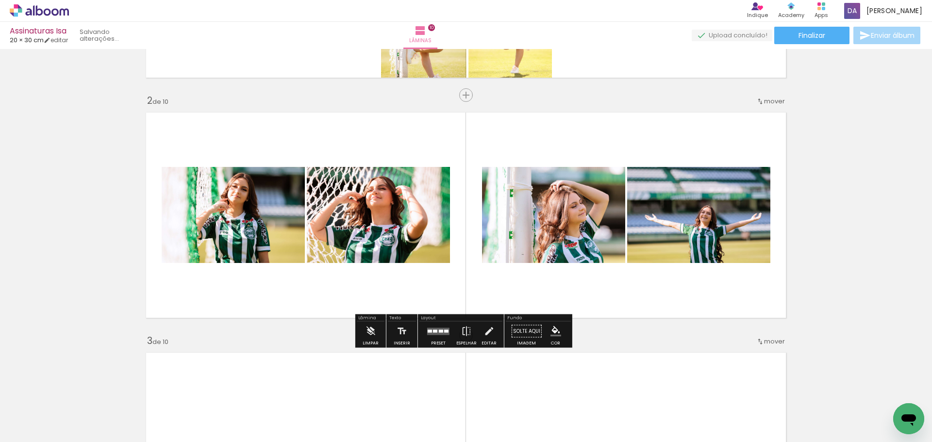
click at [878, 304] on quentale-workspace at bounding box center [466, 221] width 932 height 442
click at [269, 226] on quentale-photo at bounding box center [233, 215] width 143 height 96
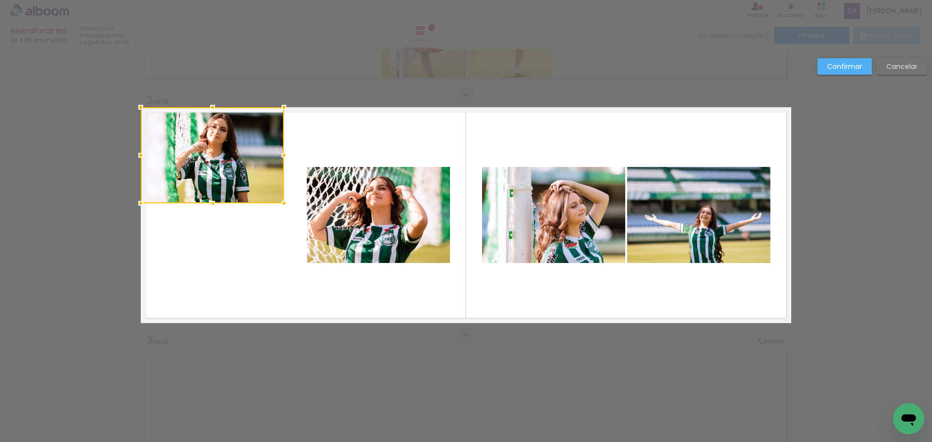
drag, startPoint x: 277, startPoint y: 219, endPoint x: 246, endPoint y: 152, distance: 74.3
click at [246, 152] on div at bounding box center [212, 155] width 143 height 96
click at [417, 210] on quentale-photo at bounding box center [378, 215] width 143 height 96
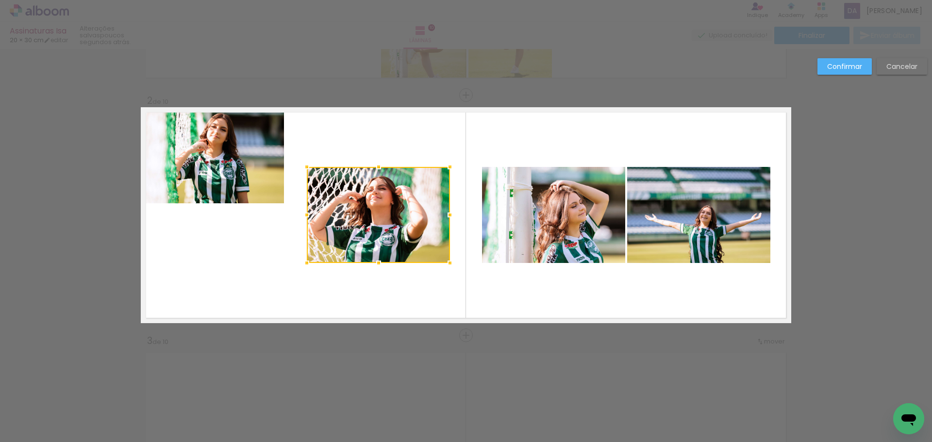
click at [417, 210] on div at bounding box center [378, 215] width 143 height 96
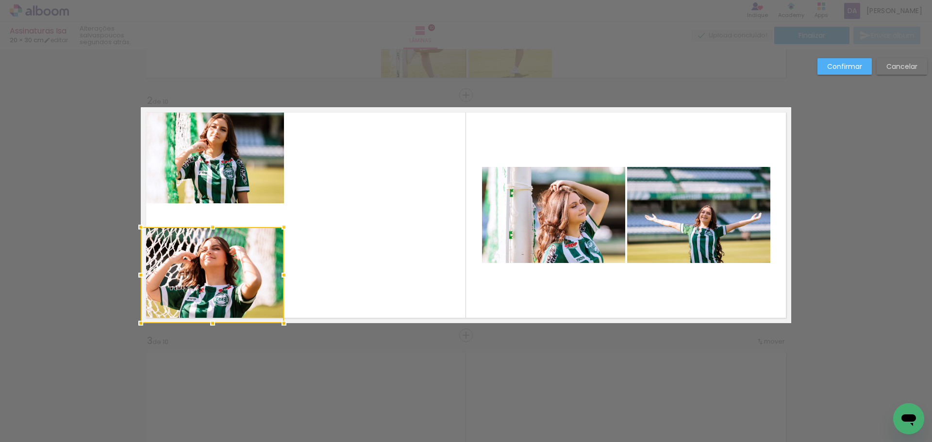
drag, startPoint x: 414, startPoint y: 197, endPoint x: 207, endPoint y: 264, distance: 218.4
click at [207, 263] on div at bounding box center [212, 275] width 143 height 96
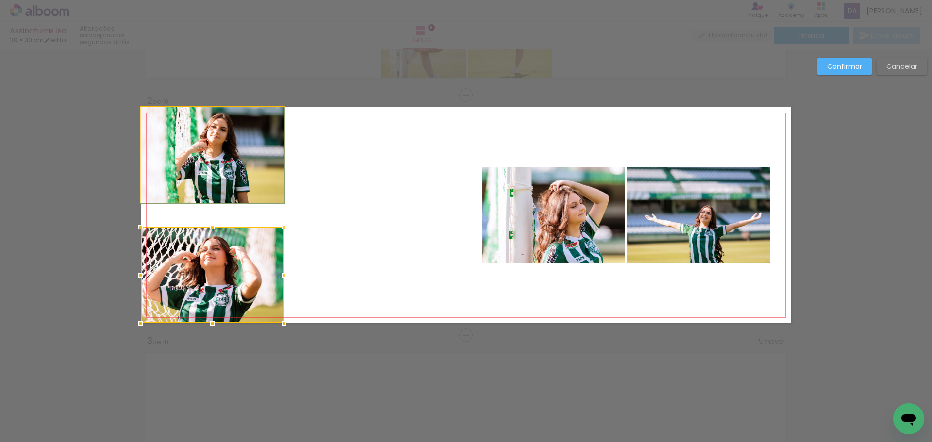
click at [211, 180] on quentale-photo at bounding box center [212, 155] width 143 height 96
click at [211, 227] on div at bounding box center [212, 275] width 143 height 96
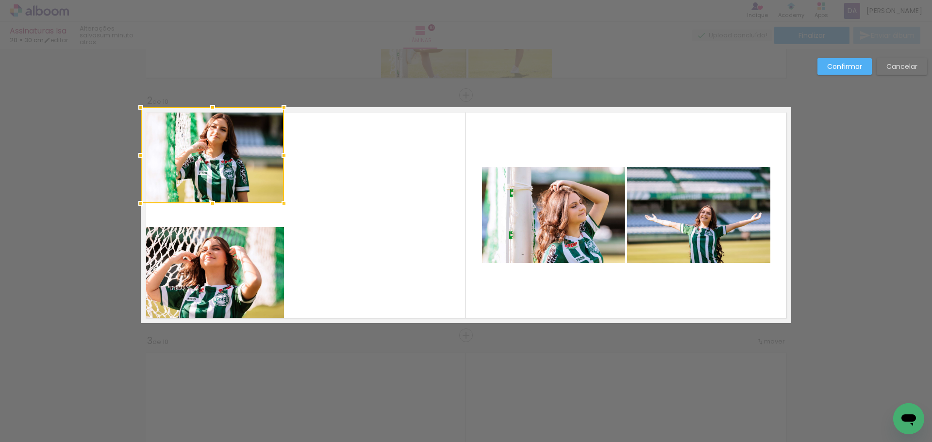
scroll to position [0, 0]
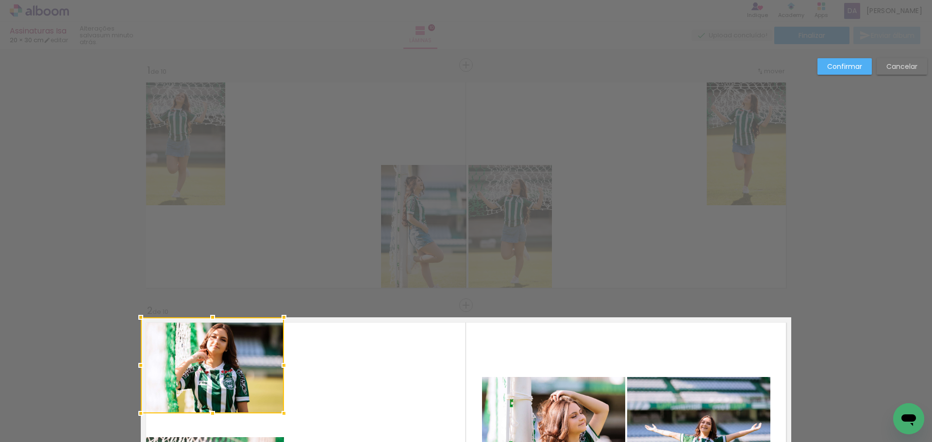
click at [0, 0] on slot "Cancelar" at bounding box center [0, 0] width 0 height 0
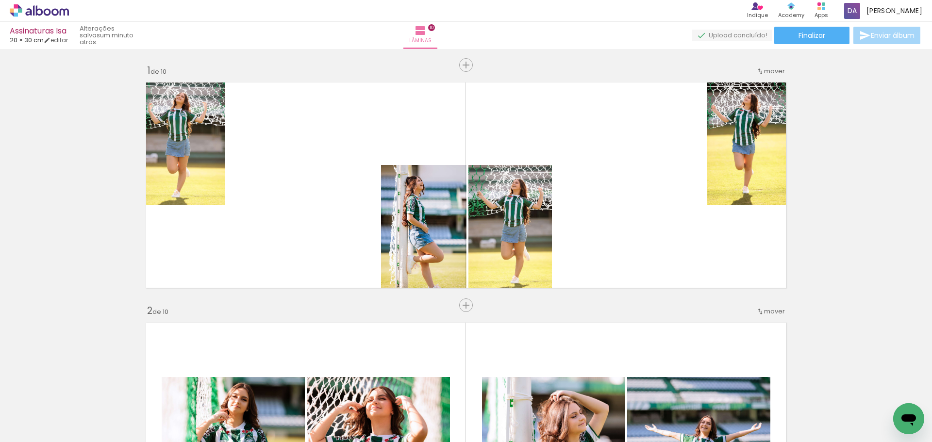
scroll to position [243, 0]
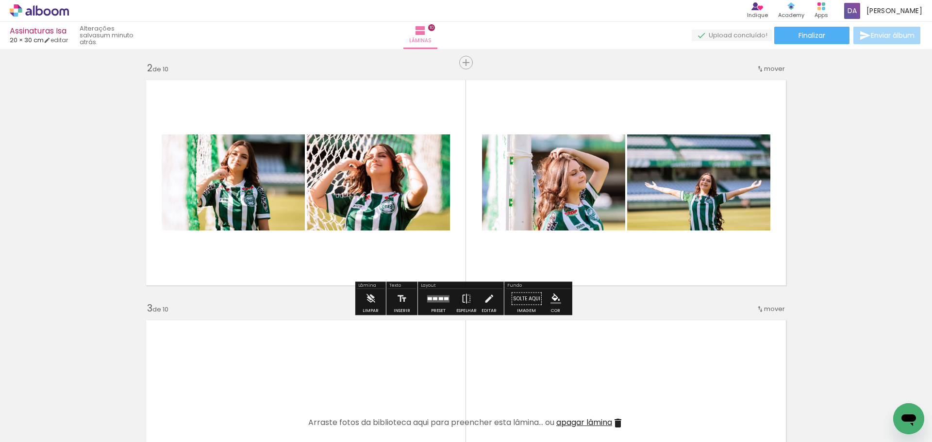
click at [429, 296] on quentale-layouter at bounding box center [438, 298] width 22 height 7
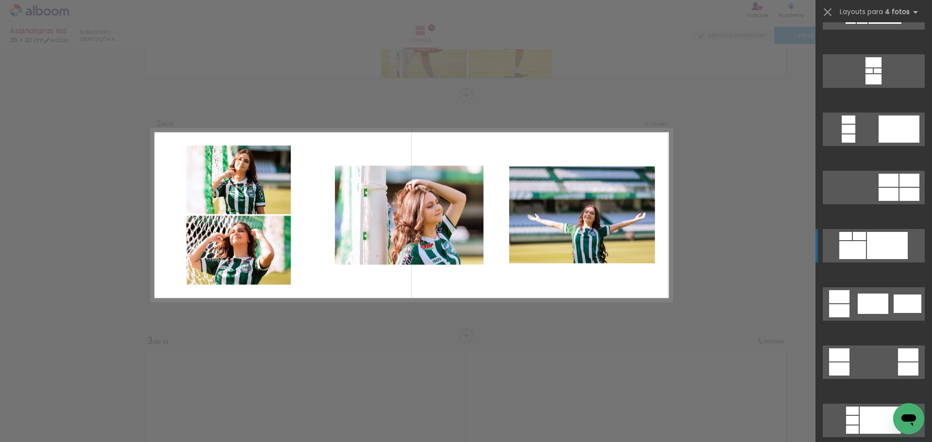
scroll to position [146, 0]
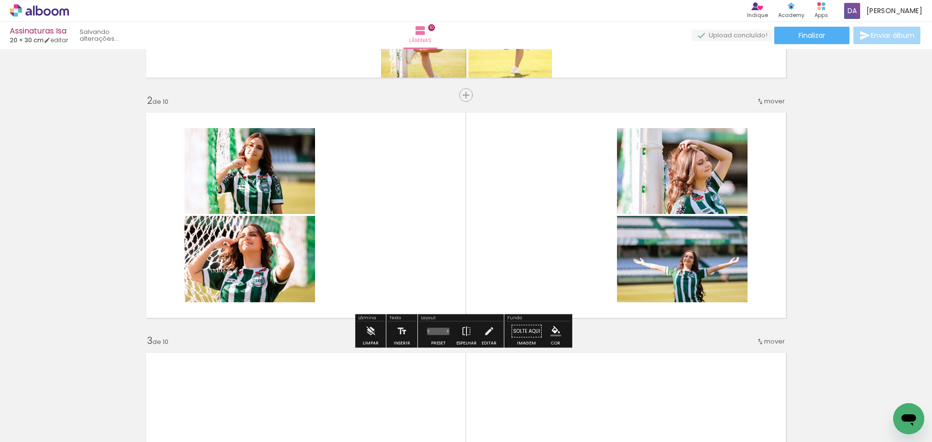
click at [876, 303] on quentale-workspace at bounding box center [466, 221] width 932 height 442
click at [257, 182] on quentale-photo at bounding box center [249, 171] width 131 height 86
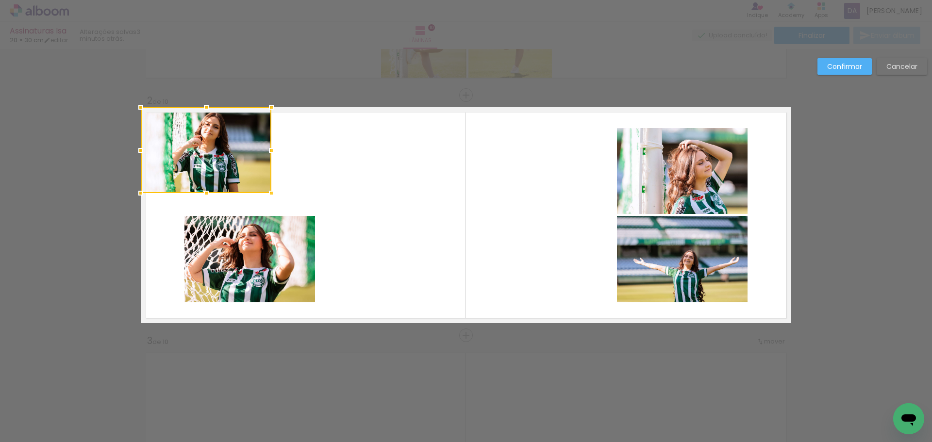
drag, startPoint x: 238, startPoint y: 165, endPoint x: 187, endPoint y: 140, distance: 57.1
click at [188, 140] on div at bounding box center [206, 150] width 131 height 86
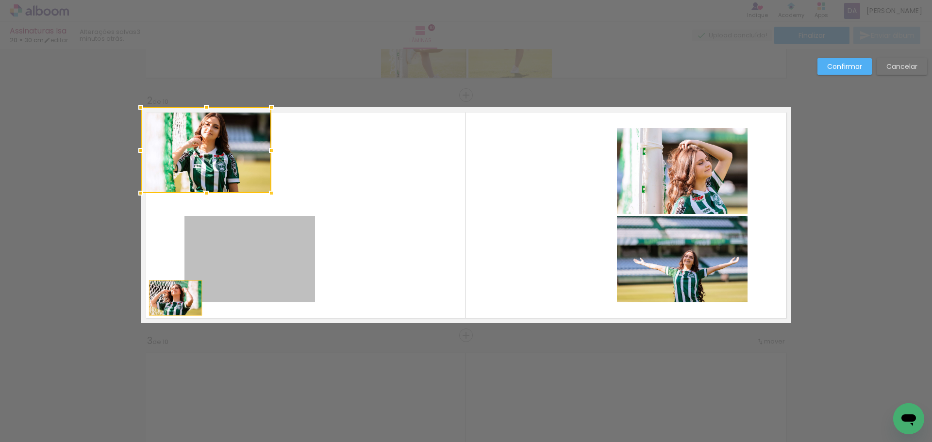
drag, startPoint x: 228, startPoint y: 254, endPoint x: 172, endPoint y: 298, distance: 71.5
click at [172, 298] on quentale-layouter at bounding box center [466, 215] width 650 height 216
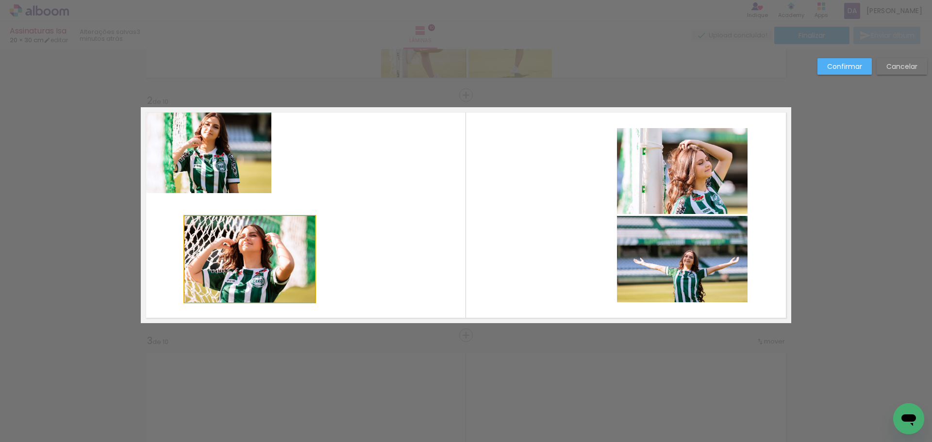
click at [257, 245] on quentale-photo at bounding box center [249, 259] width 131 height 86
click at [257, 193] on div at bounding box center [206, 150] width 131 height 86
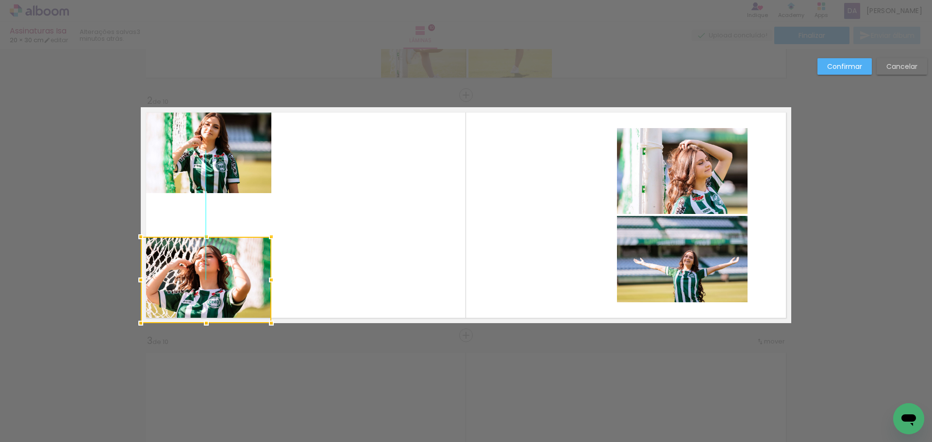
drag, startPoint x: 274, startPoint y: 241, endPoint x: 227, endPoint y: 275, distance: 58.3
click at [227, 275] on div at bounding box center [206, 280] width 131 height 86
click at [667, 159] on quentale-photo at bounding box center [682, 171] width 131 height 86
click at [271, 237] on div at bounding box center [206, 280] width 131 height 86
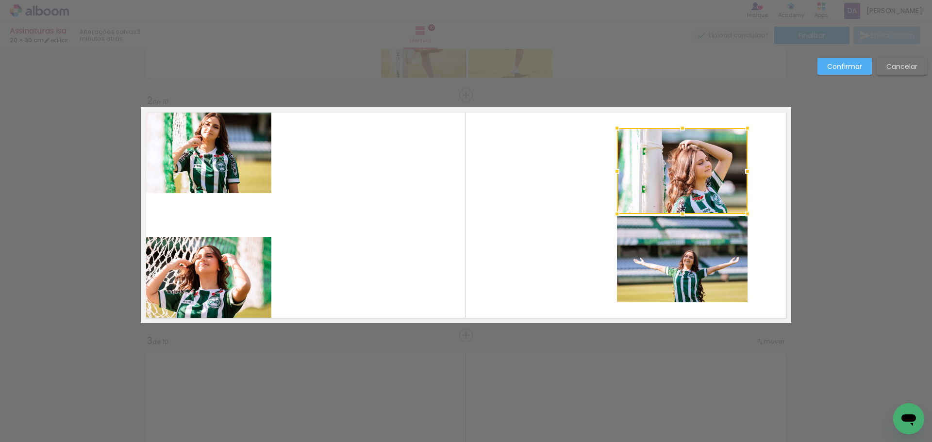
click at [690, 182] on div at bounding box center [682, 171] width 131 height 86
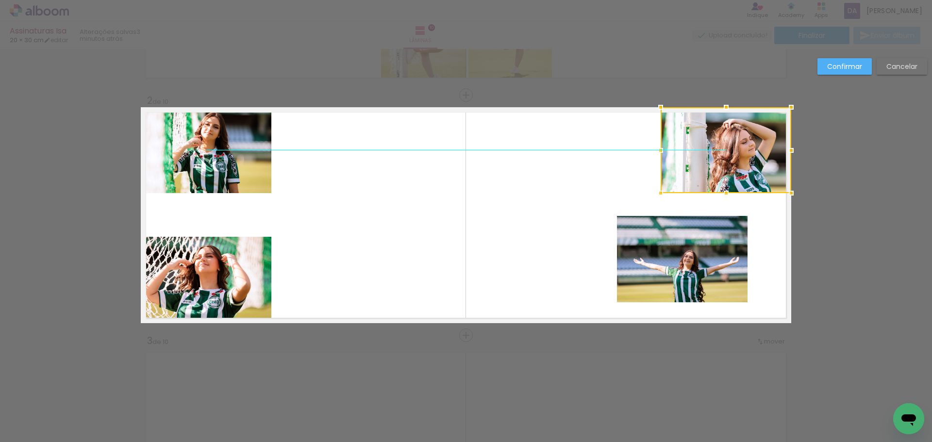
drag, startPoint x: 694, startPoint y: 170, endPoint x: 743, endPoint y: 146, distance: 54.5
click at [744, 146] on div at bounding box center [725, 150] width 131 height 86
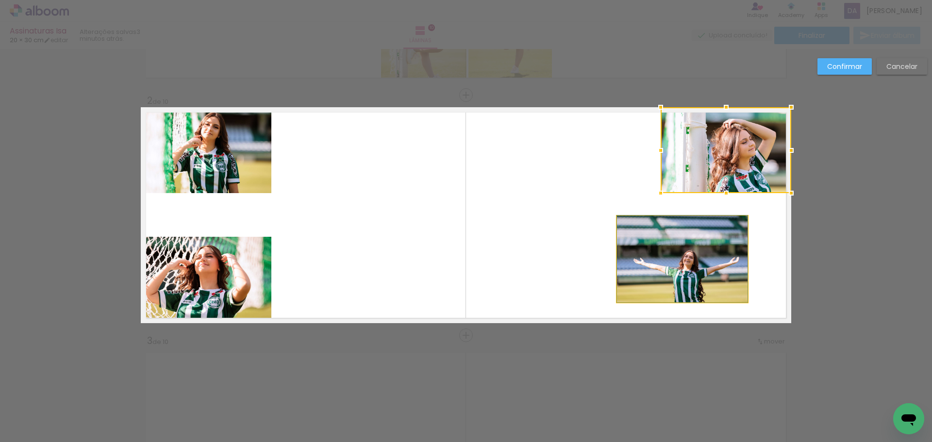
click at [709, 264] on quentale-photo at bounding box center [682, 259] width 131 height 86
click at [709, 193] on div at bounding box center [725, 150] width 131 height 86
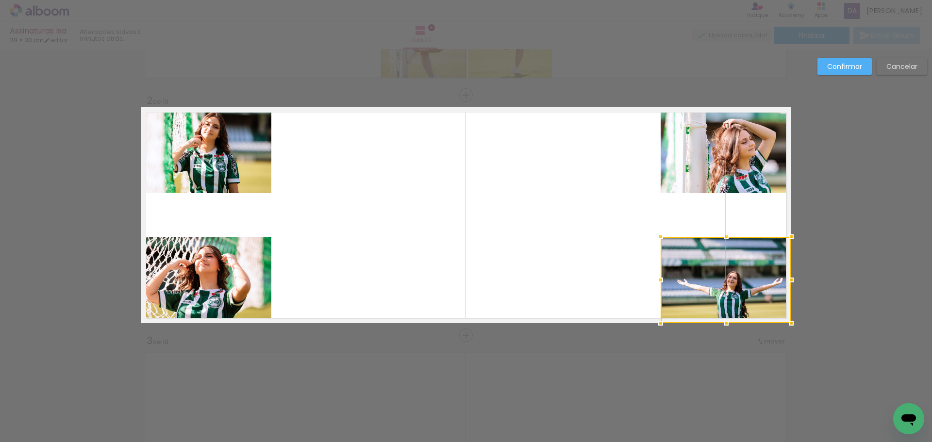
drag, startPoint x: 690, startPoint y: 249, endPoint x: 737, endPoint y: 278, distance: 54.8
click at [737, 278] on div at bounding box center [725, 280] width 131 height 86
click at [0, 0] on slot "Confirmar" at bounding box center [0, 0] width 0 height 0
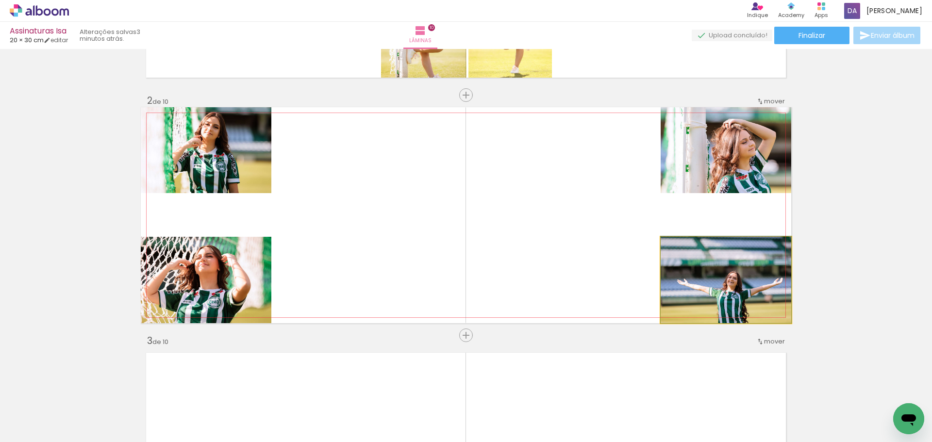
click at [734, 280] on quentale-photo at bounding box center [725, 280] width 131 height 86
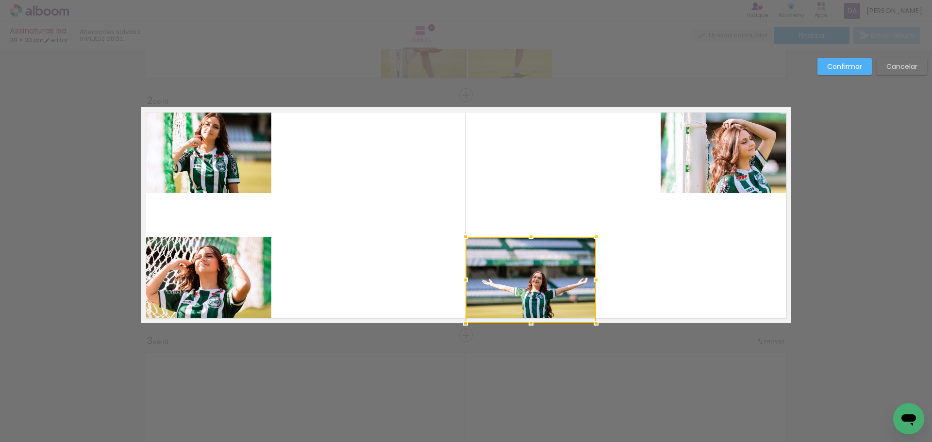
drag, startPoint x: 720, startPoint y: 280, endPoint x: 542, endPoint y: 296, distance: 178.8
click at [542, 296] on div at bounding box center [530, 280] width 131 height 86
click at [228, 276] on quentale-photo at bounding box center [206, 280] width 131 height 86
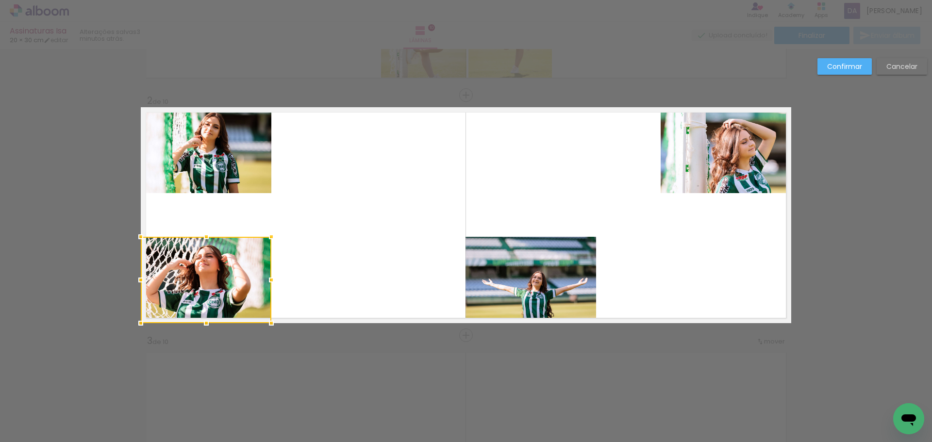
click at [228, 276] on div at bounding box center [206, 280] width 131 height 86
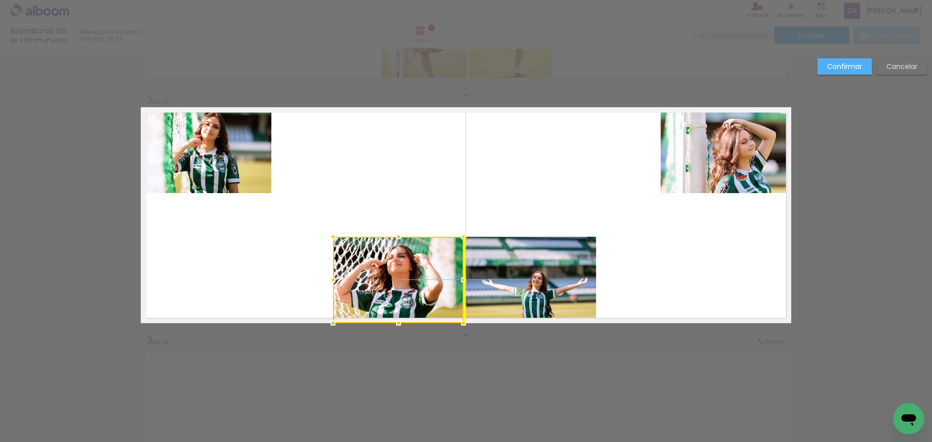
drag, startPoint x: 222, startPoint y: 273, endPoint x: 423, endPoint y: 275, distance: 200.9
click at [423, 275] on div at bounding box center [398, 280] width 131 height 86
click at [528, 285] on quentale-photo at bounding box center [530, 280] width 131 height 86
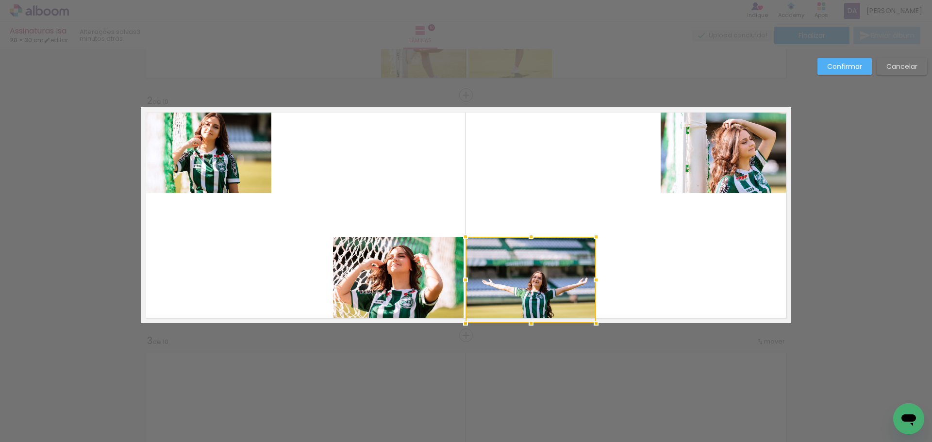
click at [528, 285] on div at bounding box center [530, 280] width 131 height 86
click at [524, 290] on div at bounding box center [529, 280] width 131 height 86
click at [401, 283] on quentale-photo at bounding box center [398, 280] width 131 height 86
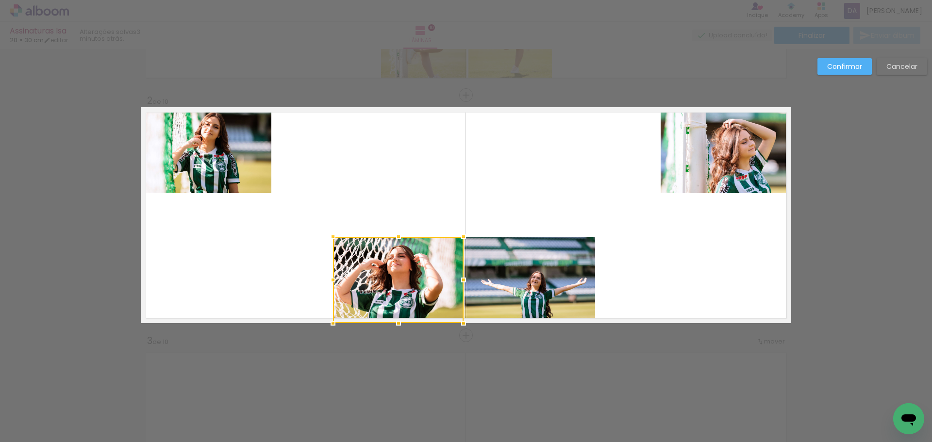
click at [401, 283] on div at bounding box center [398, 280] width 131 height 86
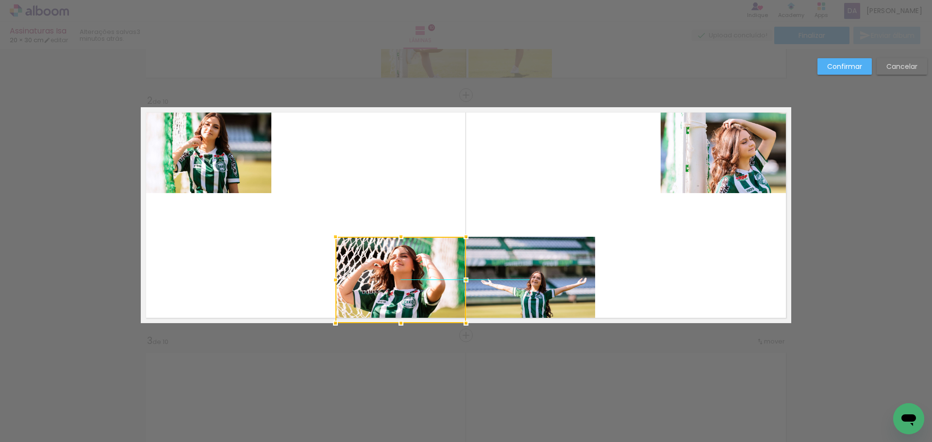
click at [416, 282] on div at bounding box center [400, 280] width 131 height 86
click at [0, 0] on slot "Confirmar" at bounding box center [0, 0] width 0 height 0
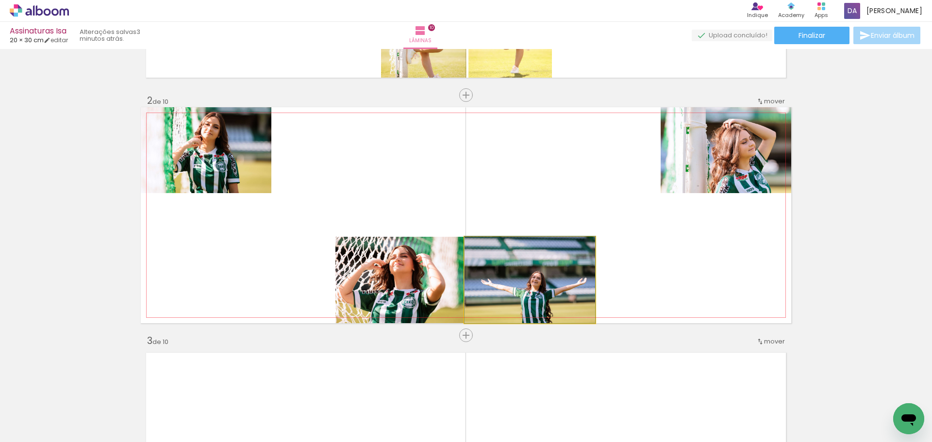
click at [542, 268] on quentale-photo at bounding box center [529, 280] width 131 height 86
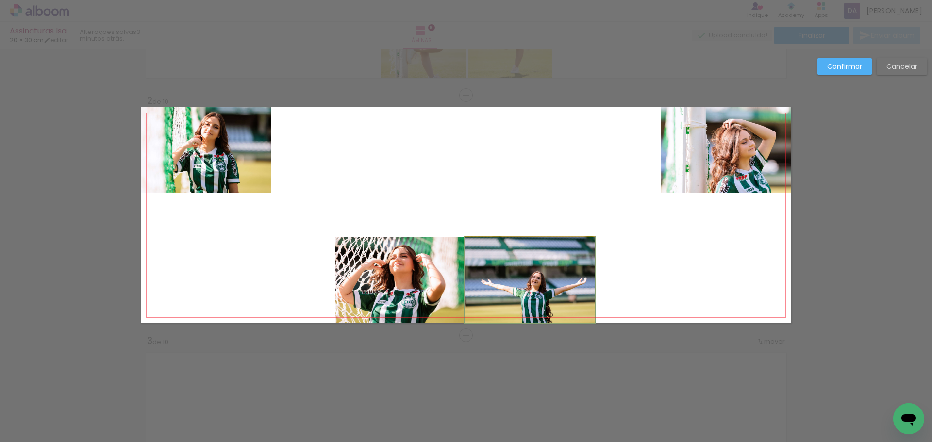
drag, startPoint x: 540, startPoint y: 270, endPoint x: 557, endPoint y: 265, distance: 17.3
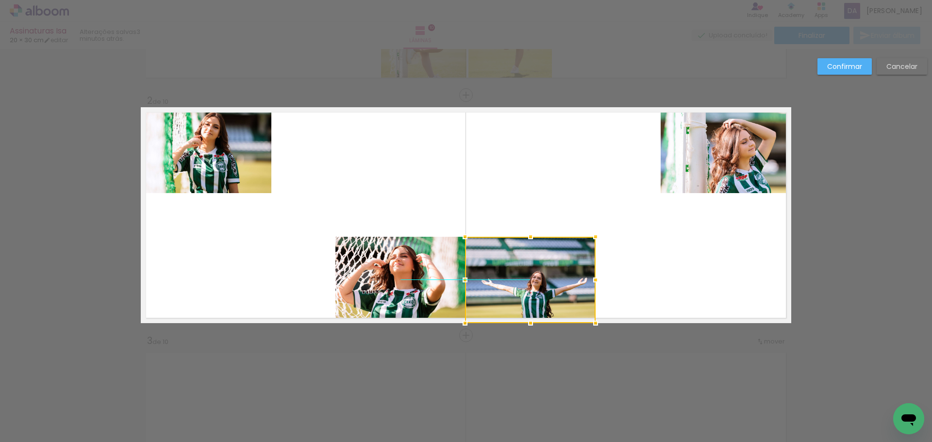
click at [532, 269] on div at bounding box center [530, 280] width 131 height 86
click at [0, 0] on slot "Confirmar" at bounding box center [0, 0] width 0 height 0
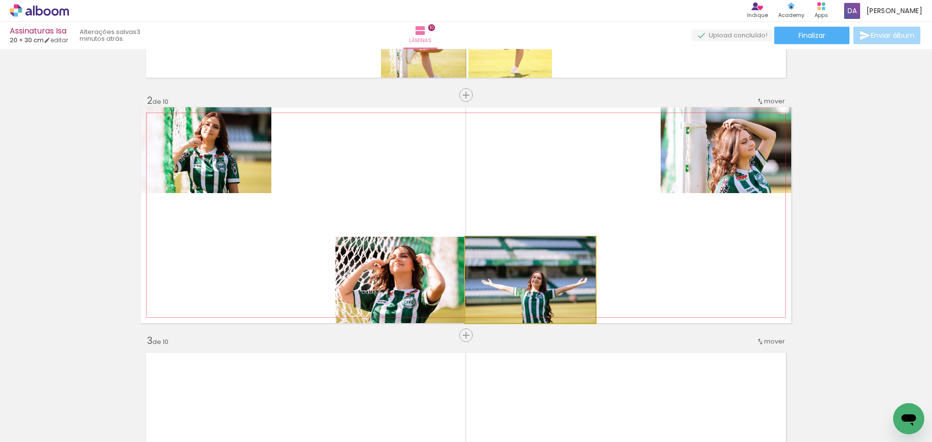
click at [488, 280] on quentale-photo at bounding box center [530, 280] width 131 height 86
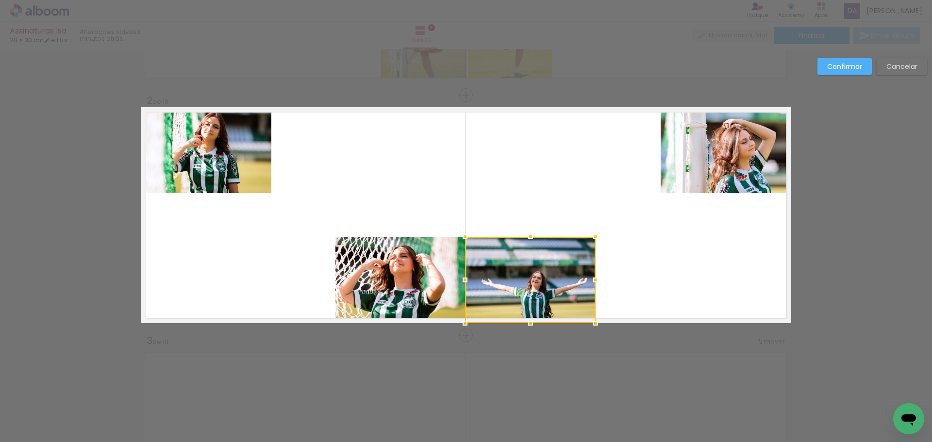
click at [529, 238] on div at bounding box center [530, 236] width 19 height 19
click at [462, 280] on div at bounding box center [464, 279] width 19 height 19
click at [519, 280] on div at bounding box center [530, 280] width 131 height 86
click at [514, 280] on div at bounding box center [531, 280] width 131 height 86
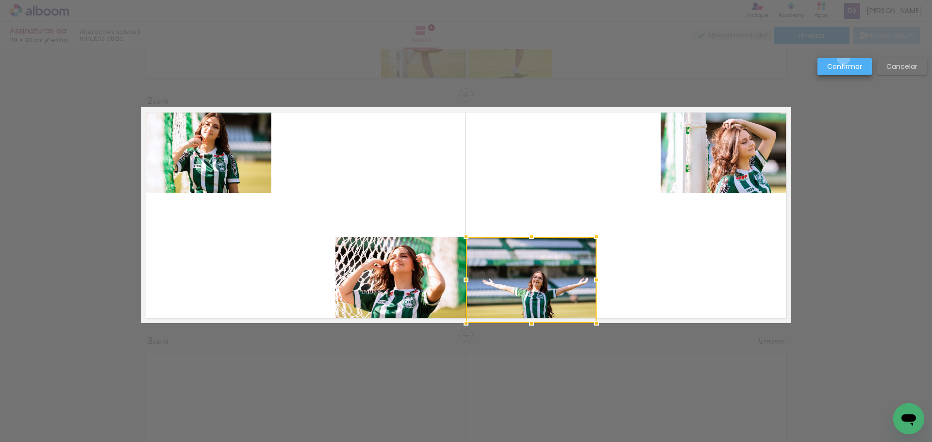
click at [842, 59] on paper-button "Confirmar" at bounding box center [844, 66] width 54 height 16
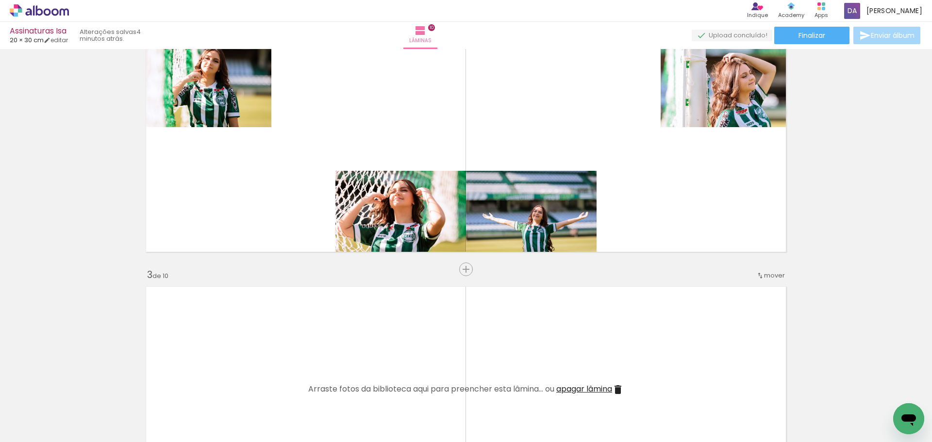
scroll to position [291, 0]
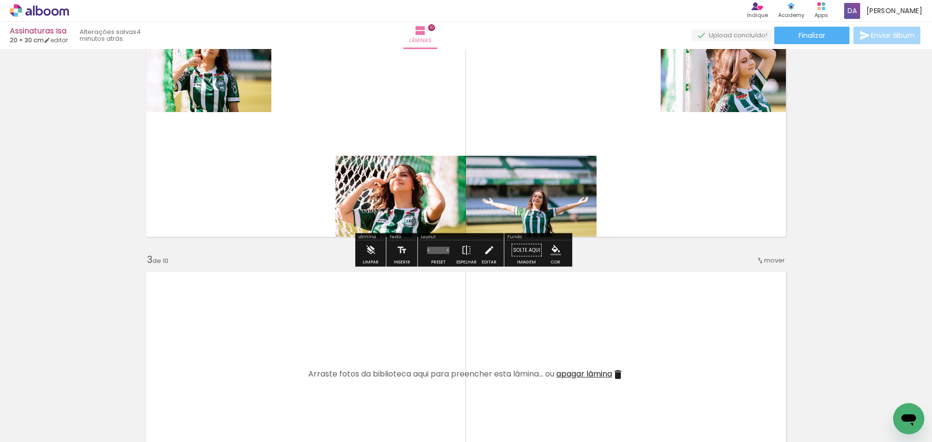
click at [196, 96] on quentale-photo at bounding box center [206, 69] width 131 height 86
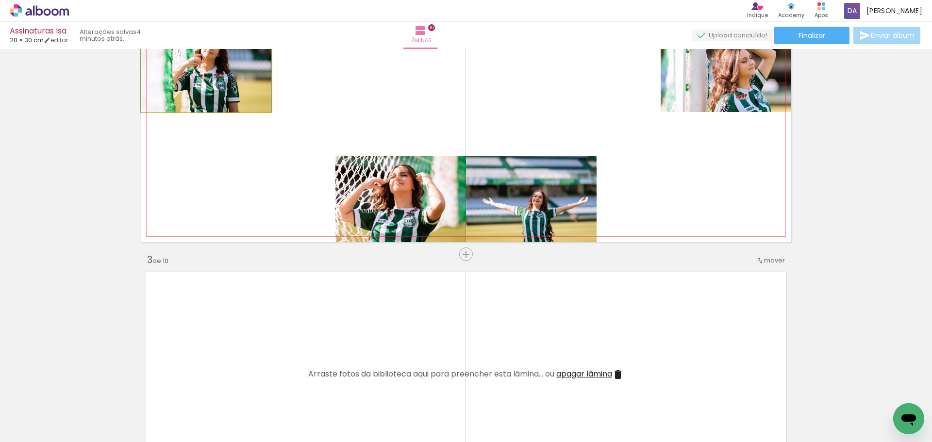
click at [196, 96] on quentale-photo at bounding box center [206, 69] width 131 height 86
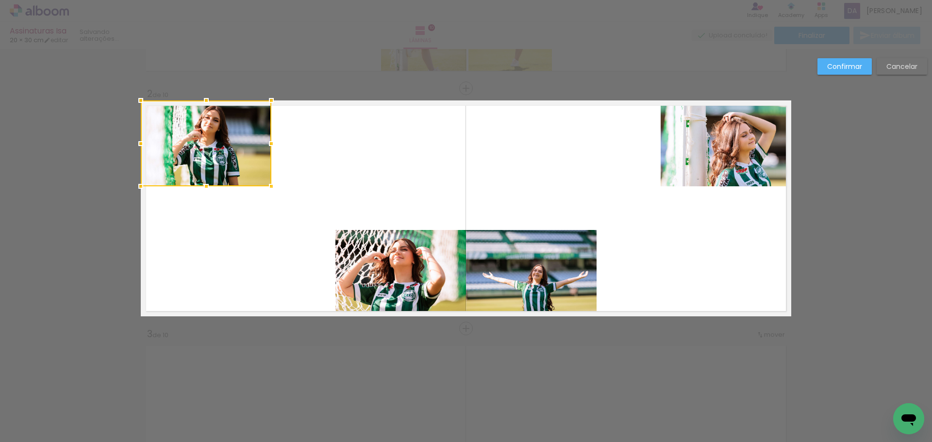
scroll to position [210, 0]
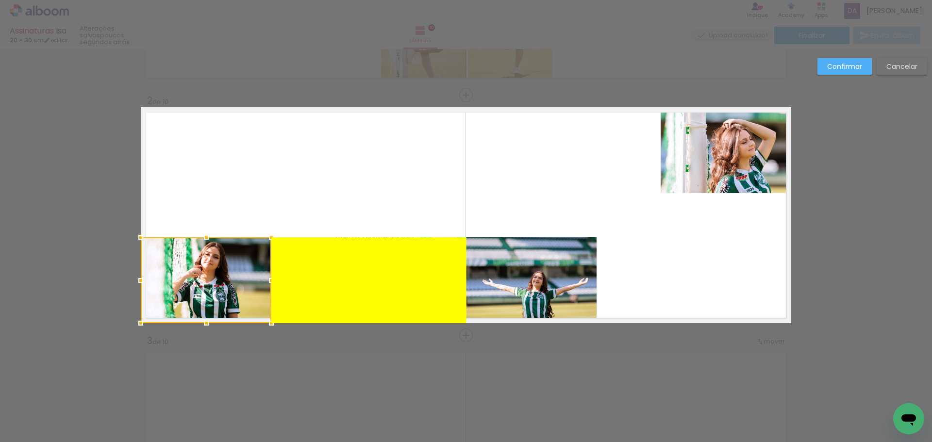
drag, startPoint x: 195, startPoint y: 148, endPoint x: 191, endPoint y: 280, distance: 131.1
click at [191, 280] on div at bounding box center [206, 280] width 131 height 86
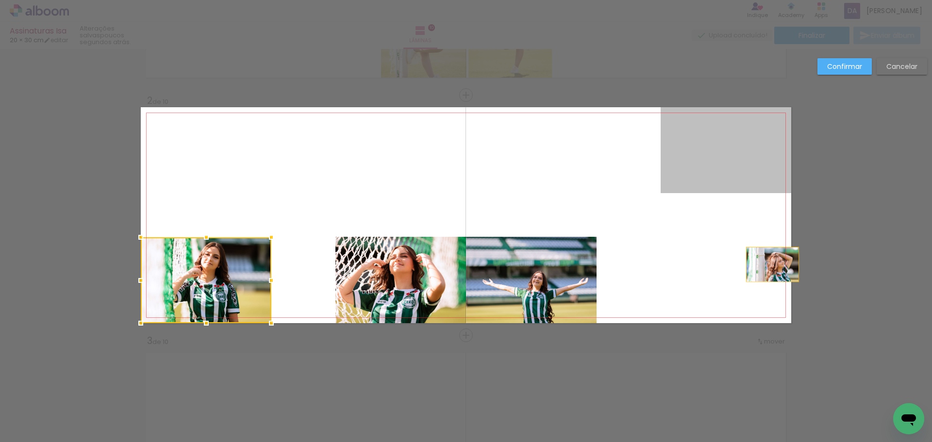
drag, startPoint x: 770, startPoint y: 138, endPoint x: 757, endPoint y: 278, distance: 139.8
click at [757, 278] on quentale-layouter at bounding box center [466, 215] width 650 height 216
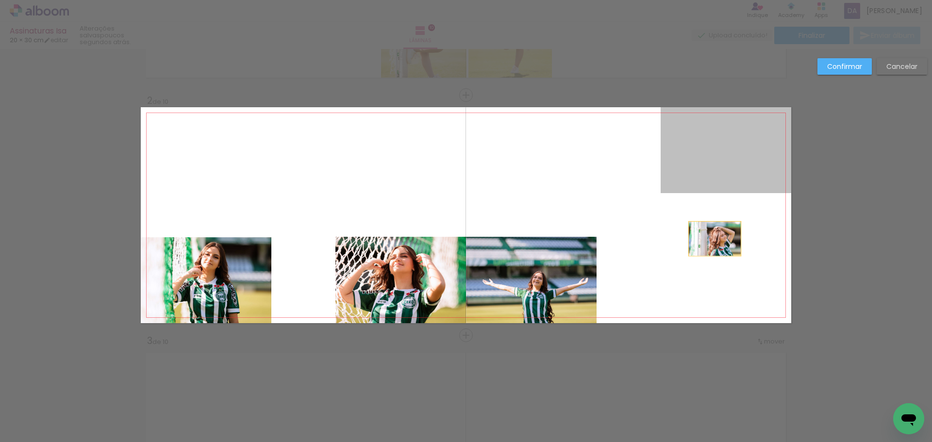
drag, startPoint x: 709, startPoint y: 141, endPoint x: 708, endPoint y: 228, distance: 86.4
click at [711, 236] on quentale-layouter at bounding box center [466, 215] width 650 height 216
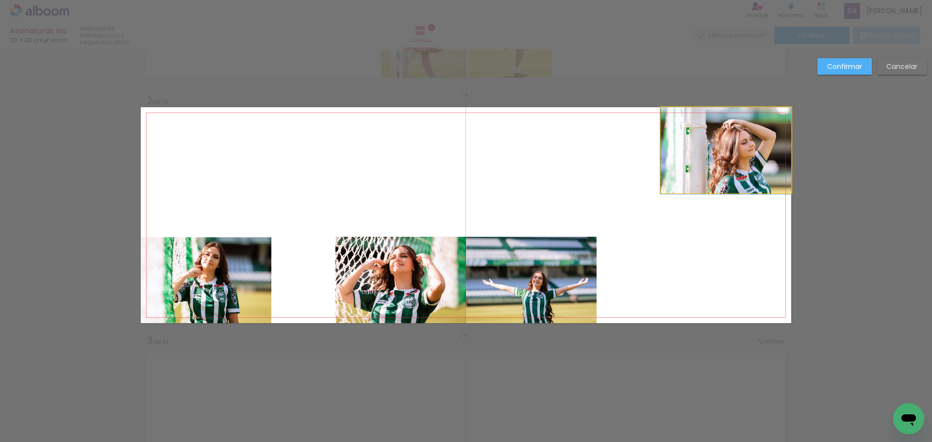
click at [701, 156] on quentale-photo at bounding box center [725, 150] width 131 height 86
click at [271, 237] on div at bounding box center [206, 280] width 131 height 86
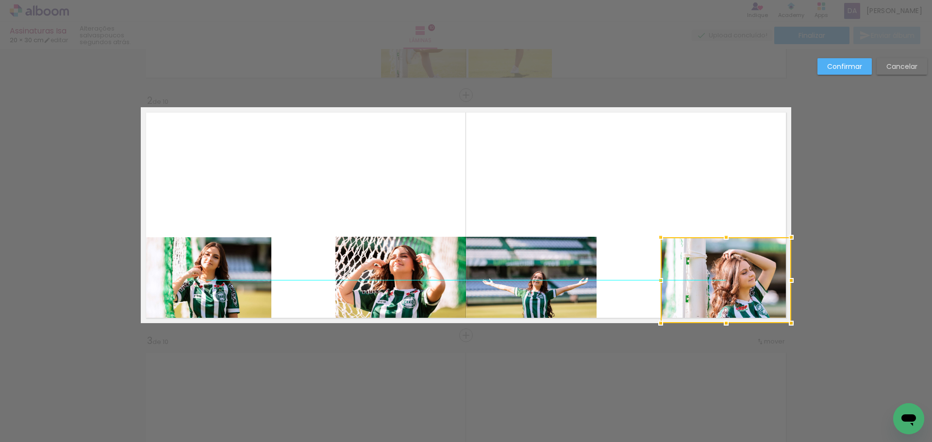
drag, startPoint x: 704, startPoint y: 170, endPoint x: 707, endPoint y: 290, distance: 120.4
click at [707, 290] on div at bounding box center [725, 280] width 131 height 86
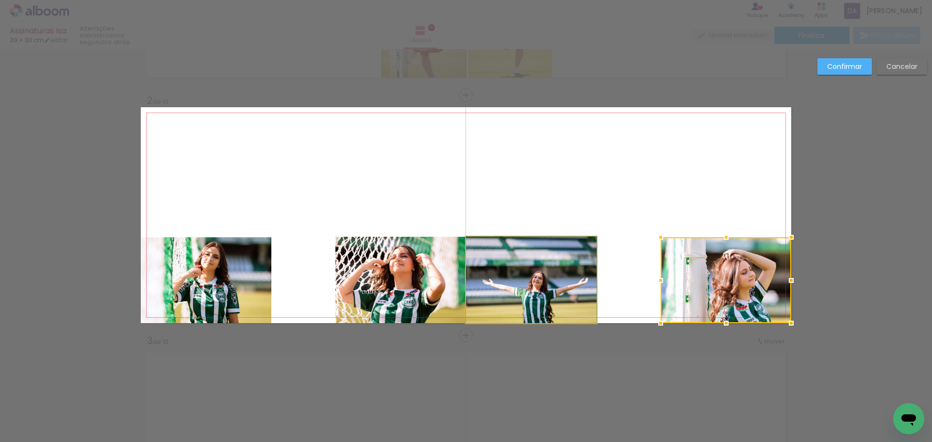
click at [535, 279] on quentale-photo at bounding box center [531, 280] width 131 height 86
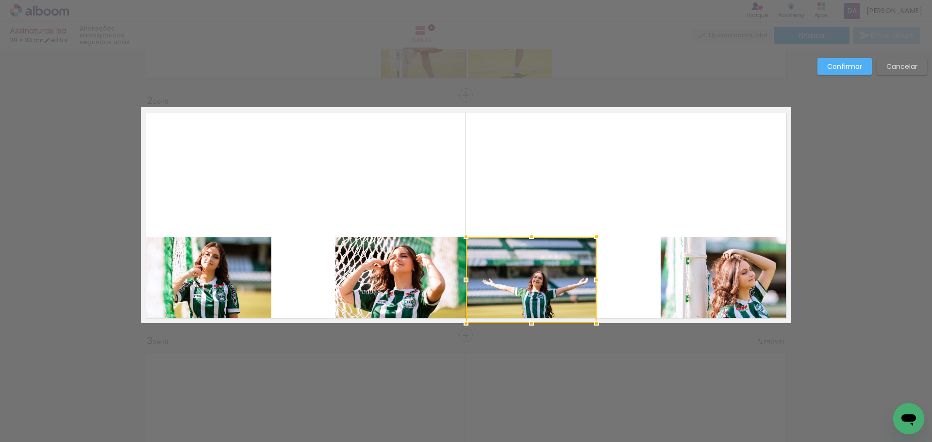
click at [535, 279] on div at bounding box center [531, 280] width 131 height 86
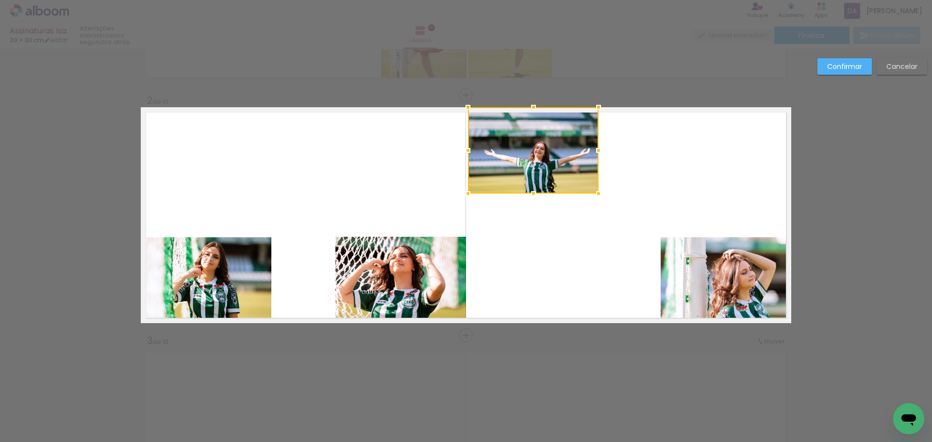
drag, startPoint x: 503, startPoint y: 273, endPoint x: 498, endPoint y: 134, distance: 138.4
click at [498, 134] on div at bounding box center [533, 150] width 131 height 86
drag, startPoint x: 485, startPoint y: 149, endPoint x: 479, endPoint y: 148, distance: 6.1
click at [479, 148] on div at bounding box center [533, 150] width 131 height 86
drag, startPoint x: 372, startPoint y: 326, endPoint x: 380, endPoint y: 314, distance: 14.3
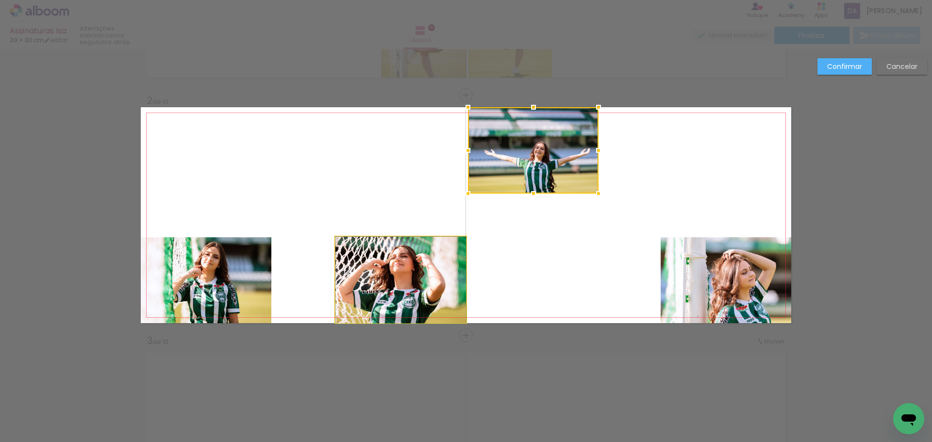
click at [395, 293] on quentale-photo at bounding box center [400, 280] width 131 height 86
click at [468, 194] on div at bounding box center [533, 150] width 131 height 86
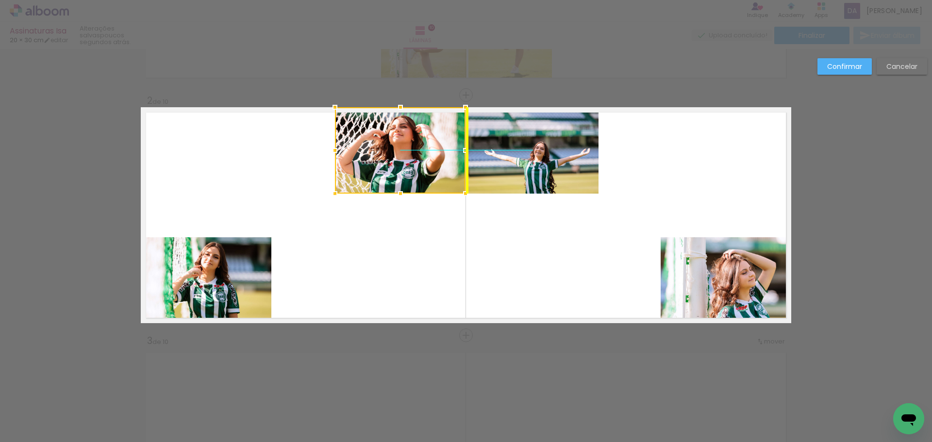
drag, startPoint x: 411, startPoint y: 280, endPoint x: 409, endPoint y: 140, distance: 140.3
click at [409, 140] on div at bounding box center [400, 150] width 131 height 86
click at [524, 228] on quentale-layouter at bounding box center [466, 215] width 650 height 216
click at [523, 157] on quentale-photo at bounding box center [533, 150] width 131 height 86
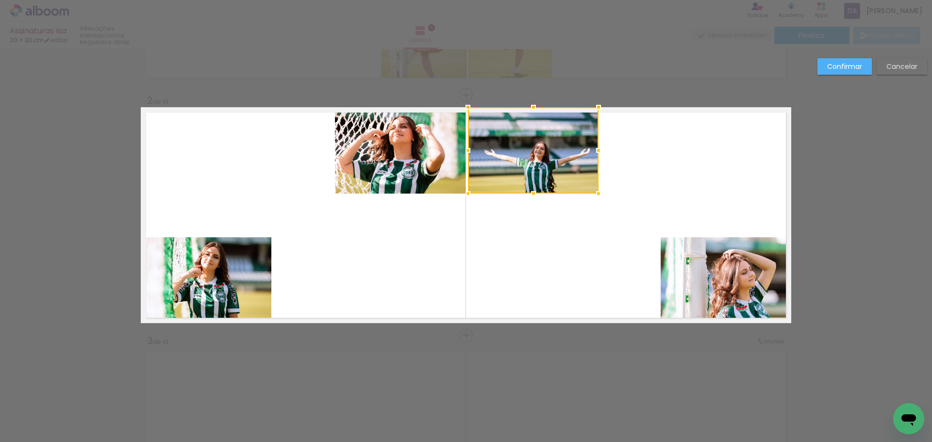
click at [523, 157] on div at bounding box center [533, 150] width 131 height 86
drag, startPoint x: 519, startPoint y: 156, endPoint x: 511, endPoint y: 153, distance: 8.7
click at [511, 153] on div at bounding box center [533, 150] width 131 height 86
click at [530, 241] on quentale-layouter at bounding box center [466, 215] width 650 height 216
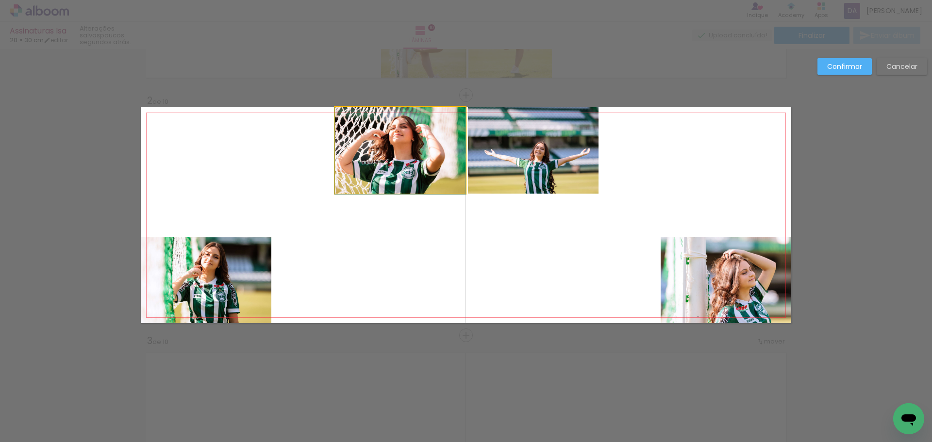
click at [435, 158] on quentale-photo at bounding box center [400, 150] width 131 height 86
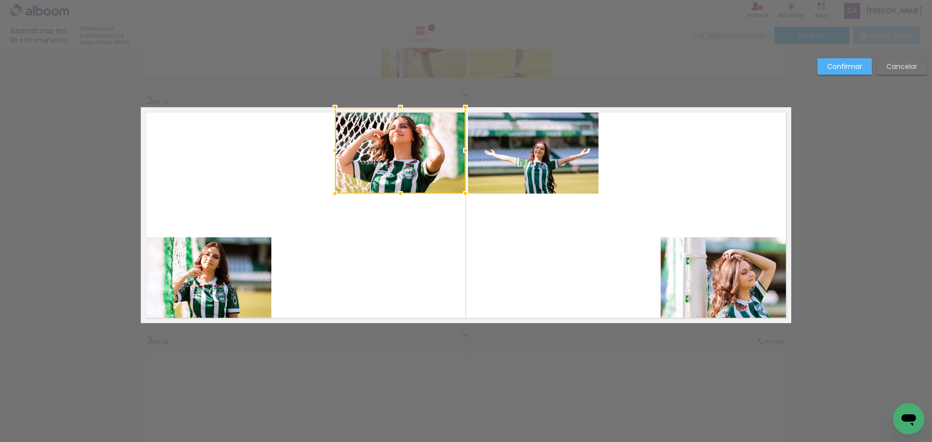
click at [435, 158] on div at bounding box center [400, 150] width 131 height 86
click at [433, 157] on div at bounding box center [400, 150] width 131 height 86
click at [521, 174] on quentale-photo at bounding box center [533, 150] width 131 height 86
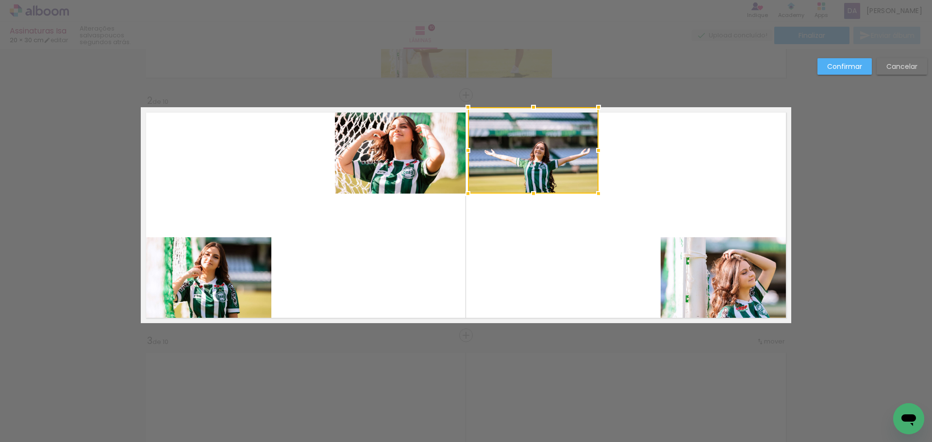
click at [521, 174] on div at bounding box center [533, 150] width 131 height 86
drag, startPoint x: 706, startPoint y: 125, endPoint x: 700, endPoint y: 126, distance: 5.8
click at [701, 126] on quentale-layouter at bounding box center [466, 215] width 650 height 216
drag, startPoint x: 605, startPoint y: 184, endPoint x: 596, endPoint y: 202, distance: 20.2
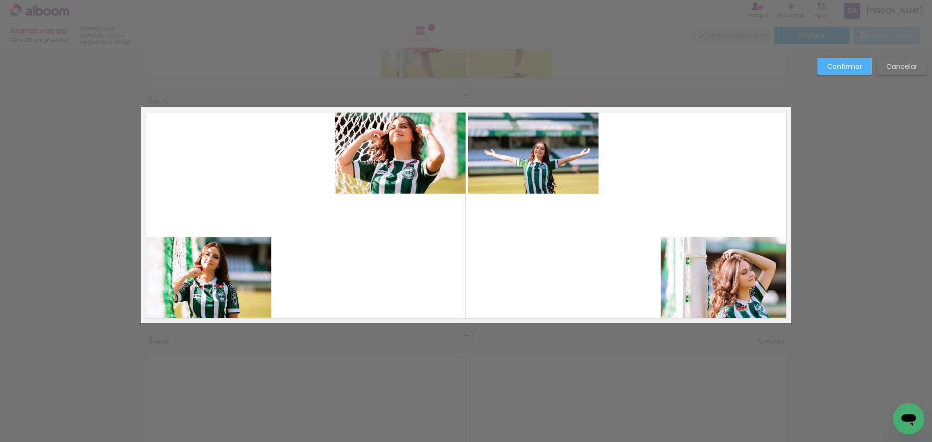
click at [603, 186] on quentale-layouter at bounding box center [466, 215] width 650 height 216
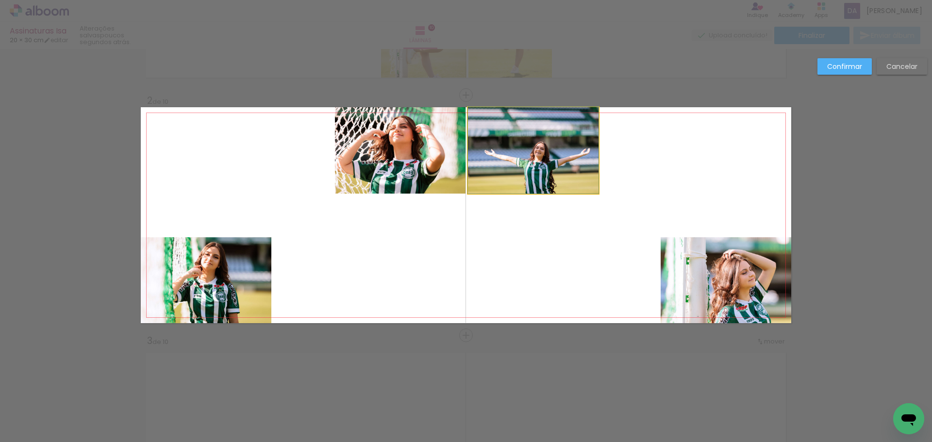
click at [488, 137] on quentale-photo at bounding box center [533, 150] width 131 height 86
click at [489, 137] on div at bounding box center [533, 150] width 131 height 86
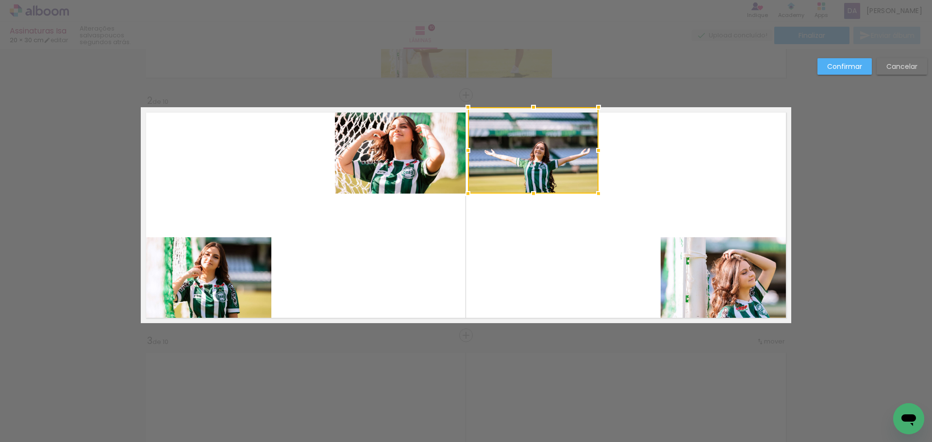
click at [489, 137] on div at bounding box center [533, 150] width 131 height 86
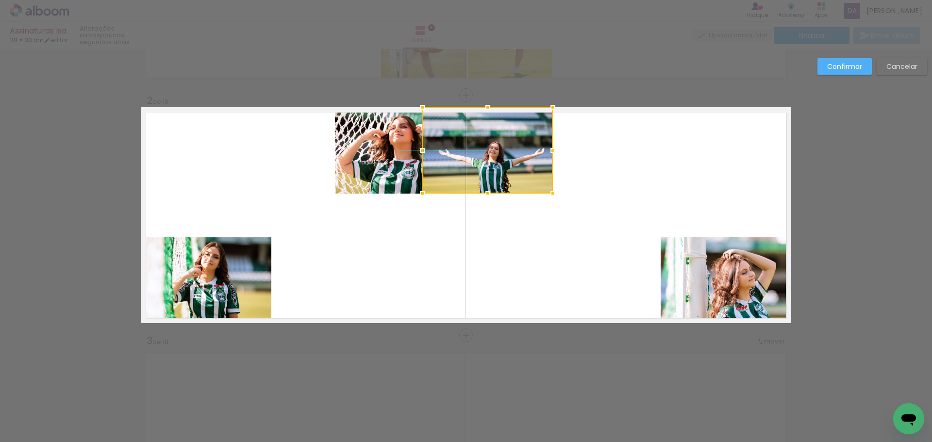
drag, startPoint x: 489, startPoint y: 137, endPoint x: 429, endPoint y: 138, distance: 59.2
click at [429, 138] on div at bounding box center [487, 150] width 131 height 86
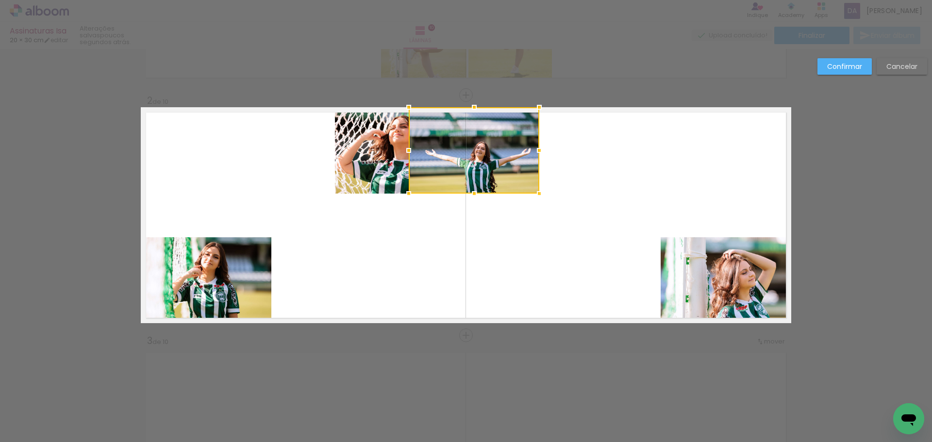
click at [480, 137] on div at bounding box center [474, 150] width 131 height 86
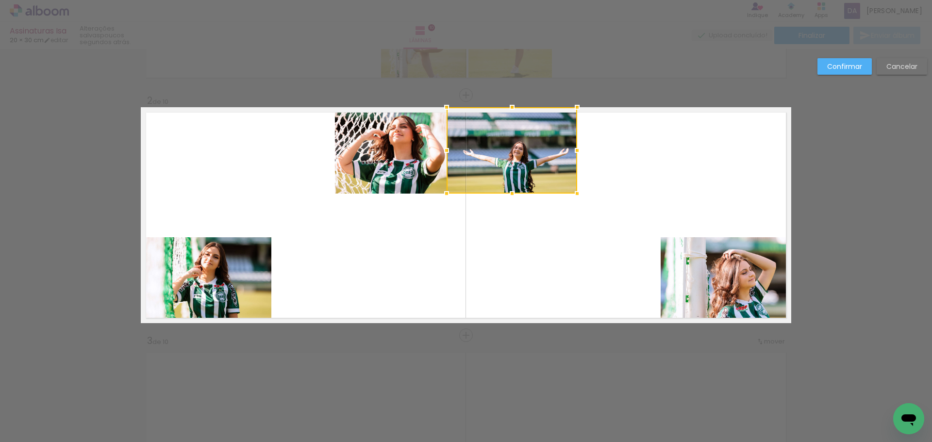
drag, startPoint x: 480, startPoint y: 137, endPoint x: 493, endPoint y: 132, distance: 13.7
click at [492, 132] on div at bounding box center [511, 150] width 131 height 86
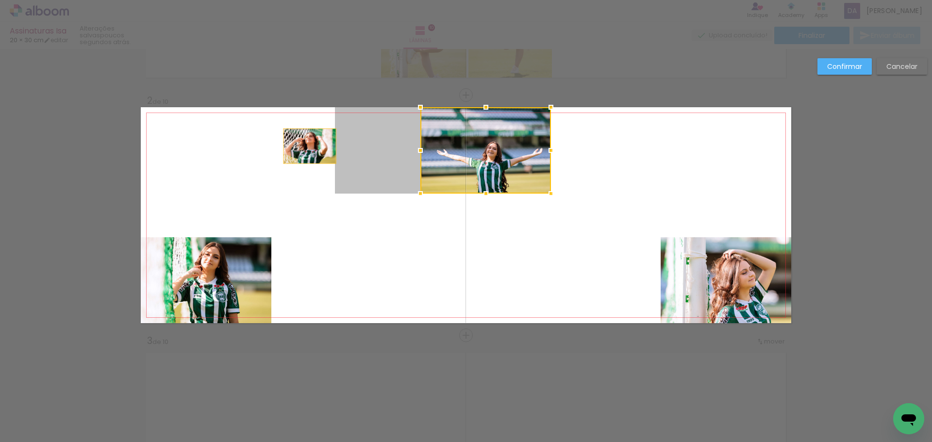
drag, startPoint x: 354, startPoint y: 141, endPoint x: 277, endPoint y: 146, distance: 76.8
click at [277, 146] on quentale-layouter at bounding box center [466, 215] width 650 height 216
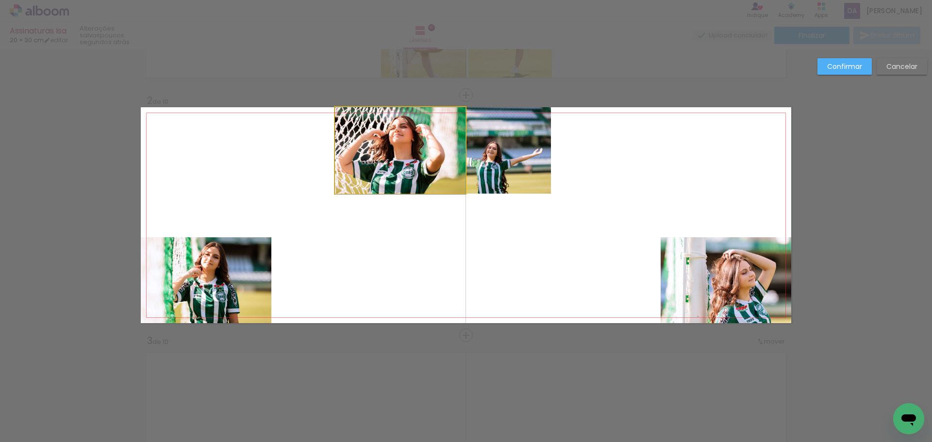
click at [360, 154] on quentale-photo at bounding box center [400, 150] width 131 height 86
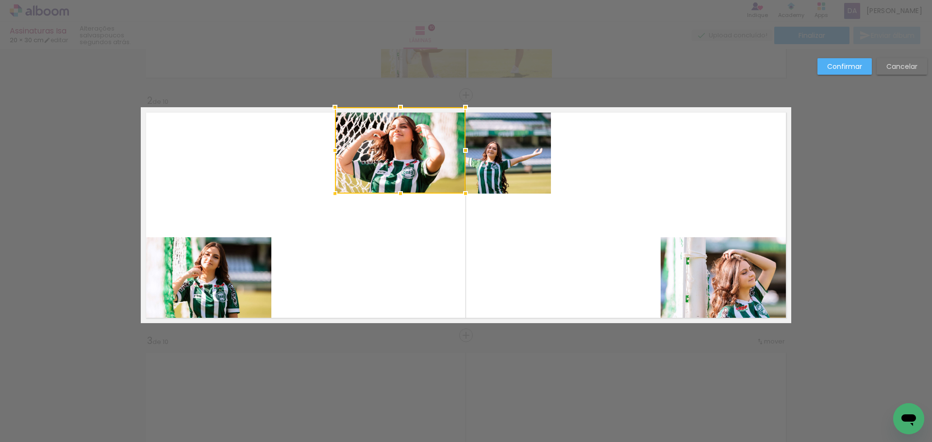
click at [360, 154] on div at bounding box center [400, 150] width 131 height 86
drag, startPoint x: 409, startPoint y: 152, endPoint x: 258, endPoint y: 153, distance: 150.9
click at [335, 153] on div at bounding box center [400, 150] width 131 height 86
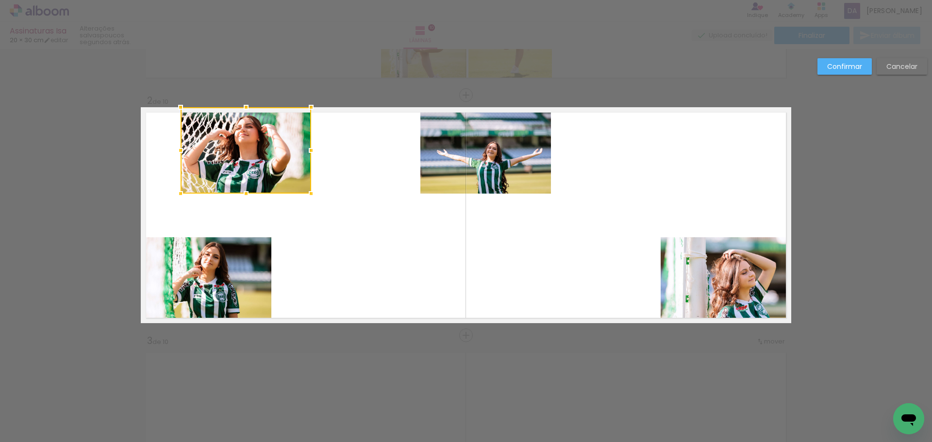
click at [491, 163] on quentale-photo at bounding box center [485, 150] width 131 height 86
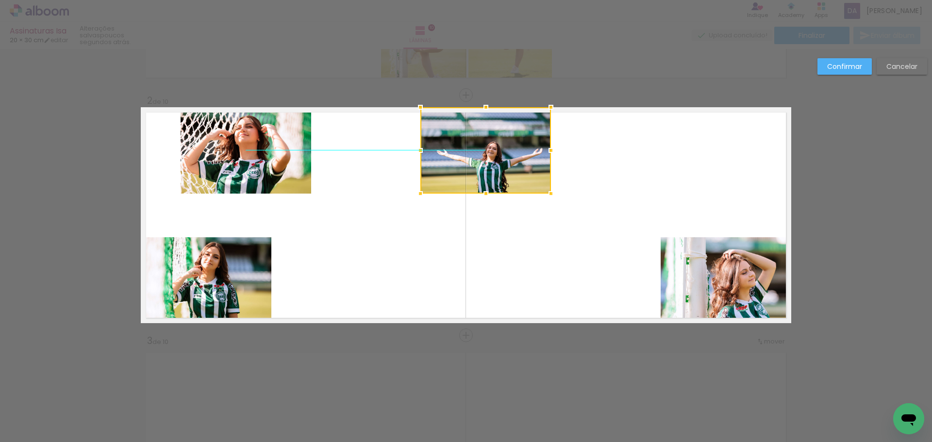
click at [491, 161] on div at bounding box center [485, 150] width 131 height 86
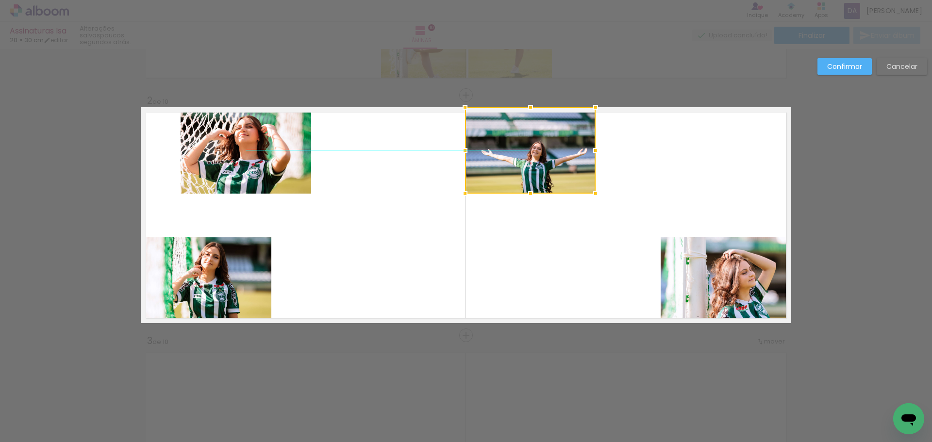
drag, startPoint x: 485, startPoint y: 139, endPoint x: 530, endPoint y: 137, distance: 44.7
click at [530, 137] on div at bounding box center [530, 150] width 131 height 86
click at [432, 197] on quentale-layouter at bounding box center [466, 215] width 650 height 216
click at [503, 152] on quentale-photo at bounding box center [530, 150] width 131 height 86
click at [503, 152] on div at bounding box center [530, 150] width 131 height 86
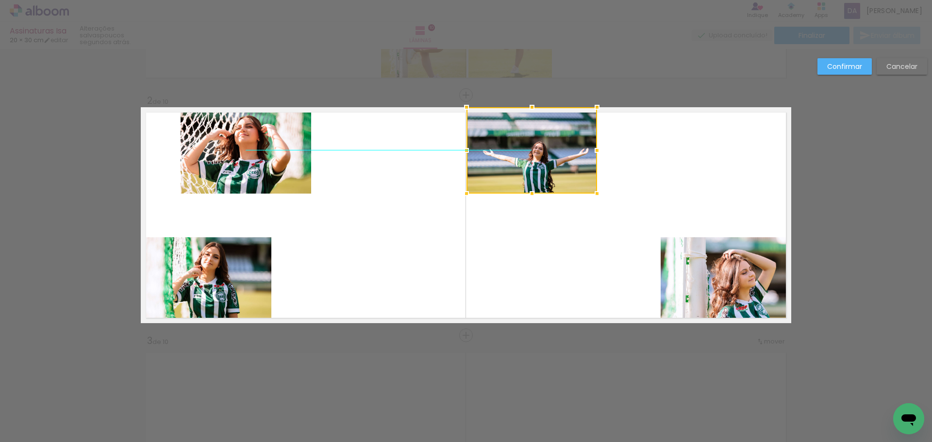
click at [498, 142] on div at bounding box center [531, 150] width 131 height 86
click at [491, 212] on quentale-layouter at bounding box center [466, 215] width 650 height 216
click at [296, 146] on quentale-photo at bounding box center [246, 150] width 131 height 86
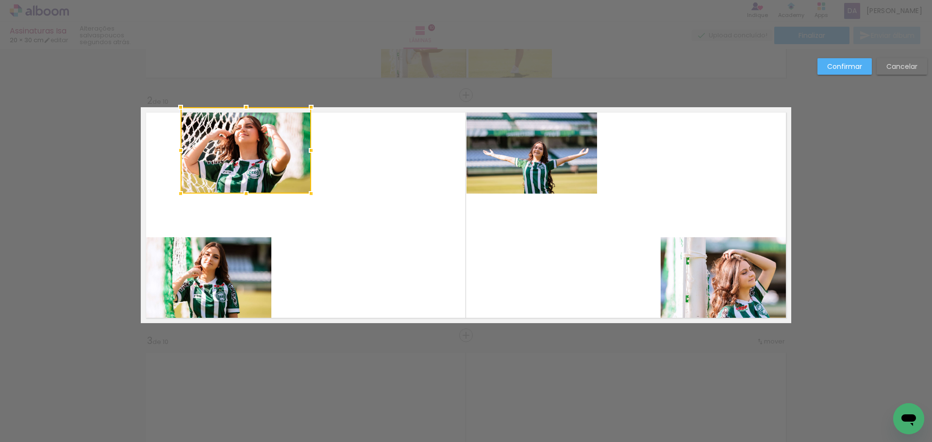
click at [296, 146] on div at bounding box center [246, 150] width 131 height 86
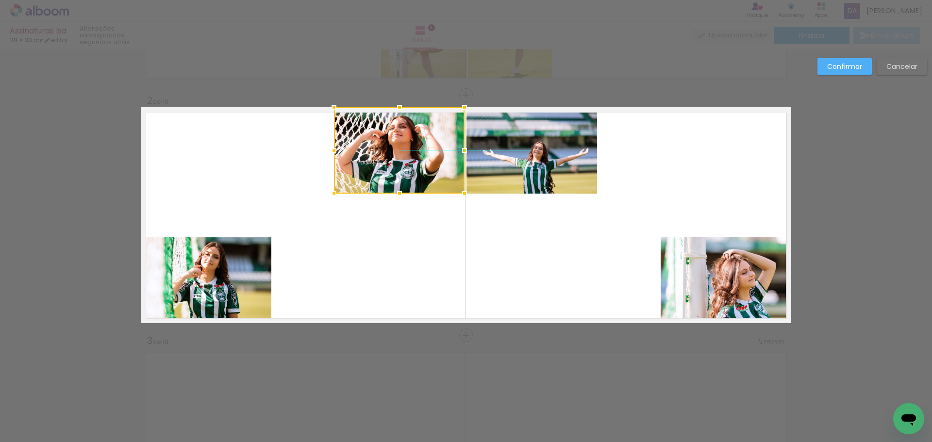
drag, startPoint x: 264, startPoint y: 132, endPoint x: 417, endPoint y: 132, distance: 153.3
click at [417, 132] on div at bounding box center [399, 150] width 131 height 86
click at [378, 151] on div at bounding box center [399, 150] width 131 height 86
click at [481, 216] on quentale-layouter at bounding box center [466, 215] width 650 height 216
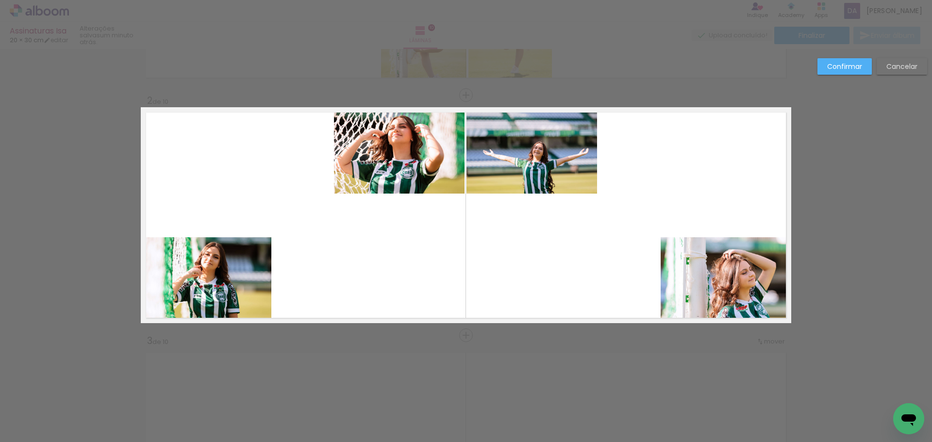
click at [481, 216] on quentale-layouter at bounding box center [466, 215] width 650 height 216
click at [411, 163] on quentale-photo at bounding box center [399, 150] width 131 height 86
click at [411, 163] on div at bounding box center [399, 150] width 131 height 86
click at [436, 164] on div at bounding box center [399, 150] width 131 height 86
click at [436, 157] on div at bounding box center [398, 150] width 131 height 86
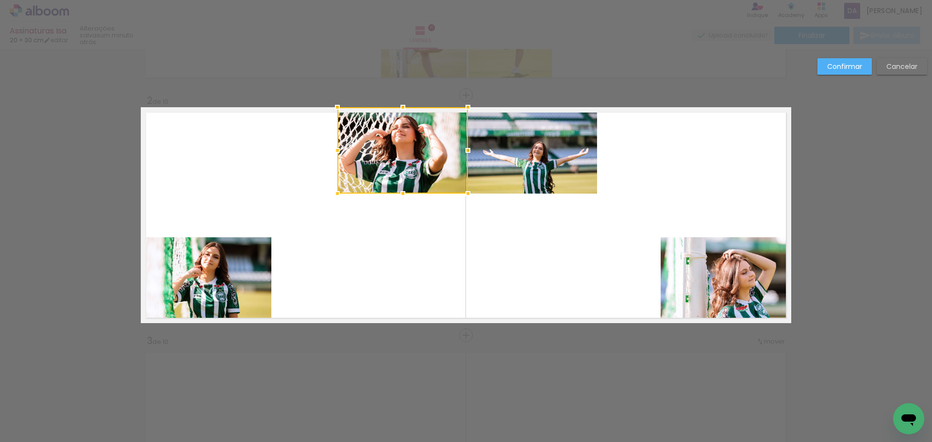
click at [471, 237] on quentale-layouter at bounding box center [466, 215] width 650 height 216
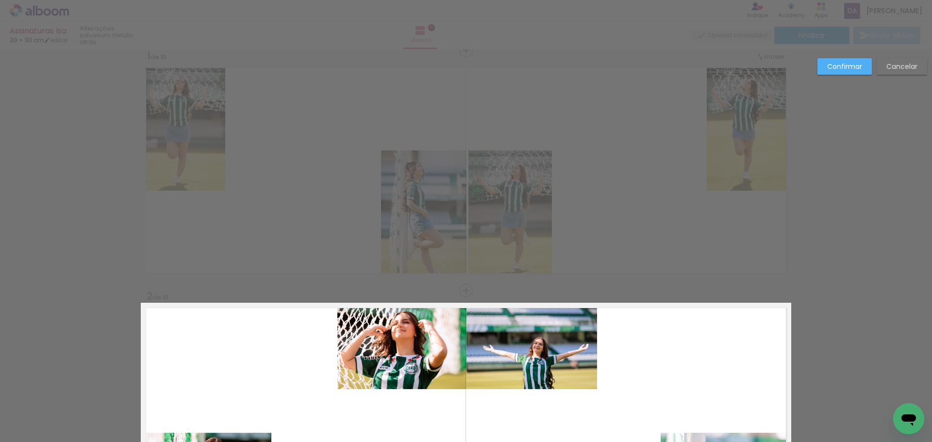
scroll to position [0, 0]
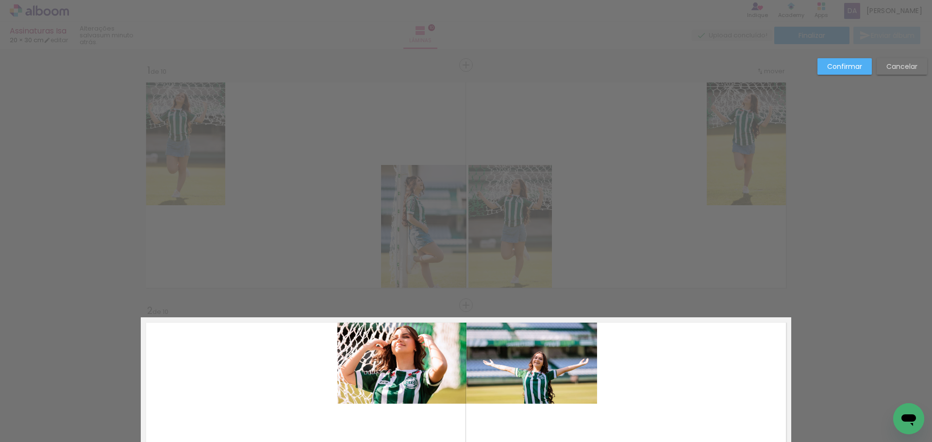
click at [0, 0] on slot "Confirmar" at bounding box center [0, 0] width 0 height 0
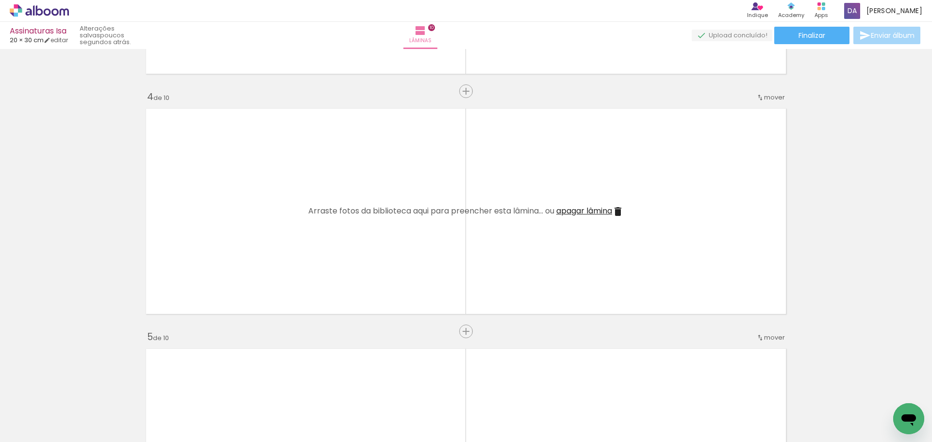
scroll to position [728, 0]
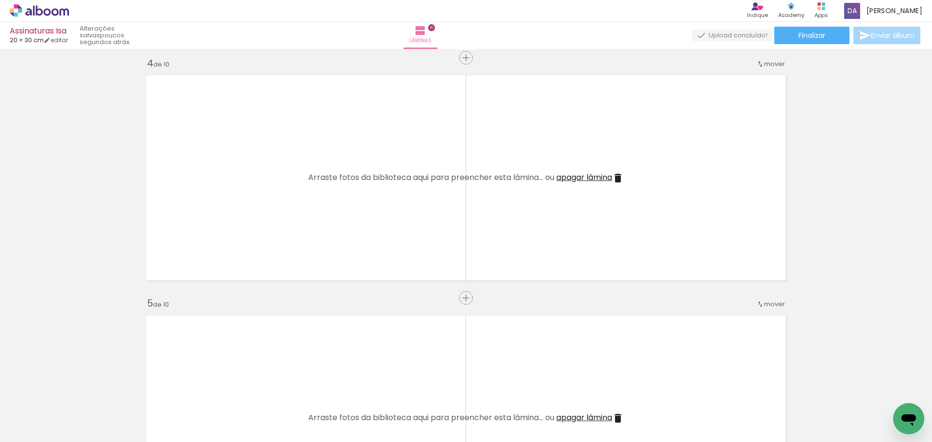
click at [413, 215] on quentale-layouter at bounding box center [466, 178] width 650 height 216
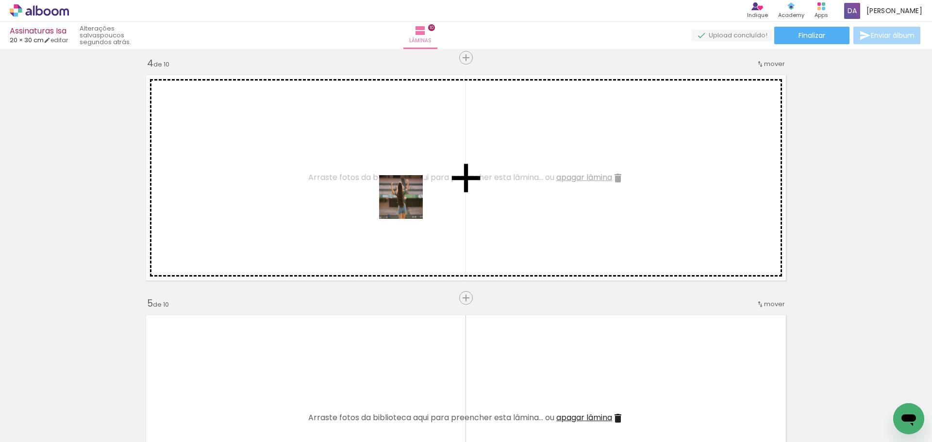
drag, startPoint x: 410, startPoint y: 410, endPoint x: 452, endPoint y: 337, distance: 83.7
click at [408, 189] on quentale-workspace at bounding box center [466, 221] width 932 height 442
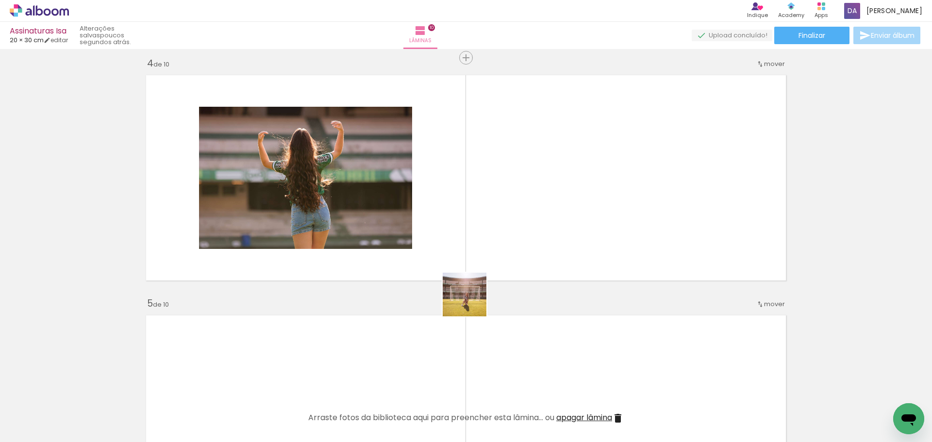
drag, startPoint x: 456, startPoint y: 398, endPoint x: 485, endPoint y: 201, distance: 199.1
click at [485, 201] on quentale-workspace at bounding box center [466, 221] width 932 height 442
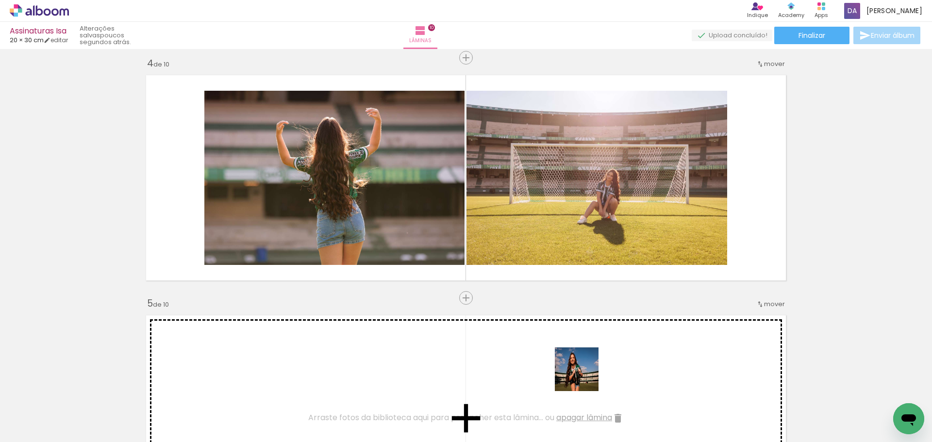
drag, startPoint x: 589, startPoint y: 411, endPoint x: 538, endPoint y: 317, distance: 107.3
click at [566, 185] on quentale-workspace at bounding box center [466, 221] width 932 height 442
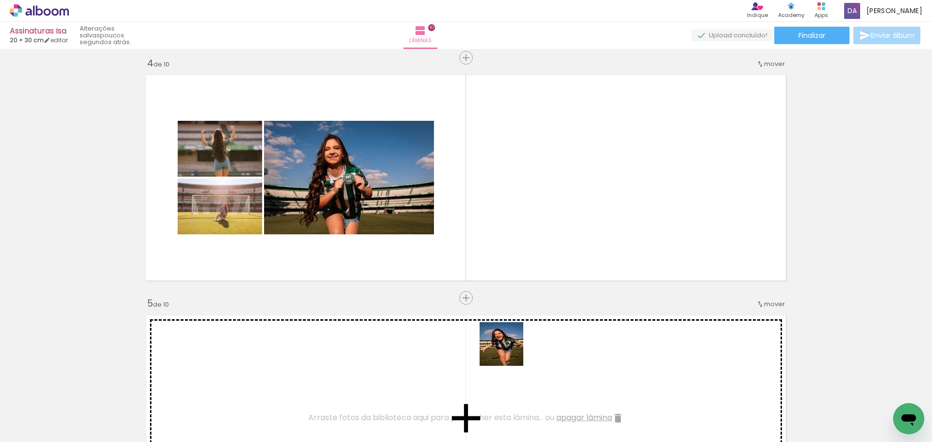
drag, startPoint x: 509, startPoint y: 351, endPoint x: 499, endPoint y: 206, distance: 145.9
click at [507, 178] on quentale-workspace at bounding box center [466, 221] width 932 height 442
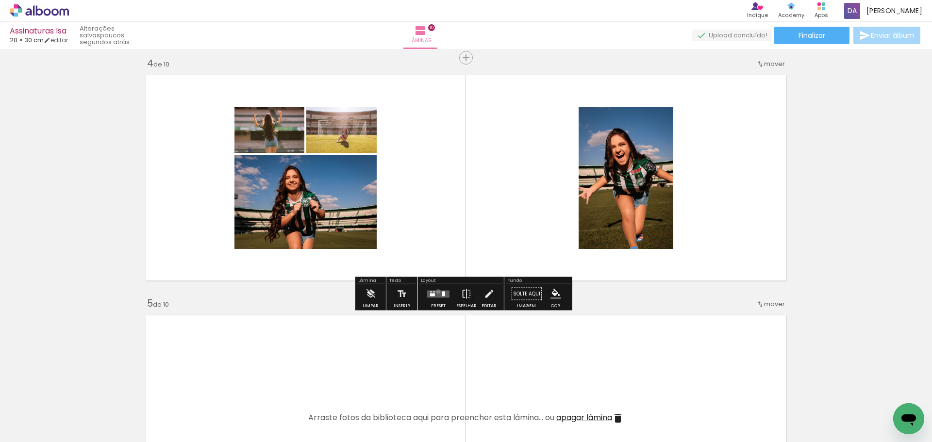
click at [436, 291] on quentale-layouter at bounding box center [438, 293] width 22 height 7
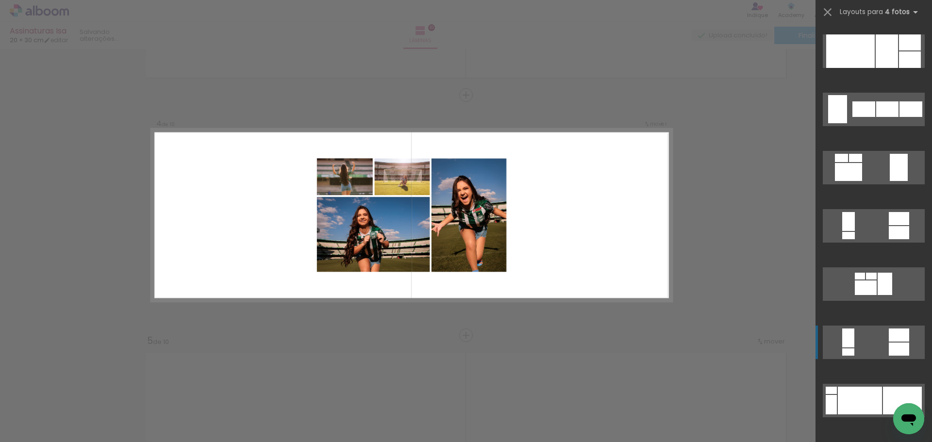
scroll to position [825, 0]
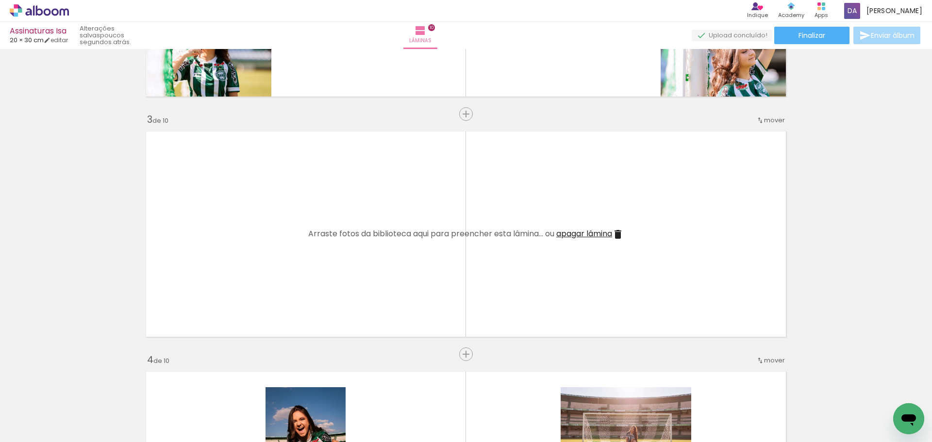
scroll to position [485, 0]
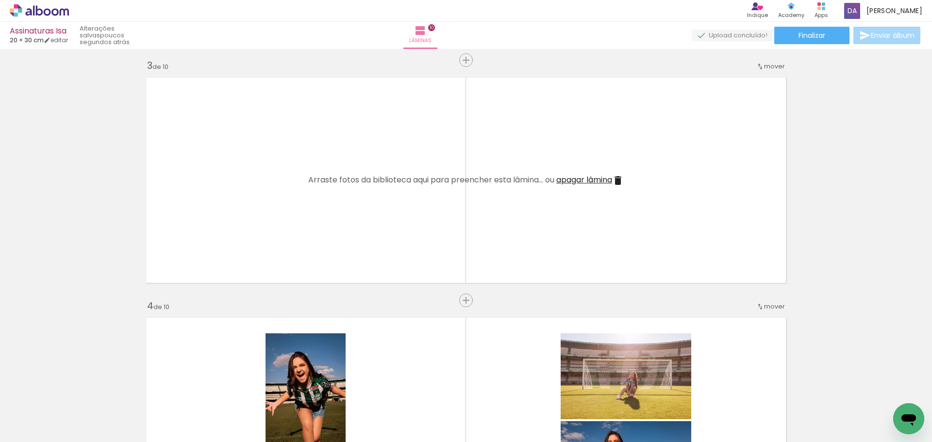
click at [766, 66] on span "mover" at bounding box center [774, 66] width 21 height 9
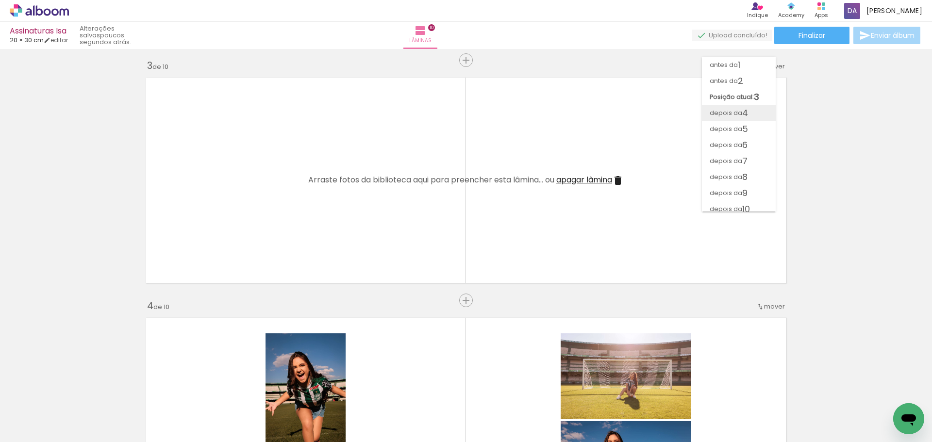
click at [749, 112] on paper-item "depois da 4" at bounding box center [739, 113] width 74 height 16
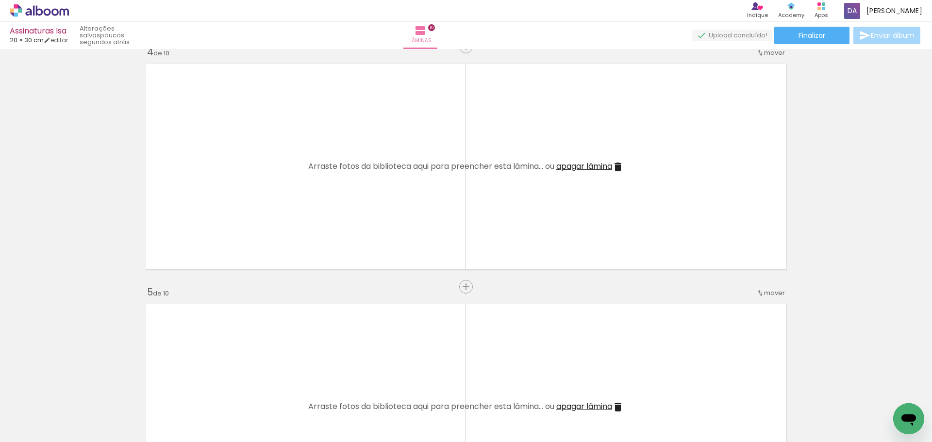
scroll to position [0, 400]
drag, startPoint x: 359, startPoint y: 325, endPoint x: 415, endPoint y: 249, distance: 93.9
click at [375, 110] on quentale-workspace at bounding box center [466, 221] width 932 height 442
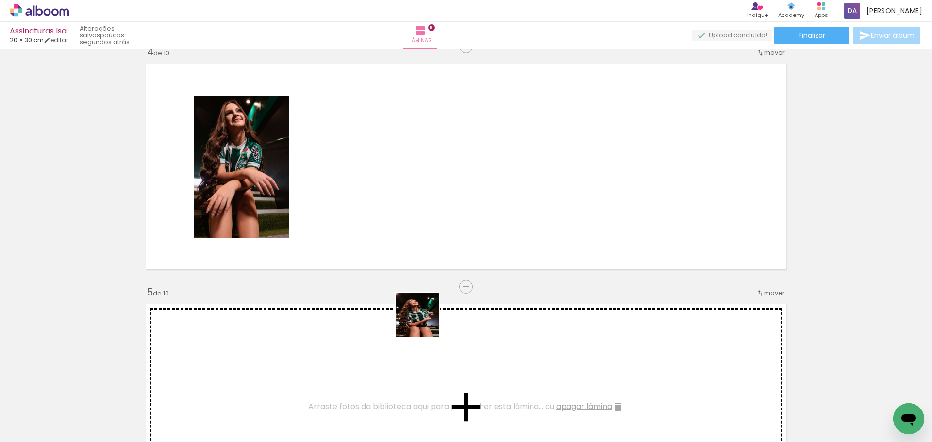
drag, startPoint x: 425, startPoint y: 322, endPoint x: 472, endPoint y: 218, distance: 114.0
click at [434, 104] on quentale-workspace at bounding box center [466, 221] width 932 height 442
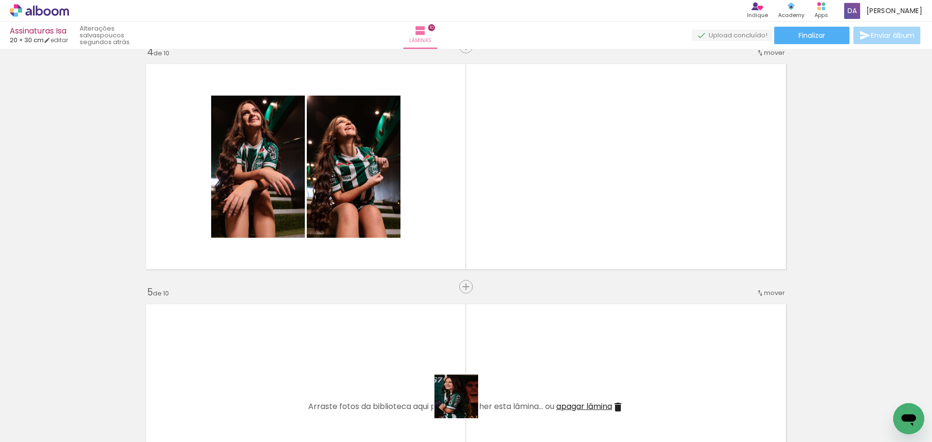
drag, startPoint x: 463, startPoint y: 404, endPoint x: 515, endPoint y: 238, distance: 173.9
click at [494, 179] on quentale-workspace at bounding box center [466, 221] width 932 height 442
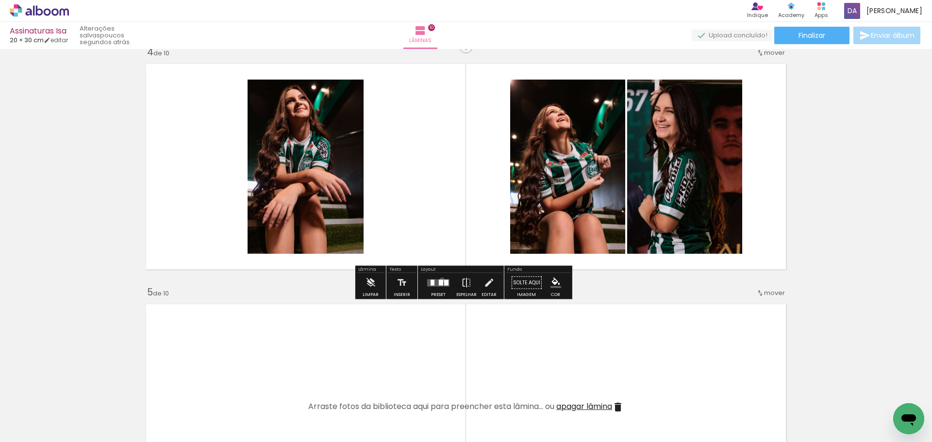
click at [440, 279] on div at bounding box center [438, 282] width 26 height 19
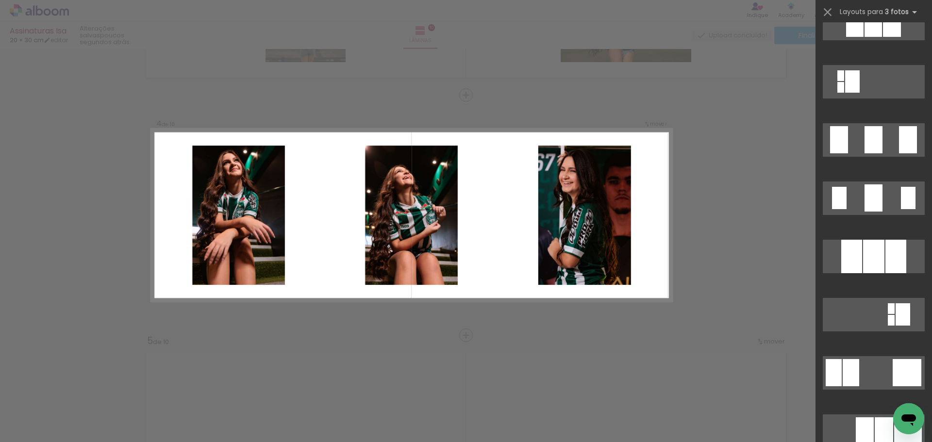
scroll to position [679, 0]
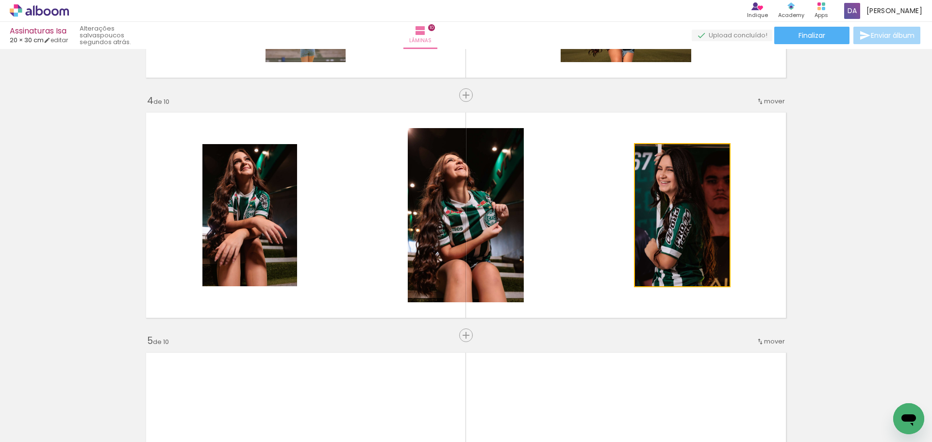
drag, startPoint x: 682, startPoint y: 227, endPoint x: 462, endPoint y: 218, distance: 220.0
click at [0, 0] on slot at bounding box center [0, 0] width 0 height 0
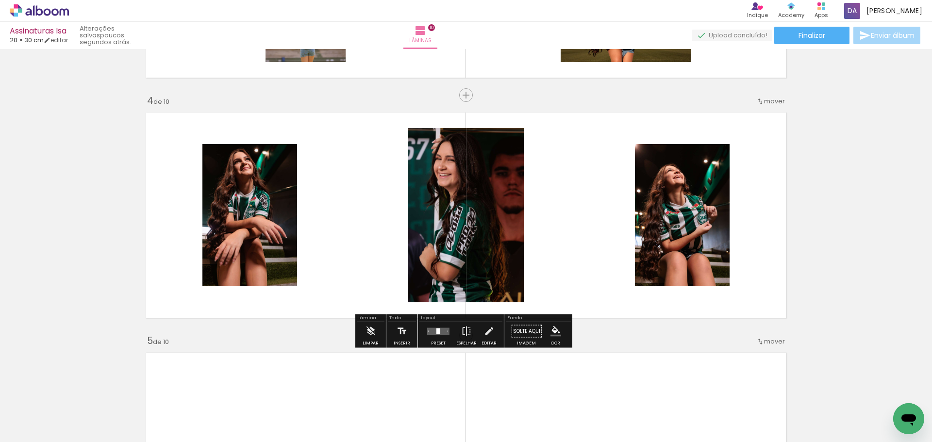
click at [262, 199] on quentale-photo at bounding box center [249, 215] width 95 height 142
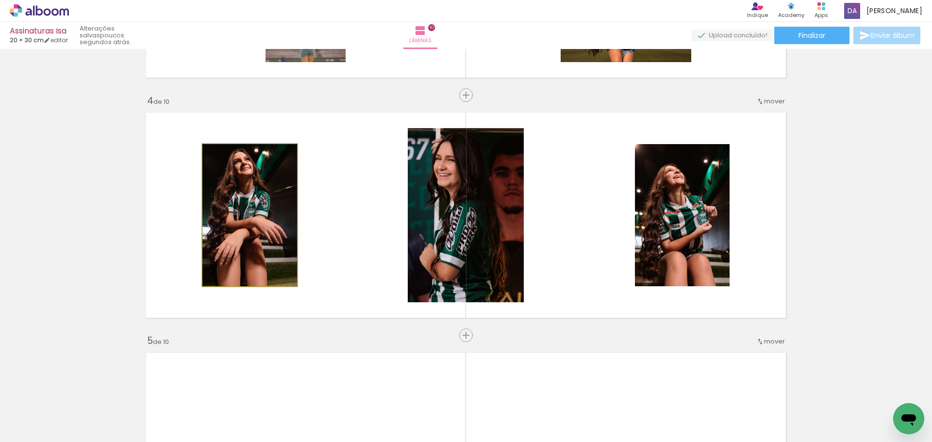
click at [262, 199] on quentale-photo at bounding box center [249, 215] width 95 height 142
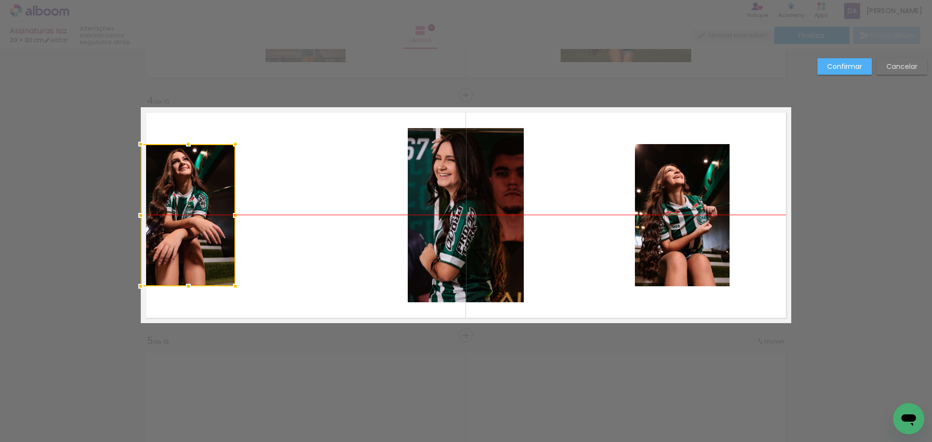
drag, startPoint x: 266, startPoint y: 190, endPoint x: 197, endPoint y: 186, distance: 70.0
click at [197, 186] on div at bounding box center [188, 215] width 95 height 142
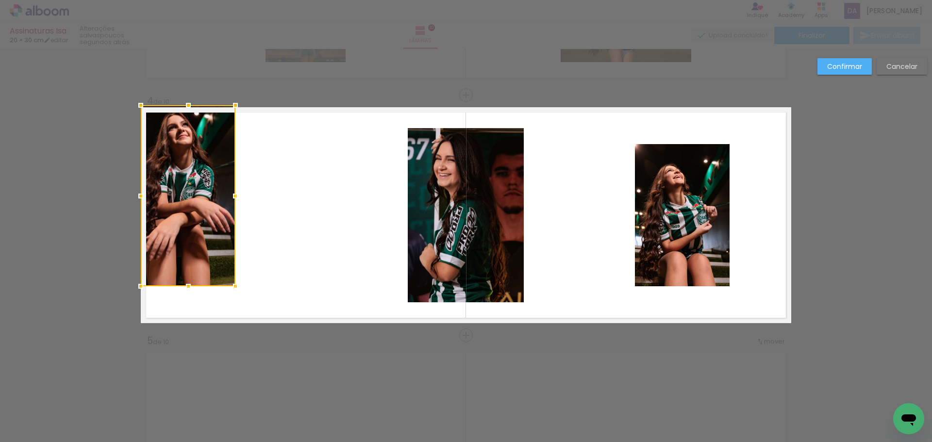
drag, startPoint x: 184, startPoint y: 143, endPoint x: 182, endPoint y: 111, distance: 31.6
click at [184, 105] on div at bounding box center [188, 105] width 19 height 19
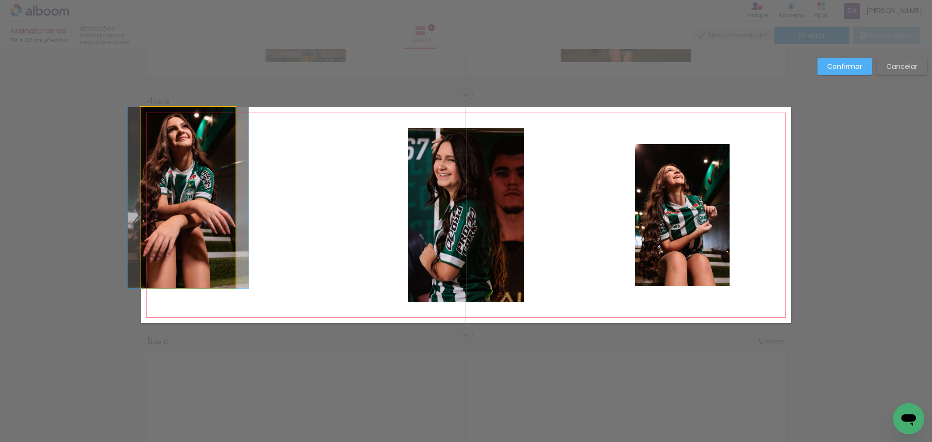
click at [176, 271] on quentale-photo at bounding box center [188, 197] width 95 height 181
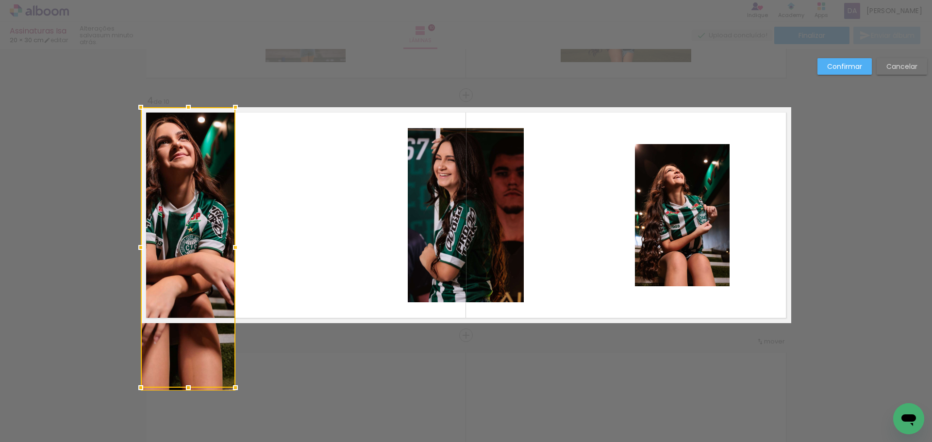
click at [187, 288] on div at bounding box center [188, 247] width 95 height 280
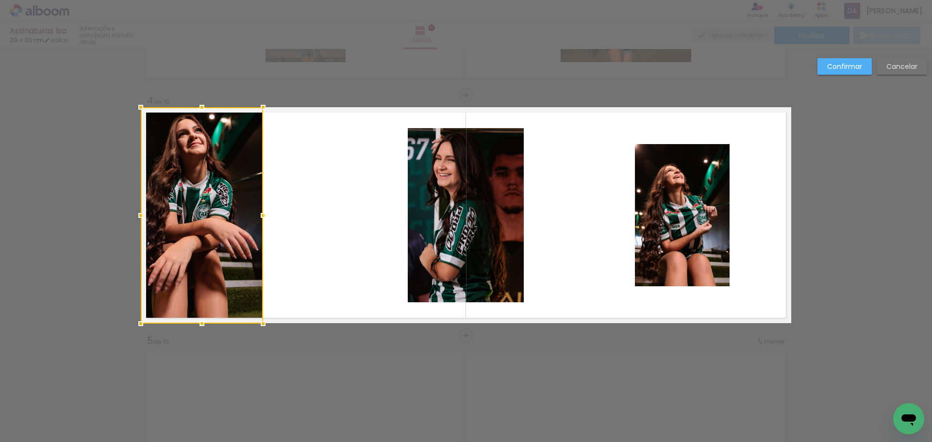
drag, startPoint x: 232, startPoint y: 214, endPoint x: 260, endPoint y: 211, distance: 27.8
click at [260, 211] on div at bounding box center [262, 215] width 19 height 19
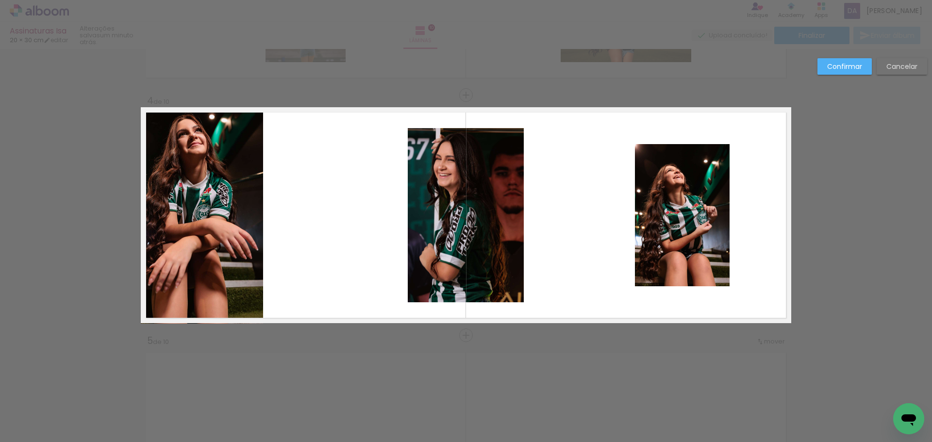
click at [220, 220] on quentale-photo at bounding box center [202, 215] width 122 height 216
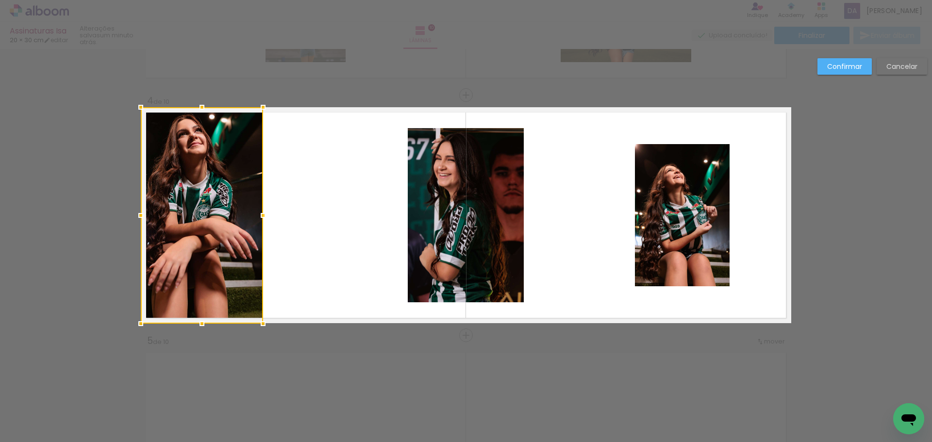
click at [220, 220] on div at bounding box center [202, 215] width 122 height 216
drag, startPoint x: 217, startPoint y: 208, endPoint x: 207, endPoint y: 210, distance: 10.9
click at [207, 210] on div at bounding box center [202, 215] width 122 height 216
click at [330, 202] on quentale-layouter at bounding box center [466, 215] width 650 height 216
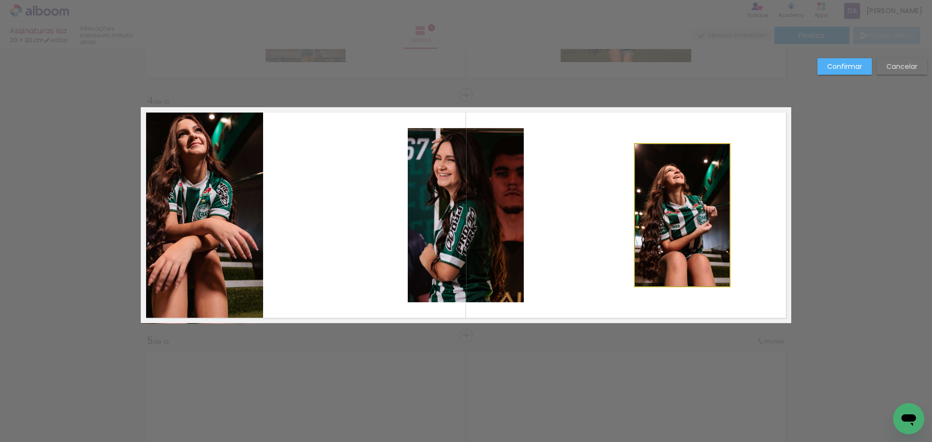
click at [669, 206] on quentale-photo at bounding box center [682, 215] width 95 height 142
click at [263, 206] on div at bounding box center [202, 215] width 122 height 216
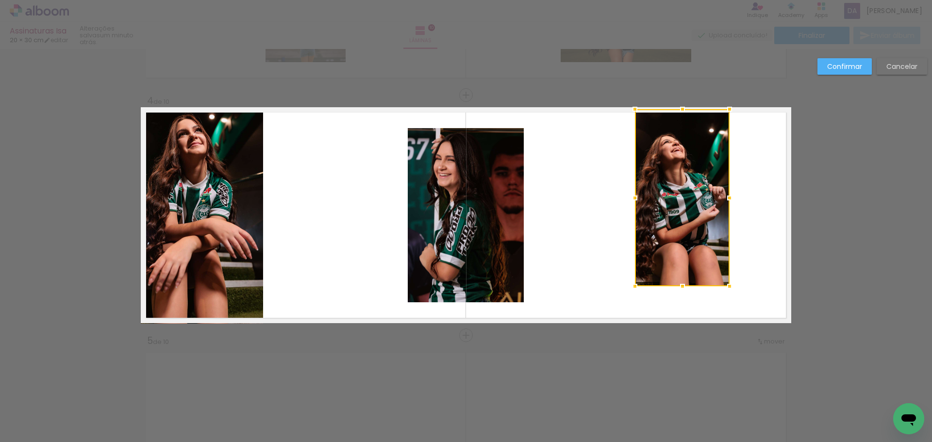
drag, startPoint x: 684, startPoint y: 144, endPoint x: 684, endPoint y: 96, distance: 48.0
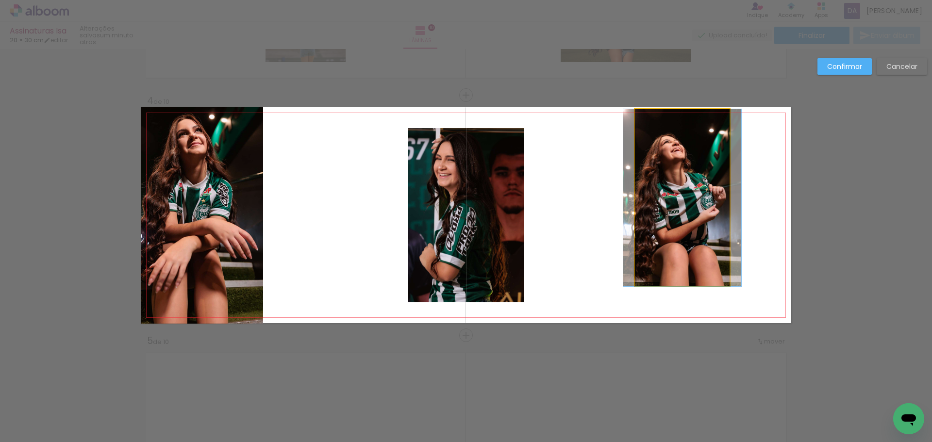
click at [670, 257] on quentale-photo at bounding box center [682, 197] width 95 height 177
drag, startPoint x: 670, startPoint y: 257, endPoint x: 675, endPoint y: 266, distance: 10.7
click at [670, 256] on div at bounding box center [682, 197] width 95 height 177
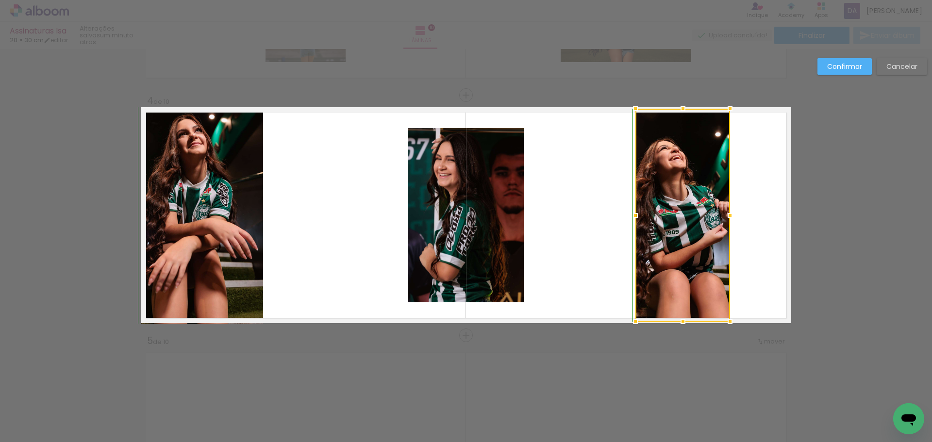
drag, startPoint x: 678, startPoint y: 287, endPoint x: 674, endPoint y: 327, distance: 40.0
click at [674, 327] on div at bounding box center [682, 321] width 19 height 19
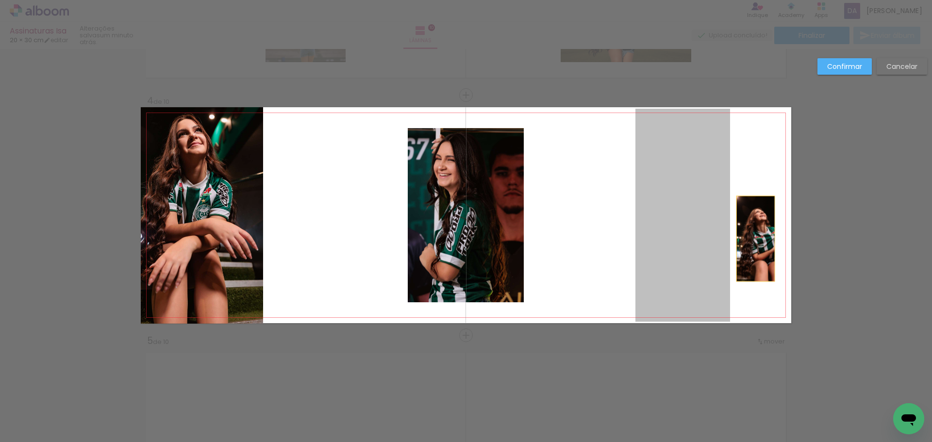
drag, startPoint x: 679, startPoint y: 240, endPoint x: 733, endPoint y: 232, distance: 53.9
click at [752, 238] on quentale-layouter at bounding box center [466, 215] width 650 height 216
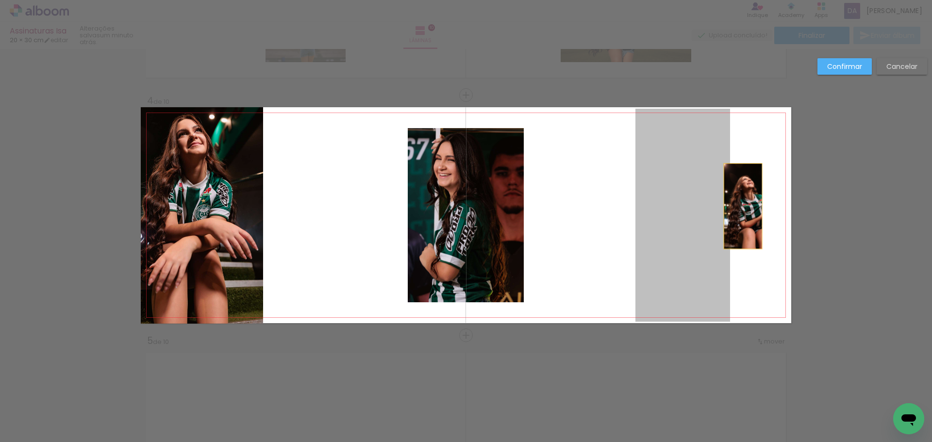
drag, startPoint x: 717, startPoint y: 208, endPoint x: 745, endPoint y: 206, distance: 28.2
click at [745, 206] on quentale-layouter at bounding box center [466, 215] width 650 height 216
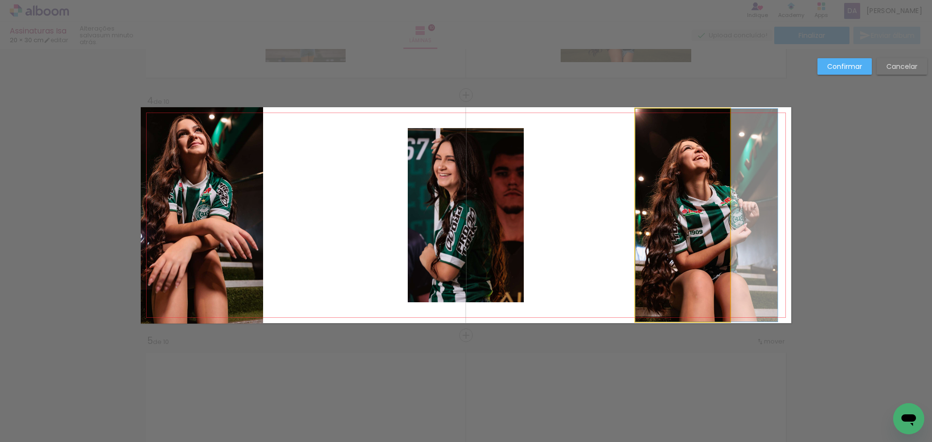
click at [705, 197] on quentale-photo at bounding box center [682, 215] width 95 height 213
click at [705, 197] on div at bounding box center [682, 215] width 95 height 213
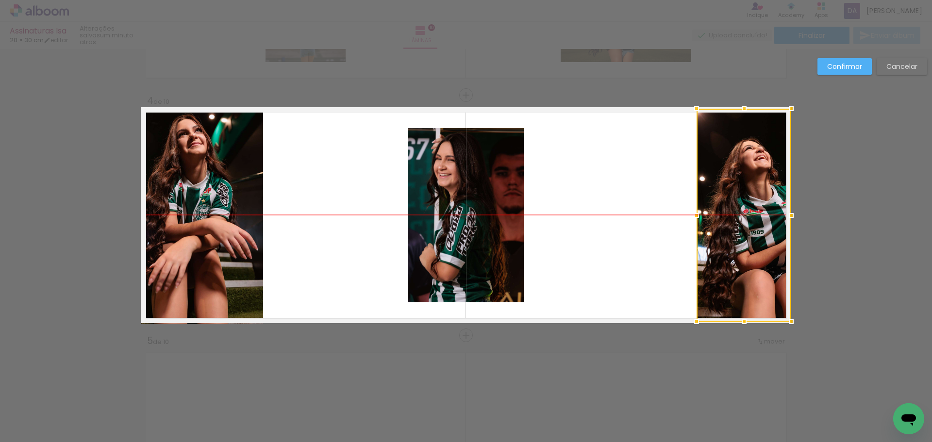
drag, startPoint x: 697, startPoint y: 193, endPoint x: 766, endPoint y: 186, distance: 69.7
click at [766, 186] on div at bounding box center [743, 215] width 95 height 213
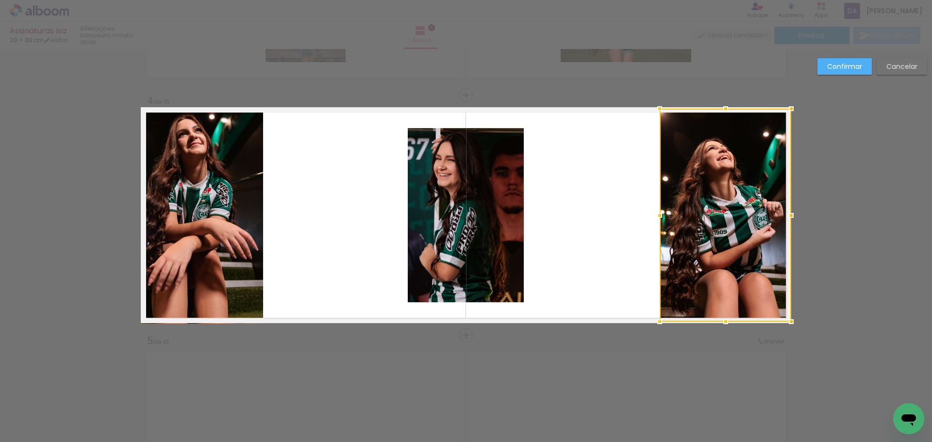
drag, startPoint x: 693, startPoint y: 216, endPoint x: 648, endPoint y: 210, distance: 45.6
click at [650, 210] on div at bounding box center [659, 215] width 19 height 19
drag, startPoint x: 725, startPoint y: 90, endPoint x: 725, endPoint y: 73, distance: 17.0
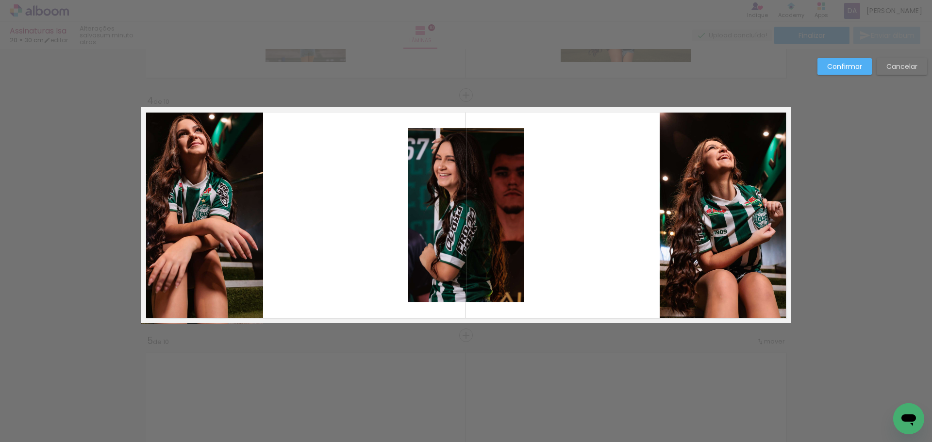
click at [718, 304] on quentale-photo at bounding box center [725, 215] width 132 height 214
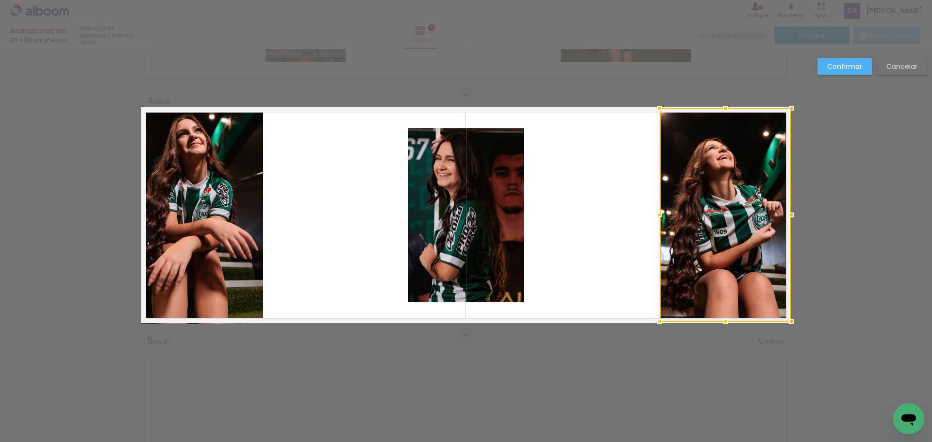
click at [726, 293] on div at bounding box center [725, 215] width 132 height 214
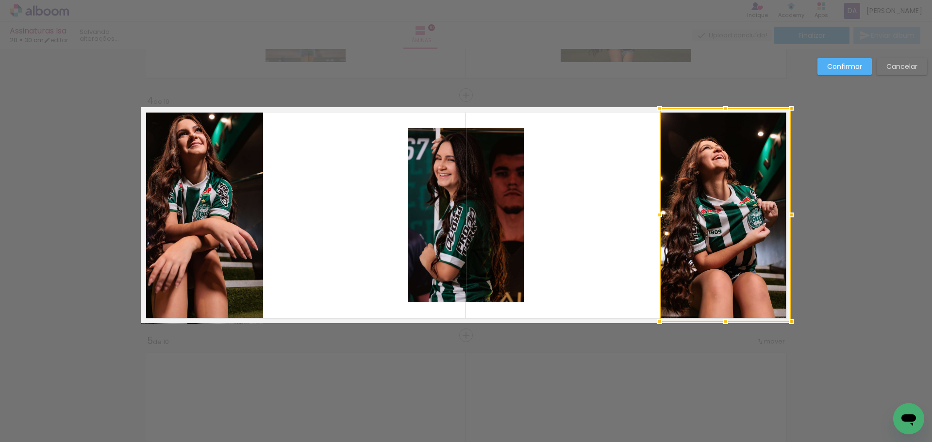
drag, startPoint x: 724, startPoint y: 324, endPoint x: 714, endPoint y: 306, distance: 20.4
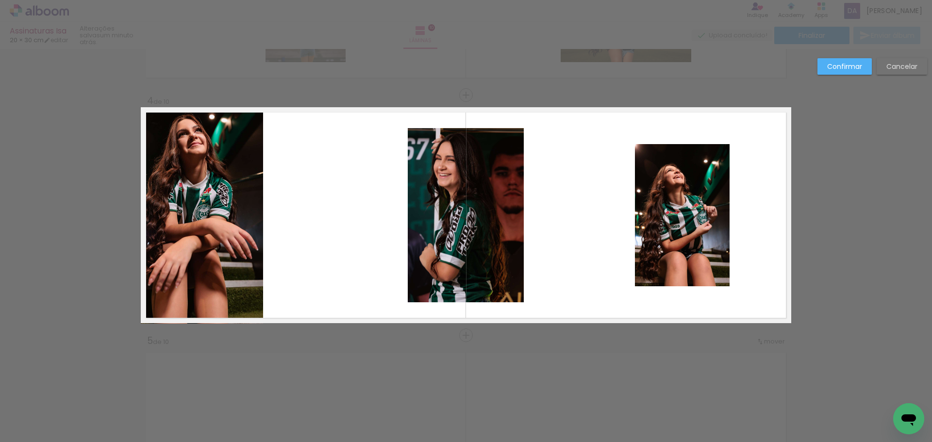
click at [891, 79] on div "Confirmar Cancelar" at bounding box center [869, 70] width 115 height 24
drag, startPoint x: 896, startPoint y: 72, endPoint x: 881, endPoint y: 78, distance: 16.1
click at [888, 74] on paper-button "Cancelar" at bounding box center [901, 66] width 50 height 16
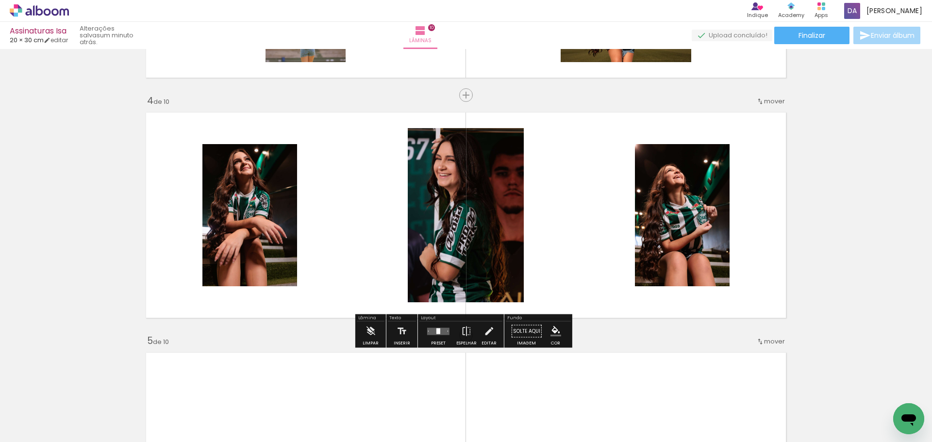
click at [433, 334] on quentale-layouter at bounding box center [438, 331] width 22 height 7
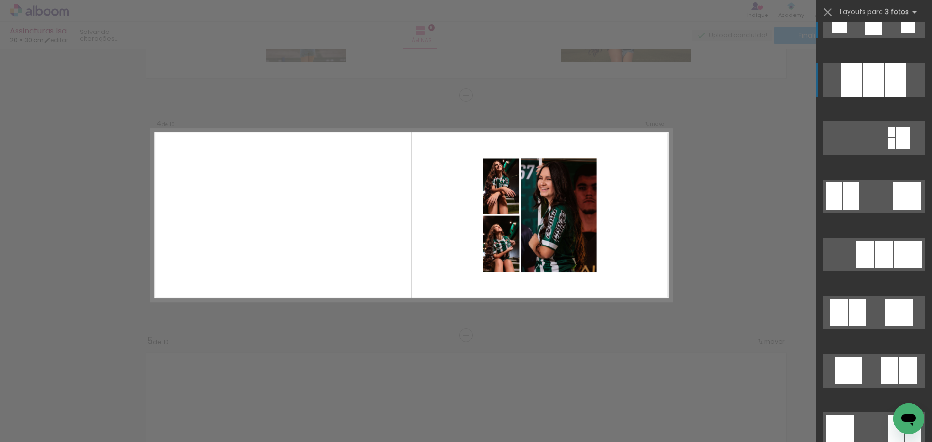
scroll to position [767, 0]
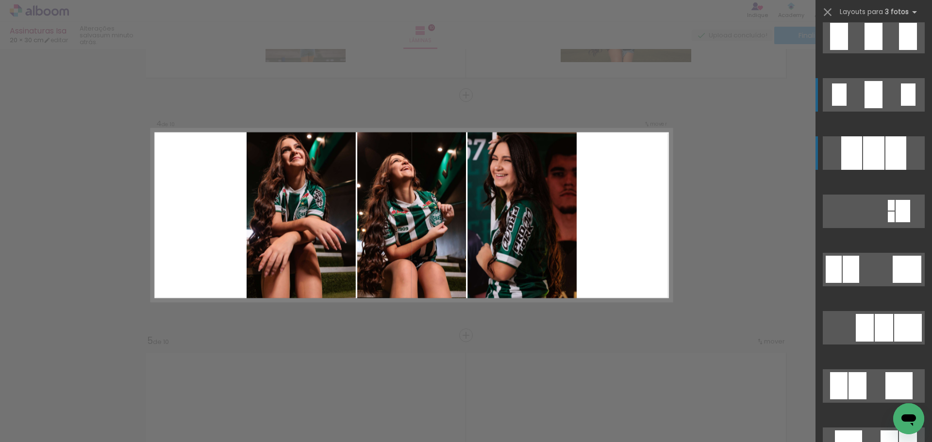
click at [871, 154] on div at bounding box center [873, 152] width 21 height 33
click at [871, 154] on quentale-workspace at bounding box center [466, 221] width 932 height 442
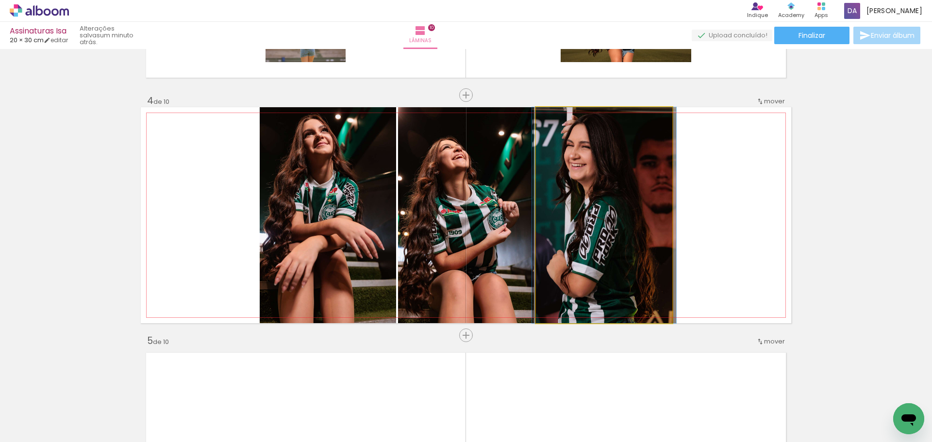
drag, startPoint x: 597, startPoint y: 197, endPoint x: 457, endPoint y: 199, distance: 139.8
click at [0, 0] on slot at bounding box center [0, 0] width 0 height 0
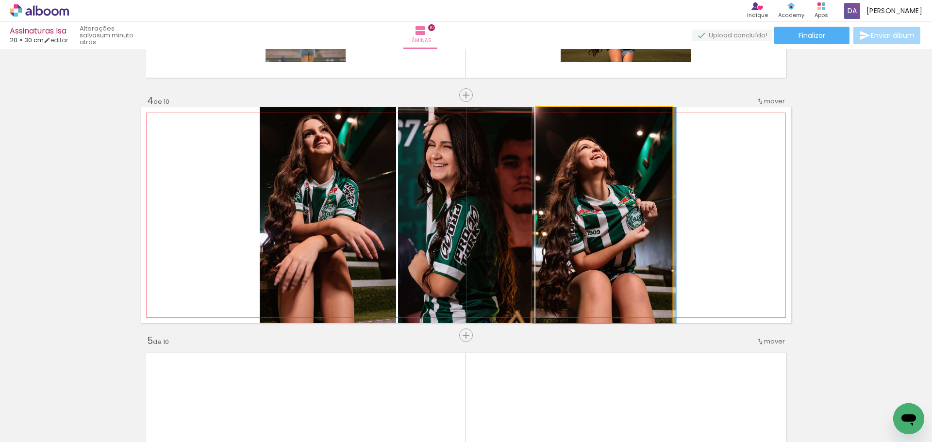
click at [603, 191] on quentale-photo at bounding box center [604, 215] width 136 height 216
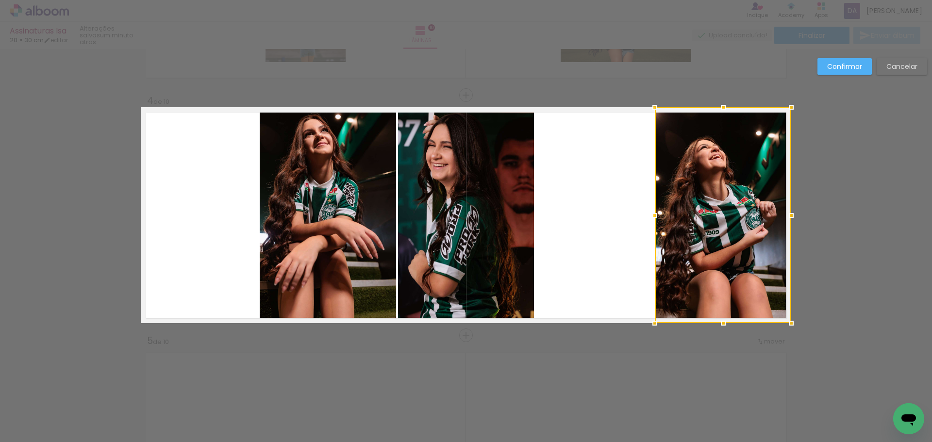
drag, startPoint x: 600, startPoint y: 188, endPoint x: 722, endPoint y: 178, distance: 122.7
click at [722, 178] on div at bounding box center [723, 215] width 136 height 216
click at [359, 198] on quentale-photo at bounding box center [328, 215] width 136 height 216
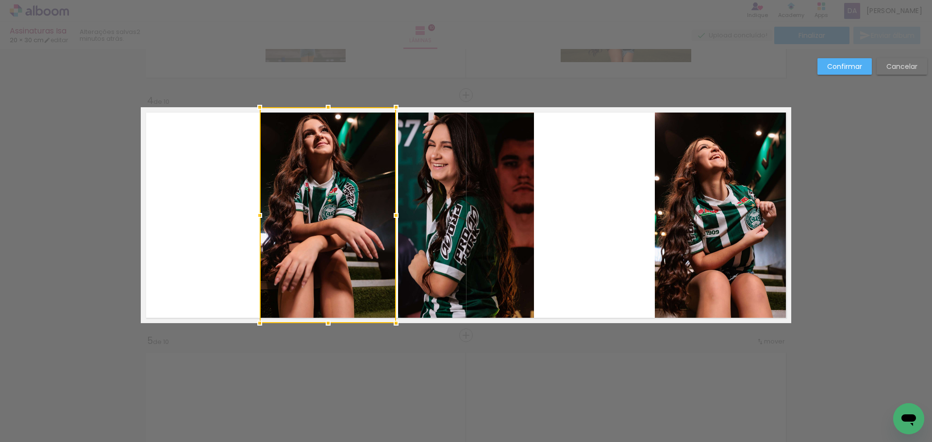
click at [359, 198] on div at bounding box center [328, 215] width 136 height 216
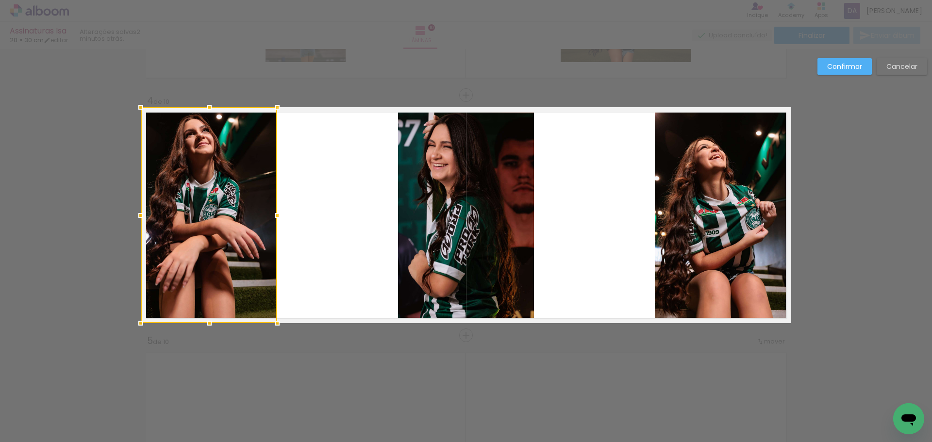
drag, startPoint x: 356, startPoint y: 195, endPoint x: 217, endPoint y: 182, distance: 139.4
click at [223, 183] on div at bounding box center [209, 215] width 136 height 216
click at [0, 0] on slot "Confirmar" at bounding box center [0, 0] width 0 height 0
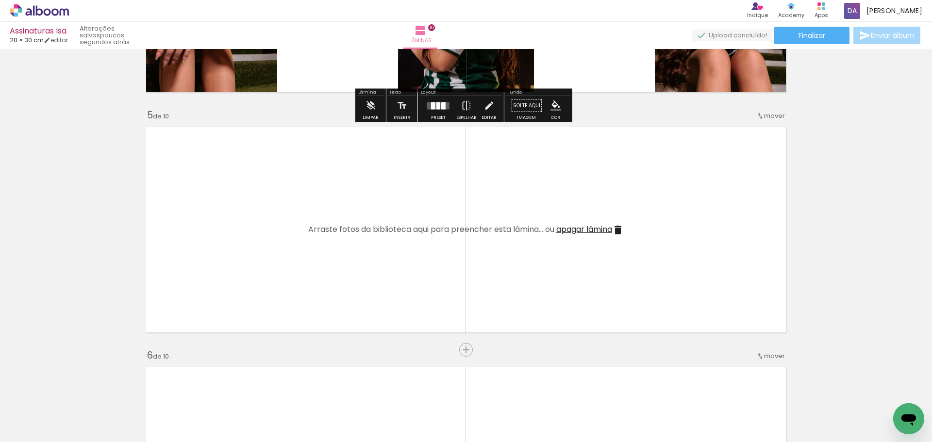
scroll to position [933, 0]
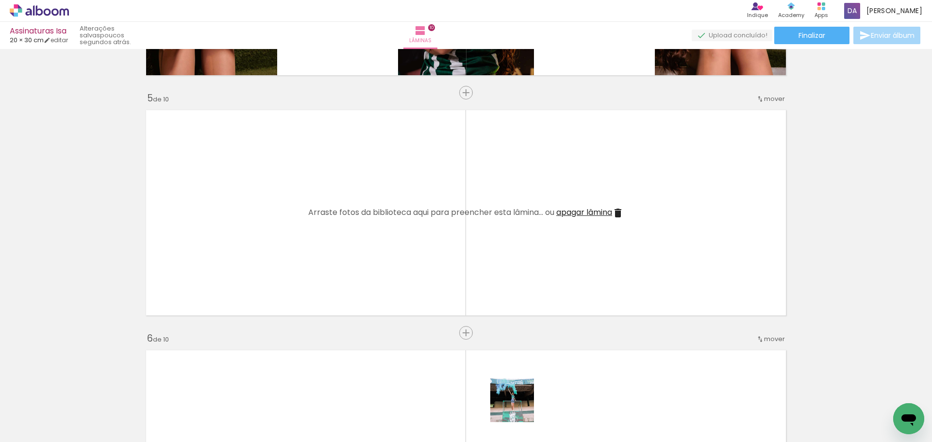
drag, startPoint x: 519, startPoint y: 408, endPoint x: 564, endPoint y: 315, distance: 103.1
click at [537, 159] on quentale-workspace at bounding box center [466, 221] width 932 height 442
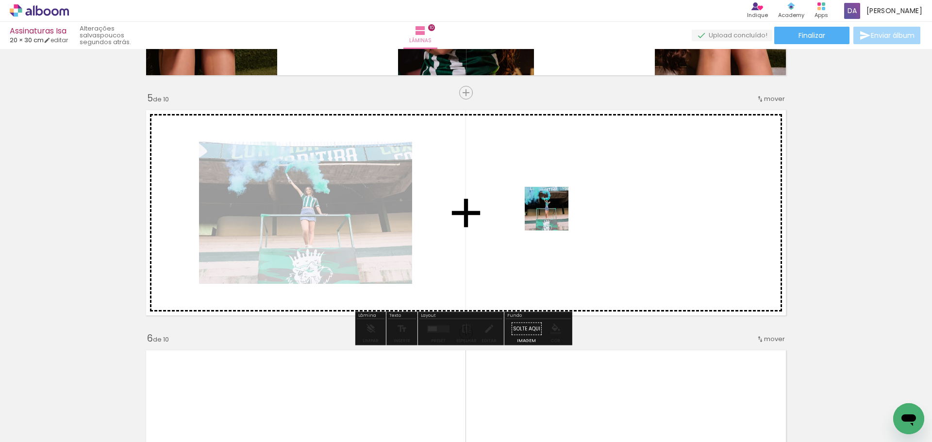
drag, startPoint x: 559, startPoint y: 400, endPoint x: 554, endPoint y: 215, distance: 184.9
click at [554, 215] on quentale-workspace at bounding box center [466, 221] width 932 height 442
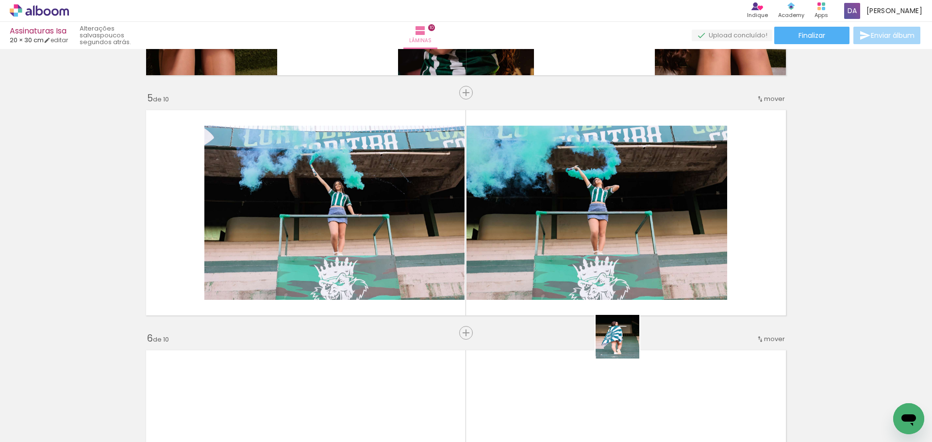
drag, startPoint x: 626, startPoint y: 379, endPoint x: 708, endPoint y: 394, distance: 83.7
click at [669, 193] on quentale-workspace at bounding box center [466, 221] width 932 height 442
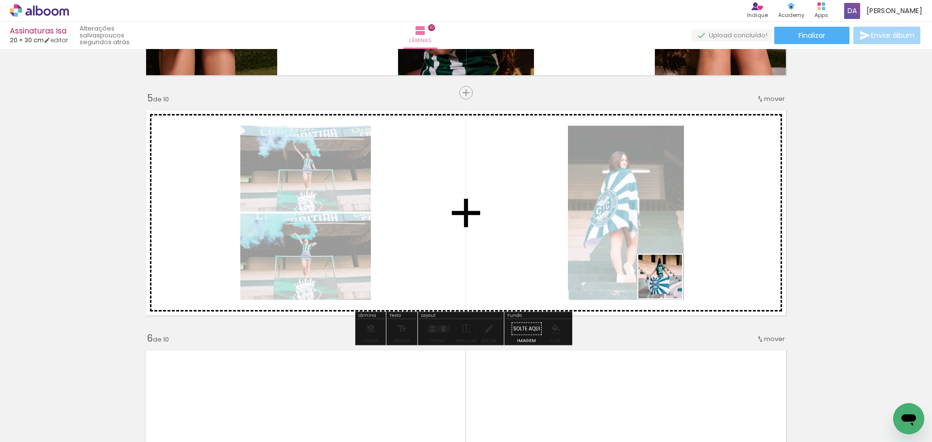
drag, startPoint x: 674, startPoint y: 360, endPoint x: 666, endPoint y: 257, distance: 103.2
click at [650, 211] on quentale-workspace at bounding box center [466, 221] width 932 height 442
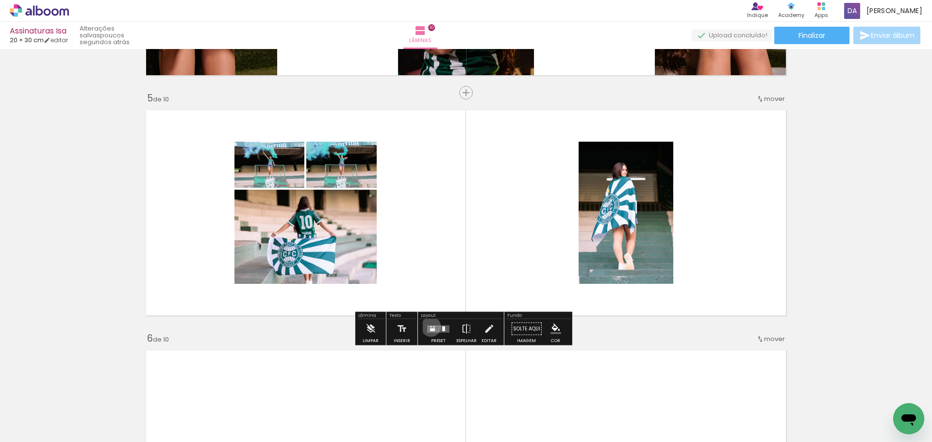
click at [430, 327] on div at bounding box center [431, 326] width 2 height 1
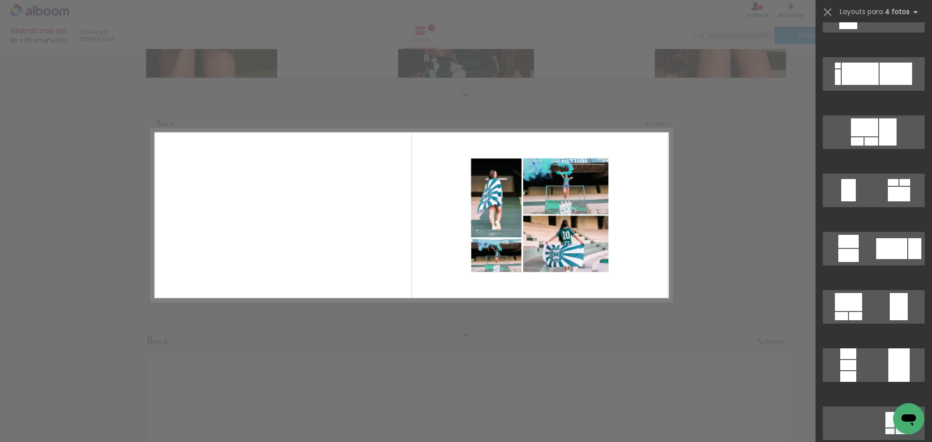
scroll to position [1941, 0]
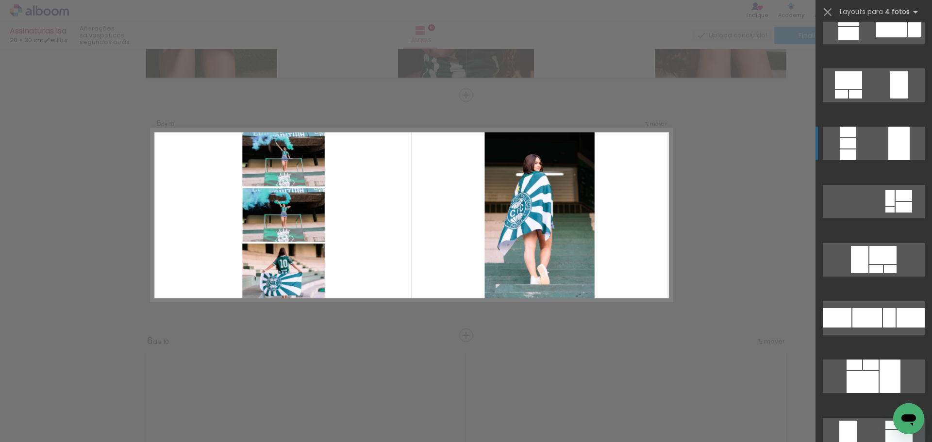
click at [855, 148] on quentale-workspace at bounding box center [466, 221] width 932 height 442
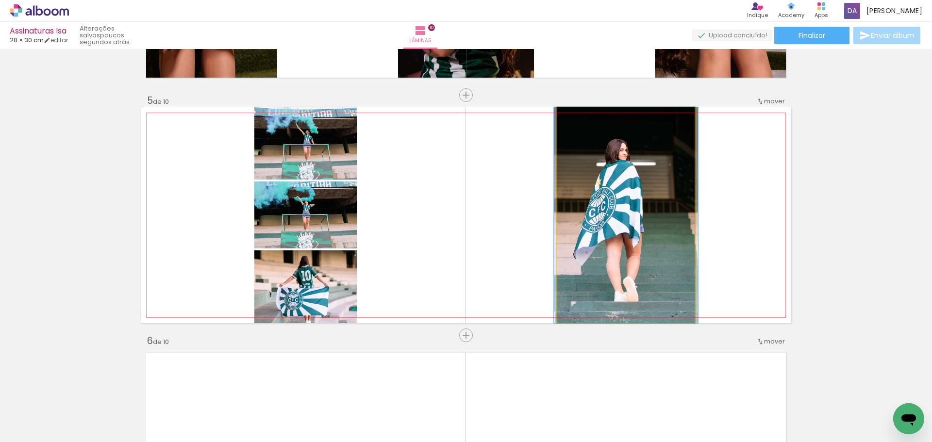
click at [637, 217] on quentale-photo at bounding box center [625, 215] width 137 height 216
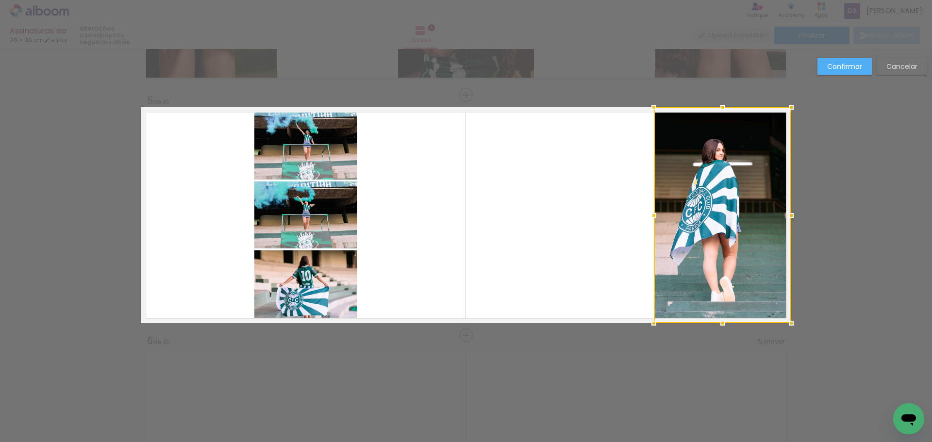
drag, startPoint x: 632, startPoint y: 202, endPoint x: 730, endPoint y: 192, distance: 99.0
click at [730, 192] on div at bounding box center [722, 215] width 137 height 216
click at [551, 191] on quentale-layouter at bounding box center [466, 215] width 650 height 216
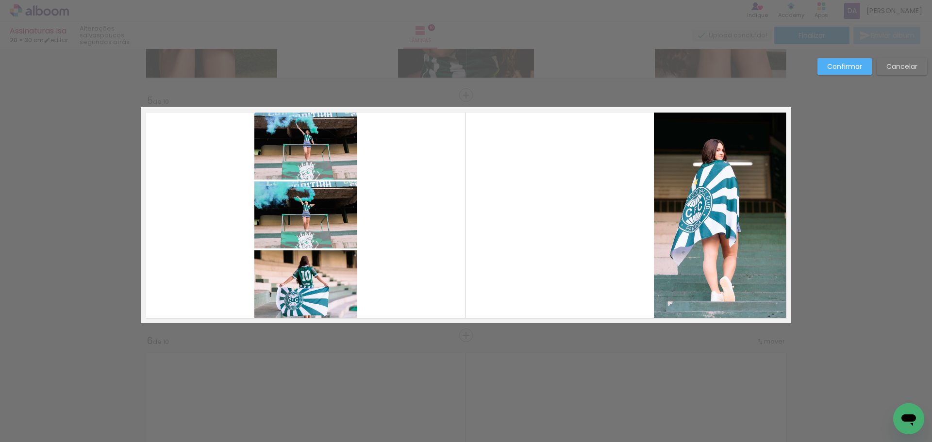
click at [551, 191] on quentale-layouter at bounding box center [466, 215] width 650 height 216
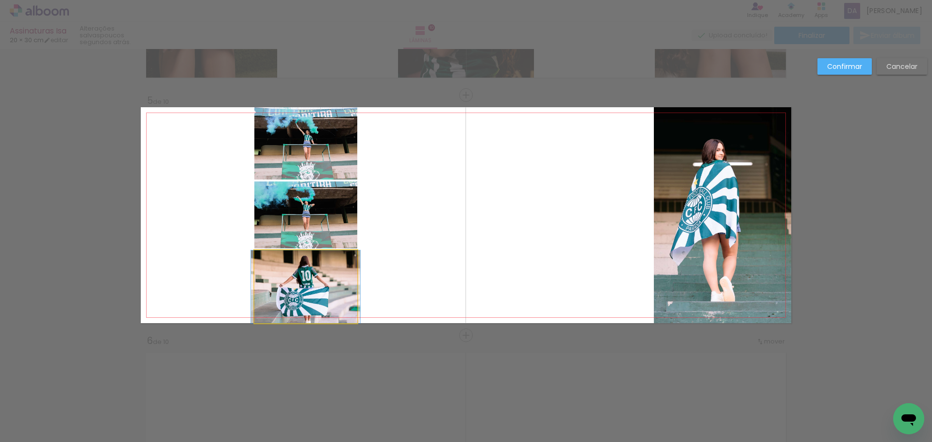
click at [296, 292] on quentale-photo at bounding box center [305, 286] width 103 height 73
click at [654, 292] on div at bounding box center [722, 215] width 137 height 216
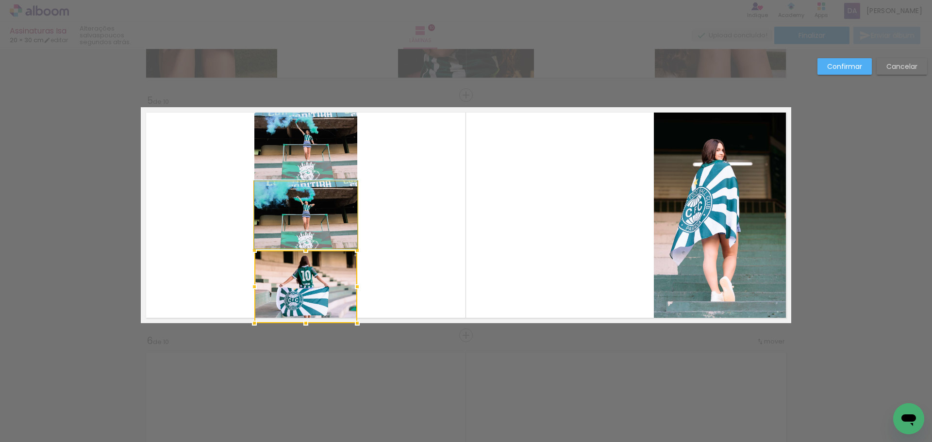
click at [312, 215] on quentale-photo at bounding box center [305, 214] width 103 height 67
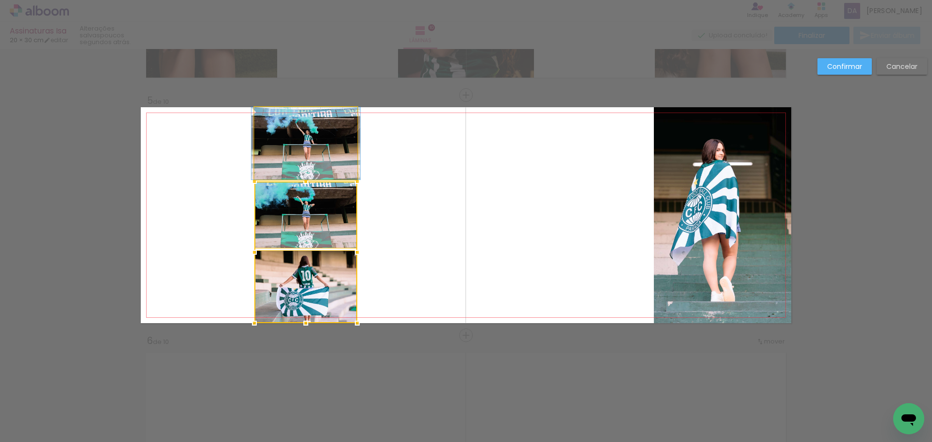
click at [311, 163] on quentale-photo at bounding box center [305, 143] width 103 height 72
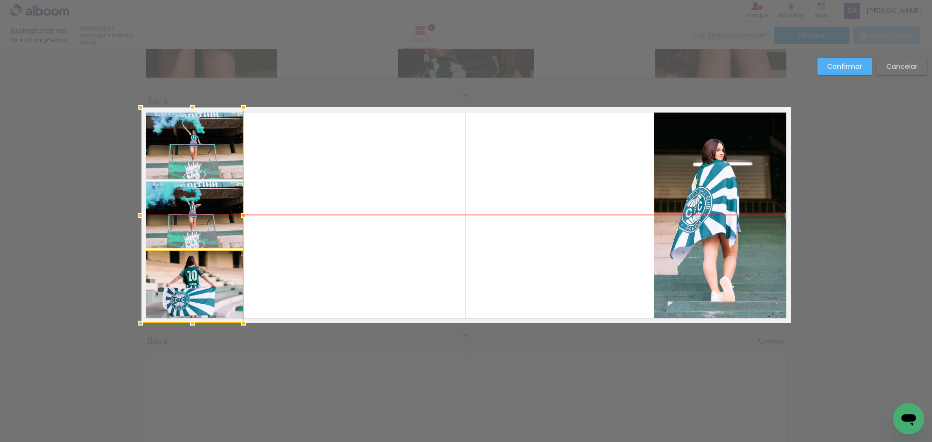
drag, startPoint x: 327, startPoint y: 224, endPoint x: 176, endPoint y: 217, distance: 151.1
click at [176, 217] on div at bounding box center [192, 215] width 103 height 216
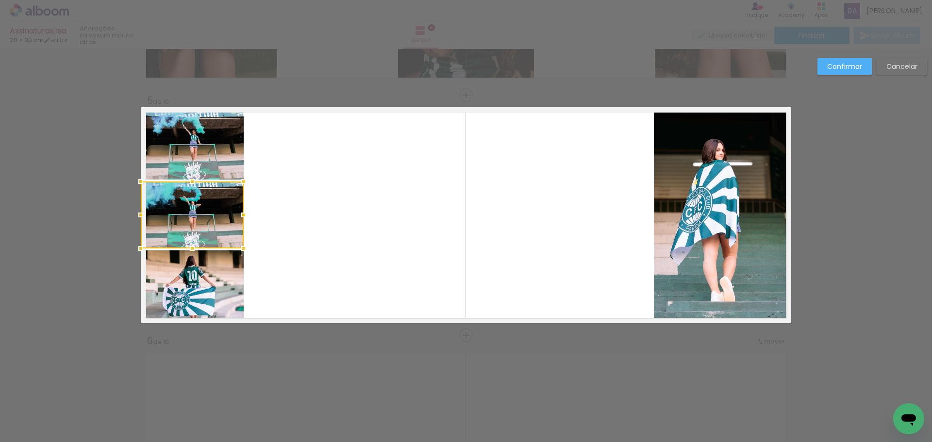
click at [0, 0] on slot "Confirmar" at bounding box center [0, 0] width 0 height 0
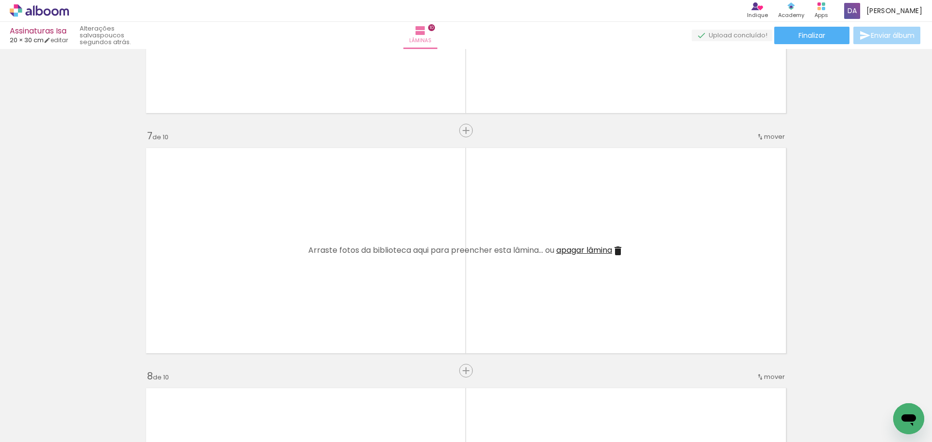
scroll to position [1359, 0]
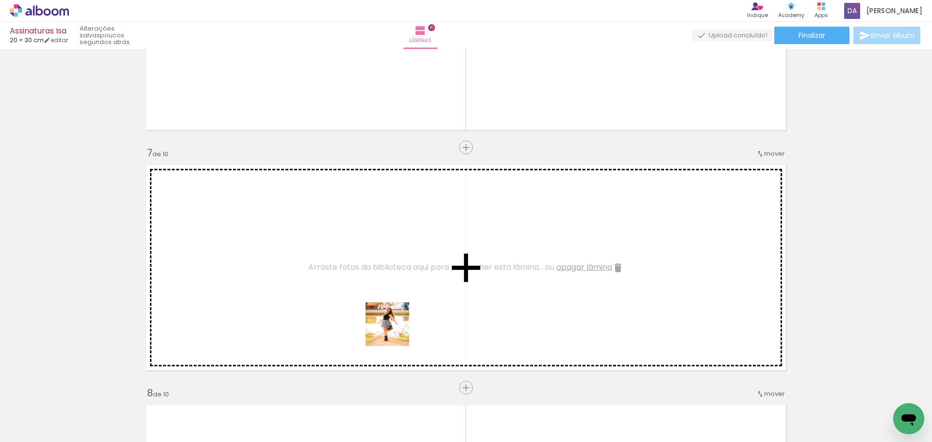
drag, startPoint x: 395, startPoint y: 331, endPoint x: 423, endPoint y: 417, distance: 90.5
click at [397, 286] on quentale-workspace at bounding box center [466, 221] width 932 height 442
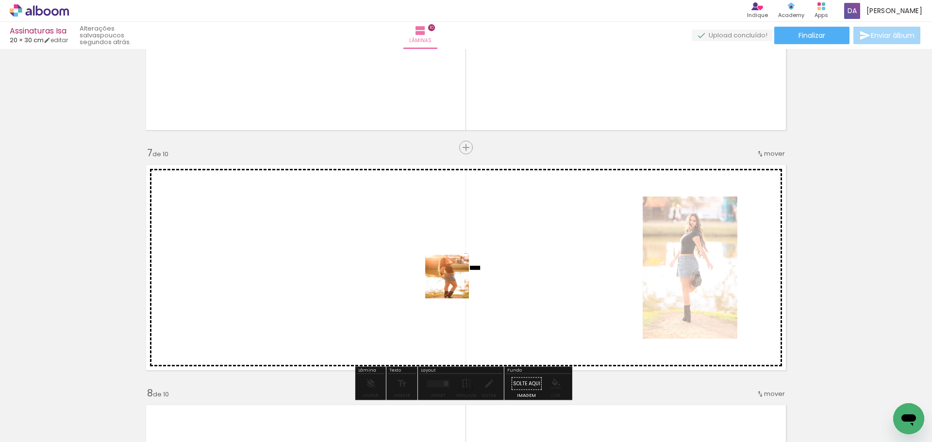
drag, startPoint x: 451, startPoint y: 363, endPoint x: 472, endPoint y: 380, distance: 26.9
click at [457, 279] on quentale-workspace at bounding box center [466, 221] width 932 height 442
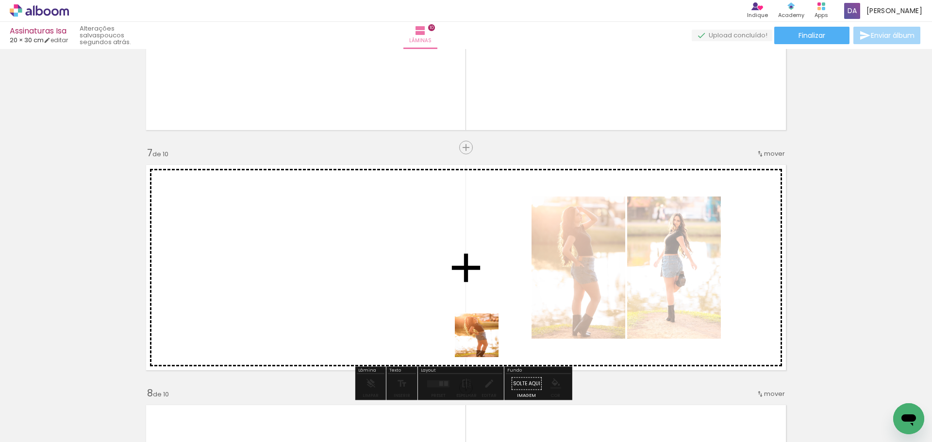
drag, startPoint x: 487, startPoint y: 359, endPoint x: 528, endPoint y: 393, distance: 53.8
click at [484, 316] on quentale-workspace at bounding box center [466, 221] width 932 height 442
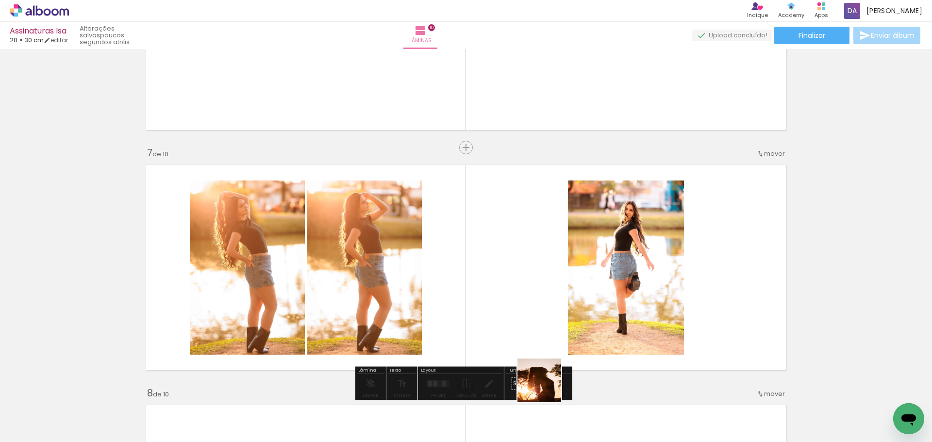
drag, startPoint x: 546, startPoint y: 388, endPoint x: 568, endPoint y: 334, distance: 57.5
click at [543, 304] on quentale-workspace at bounding box center [466, 221] width 932 height 442
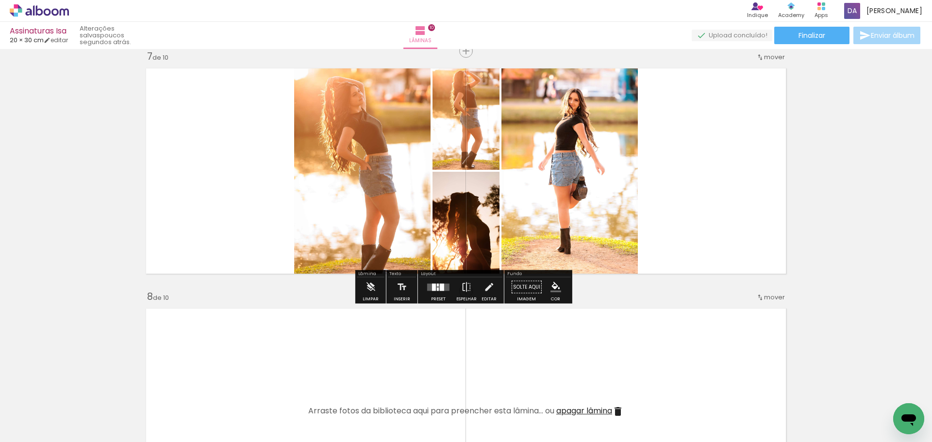
scroll to position [1456, 0]
click at [442, 287] on quentale-layouter at bounding box center [438, 286] width 22 height 7
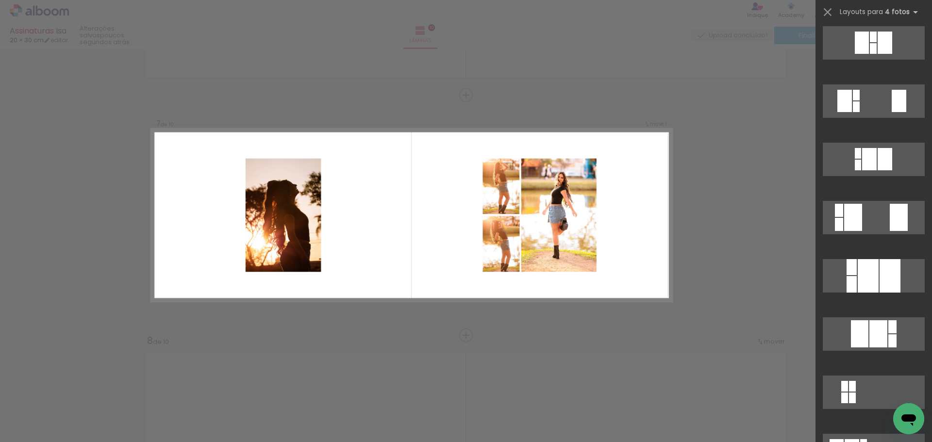
scroll to position [243, 0]
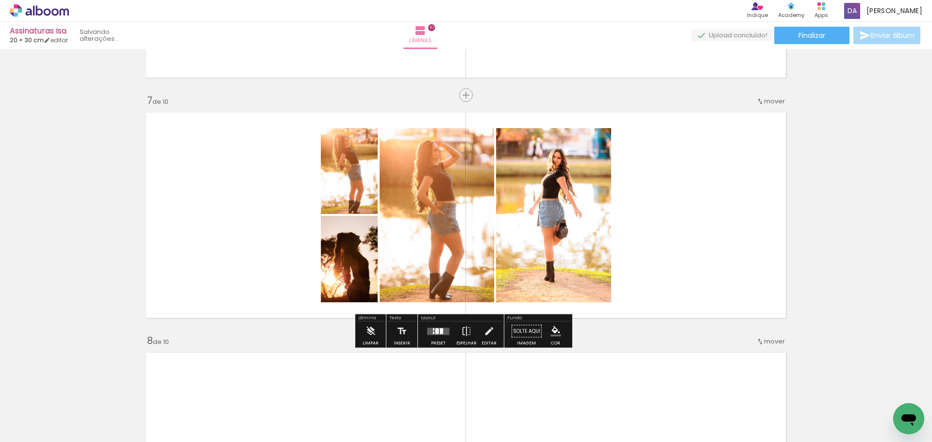
click at [854, 311] on quentale-workspace at bounding box center [466, 221] width 932 height 442
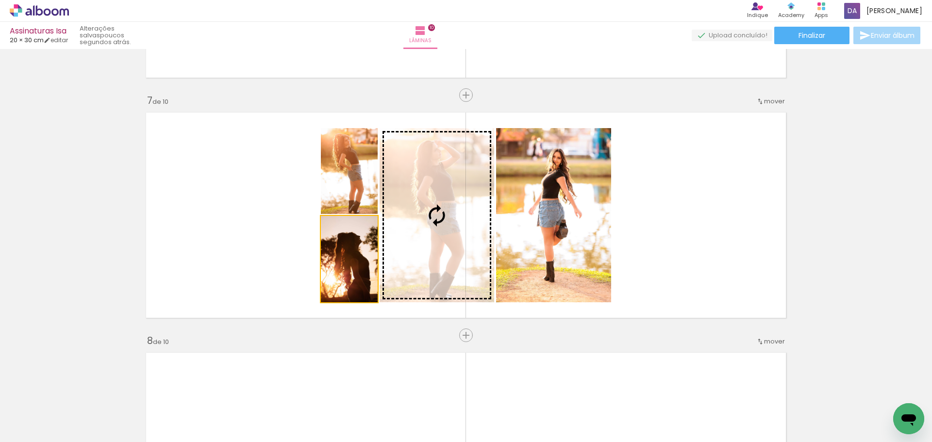
drag, startPoint x: 345, startPoint y: 264, endPoint x: 456, endPoint y: 236, distance: 114.2
click at [0, 0] on slot at bounding box center [0, 0] width 0 height 0
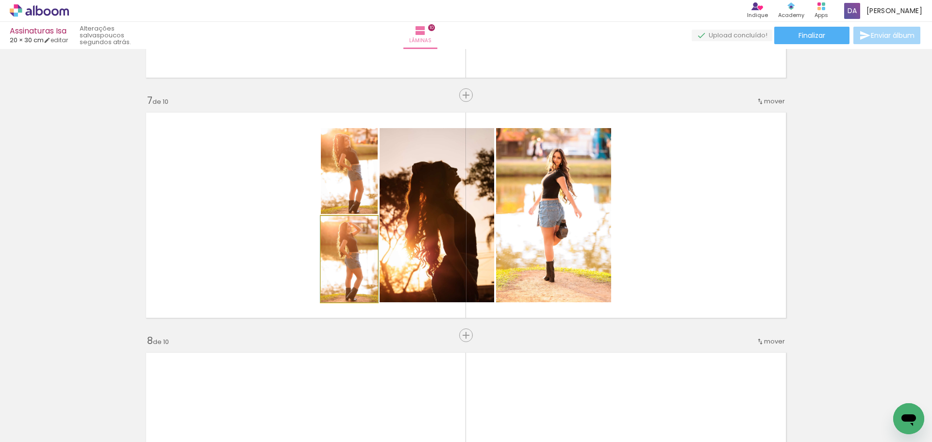
click at [351, 273] on quentale-photo at bounding box center [349, 259] width 57 height 86
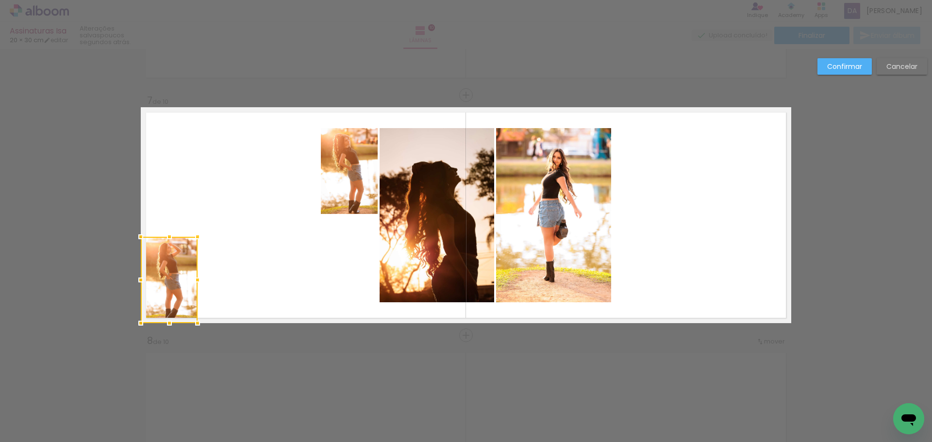
drag, startPoint x: 355, startPoint y: 273, endPoint x: 162, endPoint y: 295, distance: 193.9
click at [160, 298] on div at bounding box center [169, 280] width 57 height 86
click at [920, 62] on paper-button "Cancelar" at bounding box center [901, 66] width 50 height 16
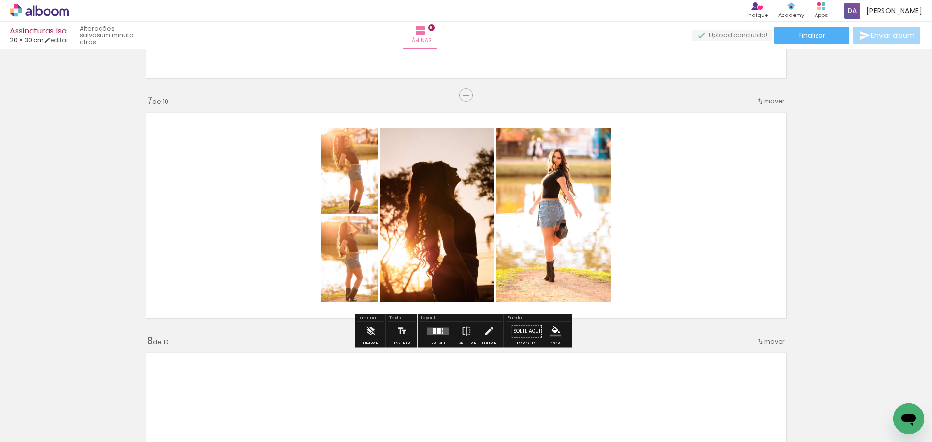
click at [434, 329] on quentale-layouter at bounding box center [438, 331] width 22 height 7
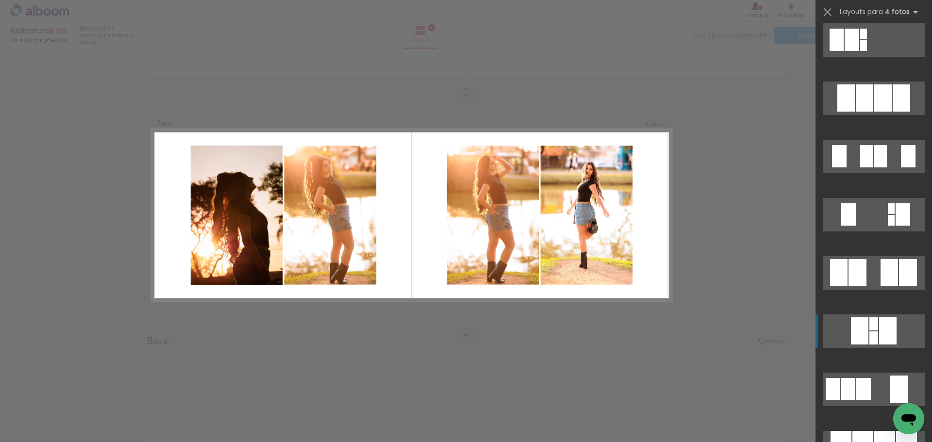
scroll to position [670, 0]
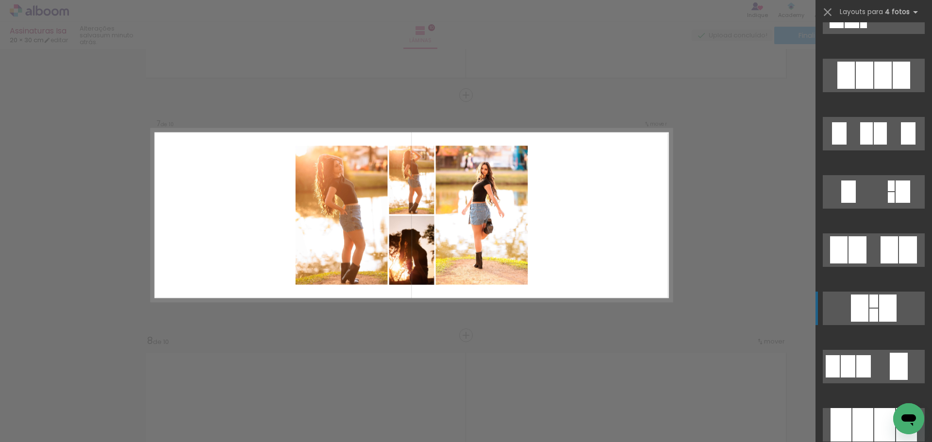
click at [869, 310] on div at bounding box center [873, 315] width 9 height 13
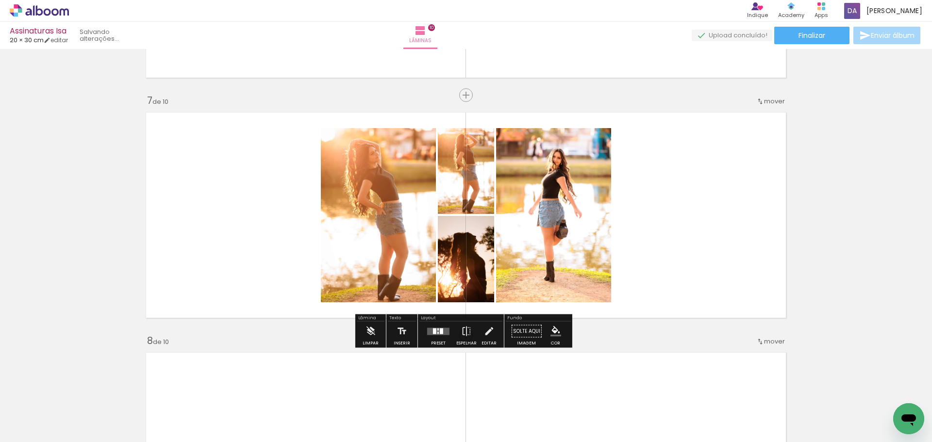
click at [868, 310] on quentale-workspace at bounding box center [466, 221] width 932 height 442
click at [427, 331] on quentale-layouter at bounding box center [438, 331] width 22 height 7
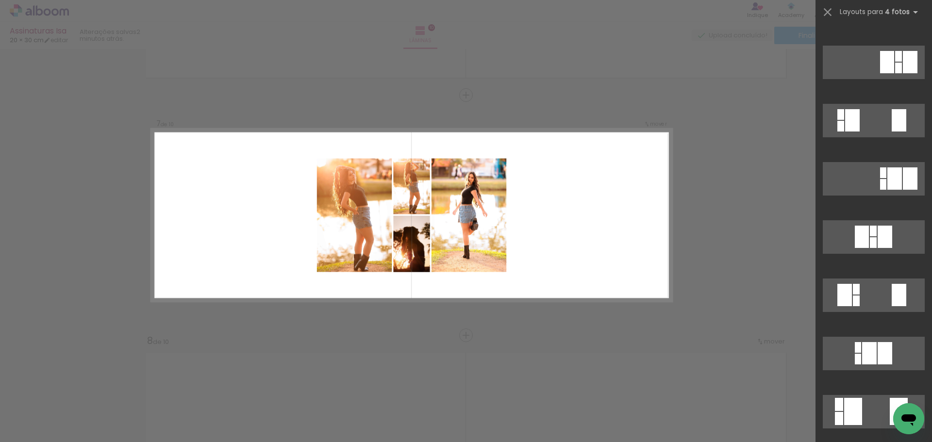
scroll to position [97, 0]
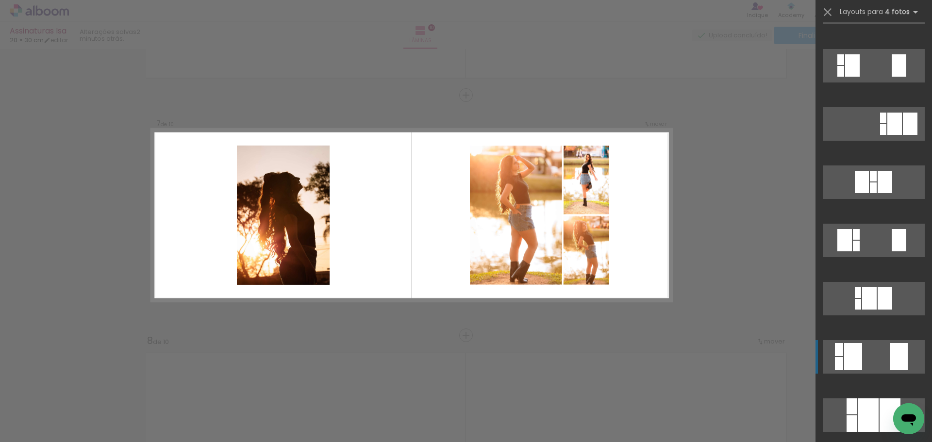
click at [895, 7] on div at bounding box center [898, 1] width 7 height 11
click at [844, 355] on quentale-workspace at bounding box center [466, 221] width 932 height 442
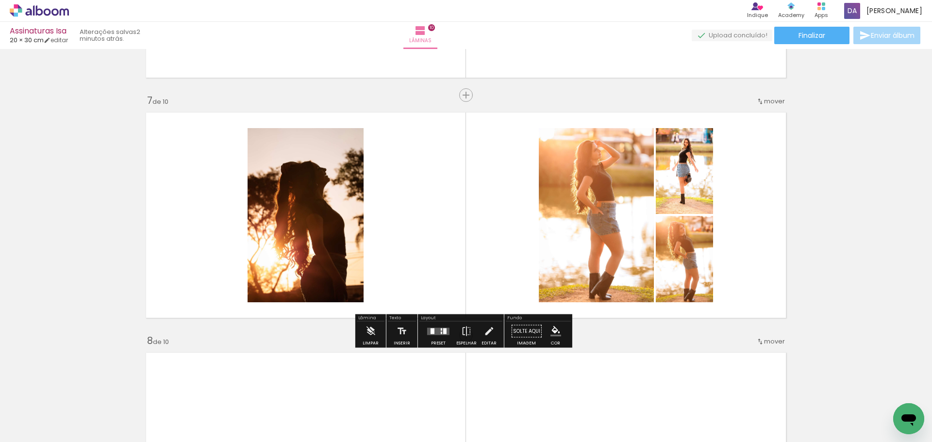
click at [308, 193] on quentale-photo at bounding box center [305, 215] width 116 height 174
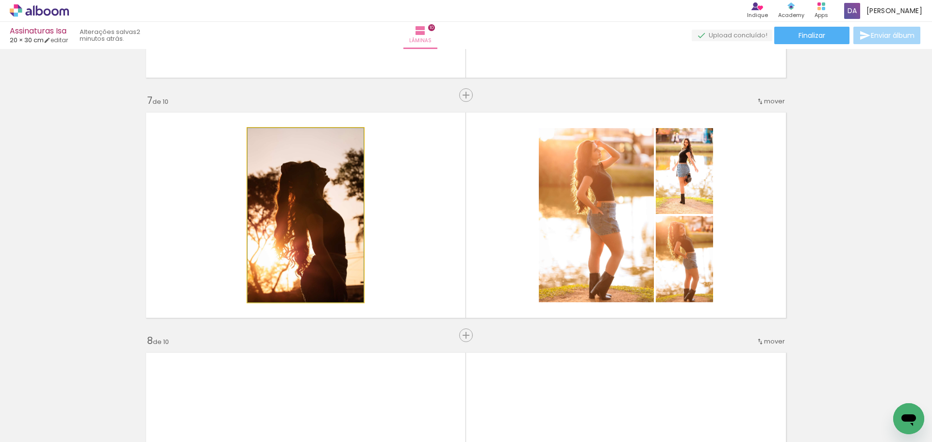
click at [308, 193] on quentale-photo at bounding box center [305, 215] width 116 height 174
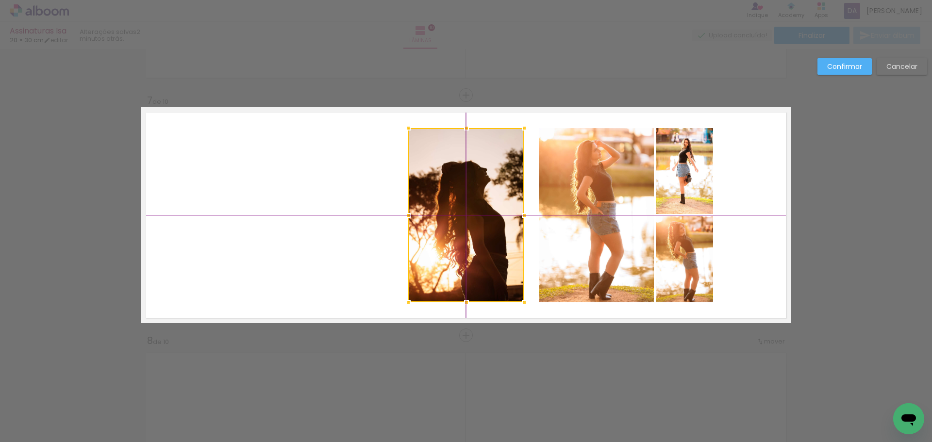
drag, startPoint x: 296, startPoint y: 147, endPoint x: 443, endPoint y: 154, distance: 147.2
click at [443, 154] on div at bounding box center [466, 215] width 116 height 174
click at [602, 181] on quentale-photo at bounding box center [596, 215] width 115 height 174
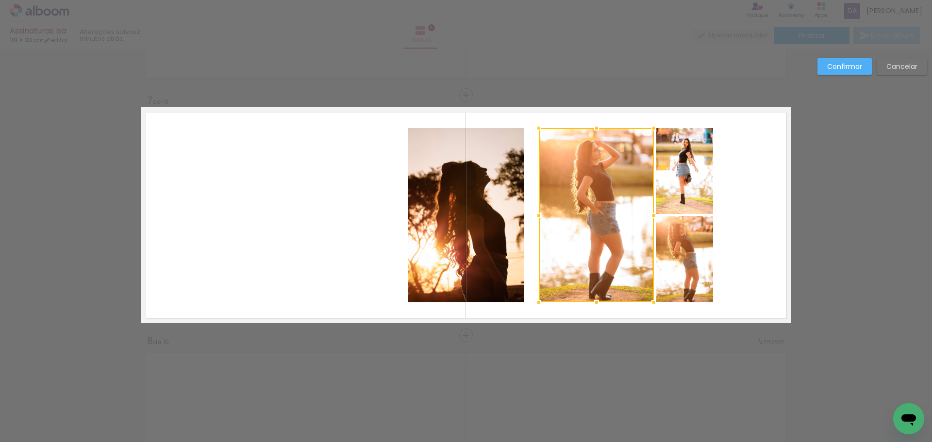
click at [602, 181] on div at bounding box center [596, 215] width 115 height 174
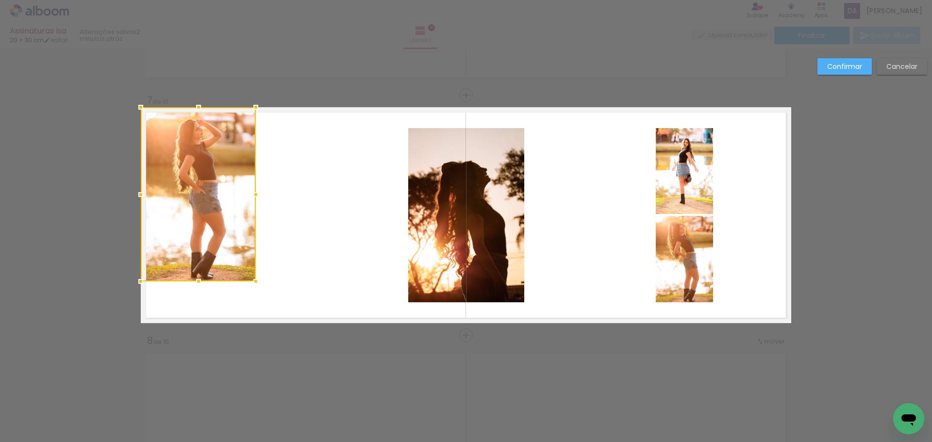
drag, startPoint x: 610, startPoint y: 175, endPoint x: 166, endPoint y: 153, distance: 444.5
click at [166, 153] on div at bounding box center [198, 194] width 115 height 174
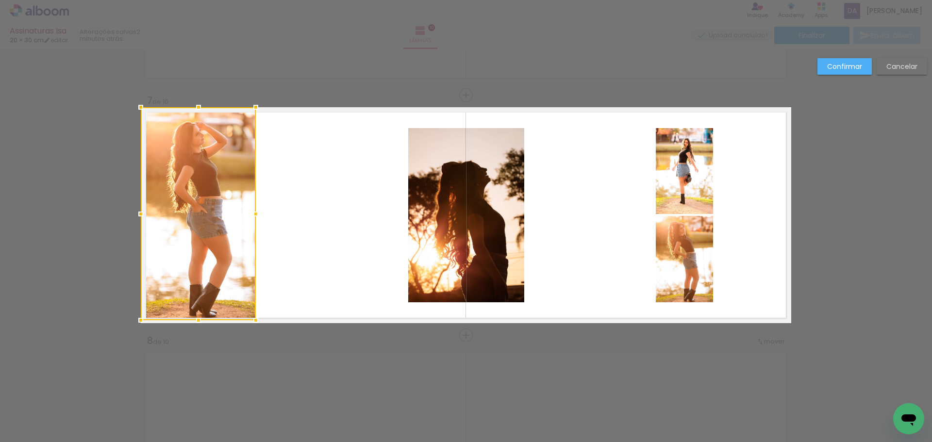
drag, startPoint x: 197, startPoint y: 283, endPoint x: 190, endPoint y: 327, distance: 43.8
click at [190, 327] on div at bounding box center [198, 320] width 19 height 19
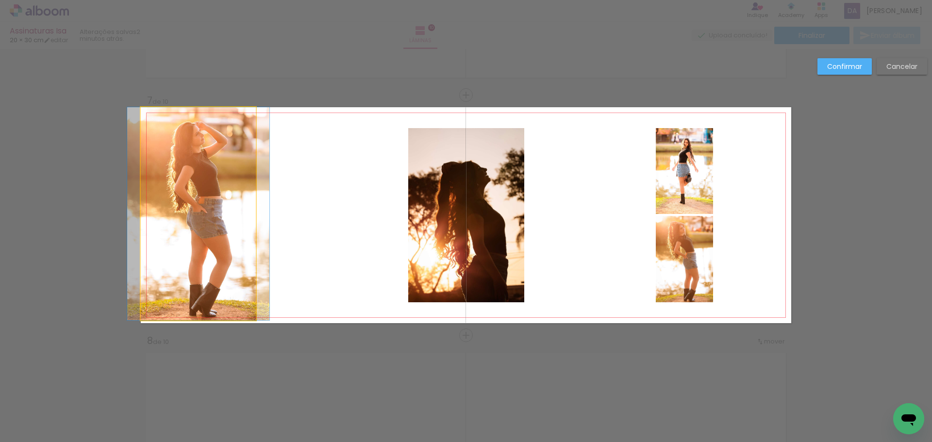
click at [213, 280] on quentale-photo at bounding box center [198, 213] width 115 height 213
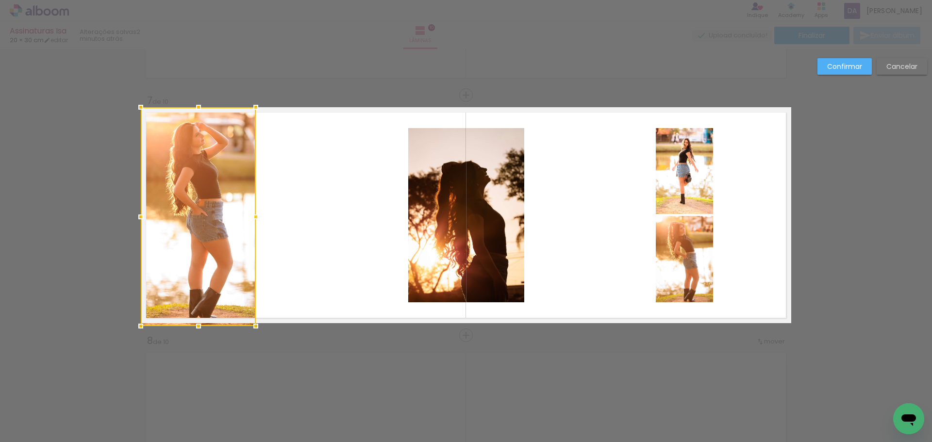
drag, startPoint x: 188, startPoint y: 321, endPoint x: 196, endPoint y: 319, distance: 8.0
click at [196, 319] on div at bounding box center [198, 325] width 19 height 19
click at [864, 69] on paper-button "Confirmar" at bounding box center [844, 66] width 54 height 16
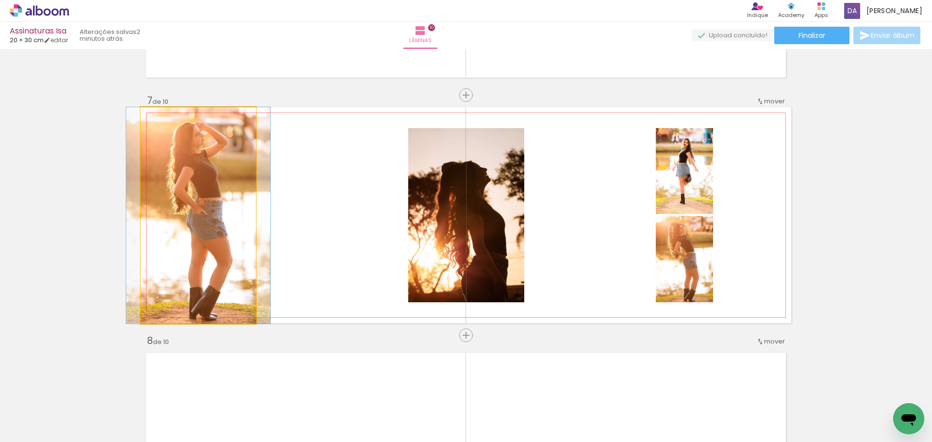
click at [198, 247] on quentale-photo at bounding box center [198, 215] width 115 height 216
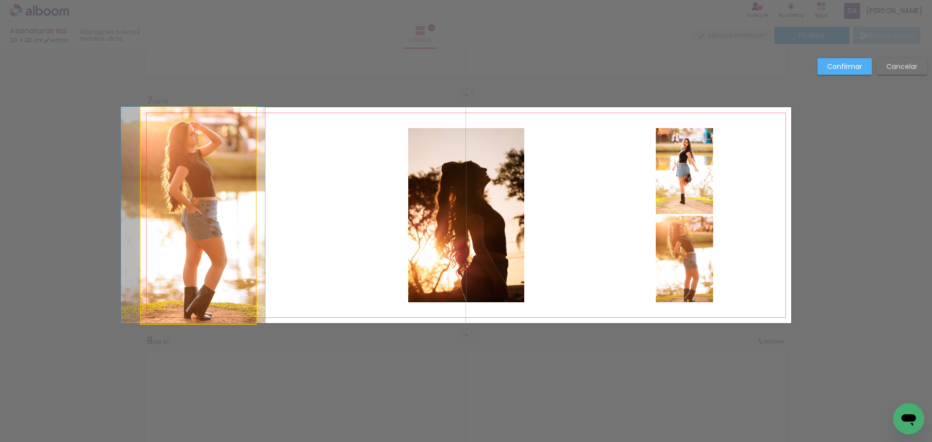
drag, startPoint x: 197, startPoint y: 233, endPoint x: 192, endPoint y: 213, distance: 21.1
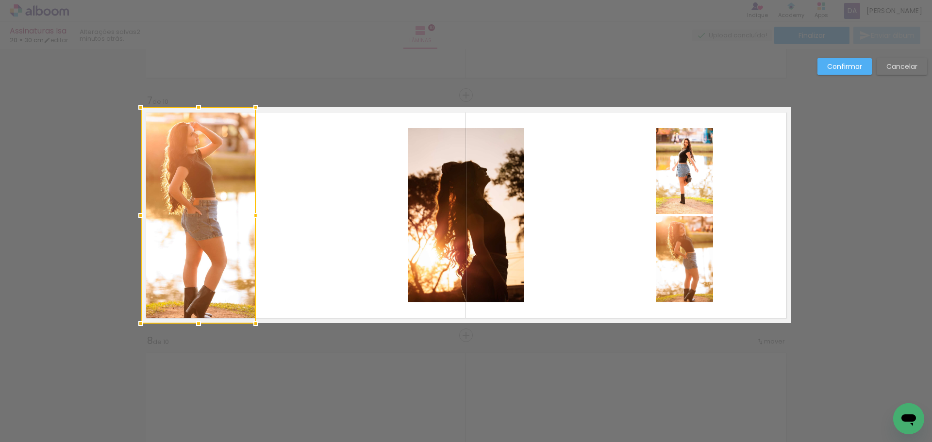
click at [226, 188] on div at bounding box center [198, 215] width 115 height 216
click at [225, 189] on div at bounding box center [198, 215] width 115 height 216
click at [0, 0] on slot "Cancelar" at bounding box center [0, 0] width 0 height 0
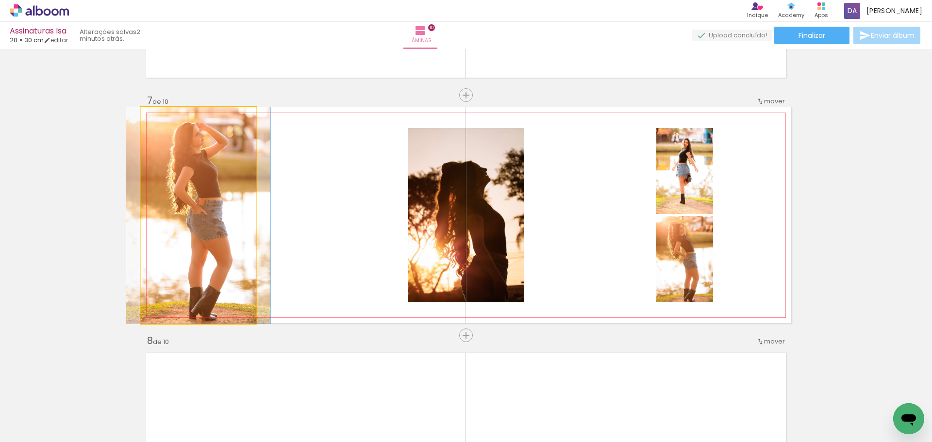
click at [207, 250] on quentale-photo at bounding box center [198, 215] width 115 height 216
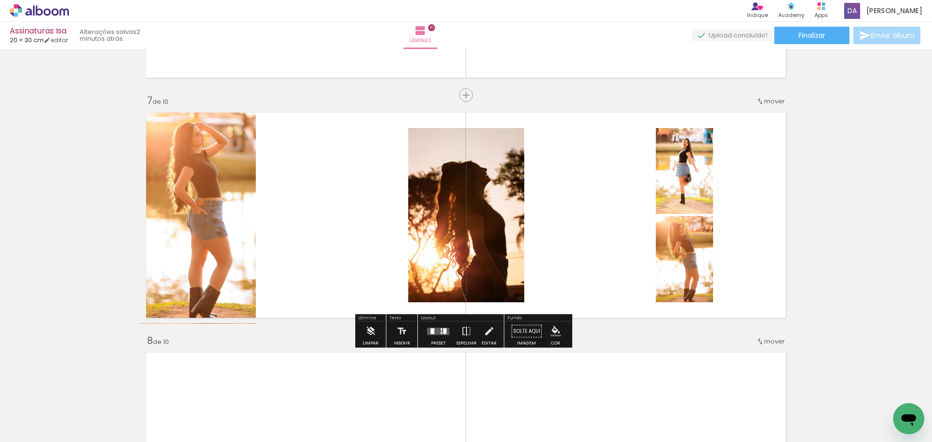
click at [226, 261] on quentale-photo at bounding box center [198, 215] width 115 height 216
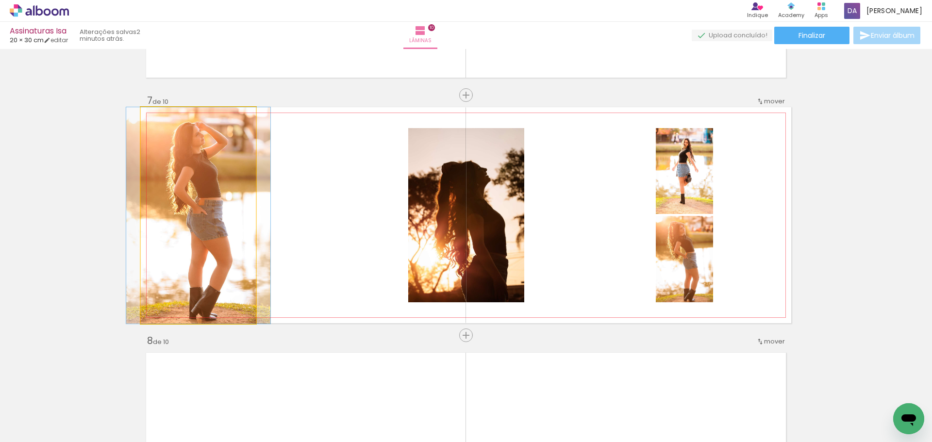
click at [226, 261] on quentale-photo at bounding box center [198, 215] width 115 height 216
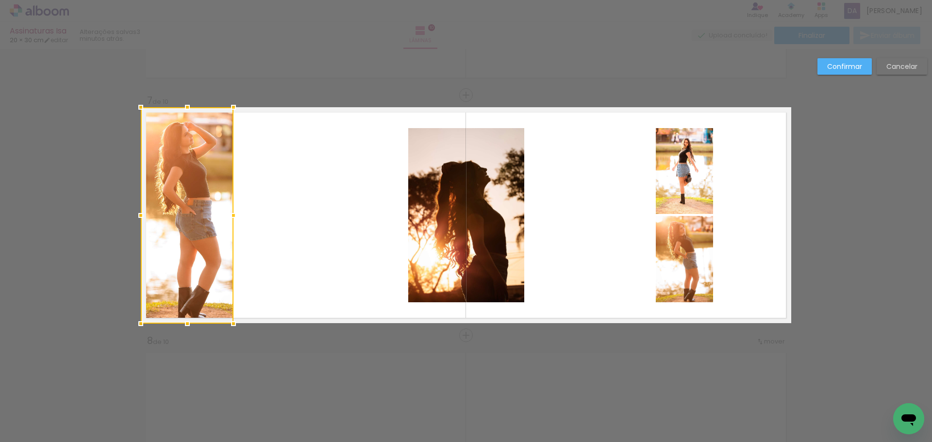
drag, startPoint x: 252, startPoint y: 214, endPoint x: 212, endPoint y: 209, distance: 40.1
click at [227, 205] on div at bounding box center [187, 215] width 93 height 216
click at [189, 207] on div at bounding box center [186, 215] width 90 height 216
drag, startPoint x: 189, startPoint y: 207, endPoint x: 190, endPoint y: 199, distance: 7.9
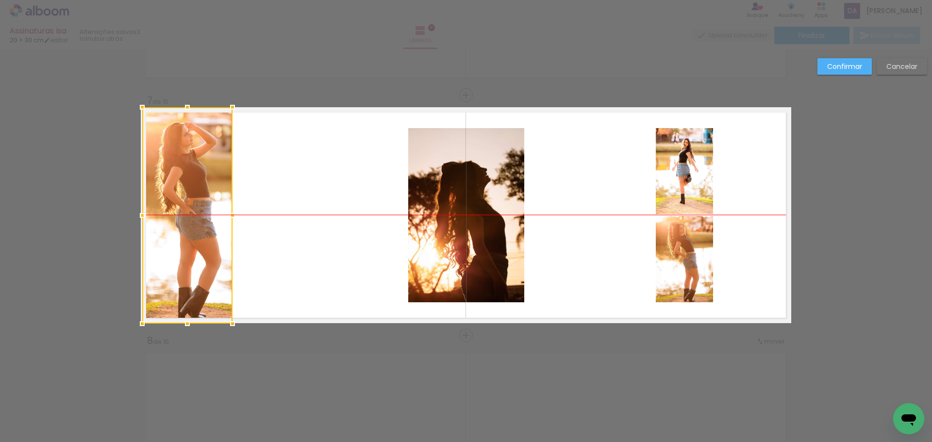
click at [190, 200] on div at bounding box center [187, 215] width 90 height 216
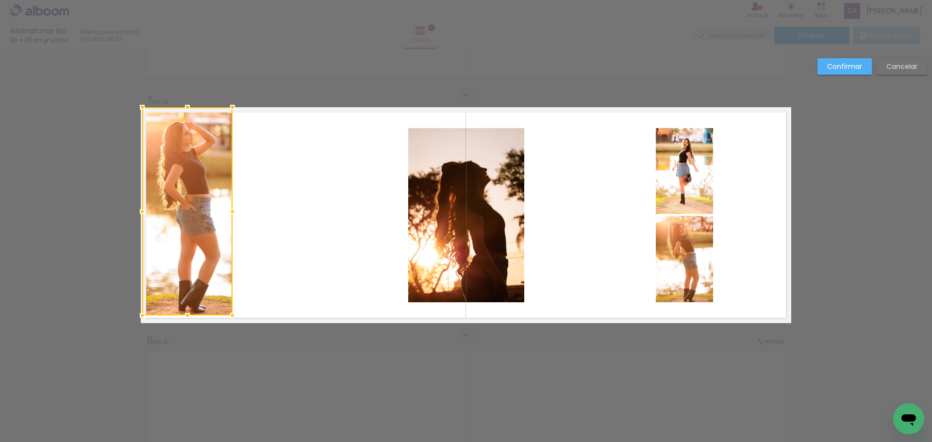
click at [189, 322] on div at bounding box center [187, 315] width 19 height 19
click at [214, 187] on quentale-photo at bounding box center [187, 211] width 90 height 208
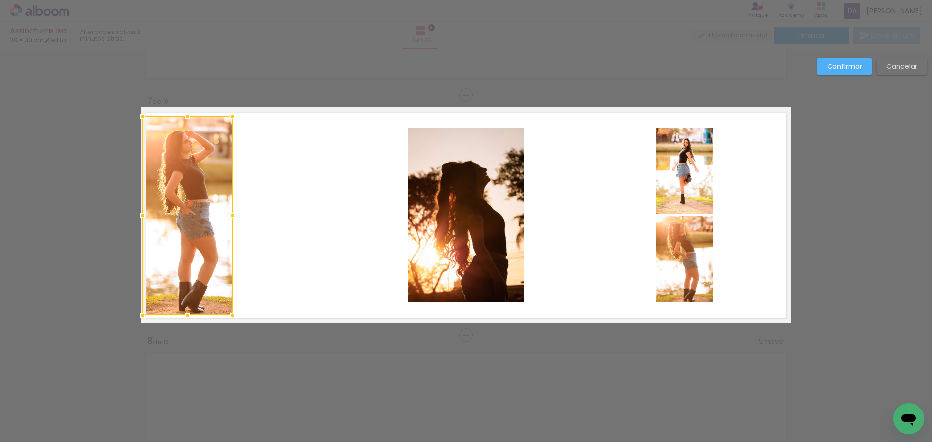
drag, startPoint x: 183, startPoint y: 105, endPoint x: 291, endPoint y: 115, distance: 107.8
click at [185, 115] on div at bounding box center [187, 116] width 19 height 19
click at [877, 69] on paper-button "Cancelar" at bounding box center [901, 66] width 50 height 16
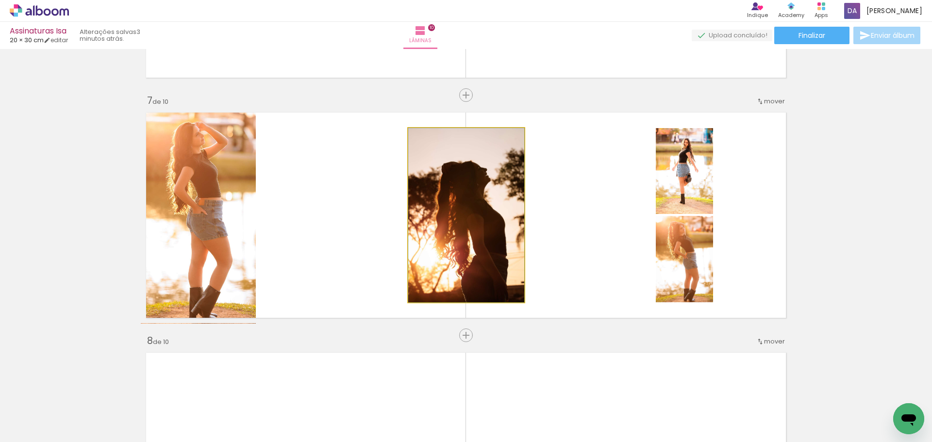
click at [467, 262] on quentale-photo at bounding box center [466, 215] width 116 height 174
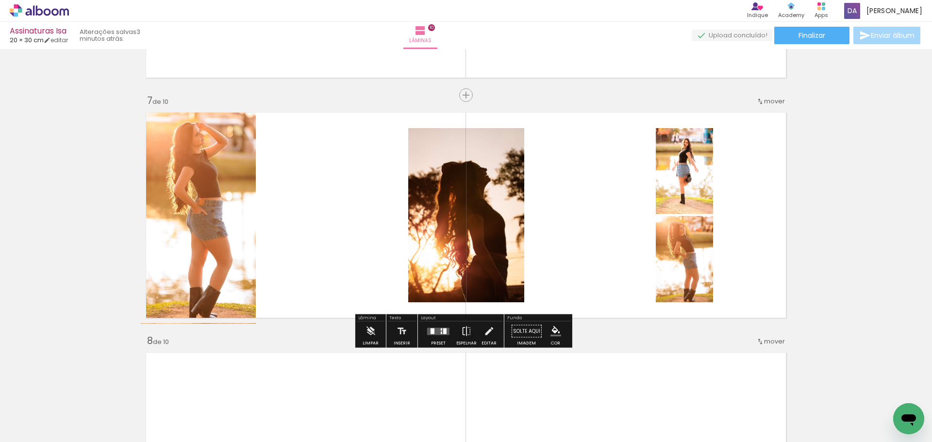
click at [448, 335] on div at bounding box center [438, 331] width 26 height 19
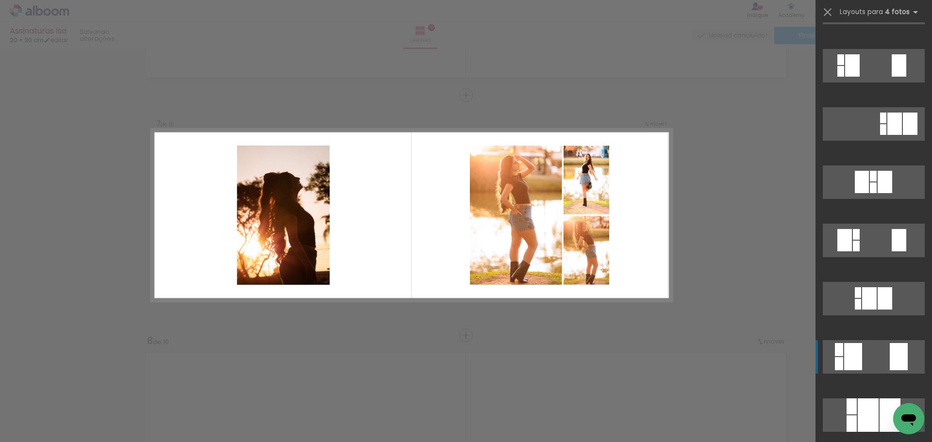
scroll to position [408, 0]
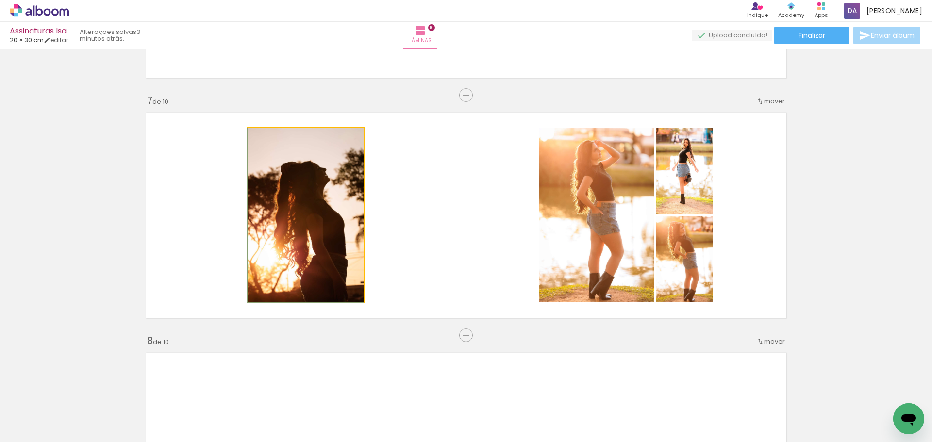
click at [304, 201] on quentale-photo at bounding box center [305, 215] width 116 height 174
click at [316, 192] on quentale-photo at bounding box center [305, 215] width 116 height 174
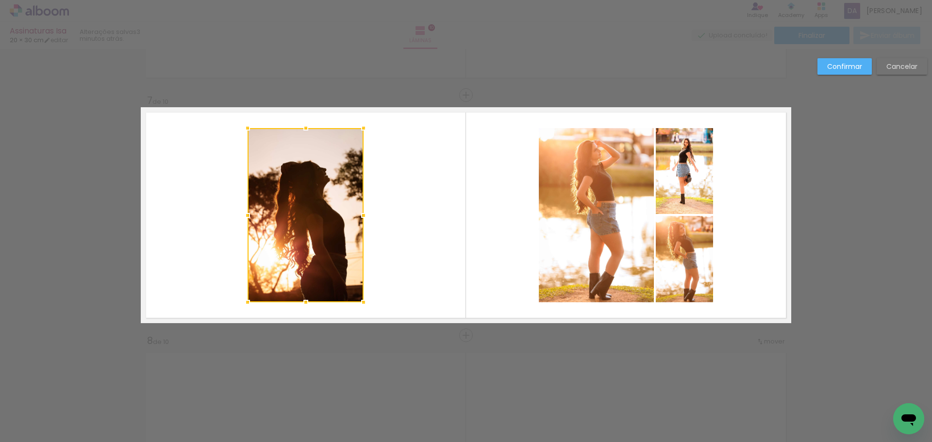
click at [316, 192] on div at bounding box center [305, 215] width 116 height 174
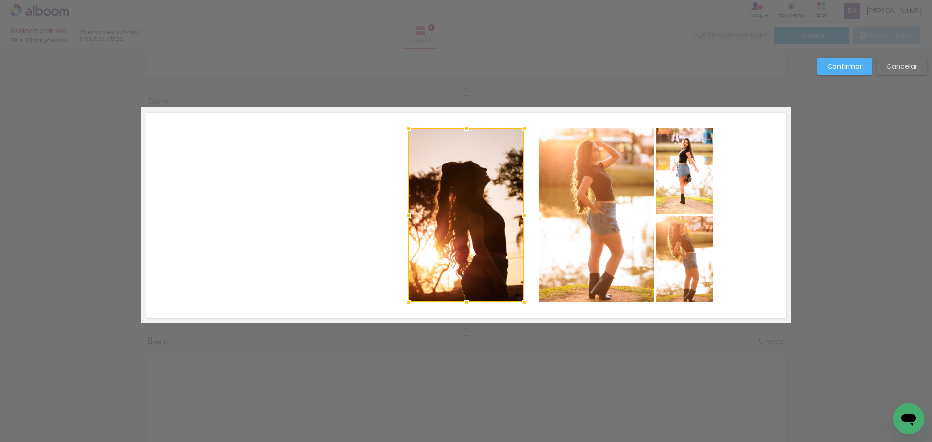
drag, startPoint x: 316, startPoint y: 191, endPoint x: 471, endPoint y: 185, distance: 154.4
click at [471, 185] on div at bounding box center [466, 215] width 116 height 174
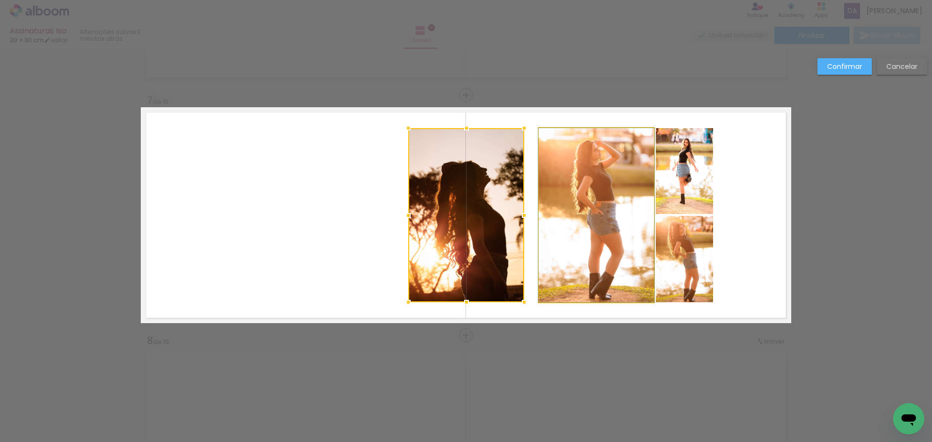
click at [592, 204] on quentale-photo at bounding box center [596, 215] width 115 height 174
click at [524, 204] on div at bounding box center [466, 215] width 116 height 174
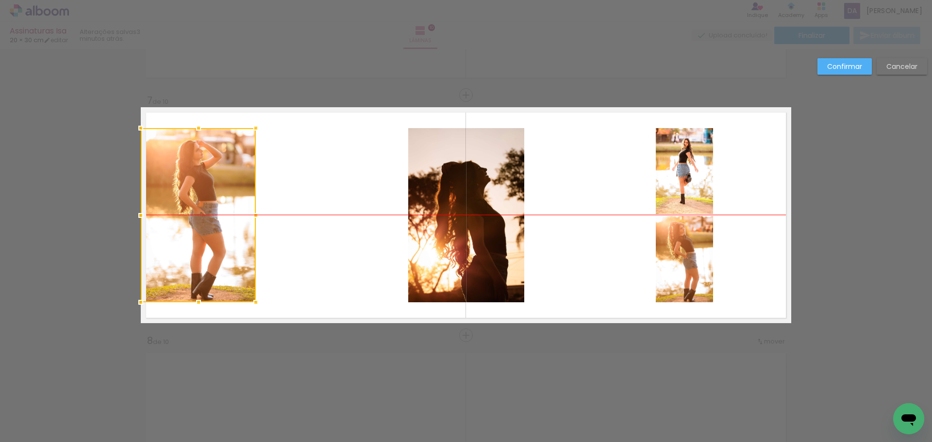
drag, startPoint x: 596, startPoint y: 197, endPoint x: 192, endPoint y: 196, distance: 404.2
click at [192, 196] on div at bounding box center [198, 215] width 115 height 174
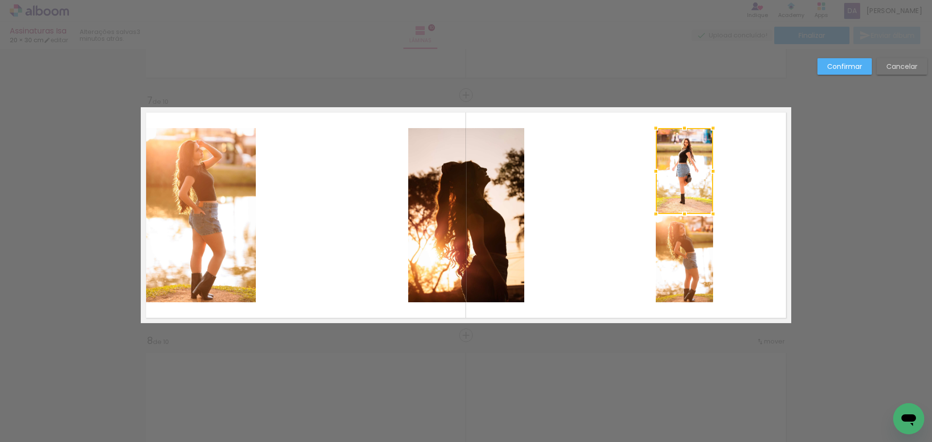
scroll to position [0, 754]
click at [688, 259] on quentale-photo at bounding box center [684, 259] width 57 height 86
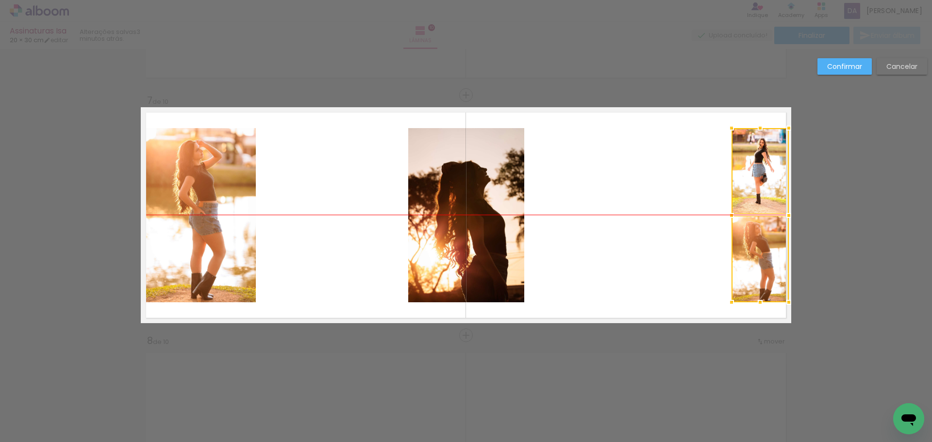
drag, startPoint x: 695, startPoint y: 196, endPoint x: 771, endPoint y: 193, distance: 75.7
click at [771, 193] on div at bounding box center [759, 215] width 57 height 174
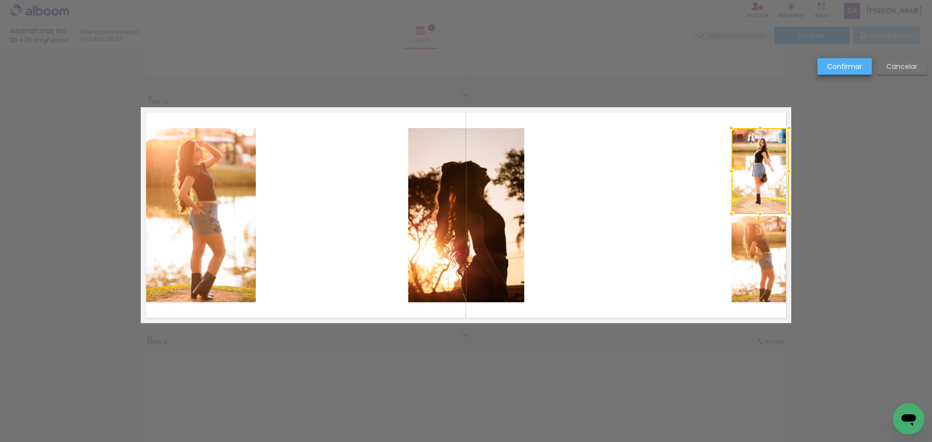
click at [0, 0] on slot "Confirmar" at bounding box center [0, 0] width 0 height 0
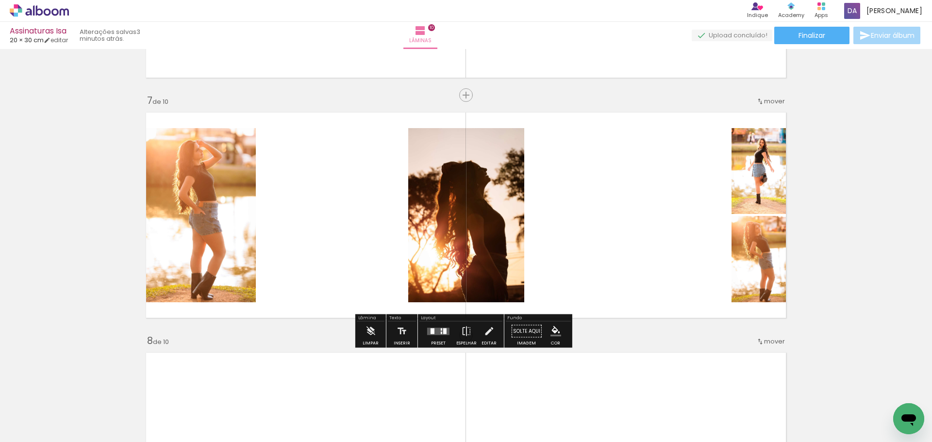
click at [455, 200] on quentale-photo at bounding box center [466, 215] width 116 height 174
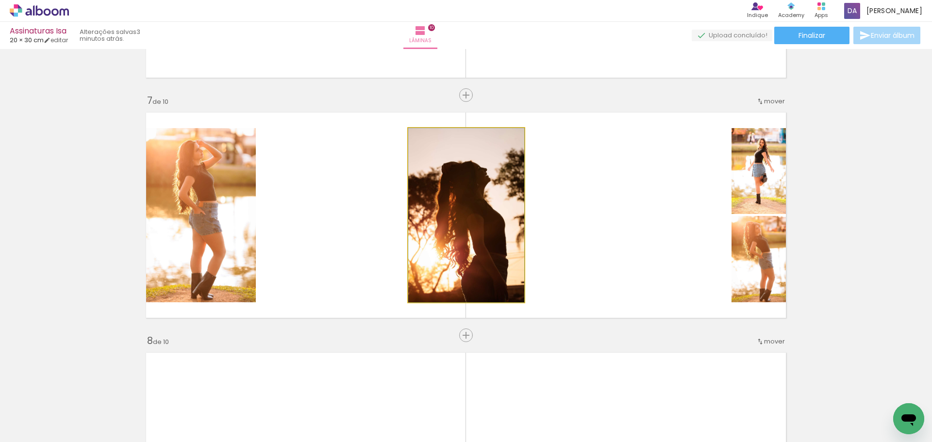
click at [455, 200] on quentale-photo at bounding box center [466, 215] width 116 height 174
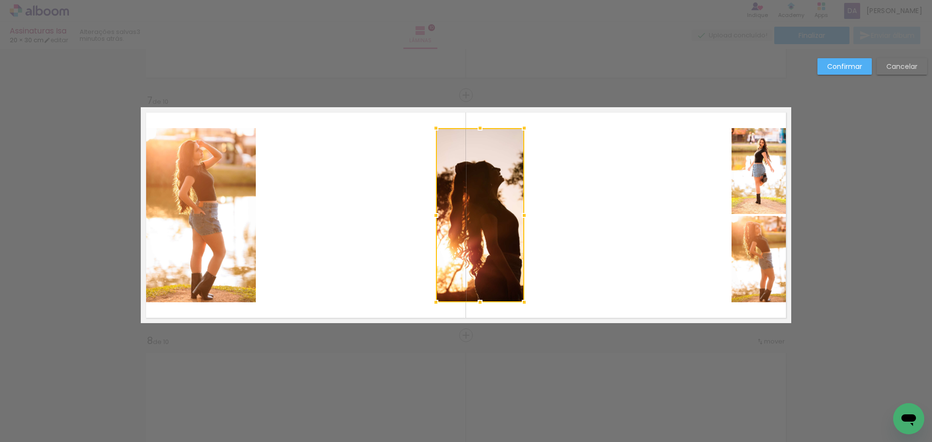
drag, startPoint x: 408, startPoint y: 215, endPoint x: 436, endPoint y: 211, distance: 27.9
click at [436, 211] on div at bounding box center [435, 215] width 19 height 19
click at [474, 208] on div at bounding box center [480, 215] width 88 height 174
click at [584, 201] on quentale-layouter at bounding box center [466, 215] width 650 height 216
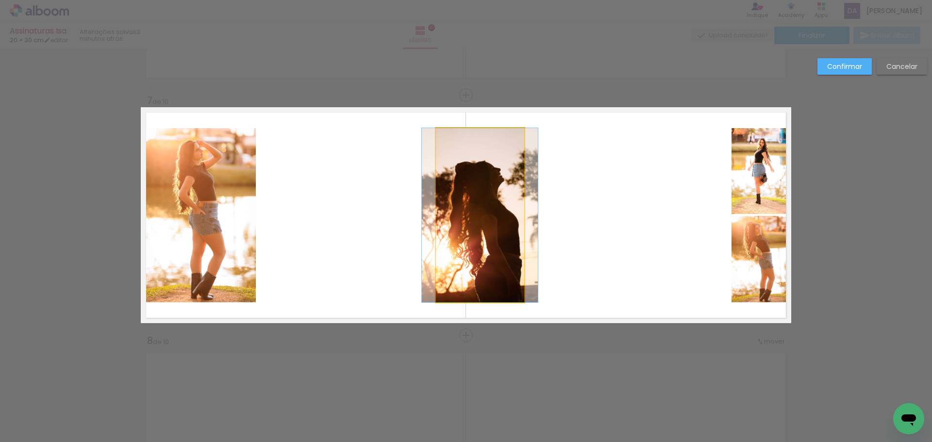
click at [477, 203] on quentale-photo at bounding box center [480, 215] width 88 height 174
click at [477, 203] on div at bounding box center [480, 215] width 88 height 174
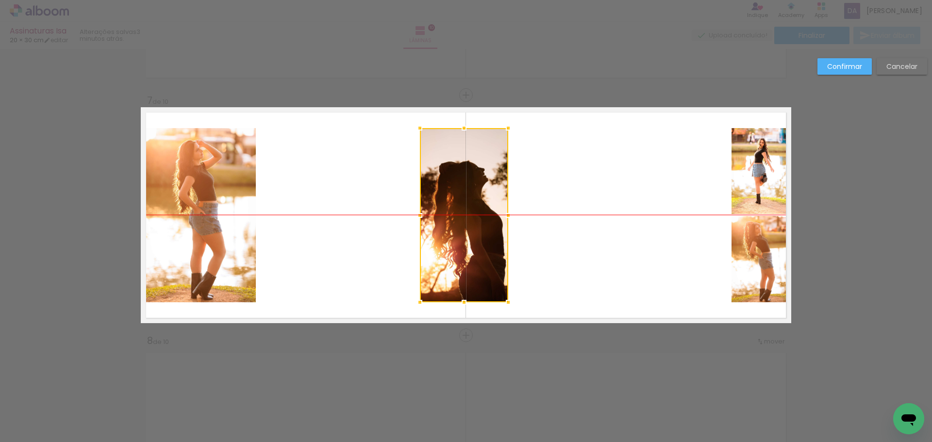
drag, startPoint x: 479, startPoint y: 197, endPoint x: 463, endPoint y: 196, distance: 16.0
click at [463, 196] on div at bounding box center [464, 215] width 88 height 174
click at [563, 194] on quentale-layouter at bounding box center [466, 215] width 650 height 216
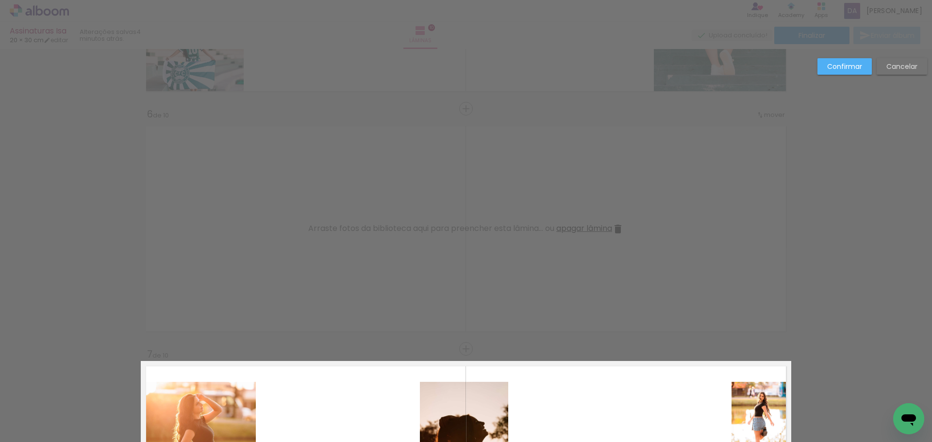
scroll to position [1168, 0]
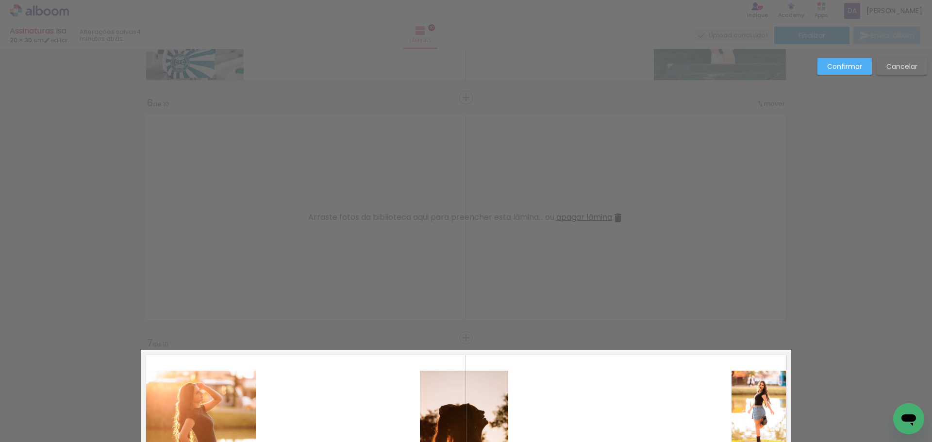
click at [822, 56] on div "Confirmar Cancelar" at bounding box center [466, 213] width 932 height 2665
click at [845, 73] on paper-button "Confirmar" at bounding box center [844, 66] width 54 height 16
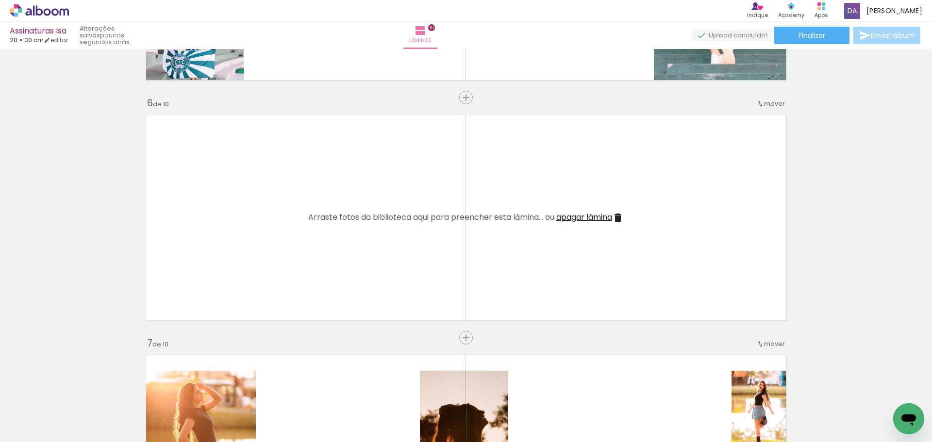
click at [765, 106] on span "mover" at bounding box center [774, 103] width 21 height 9
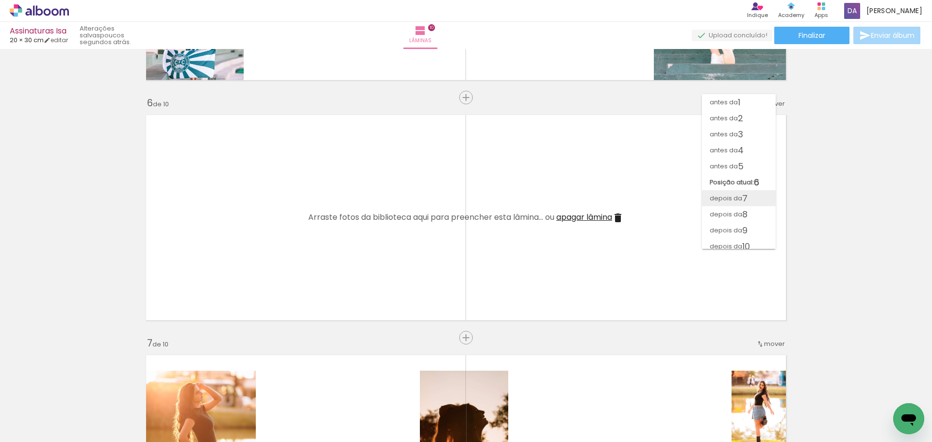
click at [751, 194] on paper-item "depois da 7" at bounding box center [739, 198] width 74 height 16
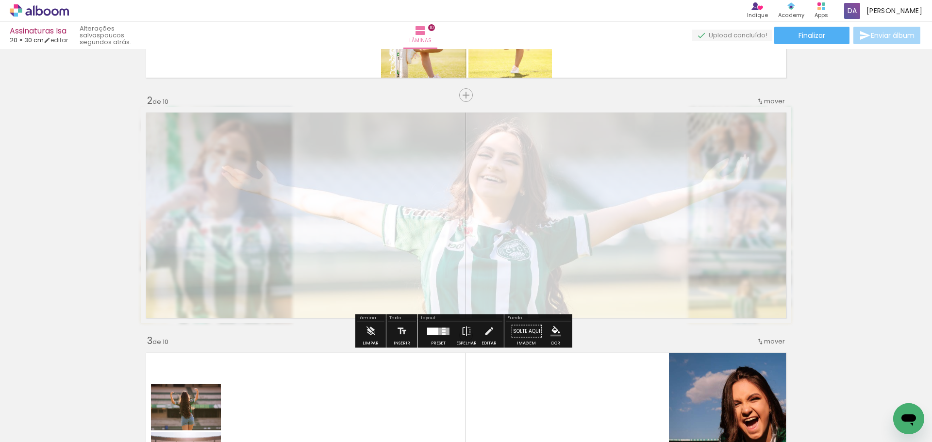
drag, startPoint x: 262, startPoint y: 131, endPoint x: 248, endPoint y: 133, distance: 13.8
click at [251, 133] on div at bounding box center [254, 132] width 6 height 6
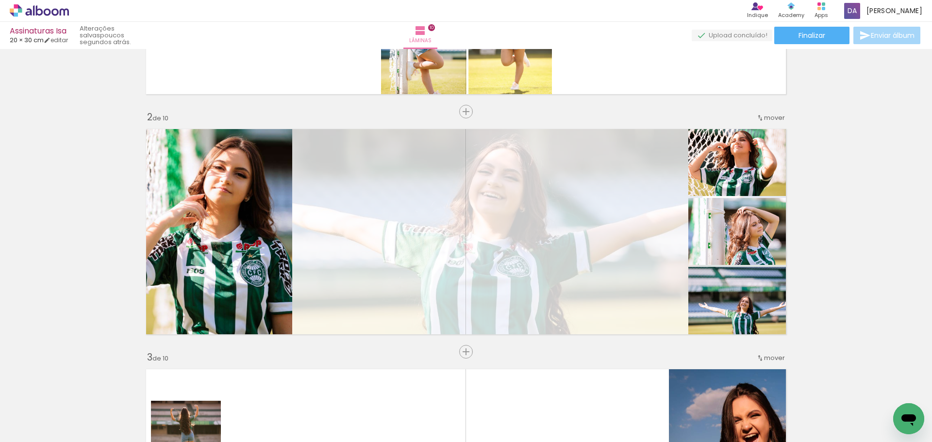
scroll to position [194, 0]
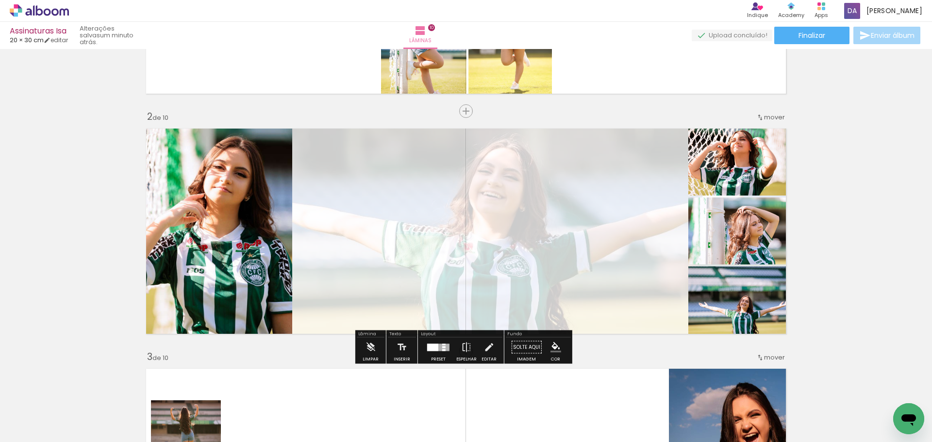
click at [561, 254] on quentale-layouter at bounding box center [466, 231] width 650 height 216
click at [561, 254] on quentale-photo at bounding box center [466, 231] width 650 height 216
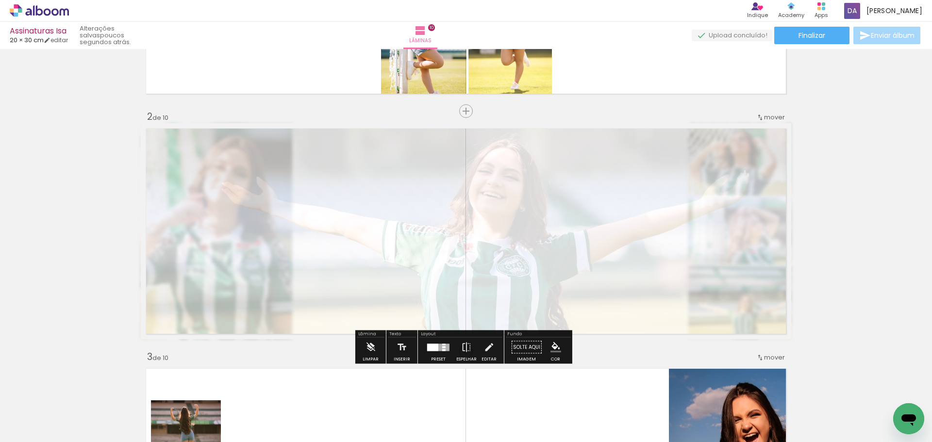
type paper-slider "15"
click at [249, 150] on div at bounding box center [252, 148] width 6 height 6
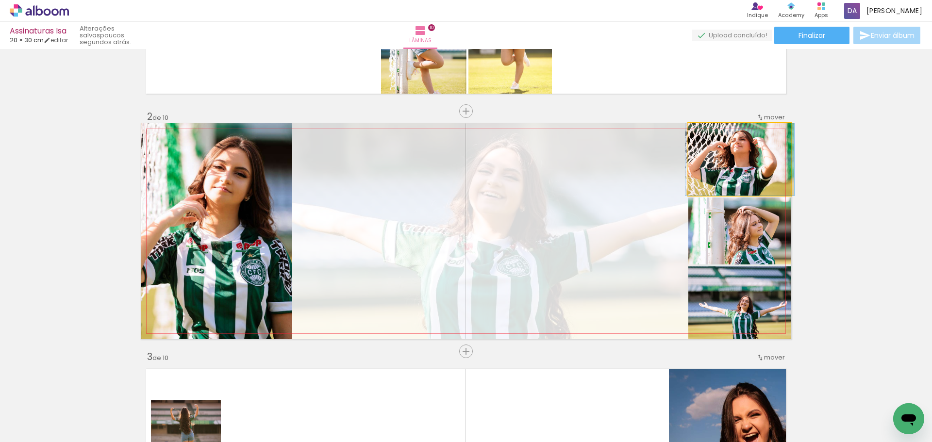
click at [751, 163] on quentale-photo at bounding box center [739, 159] width 103 height 72
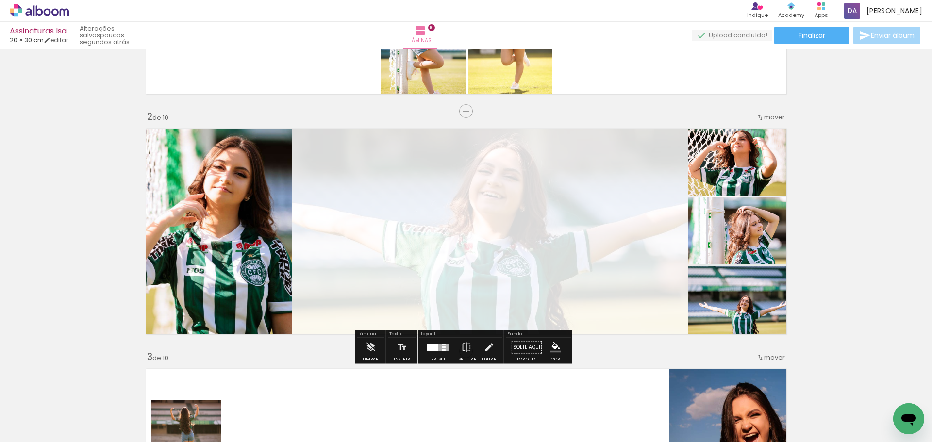
click at [739, 165] on quentale-photo at bounding box center [739, 159] width 103 height 72
click at [740, 311] on quentale-photo at bounding box center [739, 302] width 103 height 73
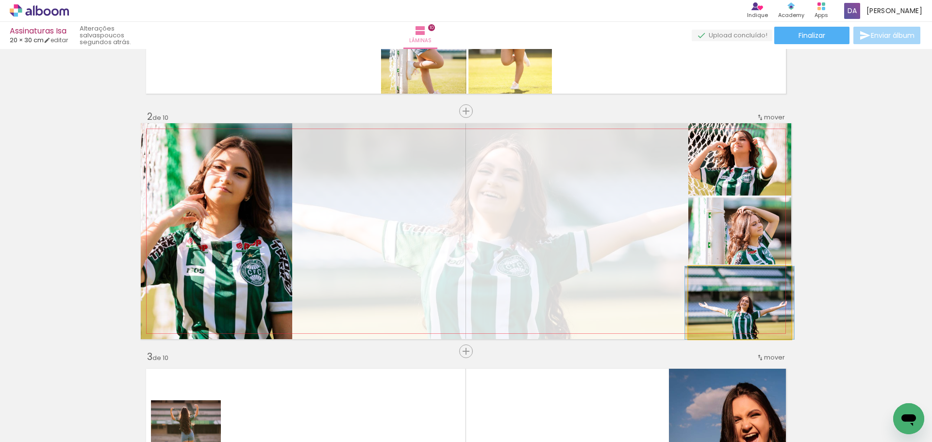
click at [740, 311] on quentale-photo at bounding box center [739, 302] width 103 height 73
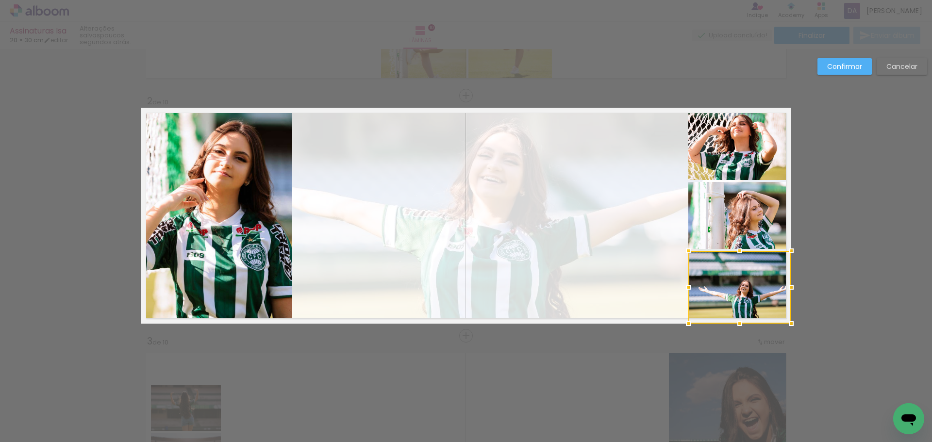
scroll to position [210, 0]
click at [736, 249] on div at bounding box center [739, 250] width 19 height 19
click at [741, 253] on quentale-photo at bounding box center [739, 286] width 103 height 73
click at [738, 248] on div at bounding box center [739, 250] width 19 height 19
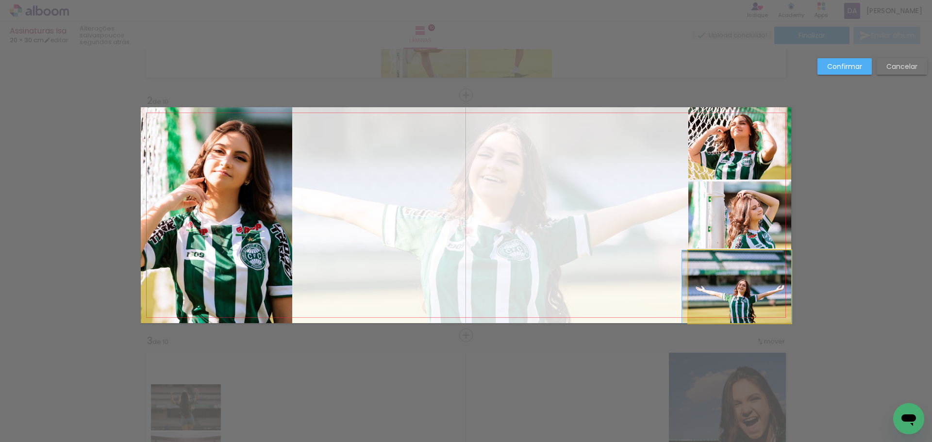
drag, startPoint x: 737, startPoint y: 274, endPoint x: 727, endPoint y: 275, distance: 9.7
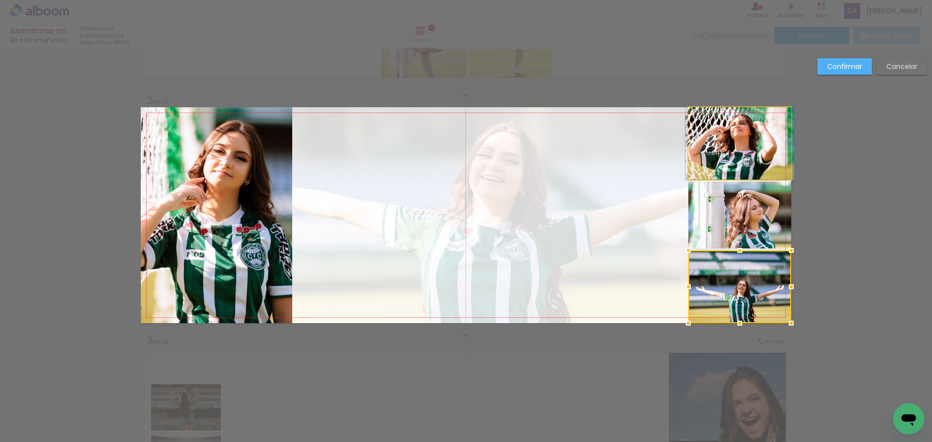
click at [714, 140] on quentale-photo at bounding box center [739, 143] width 103 height 72
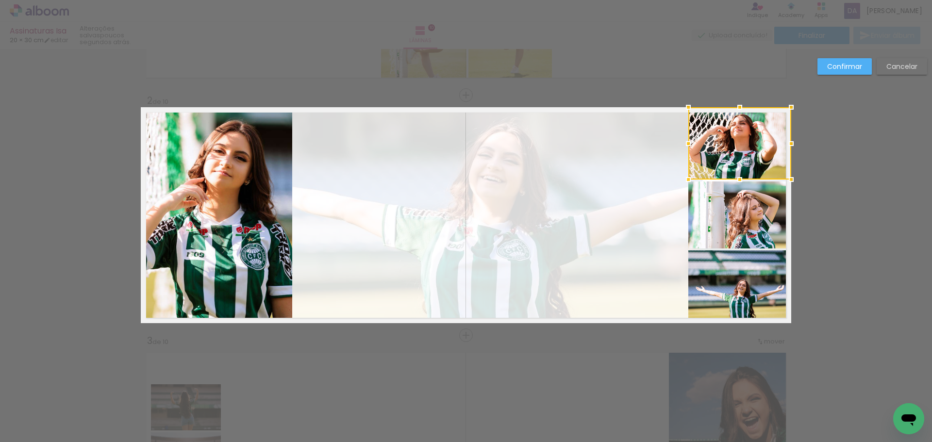
click at [736, 107] on div at bounding box center [739, 107] width 19 height 19
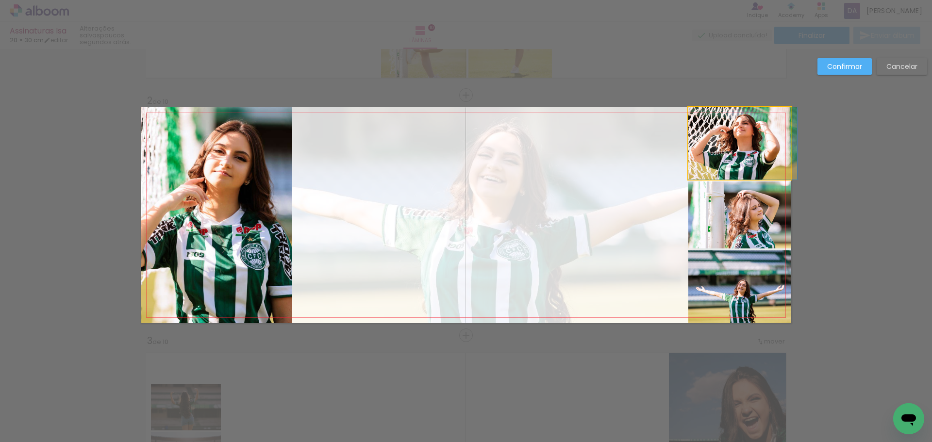
drag, startPoint x: 713, startPoint y: 152, endPoint x: 726, endPoint y: 150, distance: 13.3
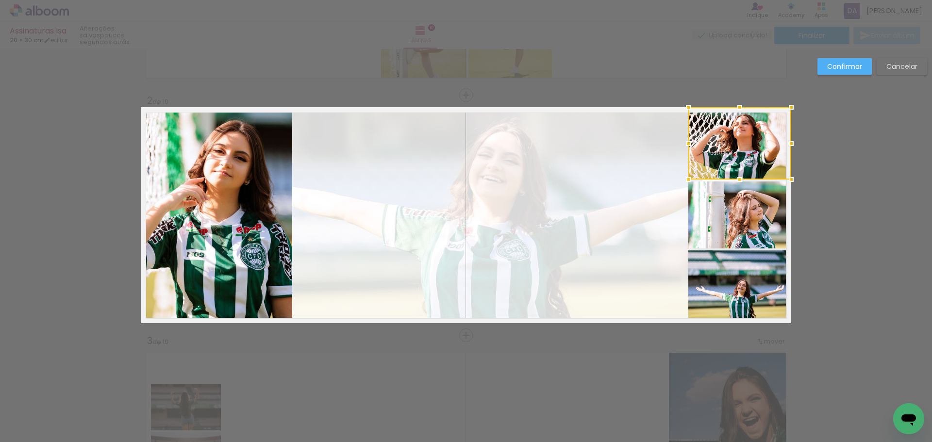
click at [0, 0] on slot "Confirmar" at bounding box center [0, 0] width 0 height 0
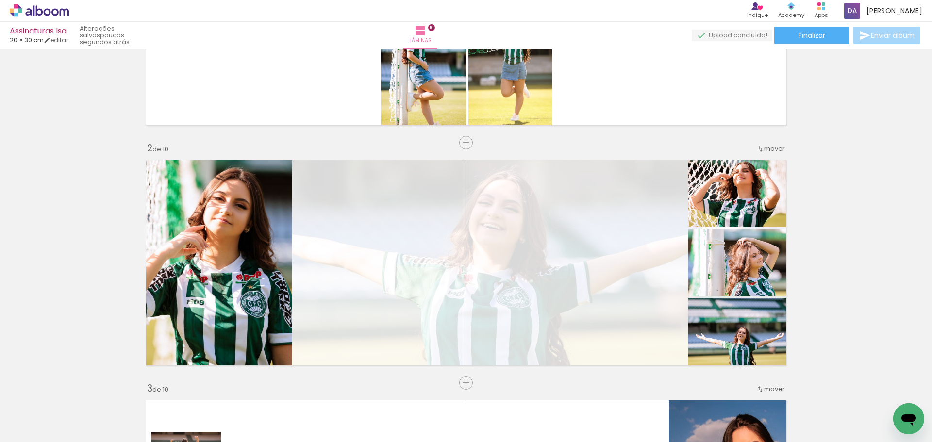
scroll to position [0, 0]
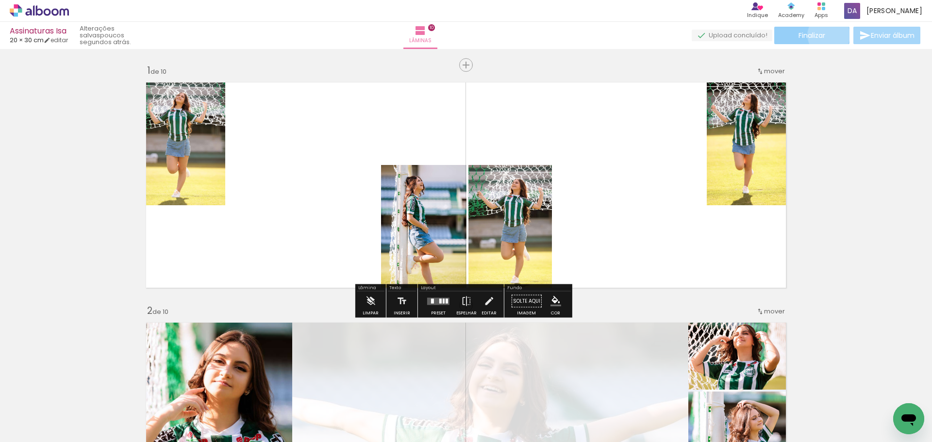
click at [825, 35] on paper-button "Finalizar" at bounding box center [811, 35] width 75 height 17
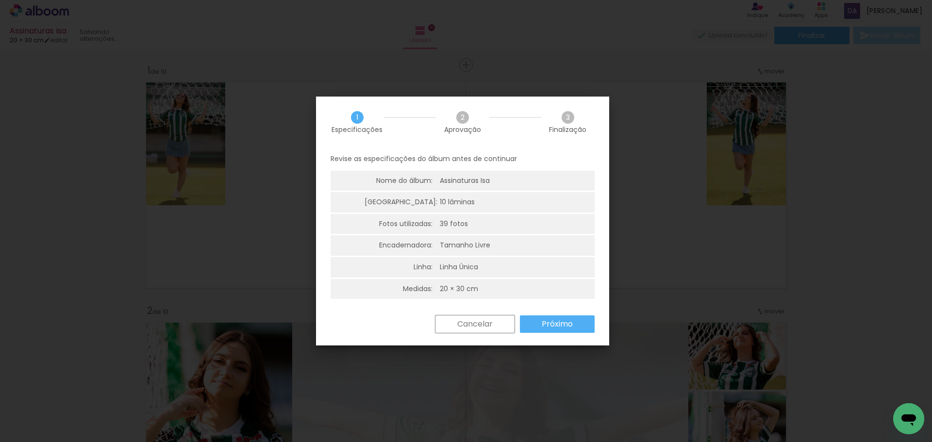
click at [0, 0] on slot "Próximo" at bounding box center [0, 0] width 0 height 0
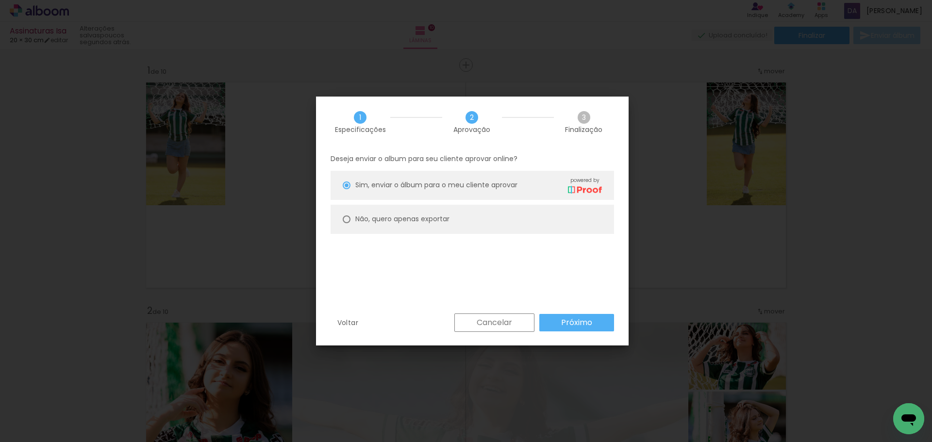
click at [398, 206] on paper-radio-button "Não, quero apenas exportar" at bounding box center [471, 219] width 283 height 29
type paper-radio-button "on"
click at [412, 182] on span "Sim, enviar o álbum para o meu cliente aprovar" at bounding box center [436, 185] width 162 height 10
type paper-radio-button "on"
click at [0, 0] on slot "Próximo" at bounding box center [0, 0] width 0 height 0
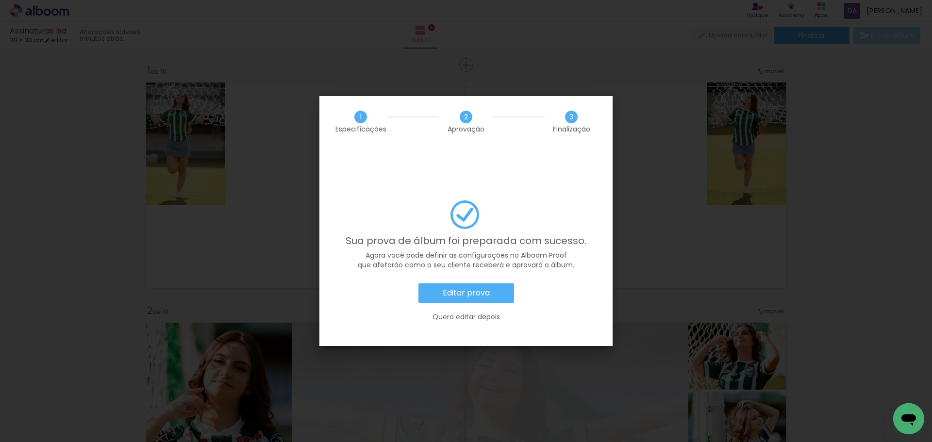
click at [0, 0] on slot "Editar prova" at bounding box center [0, 0] width 0 height 0
